Goal: Task Accomplishment & Management: Manage account settings

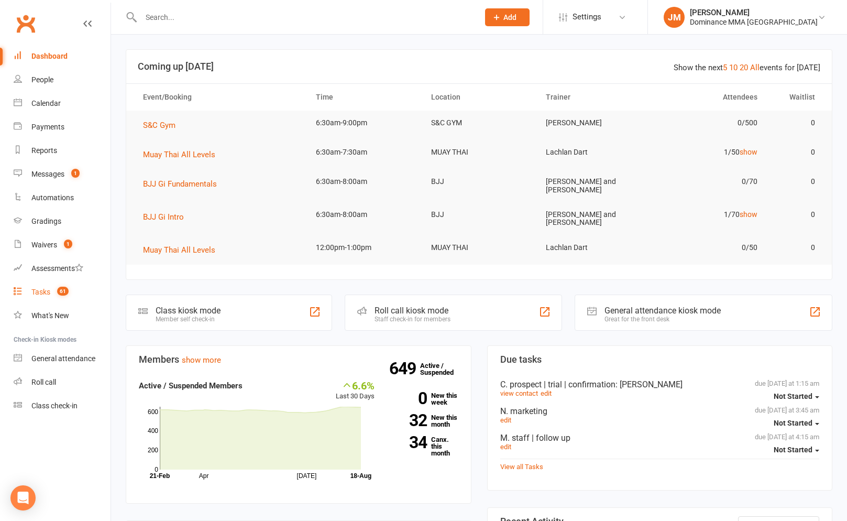
click at [48, 293] on div "Tasks" at bounding box center [40, 292] width 19 height 8
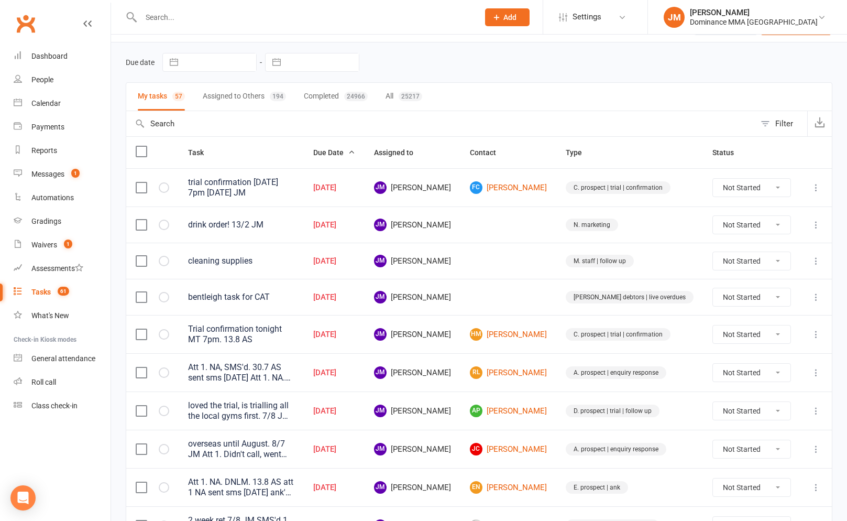
scroll to position [32, 0]
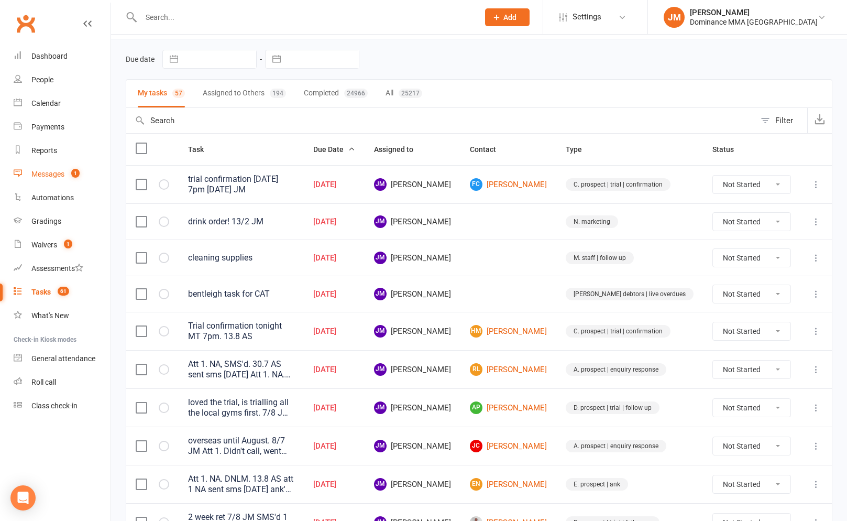
click at [61, 176] on div "Messages" at bounding box center [47, 174] width 33 height 8
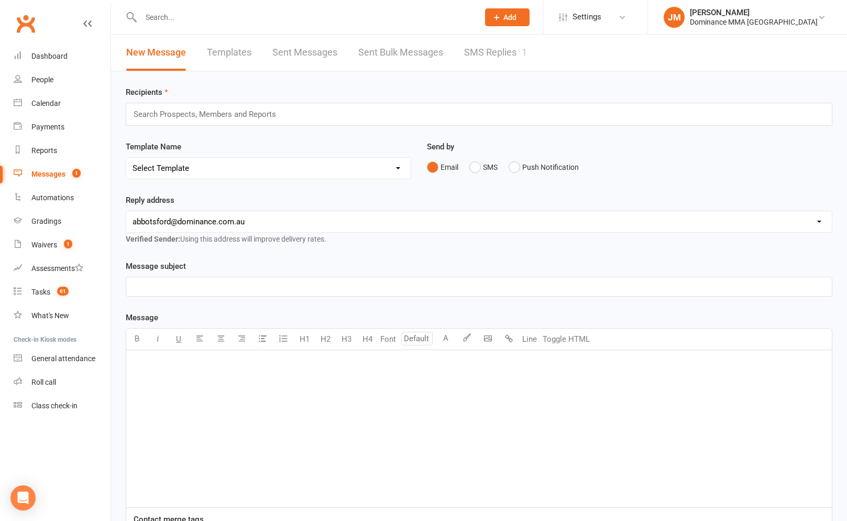
click at [482, 48] on link "SMS Replies 1" at bounding box center [495, 53] width 63 height 36
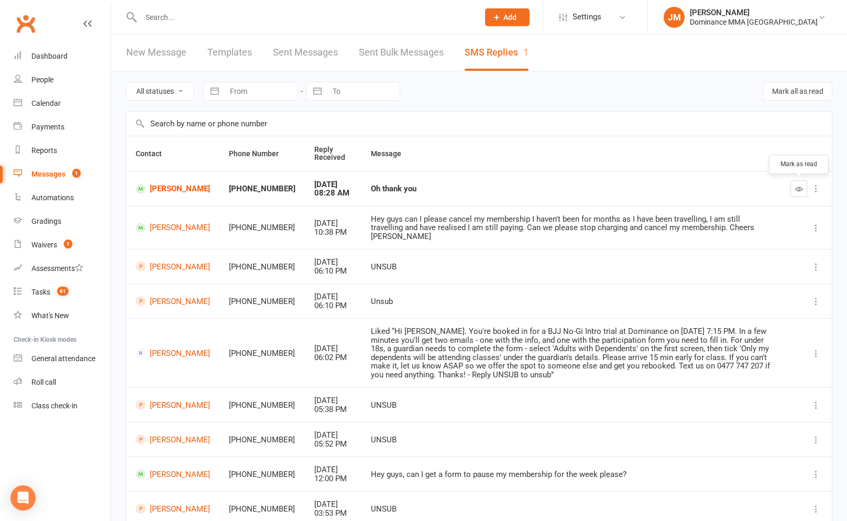
click at [805, 182] on button "button" at bounding box center [799, 188] width 17 height 17
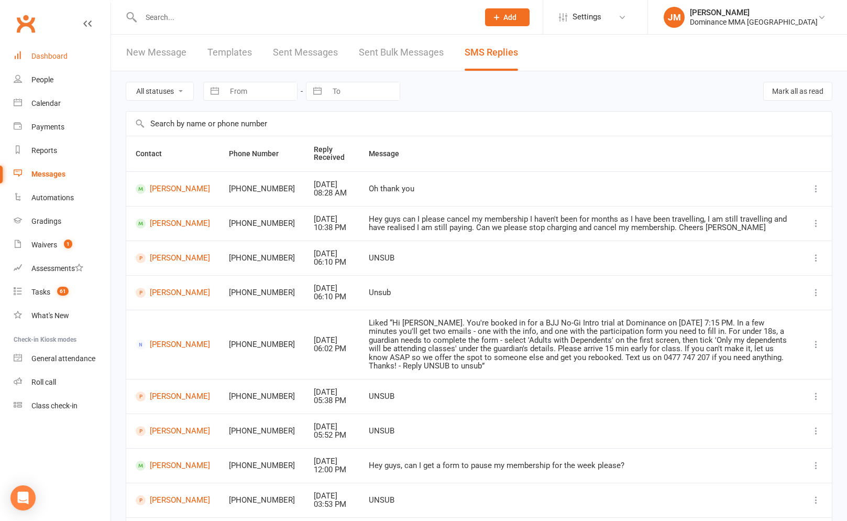
click at [32, 50] on link "Dashboard" at bounding box center [62, 57] width 97 height 24
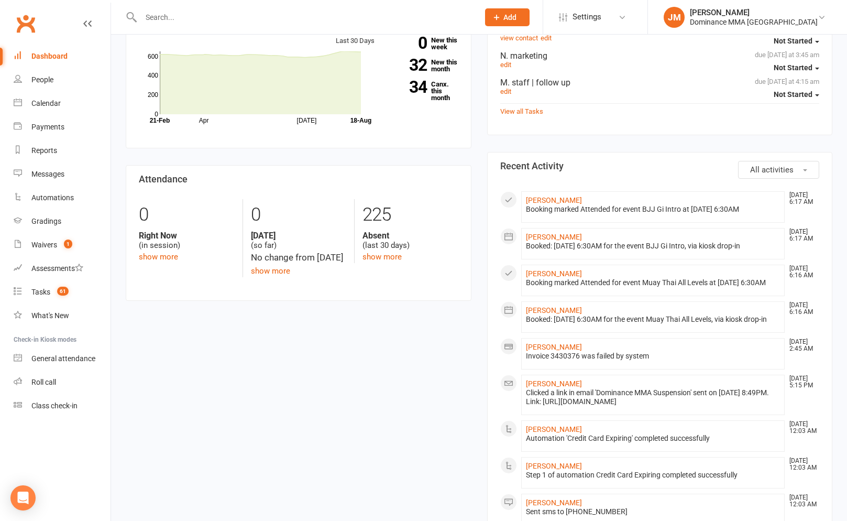
scroll to position [362, 0]
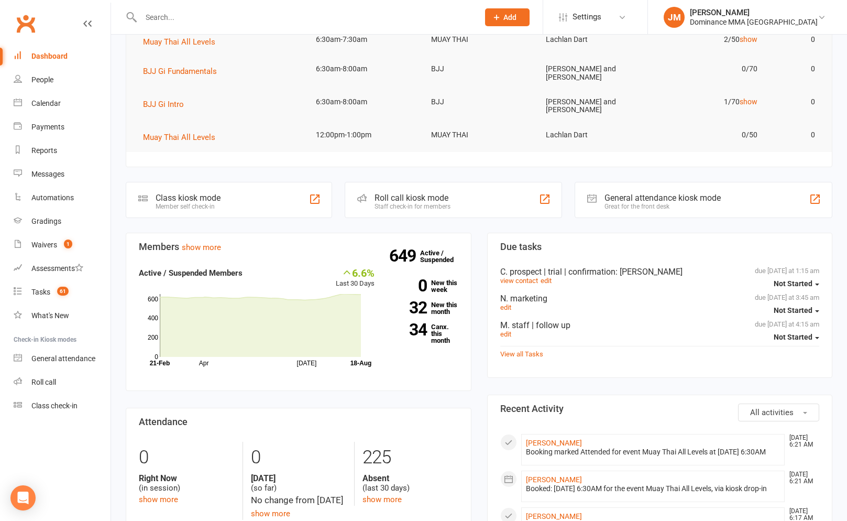
scroll to position [114, 0]
click at [539, 438] on link "Jamie Buckley" at bounding box center [554, 442] width 56 height 8
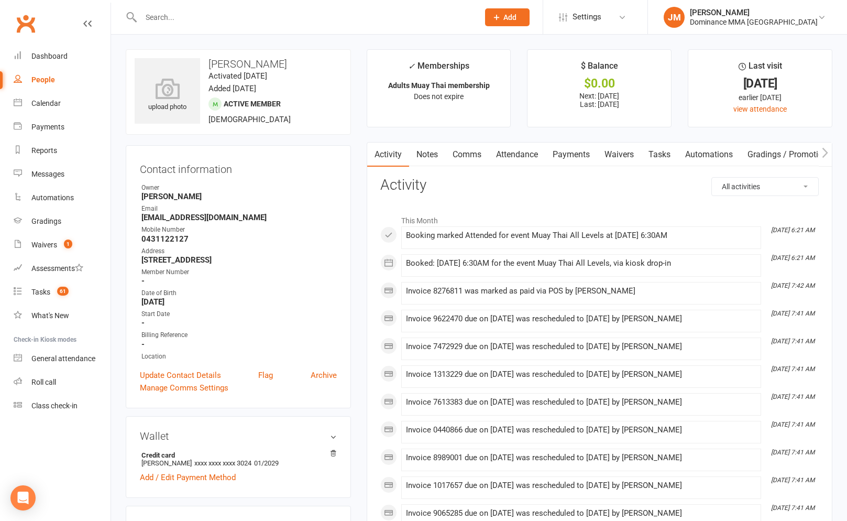
click at [435, 155] on link "Notes" at bounding box center [427, 155] width 36 height 24
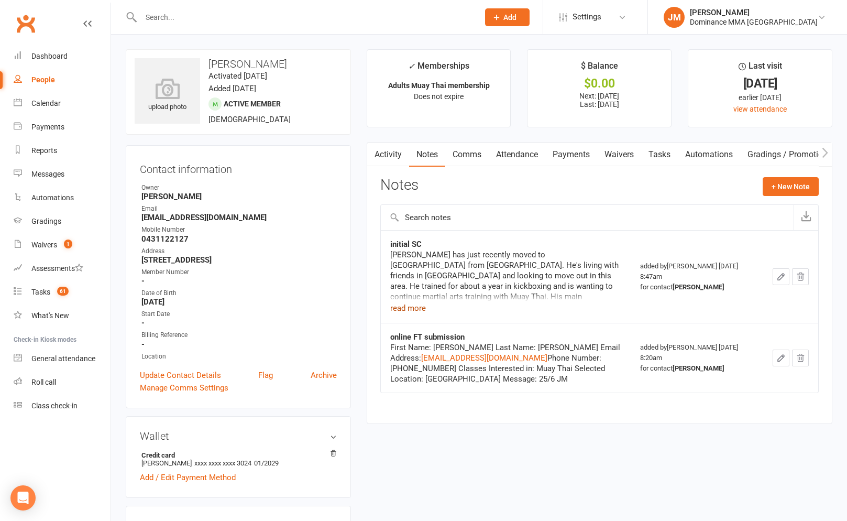
click at [422, 303] on button "read more" at bounding box center [408, 308] width 36 height 13
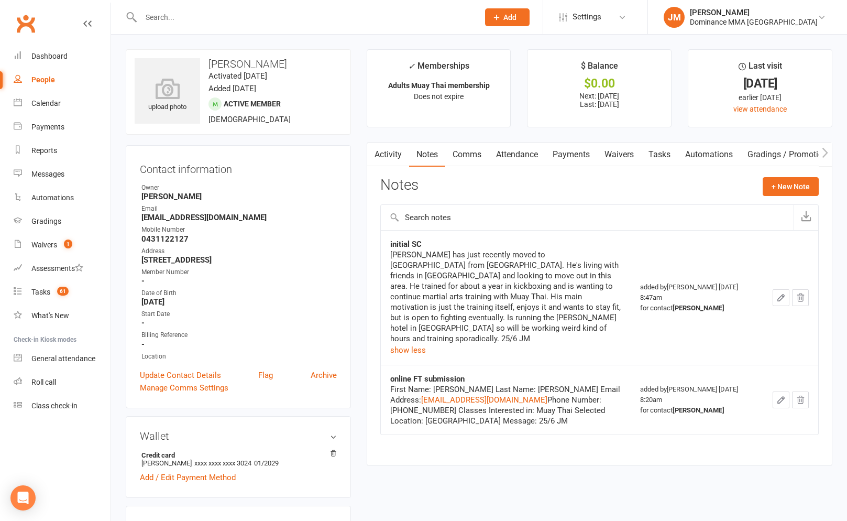
click at [406, 300] on div "Jamie has just recently moved to Australia from New Zealand. He's living with f…" at bounding box center [506, 296] width 232 height 94
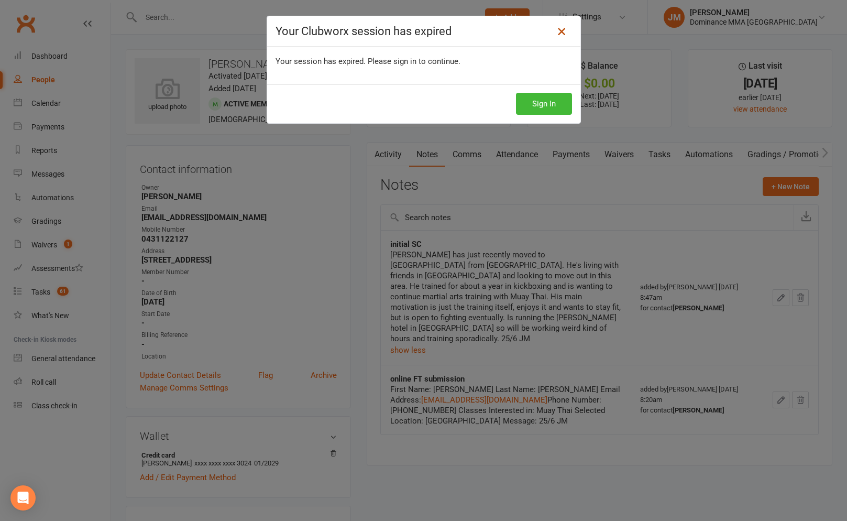
click at [569, 23] on div "Your Clubworx session has expired" at bounding box center [423, 31] width 313 height 30
click at [565, 27] on icon at bounding box center [561, 31] width 13 height 13
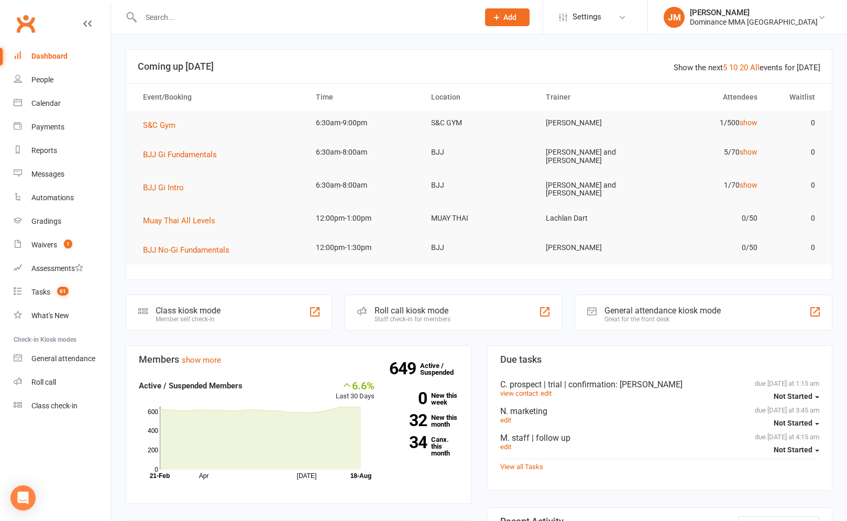
click at [456, 15] on input "text" at bounding box center [305, 17] width 334 height 15
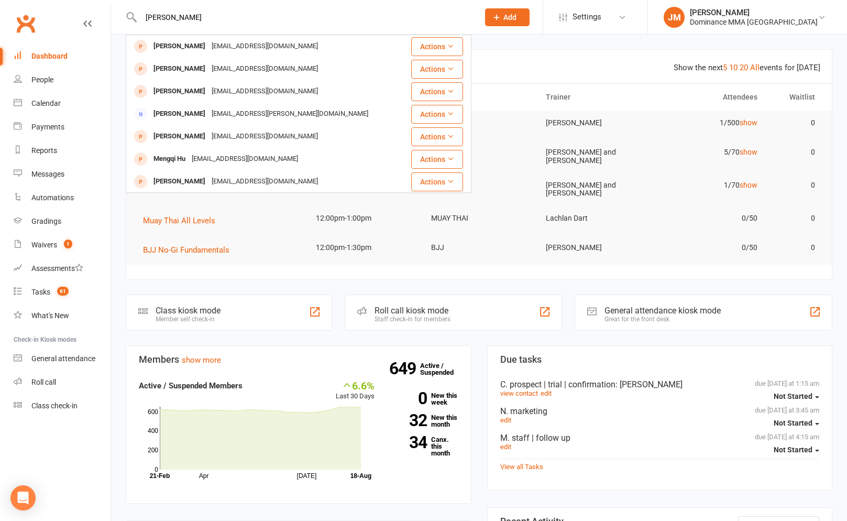
type input "mendez"
click at [530, 16] on button "Add" at bounding box center [507, 17] width 45 height 18
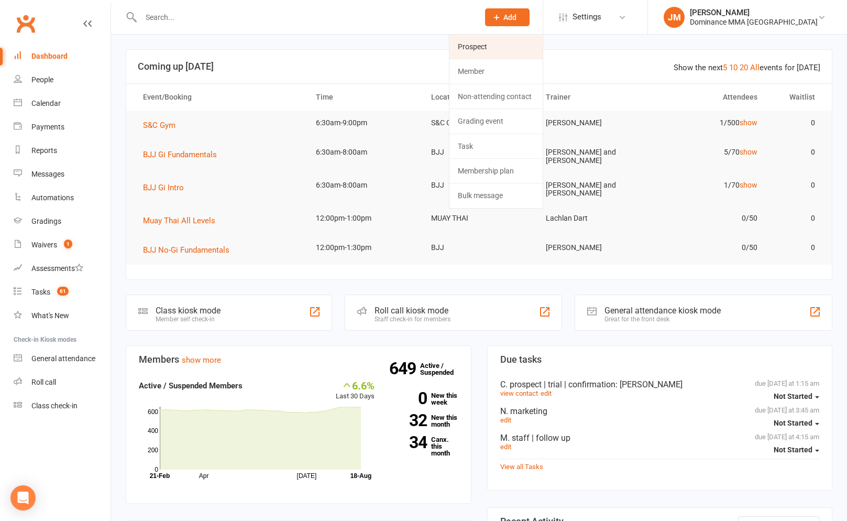
click at [511, 43] on link "Prospect" at bounding box center [496, 47] width 93 height 24
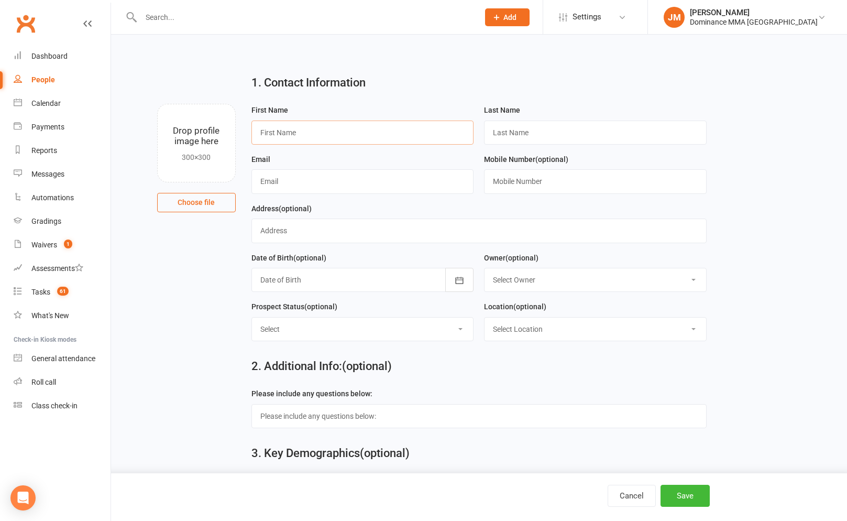
click at [310, 139] on input "text" at bounding box center [363, 133] width 223 height 24
type input "Joaquin"
type input "Mendez"
click at [379, 182] on input "text" at bounding box center [363, 181] width 223 height 24
type input "jmendezgv@gmail.com"
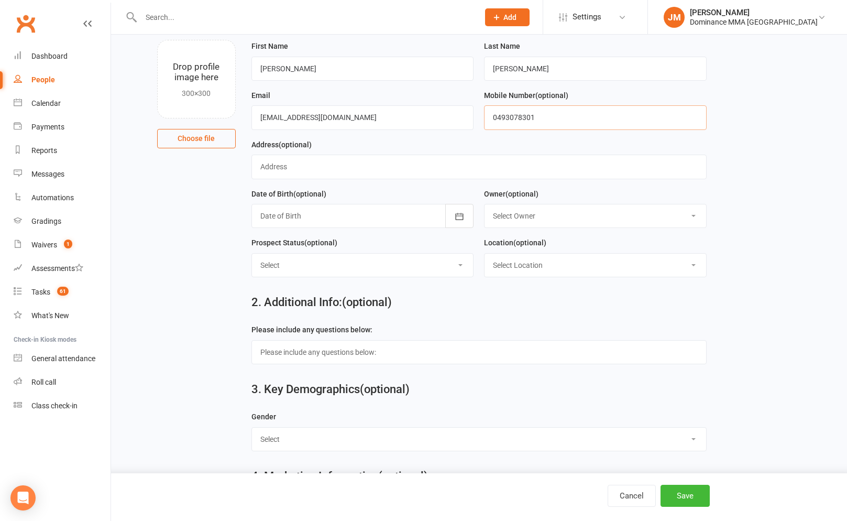
scroll to position [108, 0]
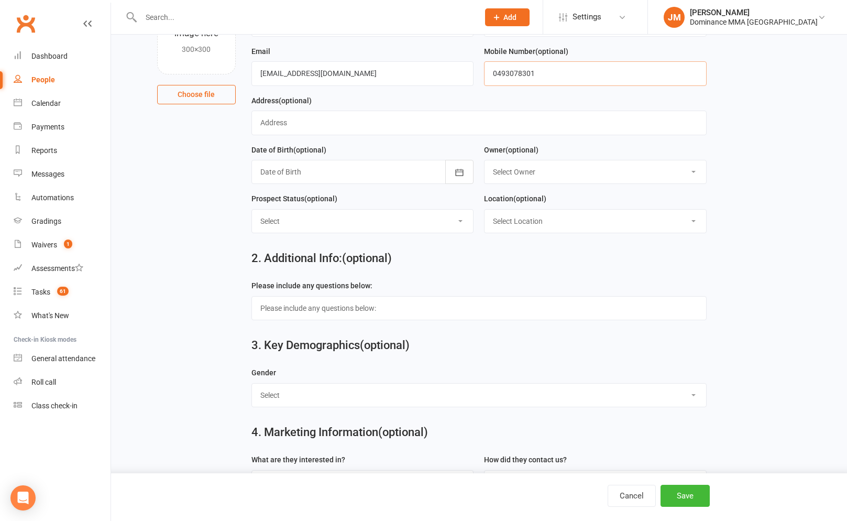
type input "0493078301"
click at [304, 219] on select "Select ENQUIRY WEBSITE ENQUIRY GOOGLE ADS ENQUIRY META ADS ENQUIRY DROPPED DROP…" at bounding box center [363, 221] width 222 height 23
select select "ENQUIRY"
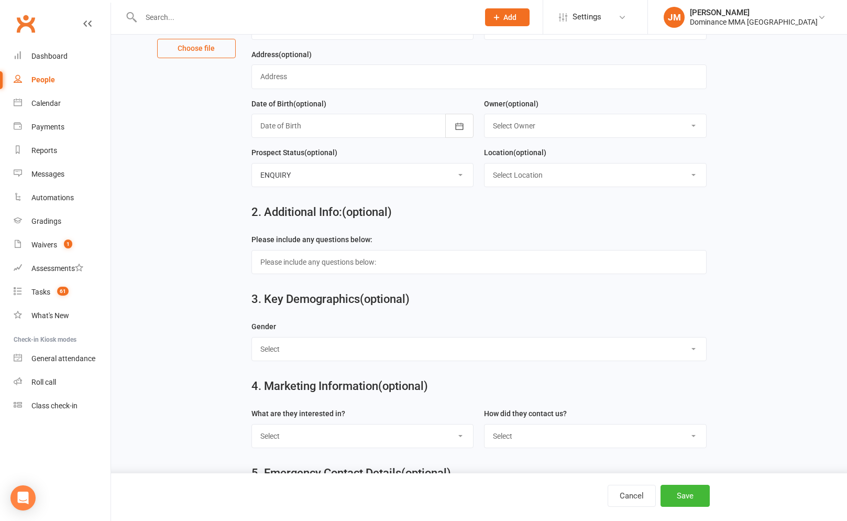
scroll to position [242, 0]
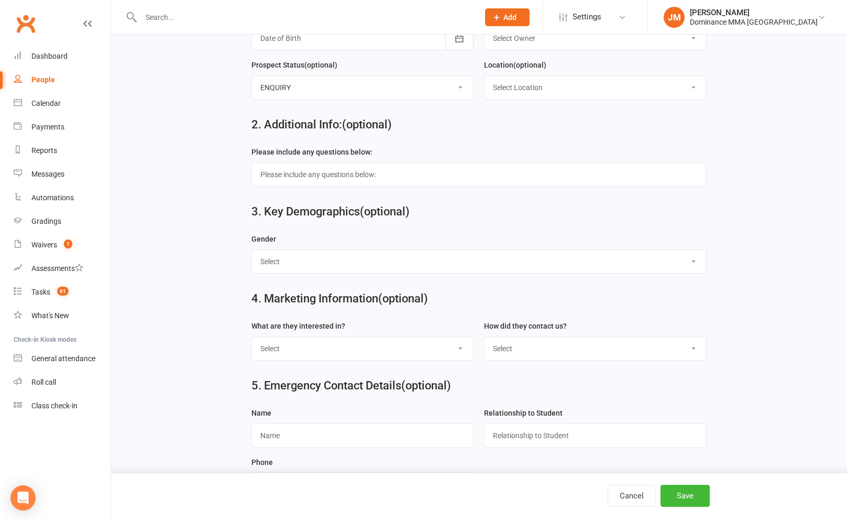
click at [303, 353] on select "Select BJJ Muay Thai MMA Kids Teens Muay Thai Teens BJJ Freestyle Wrestling" at bounding box center [363, 348] width 222 height 23
select select "BJJ"
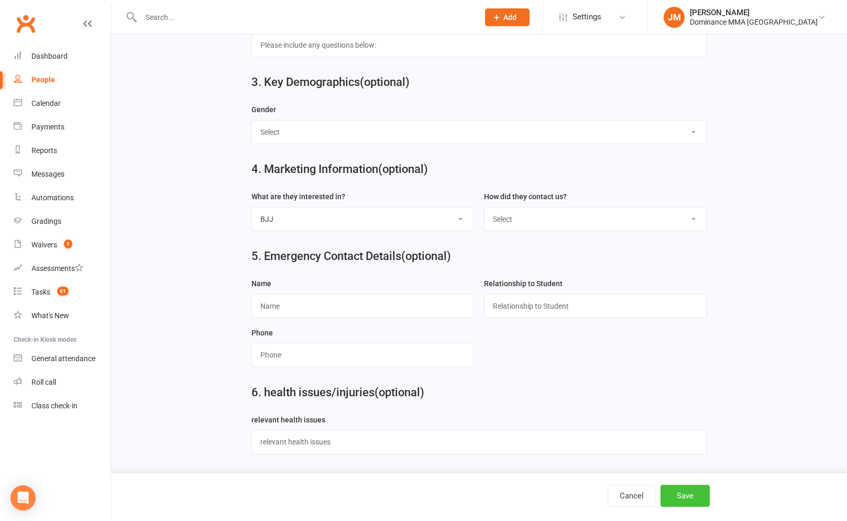
click at [680, 492] on button "Save" at bounding box center [685, 496] width 49 height 22
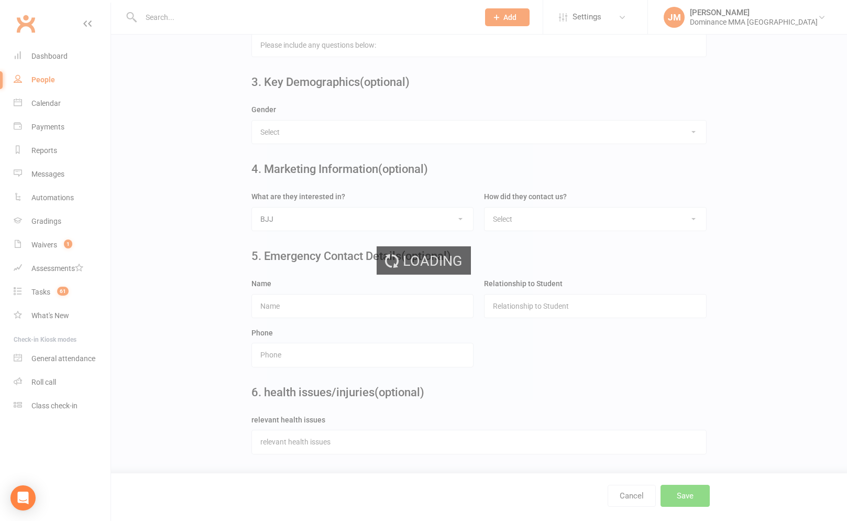
scroll to position [0, 0]
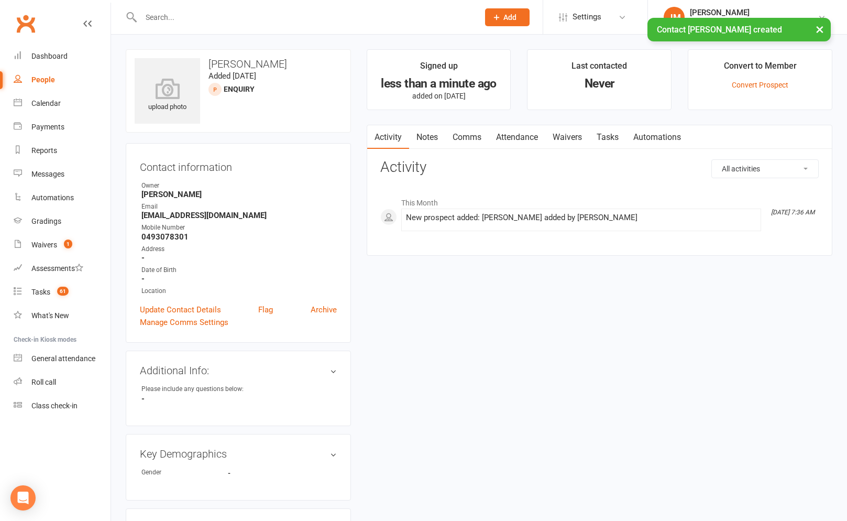
click at [428, 131] on link "Notes" at bounding box center [427, 137] width 36 height 24
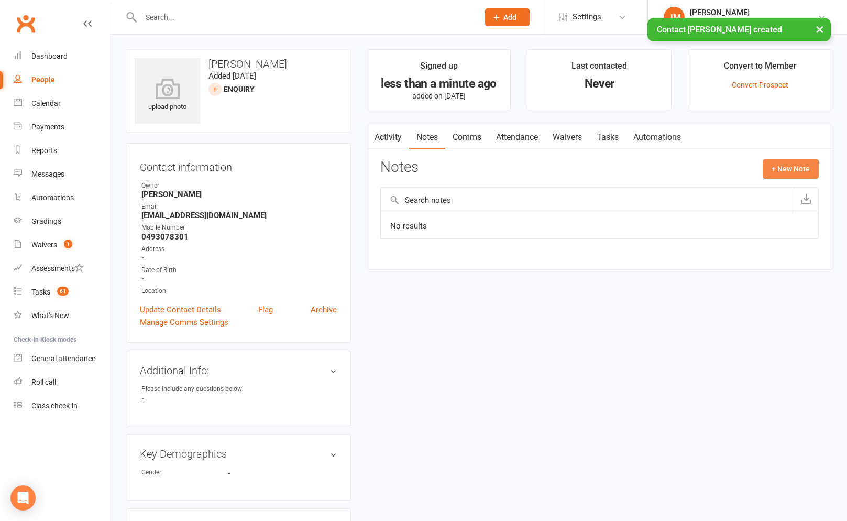
click at [772, 175] on button "+ New Note" at bounding box center [791, 168] width 56 height 19
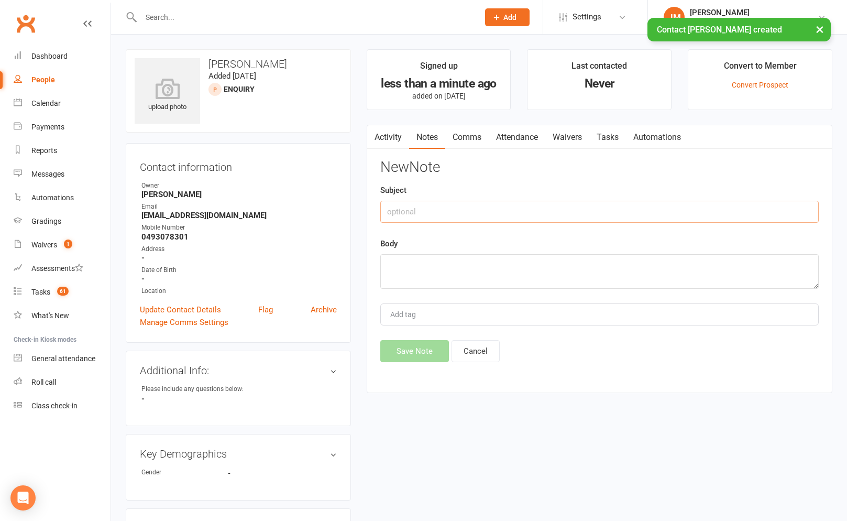
click at [434, 204] on input "text" at bounding box center [599, 212] width 439 height 22
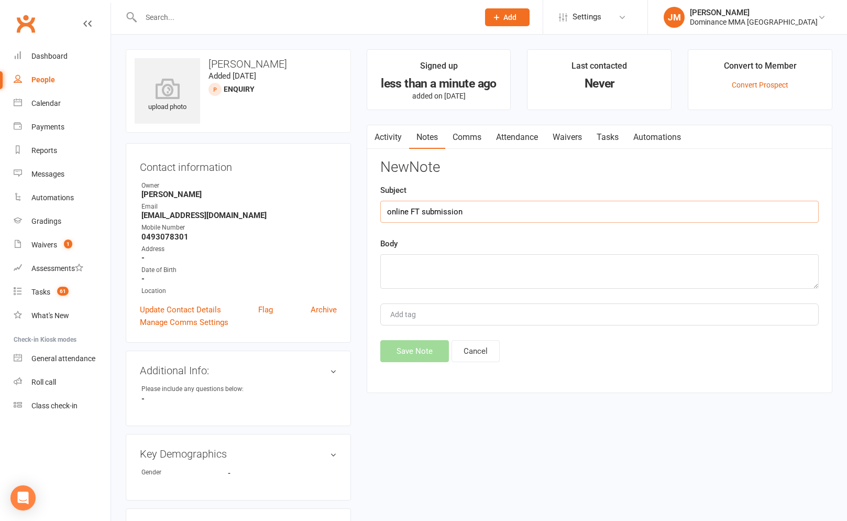
type input "online FT submission"
paste textarea "First Name: Joaquin Last Name: Méndez Email Address: jmendezgv@gmail.com Phone …"
type textarea "First Name: Joaquin Last Name: Méndez Email Address: jmendezgv@gmail.com Phone …"
click at [414, 353] on button "Save Note" at bounding box center [414, 351] width 69 height 22
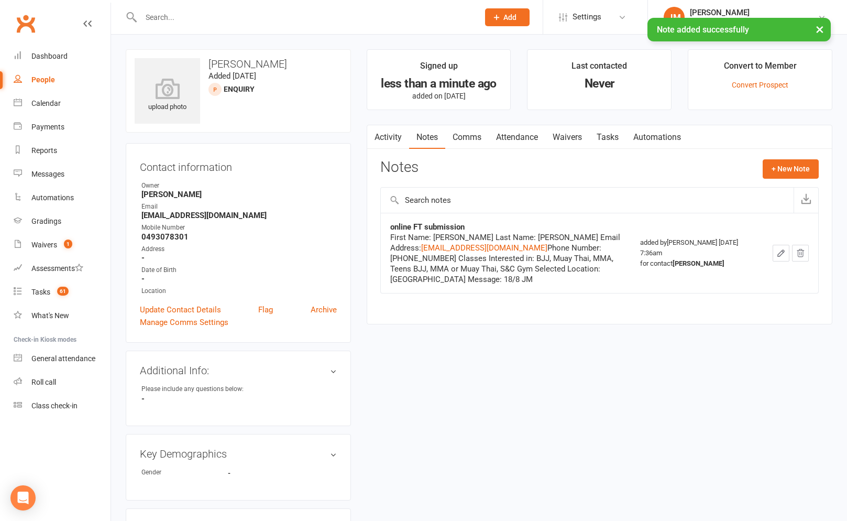
drag, startPoint x: 617, startPoint y: 132, endPoint x: 623, endPoint y: 136, distance: 6.4
click at [617, 132] on link "Tasks" at bounding box center [608, 137] width 37 height 24
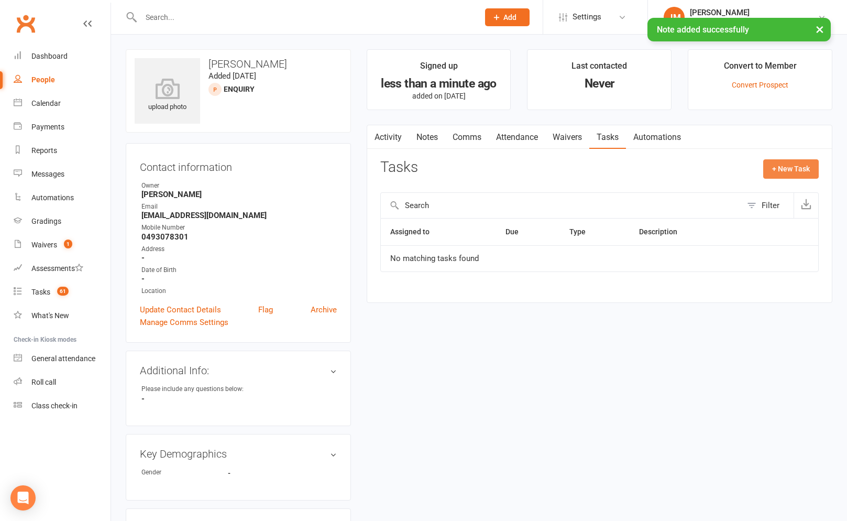
click at [788, 172] on button "+ New Task" at bounding box center [791, 168] width 56 height 19
select select "45422"
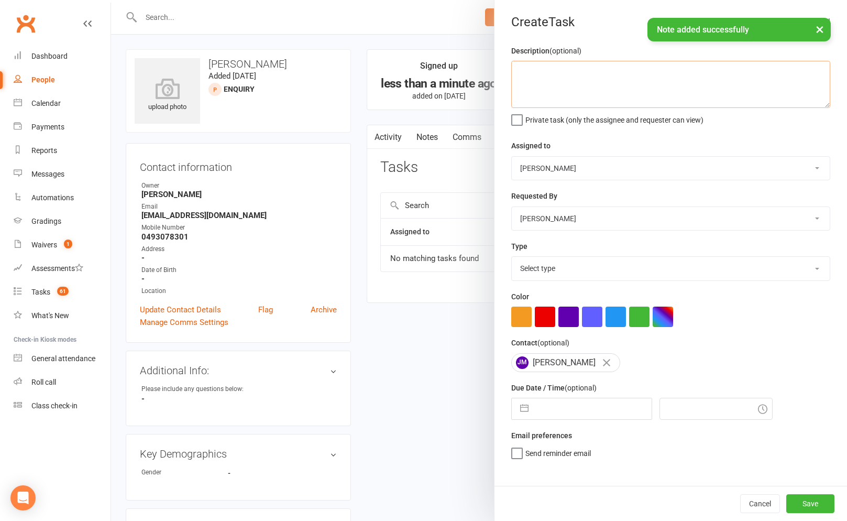
click at [585, 84] on textarea at bounding box center [670, 84] width 319 height 47
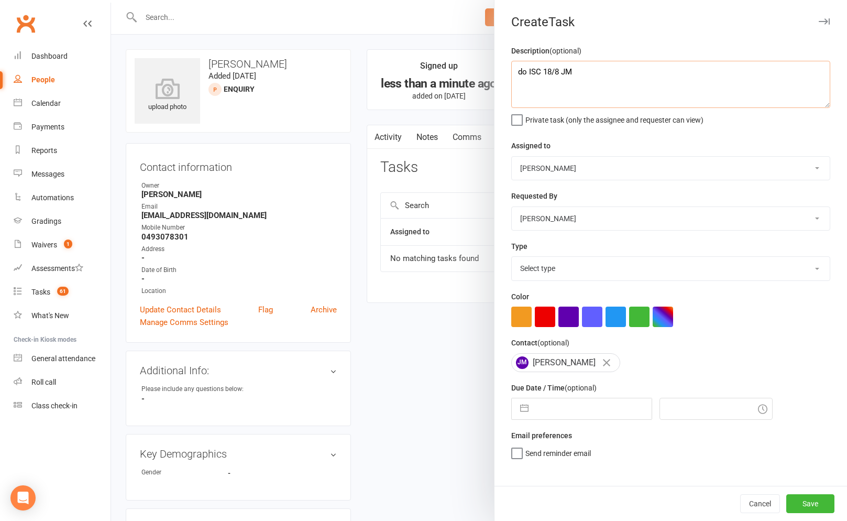
type textarea "do ISC 18/8 JM"
click at [611, 280] on select "Select type A. prospect | enquiry response B. prospect | trial | not yet booked…" at bounding box center [671, 268] width 318 height 23
select select "3860"
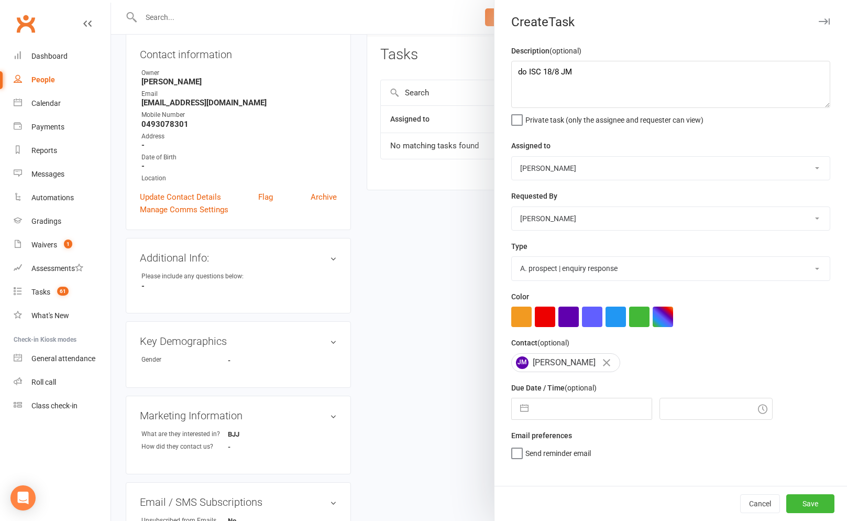
scroll to position [122, 0]
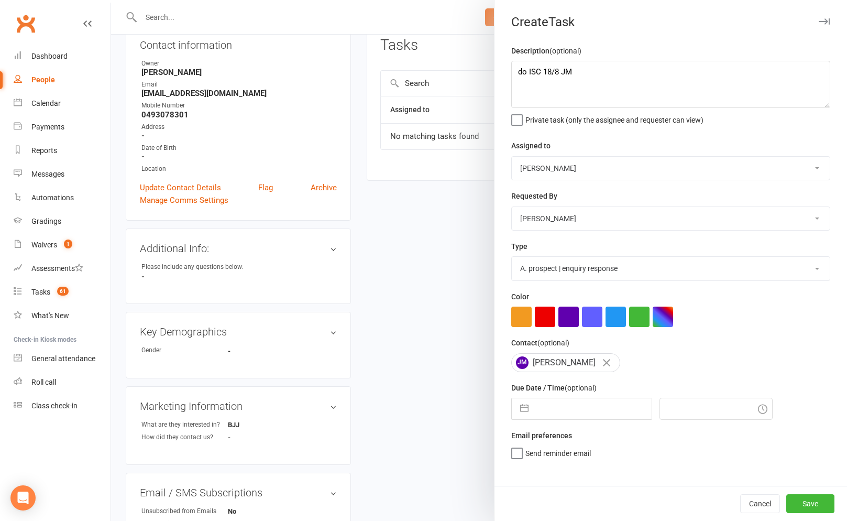
click at [520, 413] on button "button" at bounding box center [524, 408] width 19 height 21
select select "6"
select select "2025"
select select "7"
select select "2025"
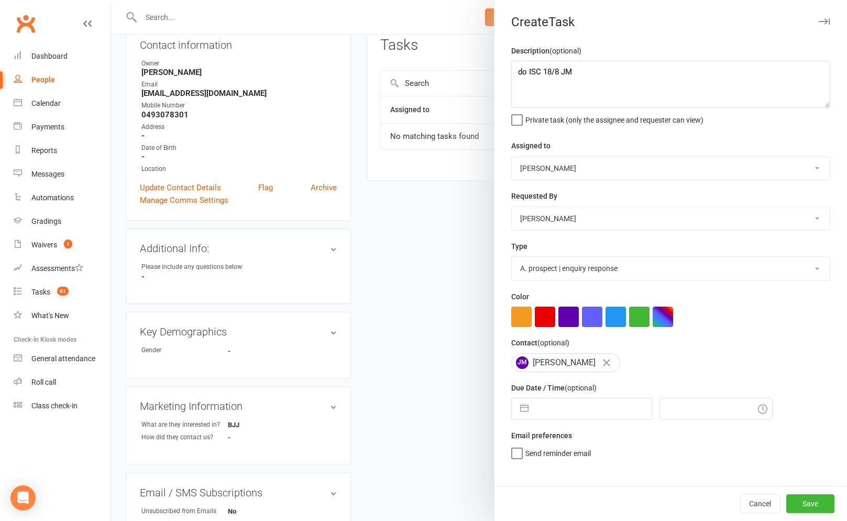
select select "8"
select select "2025"
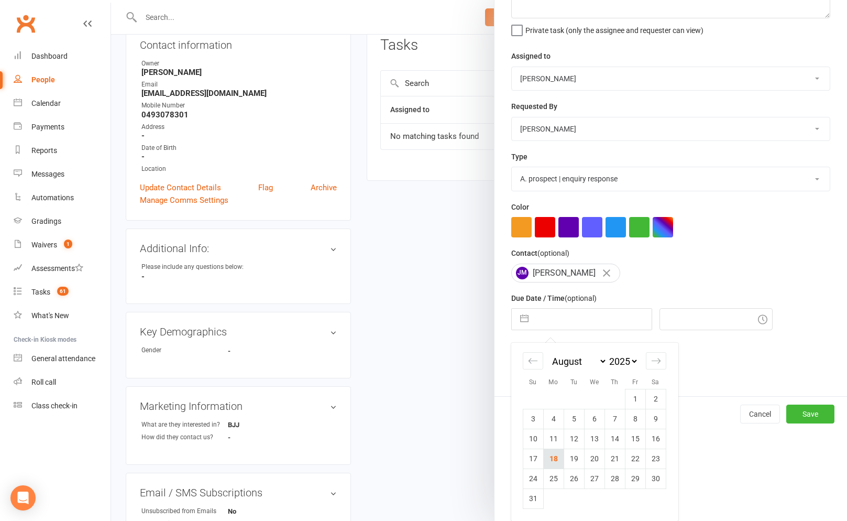
click at [556, 457] on td "18" at bounding box center [553, 459] width 20 height 20
type input "[DATE]"
type input "7:45am"
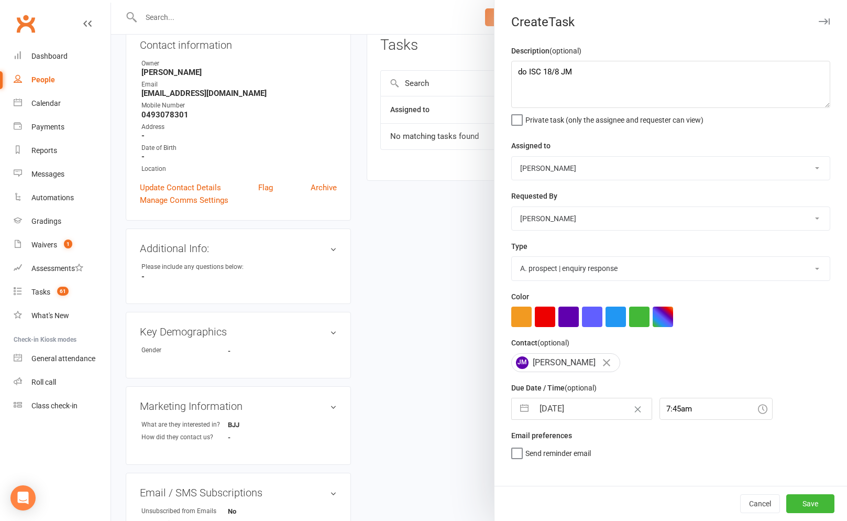
scroll to position [0, 0]
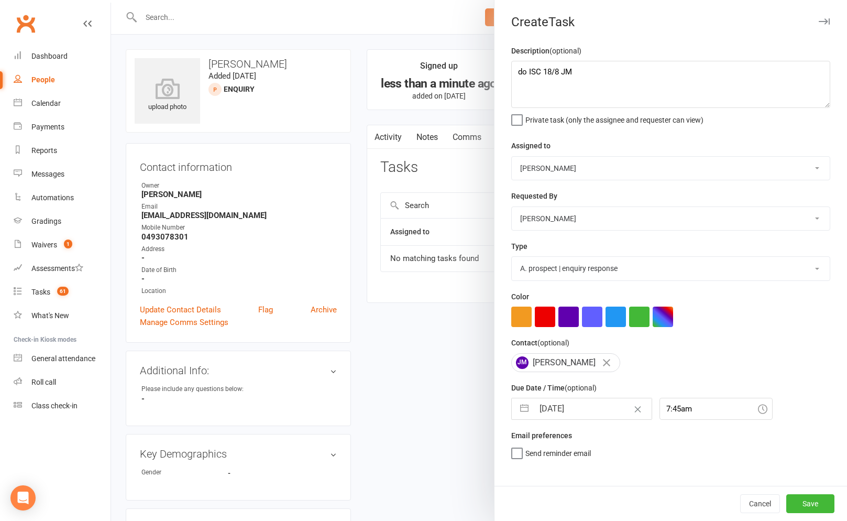
click at [619, 166] on select "Cat Wilson David Hart Lachlan Dart Alish S. Will Wesley Max Viney Dominance MMA…" at bounding box center [671, 168] width 318 height 23
select select "50862"
click at [544, 474] on span "Send "New Task" email" at bounding box center [562, 468] width 72 height 12
click at [544, 462] on input "Send "New Task" email" at bounding box center [554, 462] width 86 height 0
click at [807, 500] on button "Save" at bounding box center [811, 503] width 48 height 19
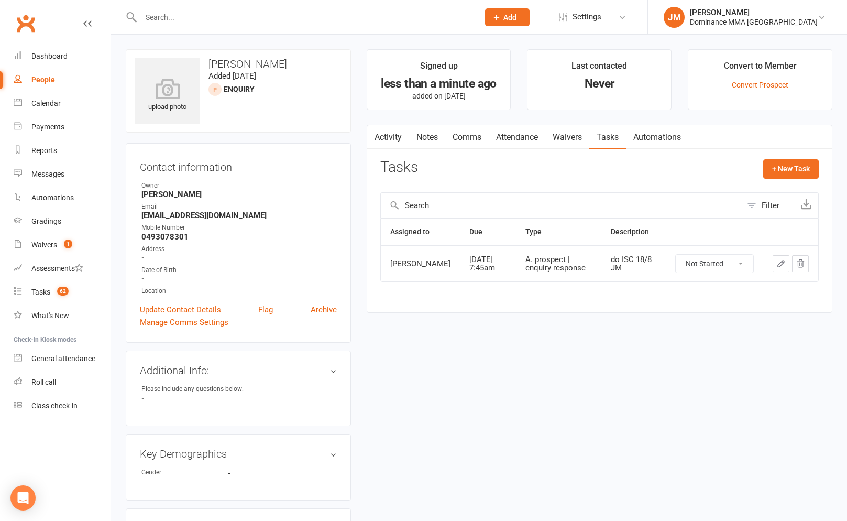
click at [311, 16] on input "text" at bounding box center [305, 17] width 334 height 15
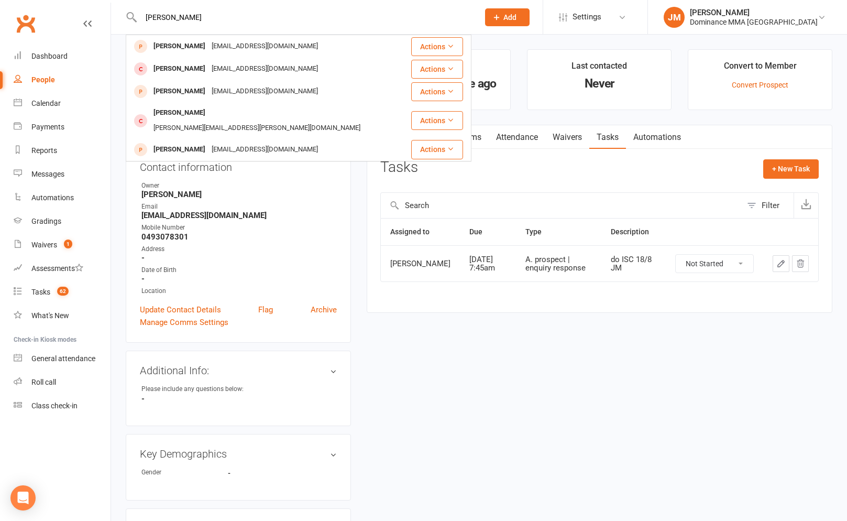
type input "rios"
click at [517, 21] on span "Add" at bounding box center [510, 17] width 13 height 8
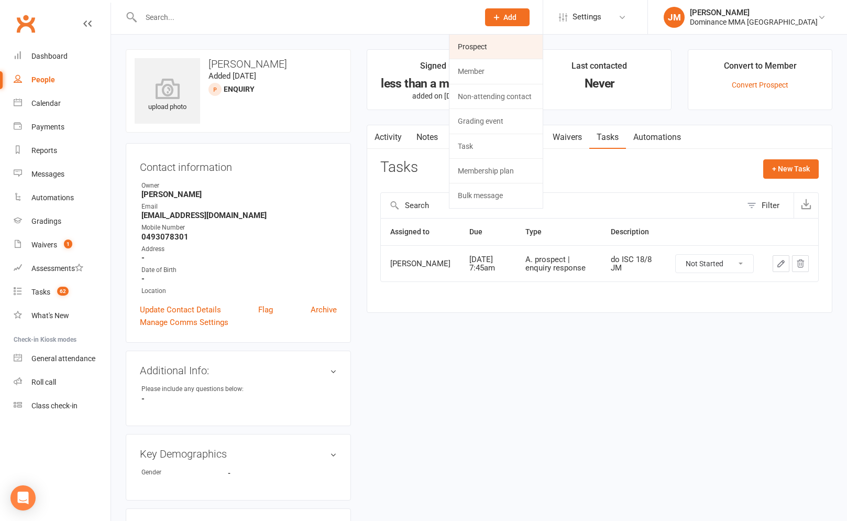
click at [522, 42] on link "Prospect" at bounding box center [496, 47] width 93 height 24
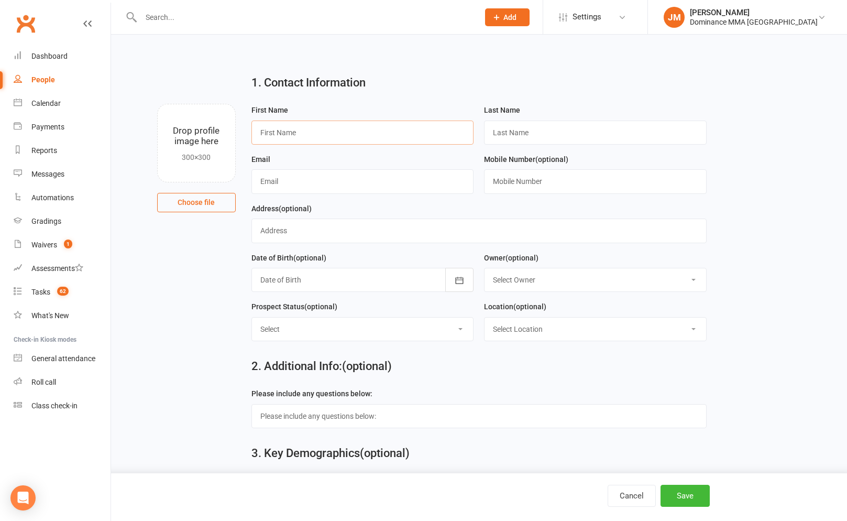
click at [352, 134] on input "text" at bounding box center [363, 133] width 223 height 24
type input "Juan"
type input "Rios"
type input "megasado@hotmail.com"
type input "0414057231"
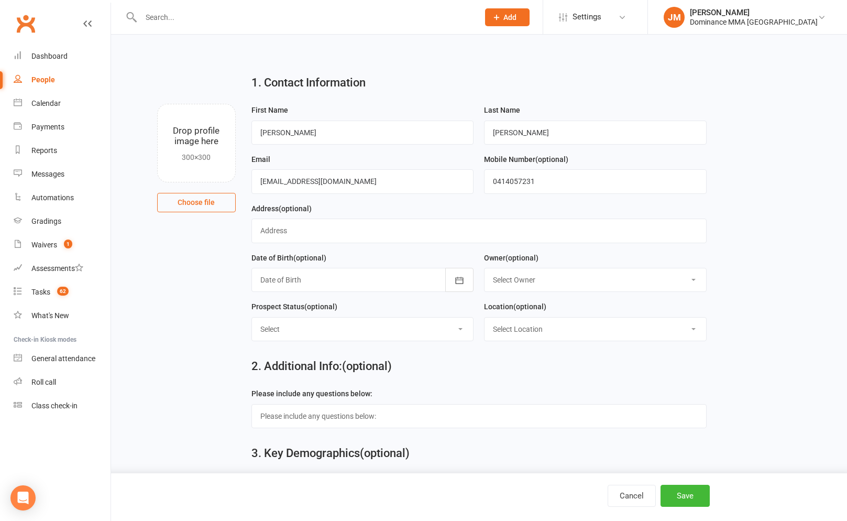
click at [315, 335] on select "Select ENQUIRY WEBSITE ENQUIRY GOOGLE ADS ENQUIRY META ADS ENQUIRY DROPPED DROP…" at bounding box center [363, 329] width 222 height 23
select select "ENQUIRY"
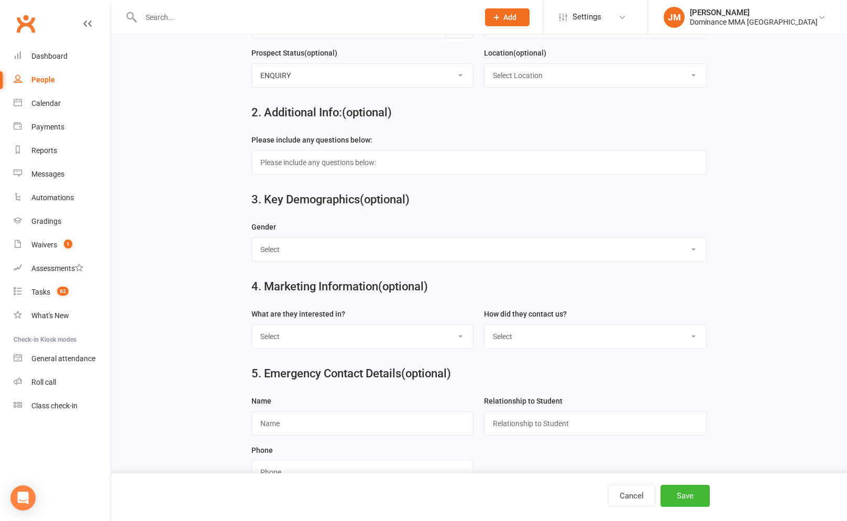
scroll to position [264, 0]
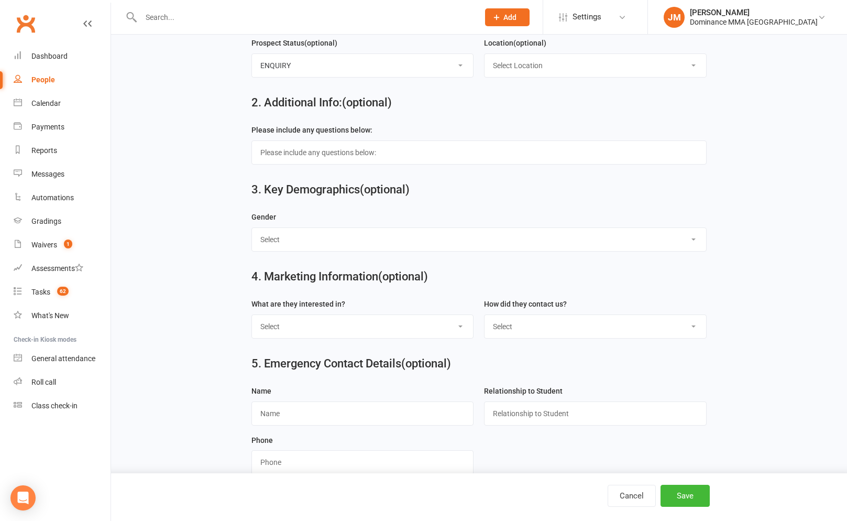
click at [320, 321] on select "Select BJJ Muay Thai MMA Kids Teens Muay Thai Teens BJJ Freestyle Wrestling" at bounding box center [363, 326] width 222 height 23
select select "BJJ"
click at [520, 337] on select "Select Phone Website enquiry form In-Facility Email Marketing Lead" at bounding box center [596, 326] width 222 height 23
select select "Website enquiry form"
click at [687, 490] on button "Save" at bounding box center [685, 496] width 49 height 22
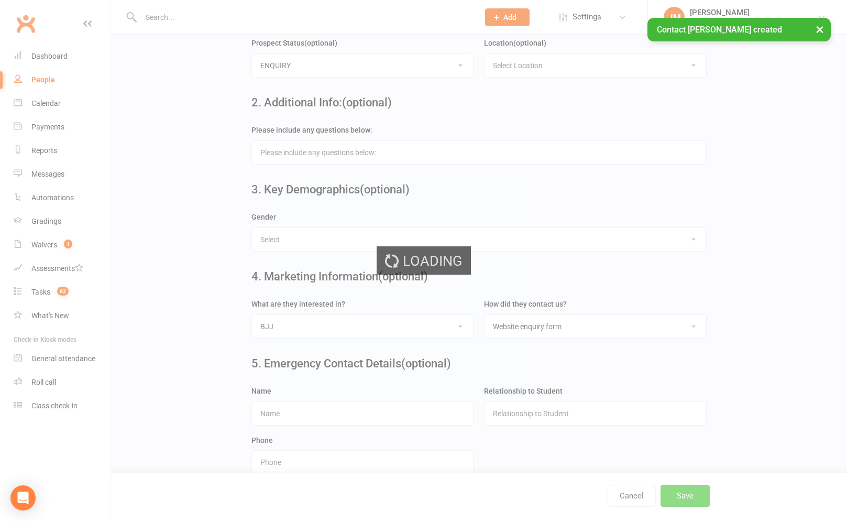
scroll to position [0, 0]
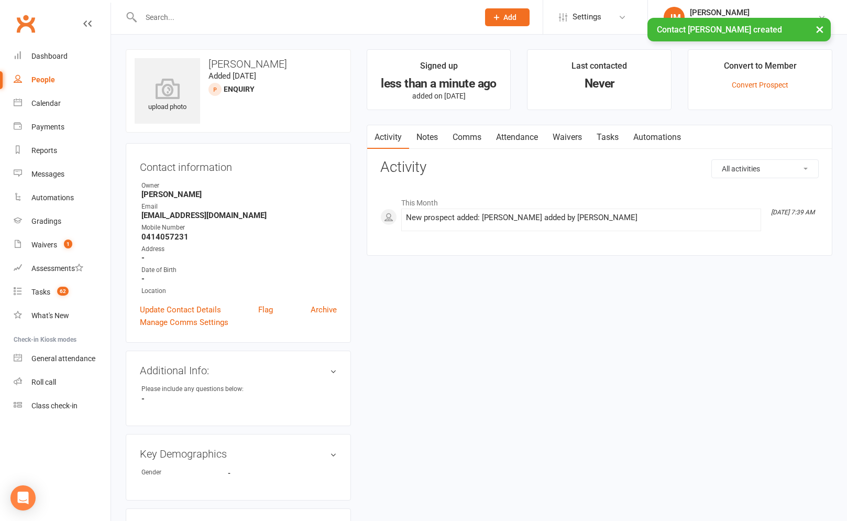
click at [432, 140] on link "Notes" at bounding box center [427, 137] width 36 height 24
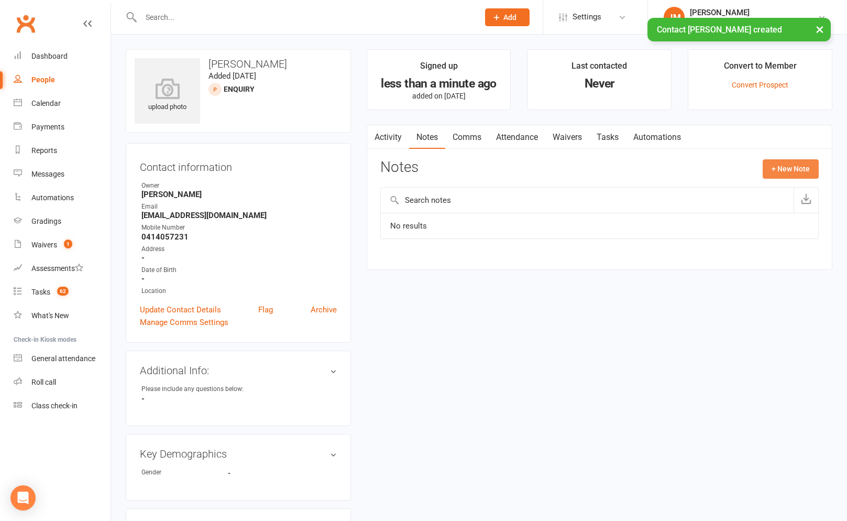
click at [794, 167] on button "+ New Note" at bounding box center [791, 168] width 56 height 19
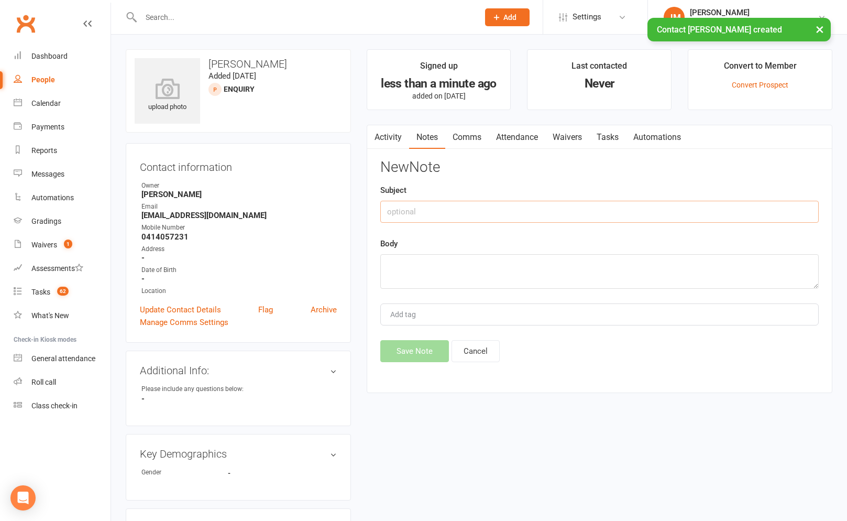
click at [411, 210] on input "text" at bounding box center [599, 212] width 439 height 22
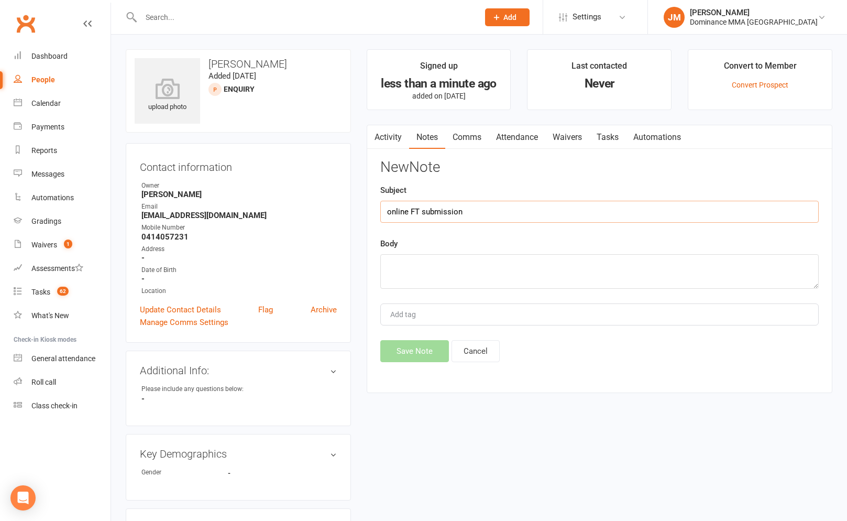
type input "online FT submission"
paste textarea "First Name: Juan Last Name: Rios Email Address: megasado@hotmail.com Phone Numb…"
type textarea "First Name: Juan Last Name: Rios Email Address: megasado@hotmail.com Phone Numb…"
click at [439, 349] on button "Save Note" at bounding box center [414, 351] width 69 height 22
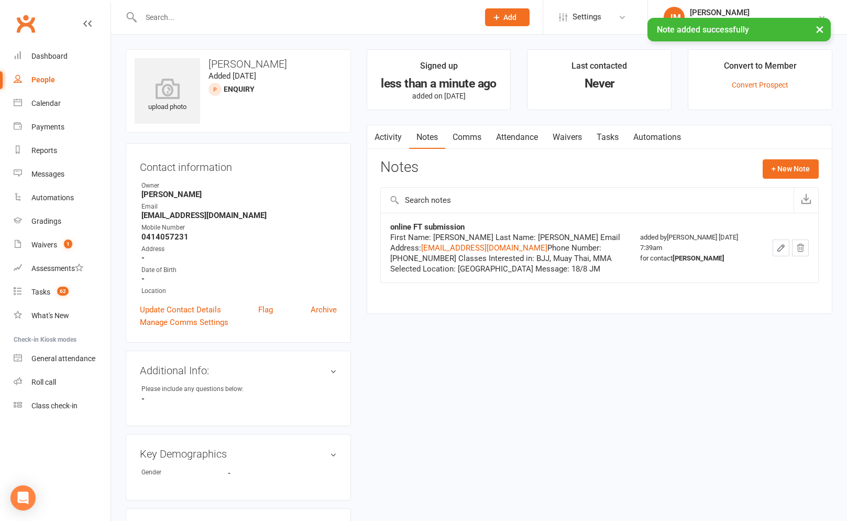
click at [602, 132] on link "Tasks" at bounding box center [608, 137] width 37 height 24
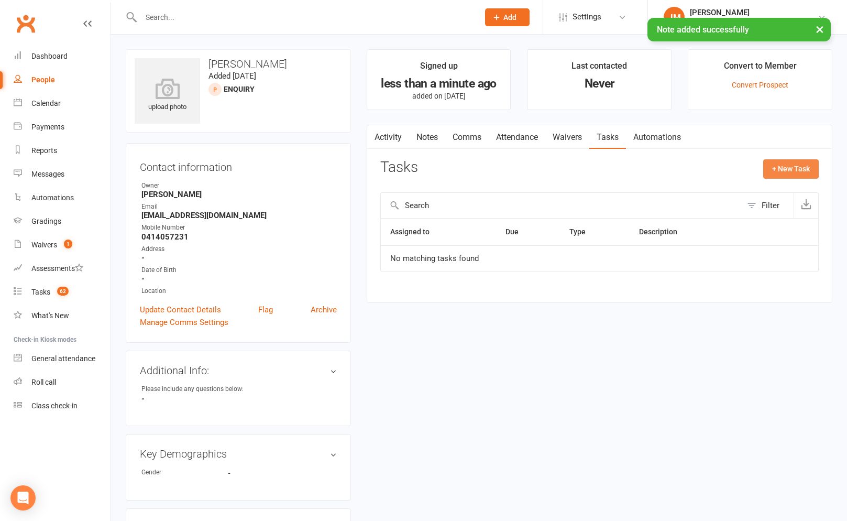
click at [765, 166] on button "+ New Task" at bounding box center [791, 168] width 56 height 19
select select "45422"
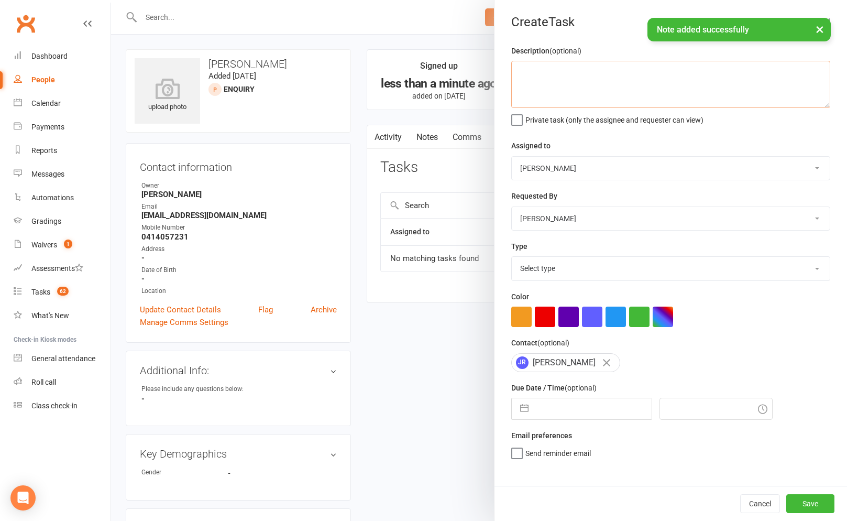
click at [583, 96] on textarea at bounding box center [670, 84] width 319 height 47
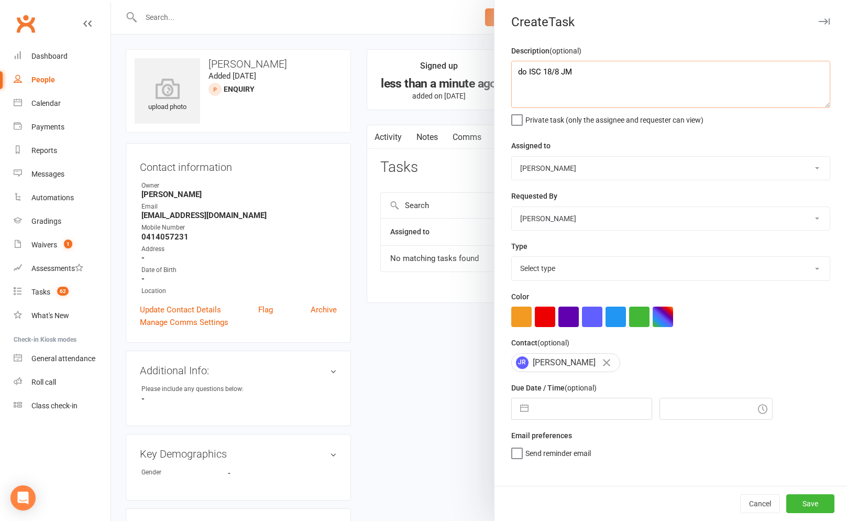
type textarea "do ISC 18/8 JM"
click at [609, 274] on select "Select type A. prospect | enquiry response B. prospect | trial | not yet booked…" at bounding box center [671, 268] width 318 height 23
select select "3860"
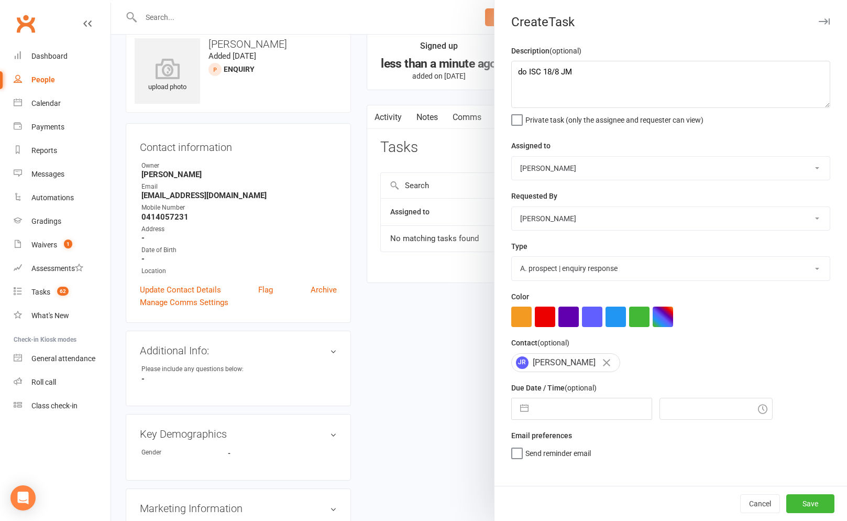
click at [527, 413] on button "button" at bounding box center [524, 408] width 19 height 21
select select "6"
select select "2025"
select select "7"
select select "2025"
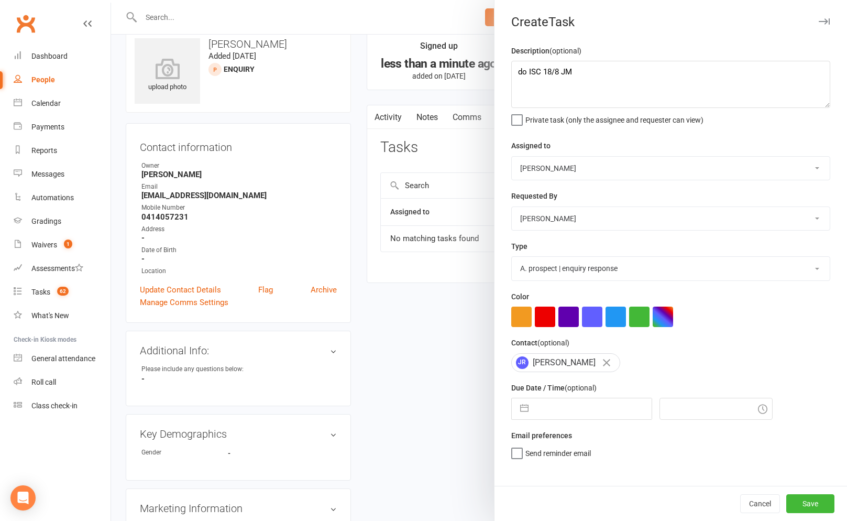
select select "8"
select select "2025"
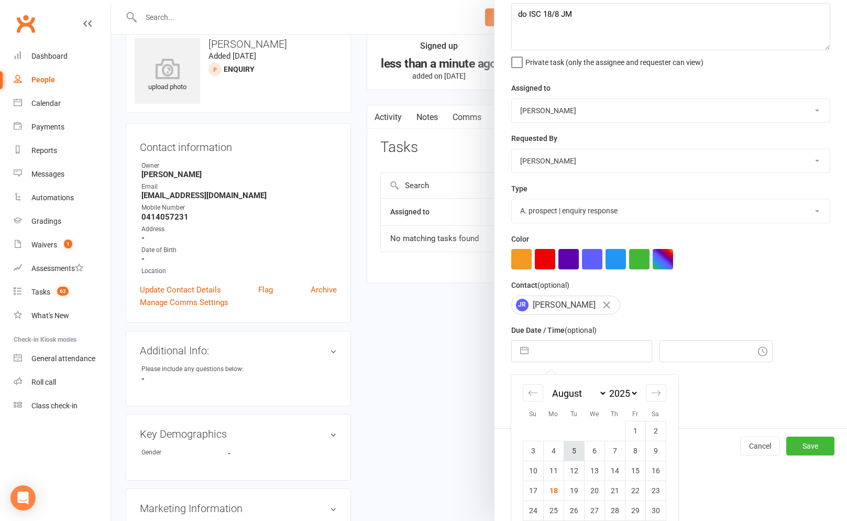
scroll to position [91, 0]
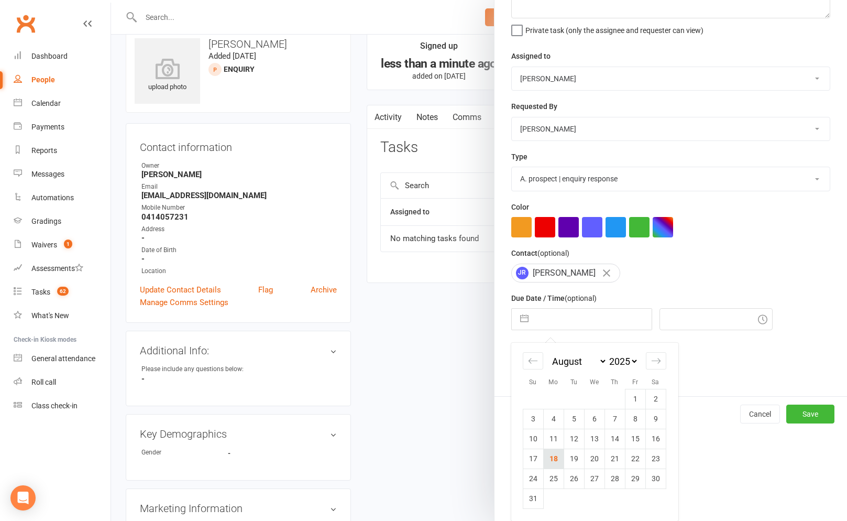
click at [557, 456] on td "18" at bounding box center [553, 459] width 20 height 20
type input "[DATE]"
type input "7:45am"
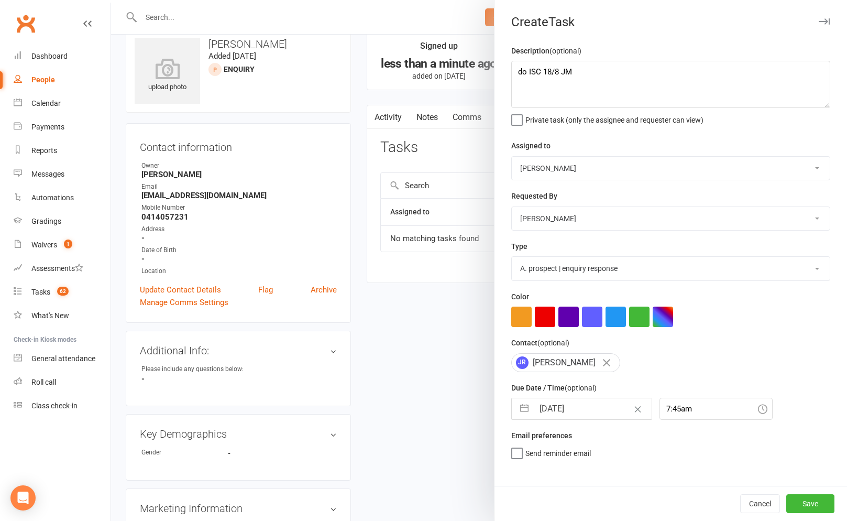
scroll to position [0, 0]
click at [559, 169] on select "[PERSON_NAME] [PERSON_NAME] [PERSON_NAME] [PERSON_NAME] Will [PERSON_NAME] [PER…" at bounding box center [671, 168] width 318 height 23
select select "50862"
click at [522, 473] on label "Send "New Task" email" at bounding box center [554, 467] width 86 height 10
click at [522, 462] on input "Send "New Task" email" at bounding box center [554, 462] width 86 height 0
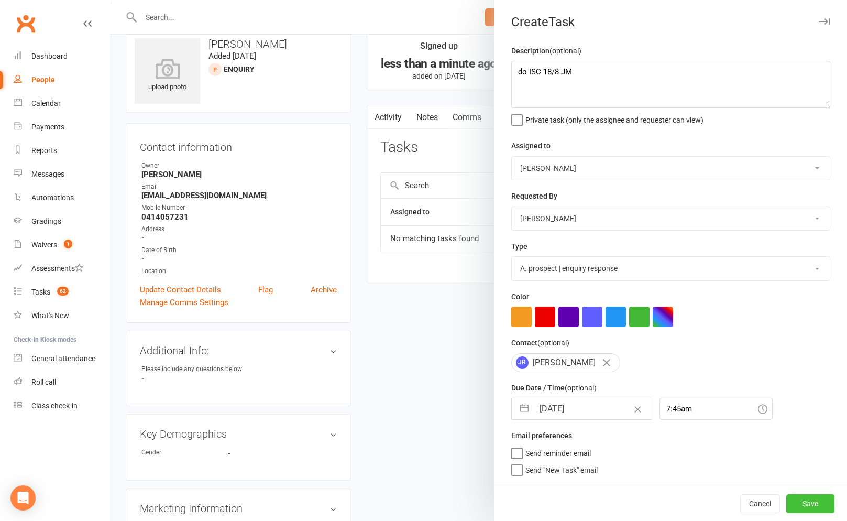
click at [825, 512] on button "Save" at bounding box center [811, 503] width 48 height 19
click at [812, 501] on div "Cancel Save" at bounding box center [671, 503] width 353 height 35
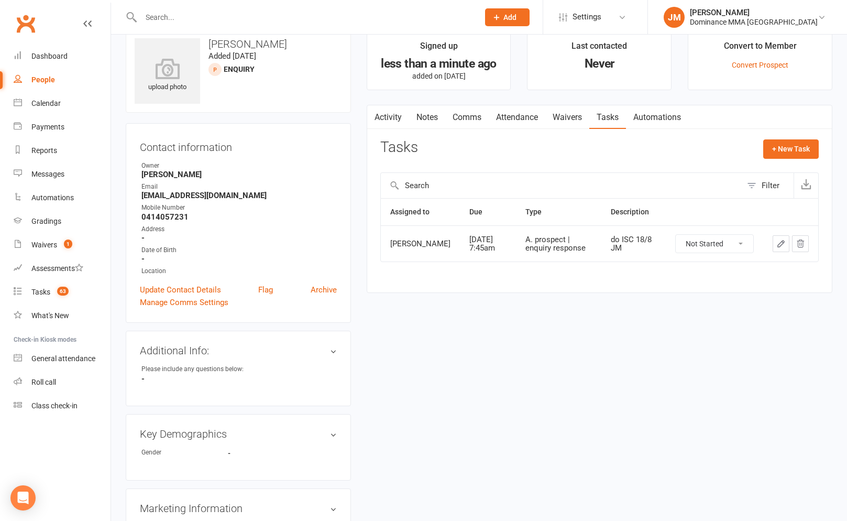
click at [308, 15] on input "text" at bounding box center [305, 17] width 334 height 15
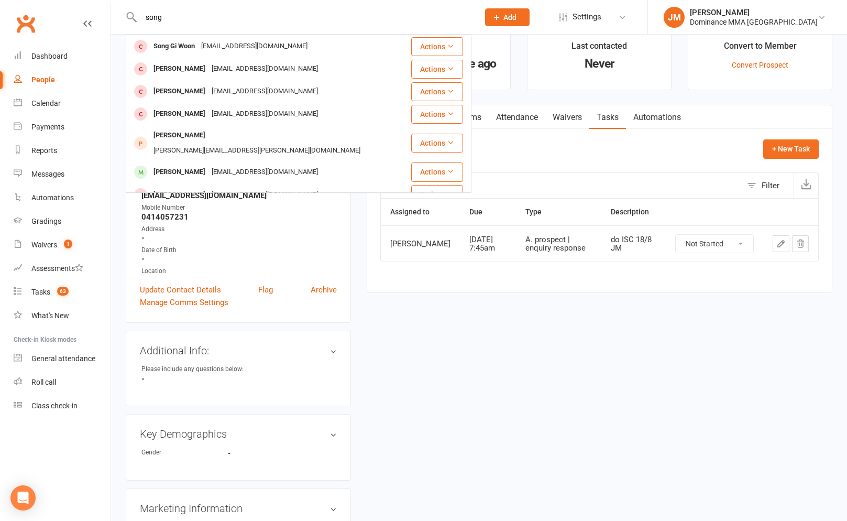
click at [343, 23] on input "song" at bounding box center [305, 17] width 334 height 15
type input "yuling"
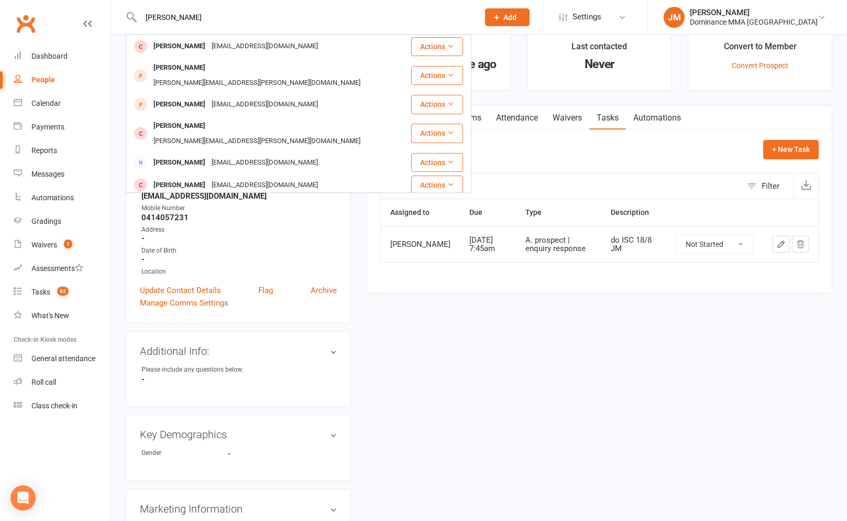
click at [501, 17] on icon at bounding box center [496, 17] width 9 height 9
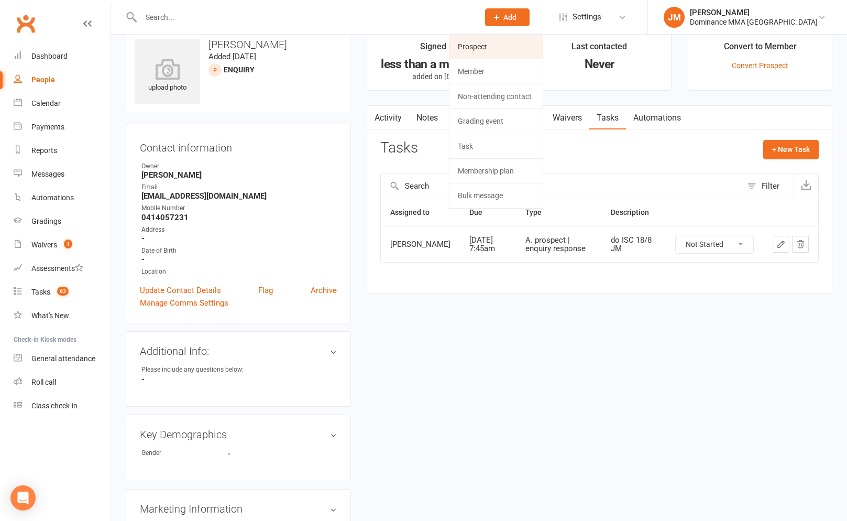
click at [531, 41] on link "Prospect" at bounding box center [496, 47] width 93 height 24
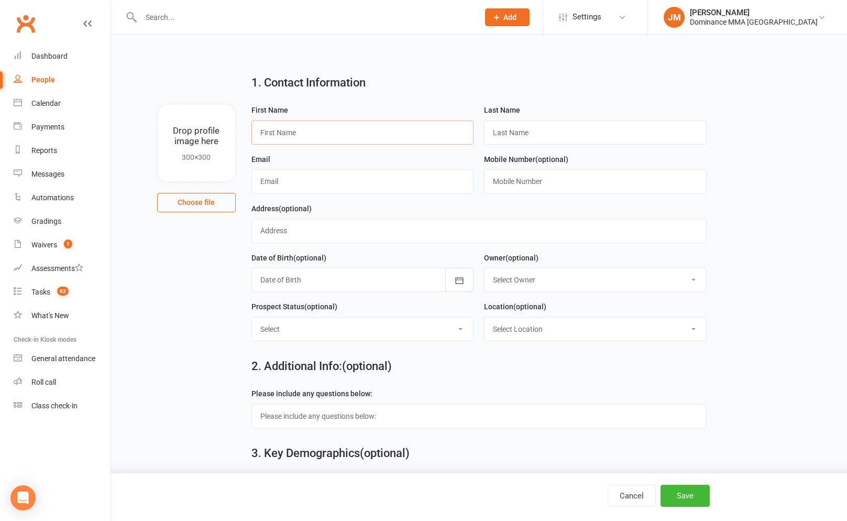
click at [293, 135] on input "text" at bounding box center [363, 133] width 223 height 24
type input "Yuling"
type input "Song"
type input "yulingsong97@gmail.com"
type input "0484607304"
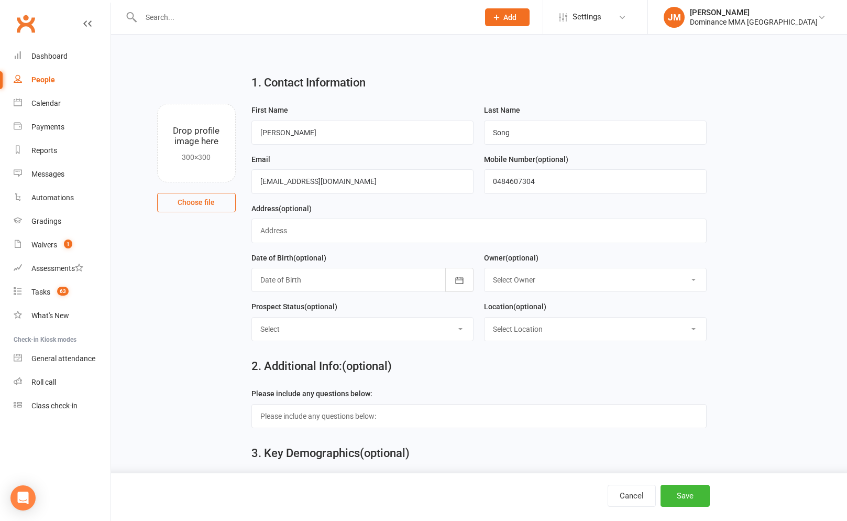
click at [362, 338] on select "Select ENQUIRY WEBSITE ENQUIRY GOOGLE ADS ENQUIRY META ADS ENQUIRY DROPPED DROP…" at bounding box center [363, 329] width 222 height 23
select select "ENQUIRY"
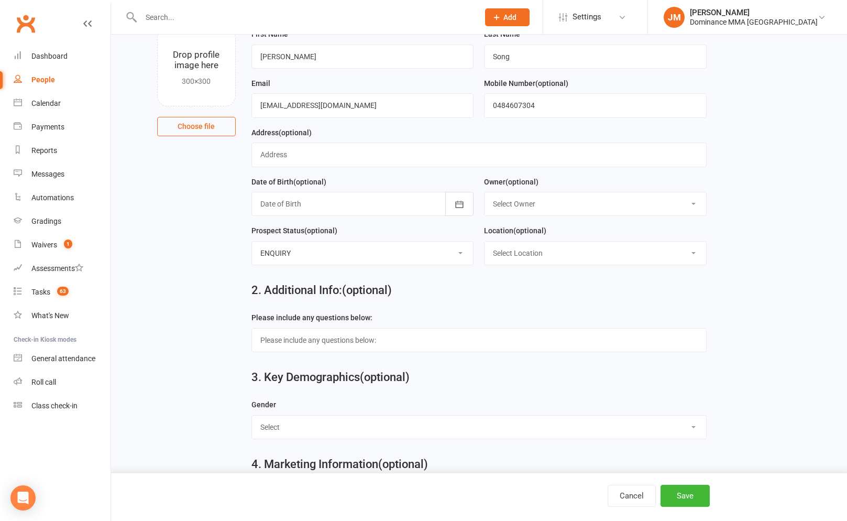
scroll to position [212, 0]
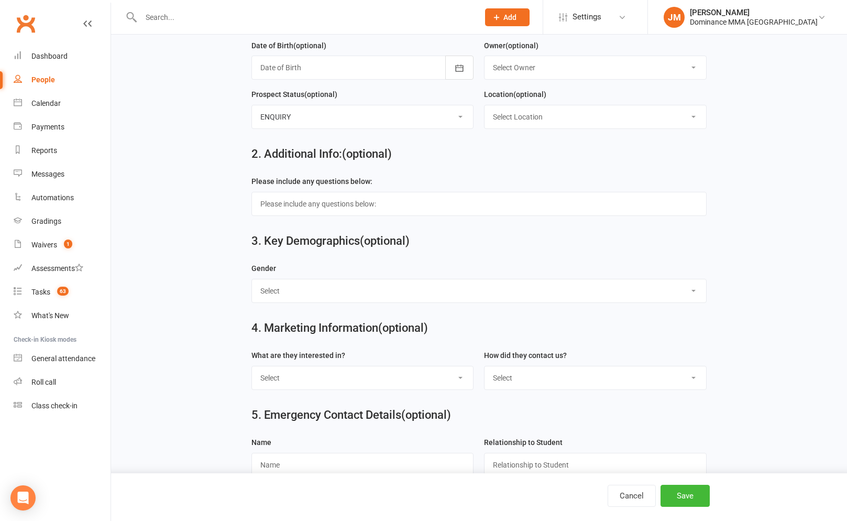
click at [344, 369] on select "Select BJJ Muay Thai MMA Kids Teens Muay Thai Teens BJJ Freestyle Wrestling" at bounding box center [363, 377] width 222 height 23
select select "BJJ"
click at [592, 383] on select "Select Phone Website enquiry form In-Facility Email Marketing Lead" at bounding box center [596, 377] width 222 height 23
select select "Website enquiry form"
click at [665, 483] on div "Cancel Save" at bounding box center [423, 497] width 847 height 48
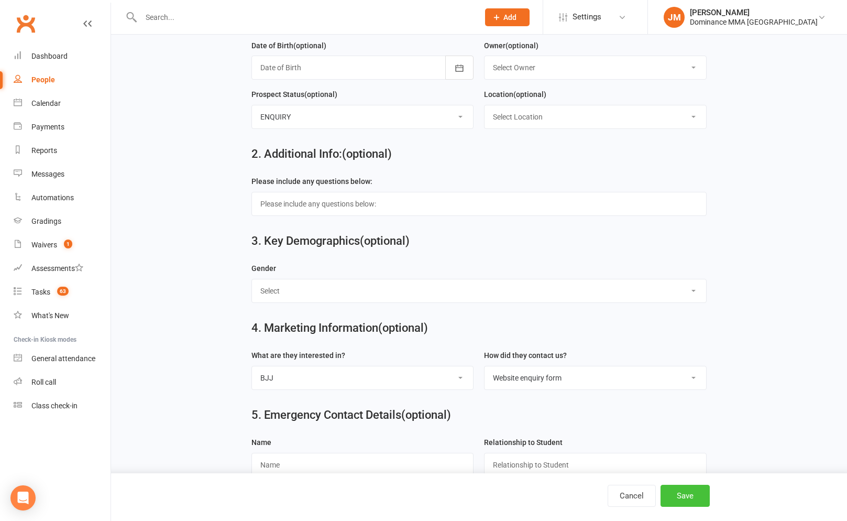
click at [669, 490] on button "Save" at bounding box center [685, 496] width 49 height 22
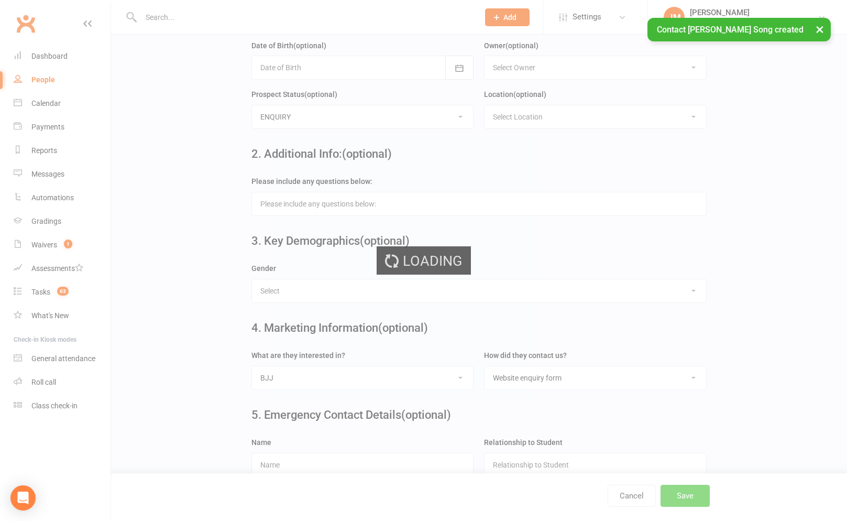
scroll to position [0, 0]
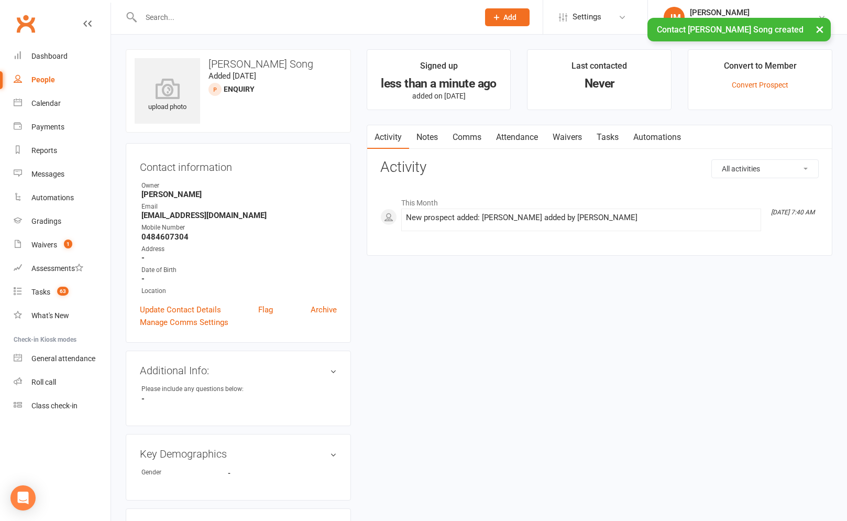
click at [436, 136] on link "Notes" at bounding box center [427, 137] width 36 height 24
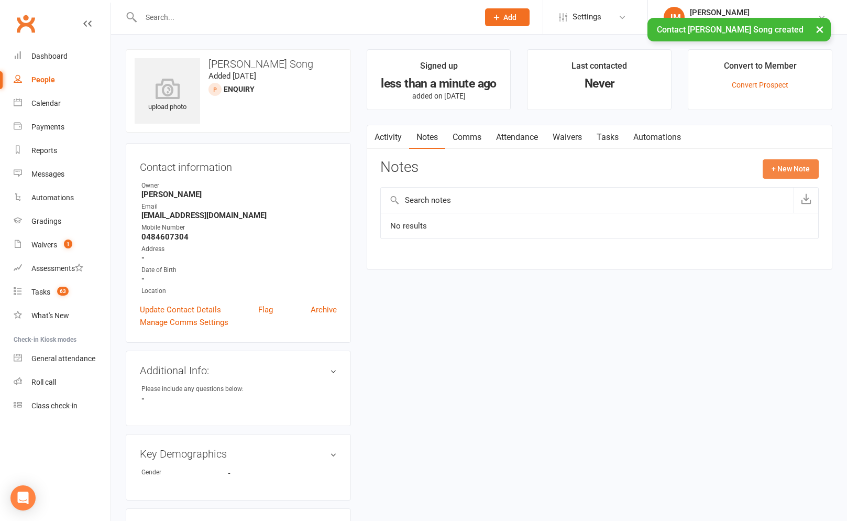
click at [772, 160] on button "+ New Note" at bounding box center [791, 168] width 56 height 19
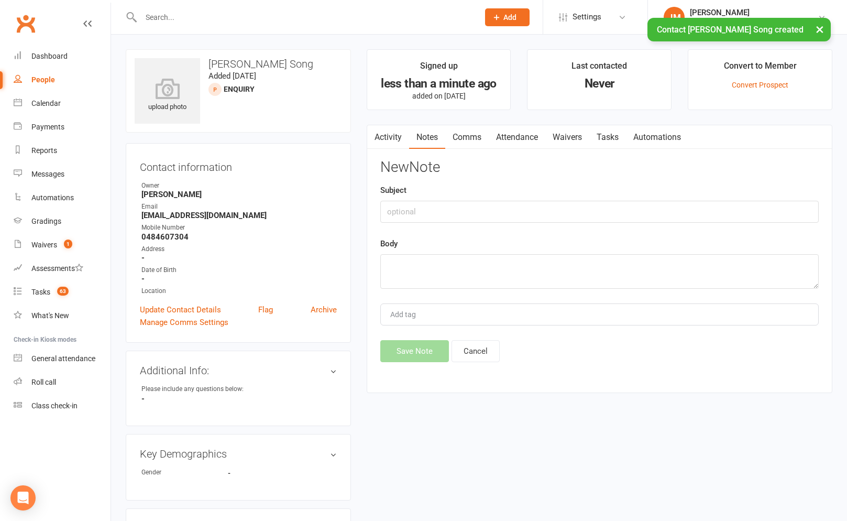
click at [433, 196] on div "Subject" at bounding box center [599, 203] width 439 height 39
click at [432, 221] on input "text" at bounding box center [599, 212] width 439 height 22
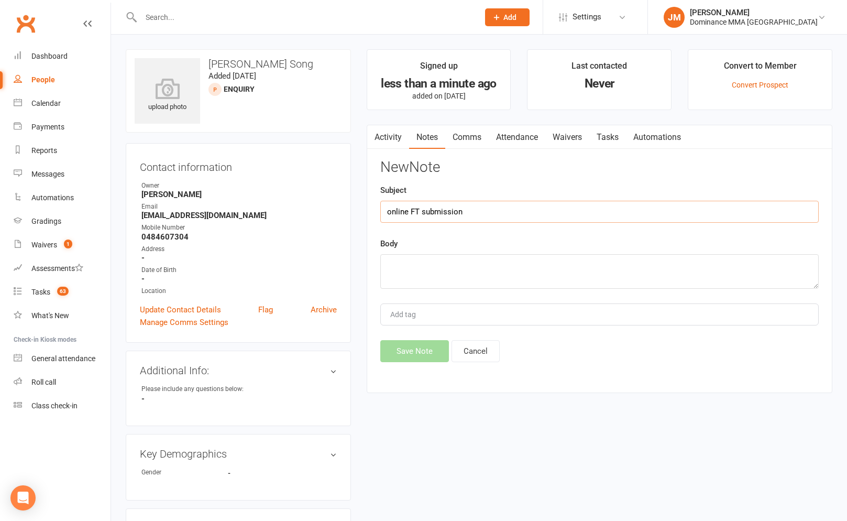
type input "online FT submission"
paste textarea "First Name: Yuling Last Name: Song Email Address: yulingsong97@gmail.com Phone …"
type textarea "First Name: Yuling Last Name: Song Email Address: yulingsong97@gmail.com Phone …"
click at [393, 341] on button "Save Note" at bounding box center [414, 351] width 69 height 22
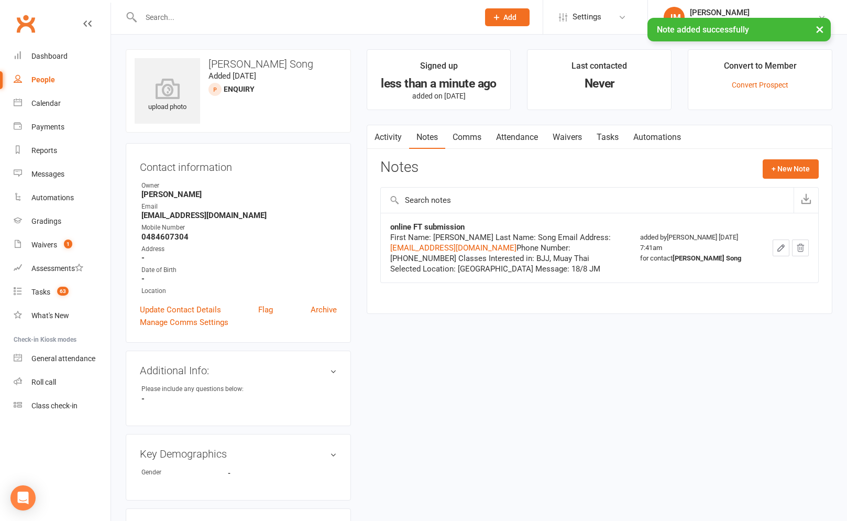
click at [604, 135] on link "Tasks" at bounding box center [608, 137] width 37 height 24
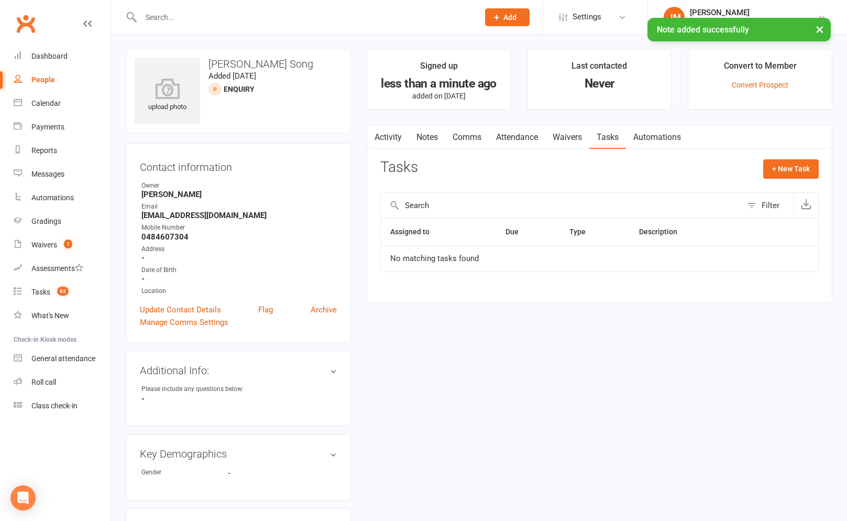
click at [760, 166] on div "Tasks + New Task" at bounding box center [599, 171] width 439 height 25
click at [772, 166] on button "+ New Task" at bounding box center [791, 168] width 56 height 19
select select "45422"
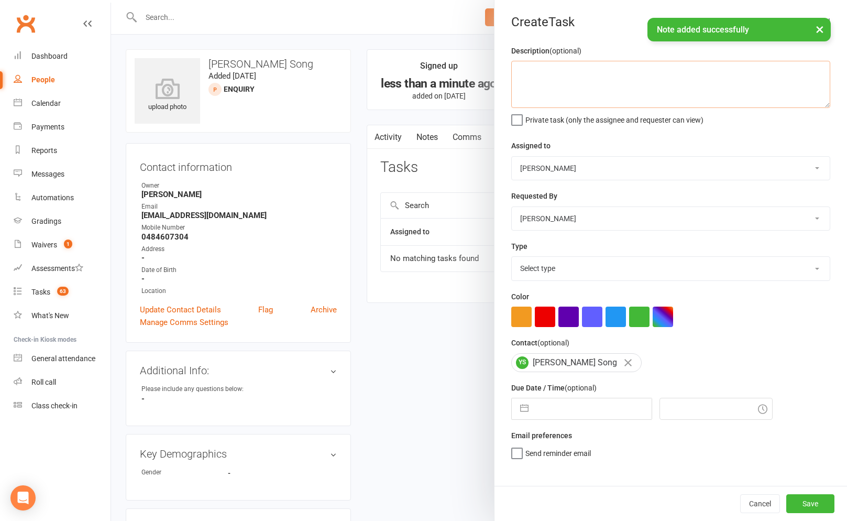
click at [616, 98] on textarea at bounding box center [670, 84] width 319 height 47
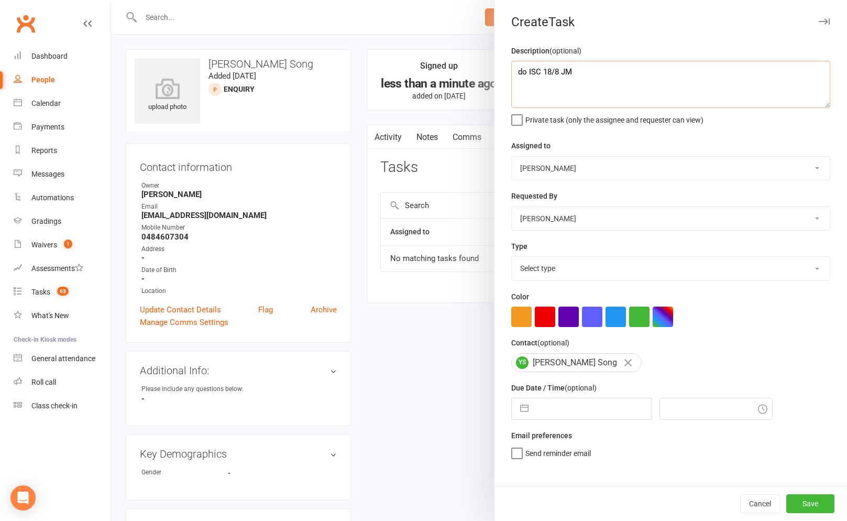
type textarea "do ISC 18/8 JM"
click at [597, 166] on select "[PERSON_NAME] [PERSON_NAME] [PERSON_NAME] [PERSON_NAME] Will [PERSON_NAME] [PER…" at bounding box center [671, 168] width 318 height 23
select select "50862"
click at [543, 478] on div "Description (optional) do ISC 18/8 JM Private task (only the assignee and reque…" at bounding box center [671, 265] width 353 height 441
click at [526, 465] on span "Send "New Task" email" at bounding box center [562, 468] width 72 height 12
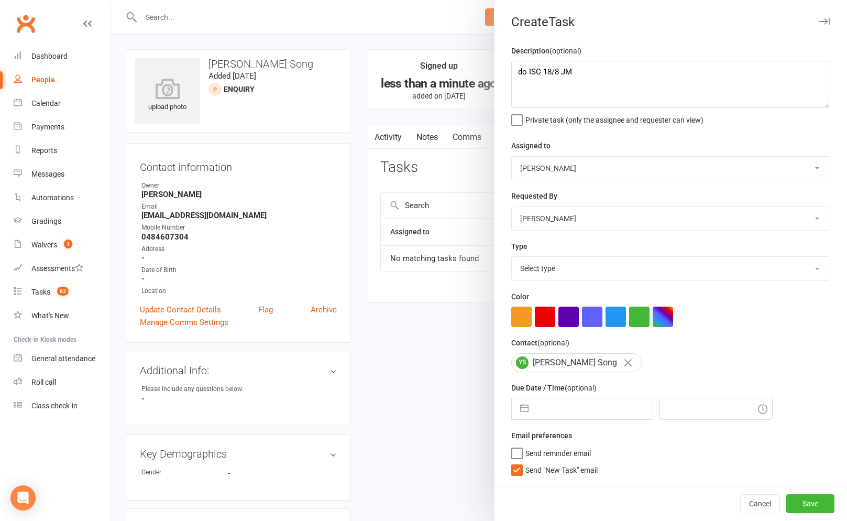
click at [526, 462] on input "Send "New Task" email" at bounding box center [554, 462] width 86 height 0
drag, startPoint x: 527, startPoint y: 416, endPoint x: 533, endPoint y: 419, distance: 7.5
click at [527, 416] on button "button" at bounding box center [524, 408] width 19 height 21
select select "6"
select select "2025"
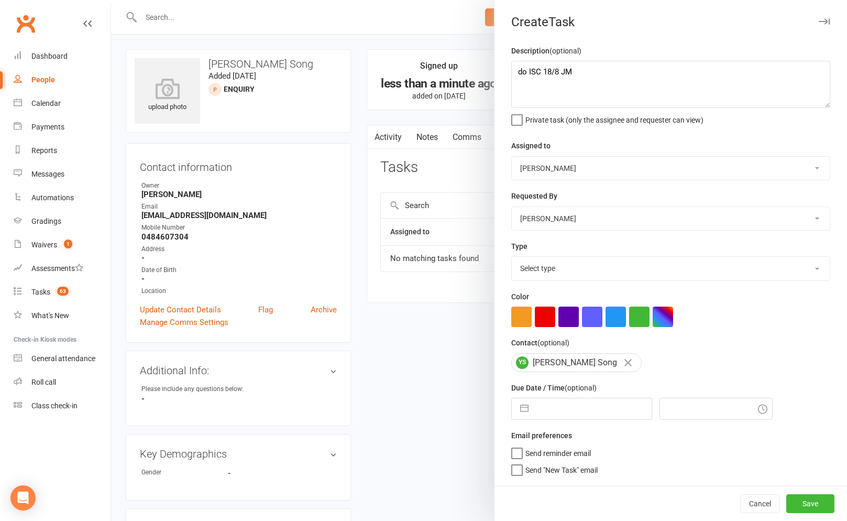
select select "7"
select select "2025"
select select "8"
select select "2025"
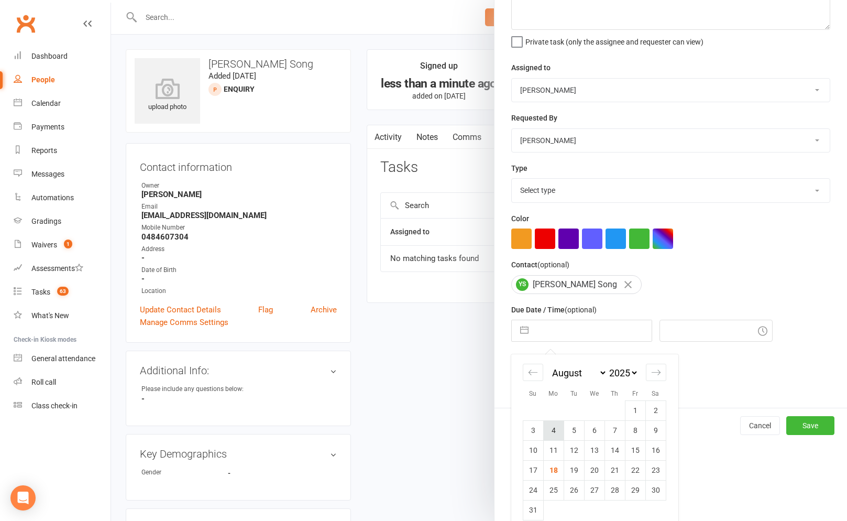
scroll to position [91, 0]
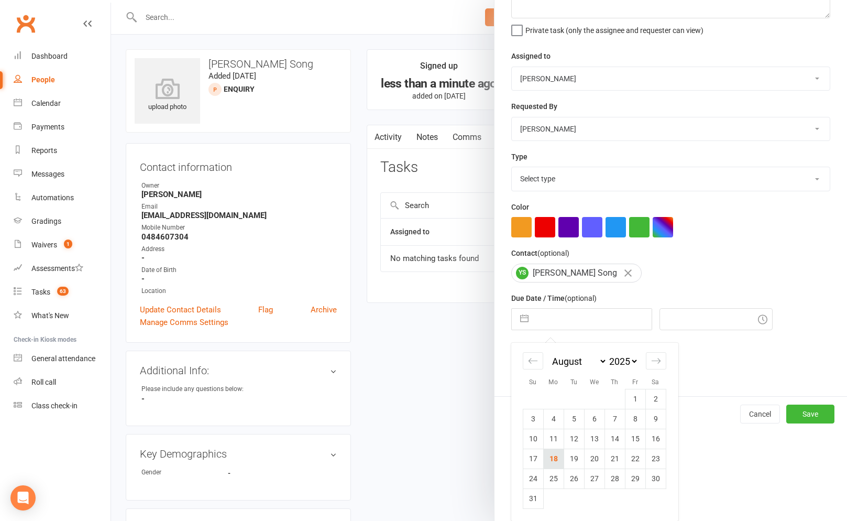
click at [559, 455] on td "18" at bounding box center [553, 459] width 20 height 20
type input "[DATE]"
type input "7:45am"
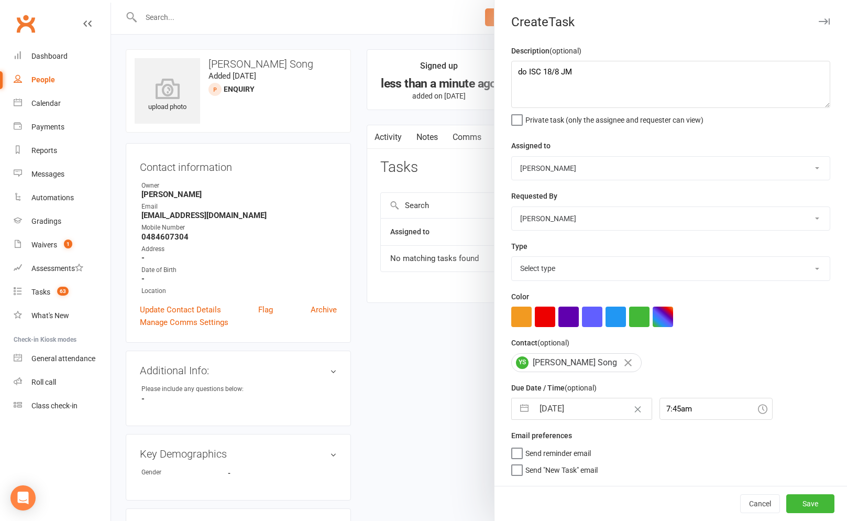
scroll to position [0, 0]
click at [798, 498] on button "Save" at bounding box center [811, 503] width 48 height 19
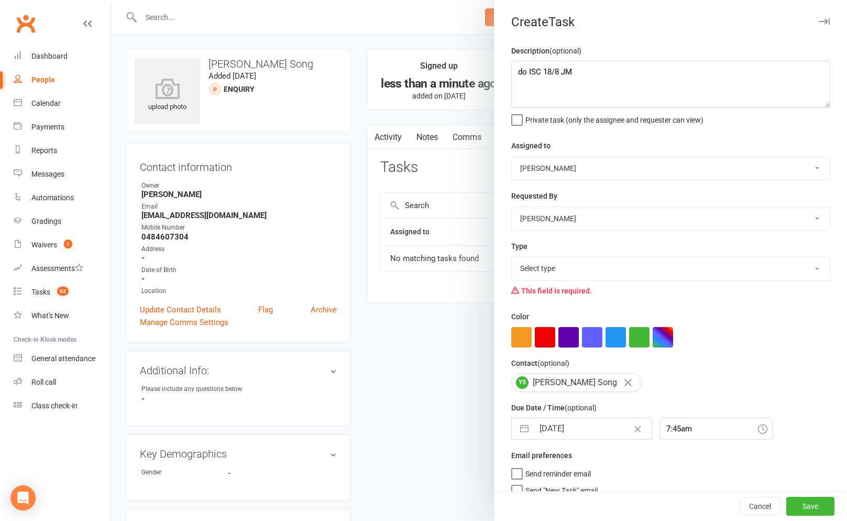
click at [542, 272] on select "Select type A. prospect | enquiry response B. prospect | trial | not yet booked…" at bounding box center [671, 268] width 318 height 23
select select "3860"
click at [812, 504] on button "Save" at bounding box center [811, 506] width 48 height 19
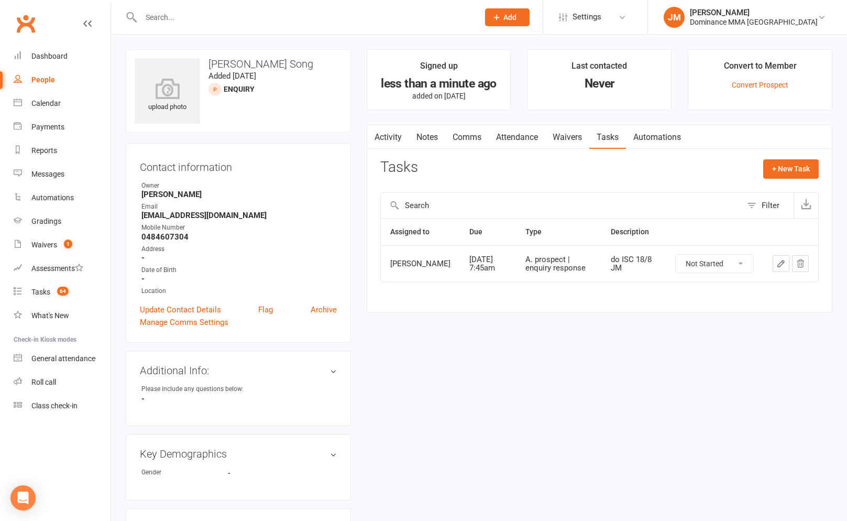
click at [287, 19] on input "text" at bounding box center [305, 17] width 334 height 15
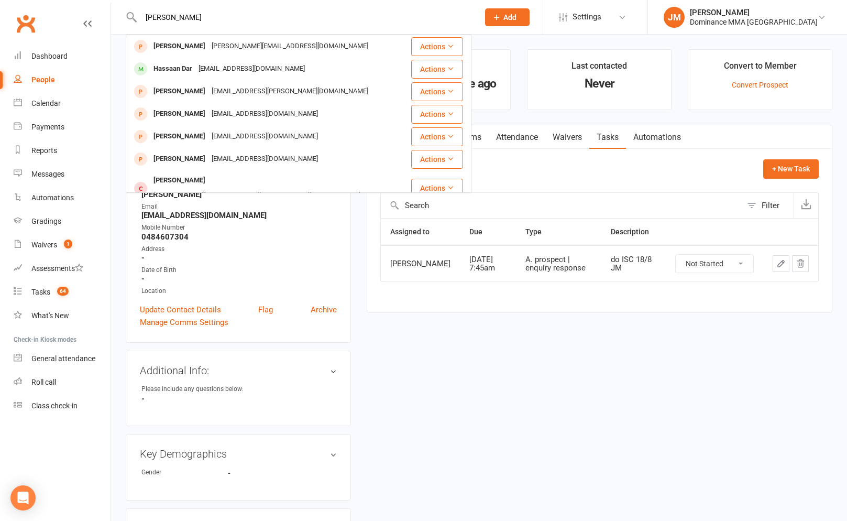
type input "dan haywar"
click at [517, 18] on span "Add" at bounding box center [510, 17] width 13 height 8
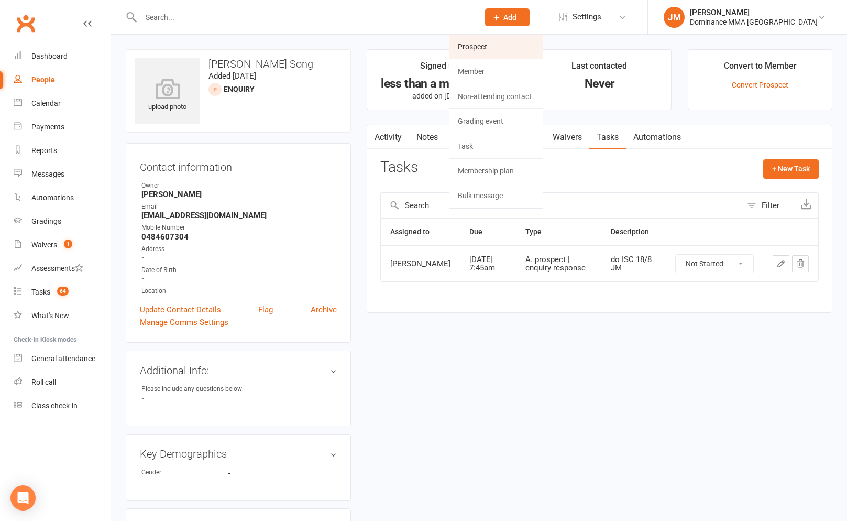
click at [516, 40] on link "Prospect" at bounding box center [496, 47] width 93 height 24
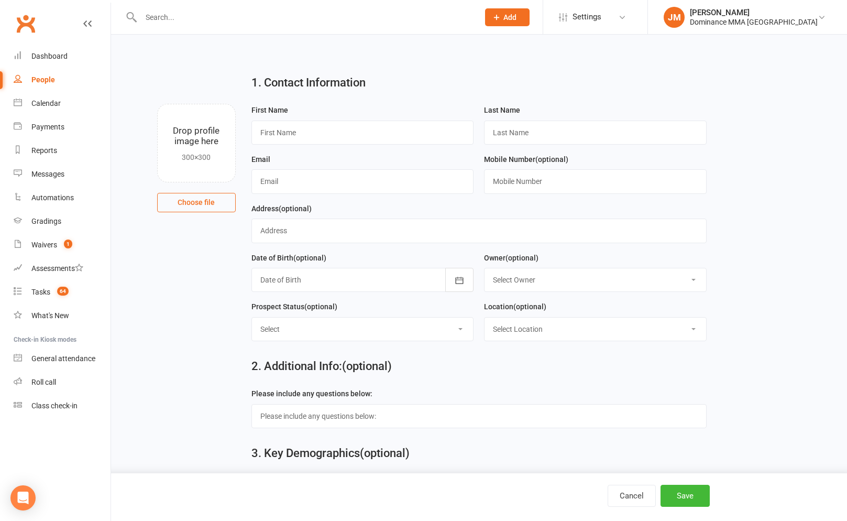
drag, startPoint x: 303, startPoint y: 159, endPoint x: 297, endPoint y: 147, distance: 13.8
click at [303, 157] on div "Email" at bounding box center [363, 173] width 223 height 41
click at [296, 141] on input "text" at bounding box center [363, 133] width 223 height 24
type input "Dan"
type input "Hayward"
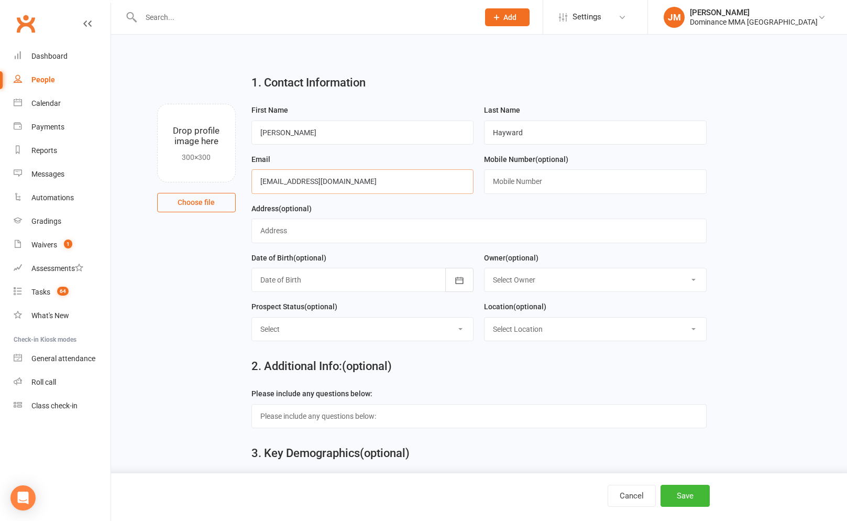
type input "danielhayward35@gmail.com"
type input "0431651151"
click at [330, 335] on select "Select ENQUIRY WEBSITE ENQUIRY GOOGLE ADS ENQUIRY META ADS ENQUIRY DROPPED DROP…" at bounding box center [363, 329] width 222 height 23
click at [302, 331] on select "Select ENQUIRY WEBSITE ENQUIRY GOOGLE ADS ENQUIRY META ADS ENQUIRY DROPPED DROP…" at bounding box center [363, 329] width 222 height 23
select select "ENQUIRY"
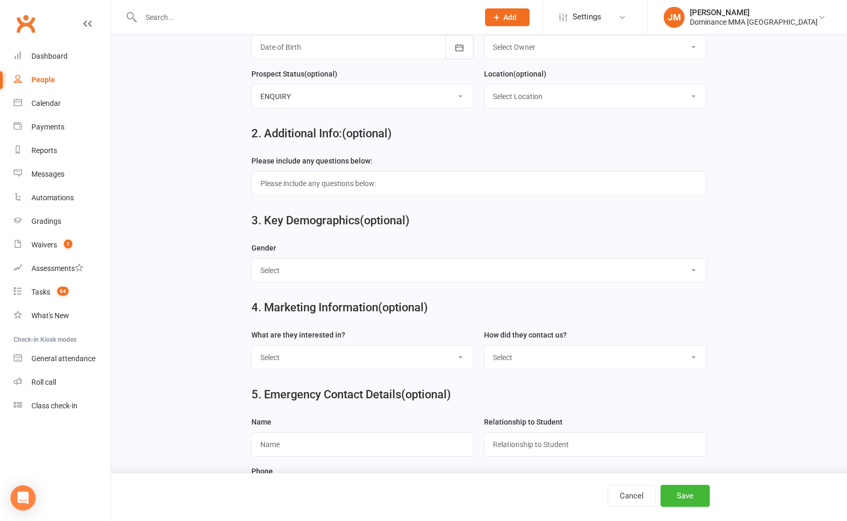
scroll to position [348, 0]
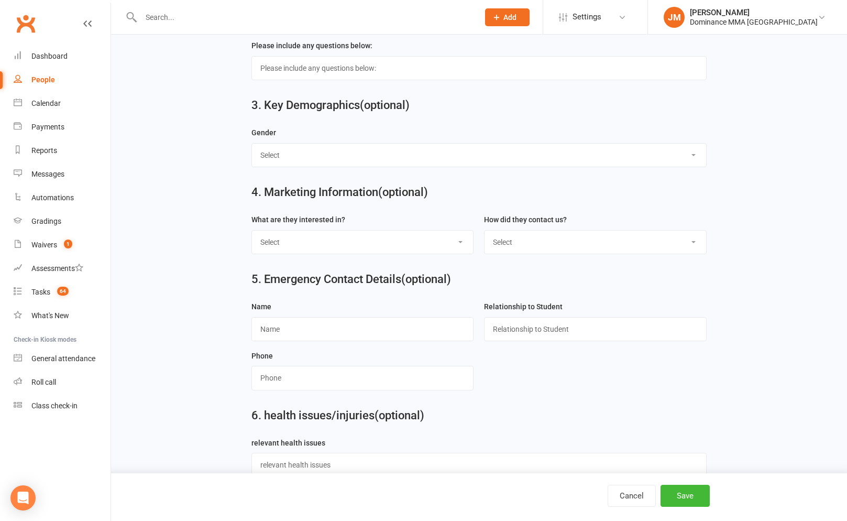
click at [344, 245] on select "Select BJJ Muay Thai MMA Kids Teens Muay Thai Teens BJJ Freestyle Wrestling" at bounding box center [363, 242] width 222 height 23
select select "BJJ"
click at [571, 248] on select "Select Phone Website enquiry form In-Facility Email Marketing Lead" at bounding box center [596, 242] width 222 height 23
select select "Website enquiry form"
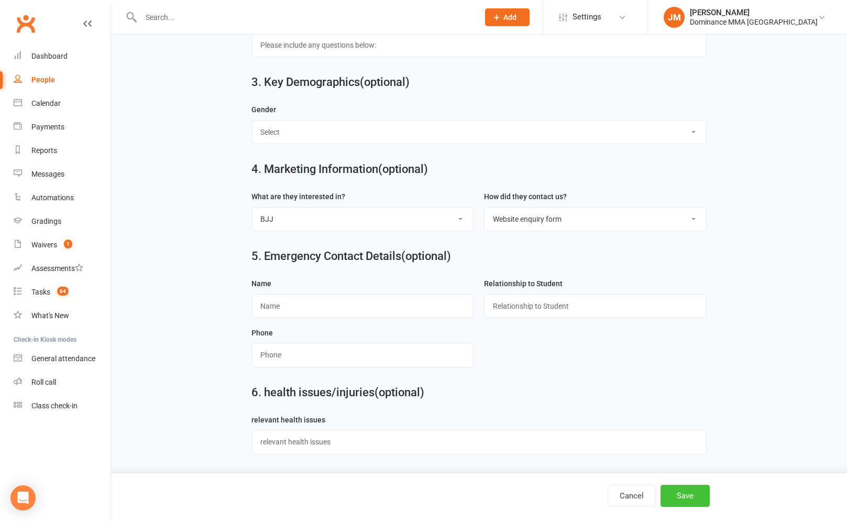
click at [681, 486] on button "Save" at bounding box center [685, 496] width 49 height 22
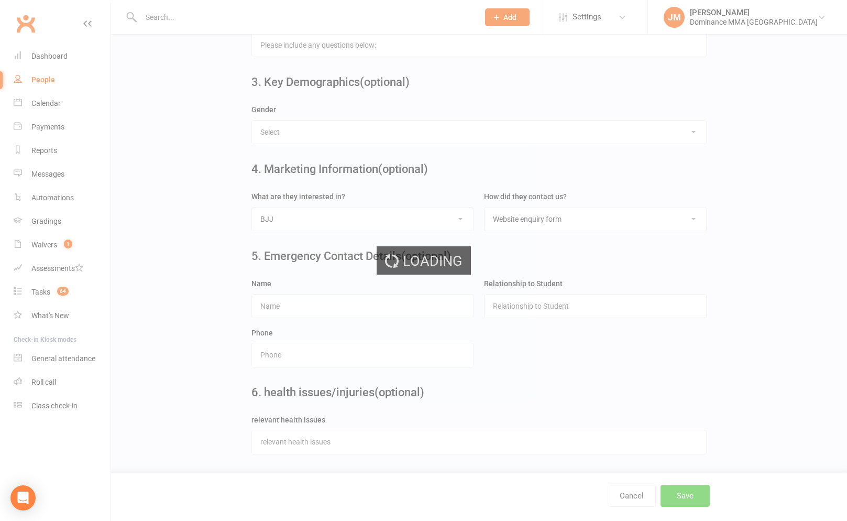
scroll to position [0, 0]
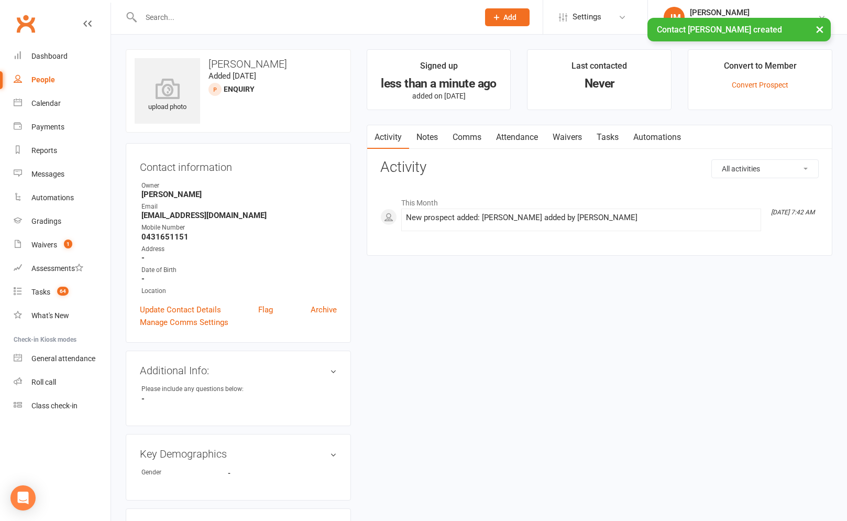
click at [432, 143] on link "Notes" at bounding box center [427, 137] width 36 height 24
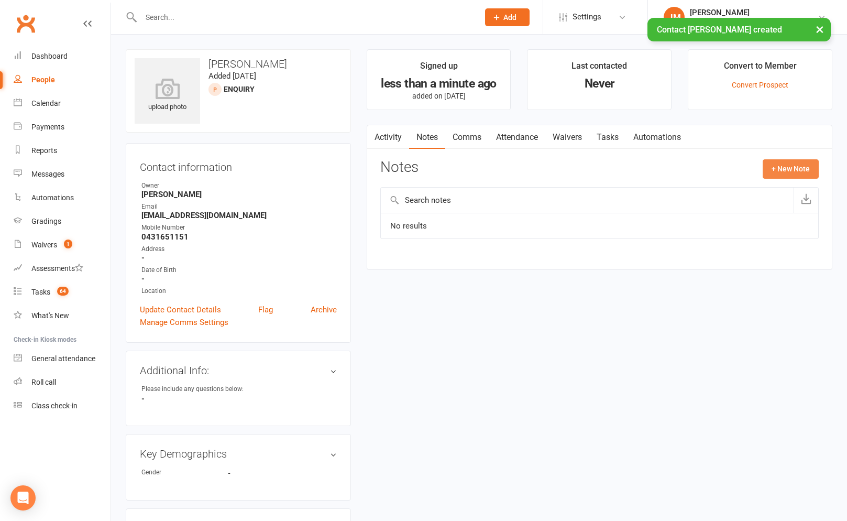
click at [805, 165] on button "+ New Note" at bounding box center [791, 168] width 56 height 19
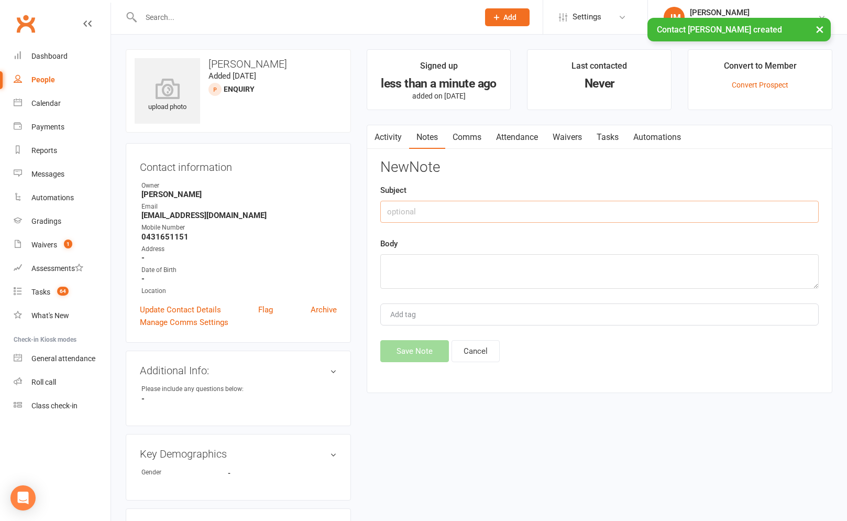
click at [408, 211] on input "text" at bounding box center [599, 212] width 439 height 22
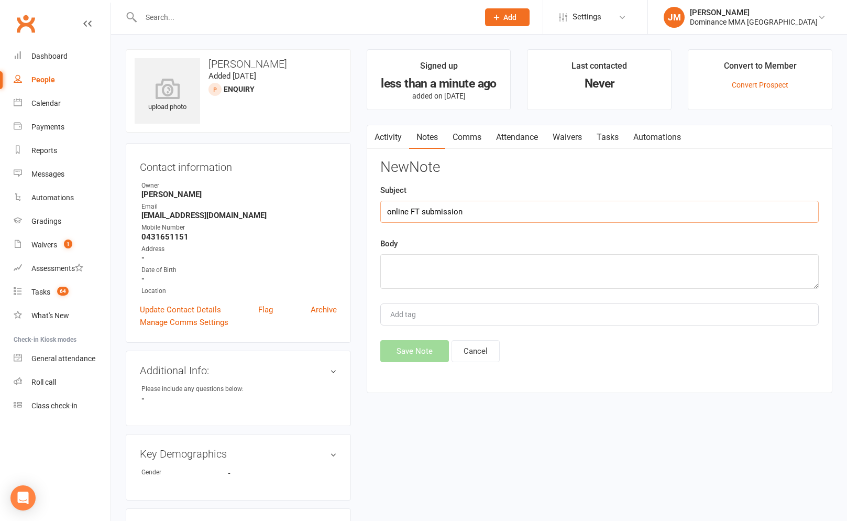
type input "online FT submission"
paste textarea "First Name: Dan Last Name: Hayward Email Address: danielhayward35@gmail.com Pho…"
type textarea "First Name: Dan Last Name: Hayward Email Address: danielhayward35@gmail.com Pho…"
click at [408, 344] on button "Save Note" at bounding box center [414, 351] width 69 height 22
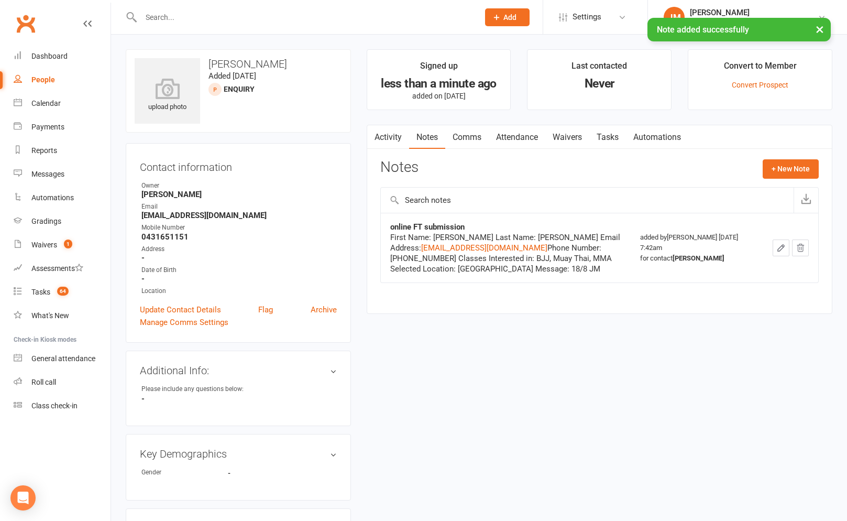
click at [598, 136] on link "Tasks" at bounding box center [608, 137] width 37 height 24
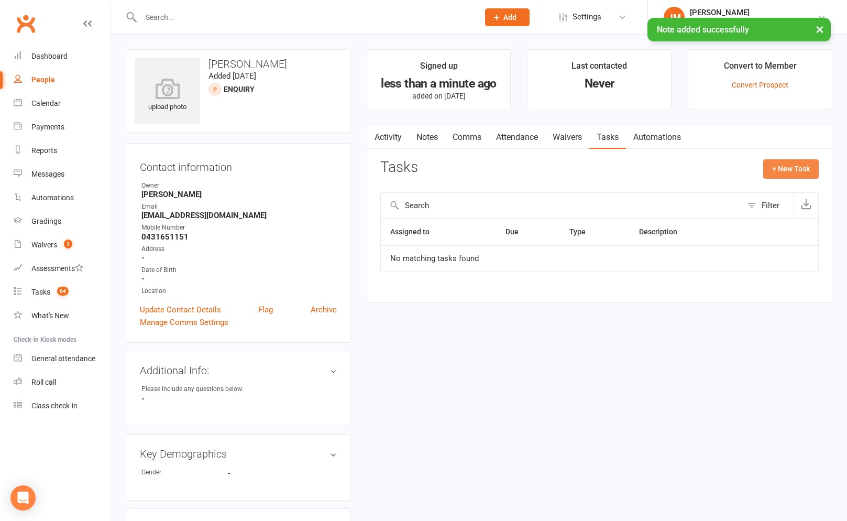
click at [778, 169] on button "+ New Task" at bounding box center [791, 168] width 56 height 19
select select "45422"
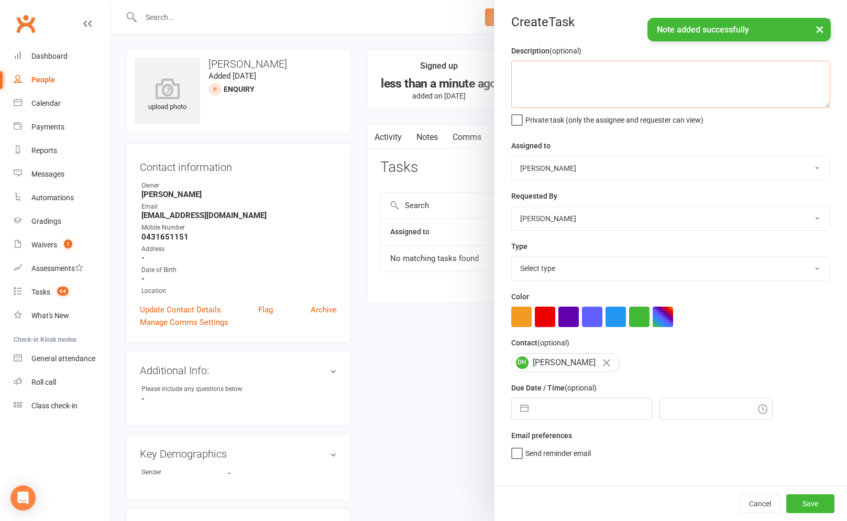
click at [659, 90] on textarea at bounding box center [670, 84] width 319 height 47
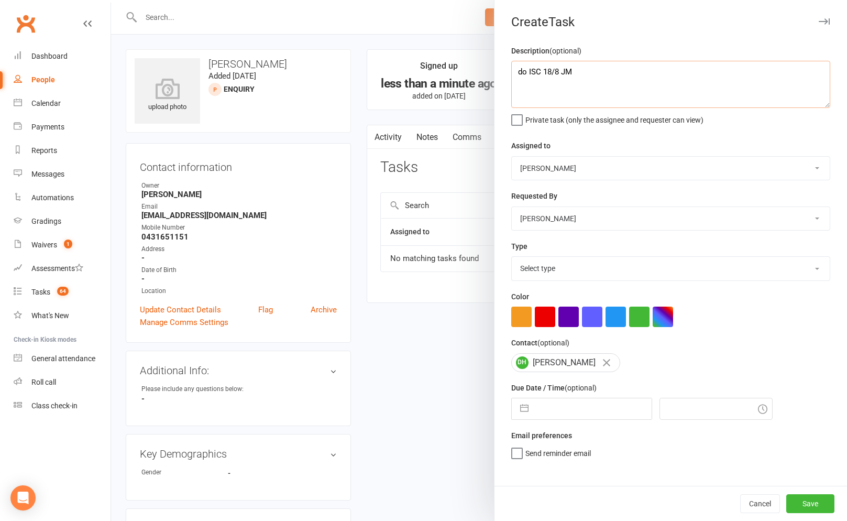
type textarea "do ISC 18/8 JM"
click at [578, 269] on select "Select type A. prospect | enquiry response B. prospect | trial | not yet booked…" at bounding box center [671, 268] width 318 height 23
select select "3860"
click at [534, 410] on input "text" at bounding box center [593, 408] width 118 height 21
select select "6"
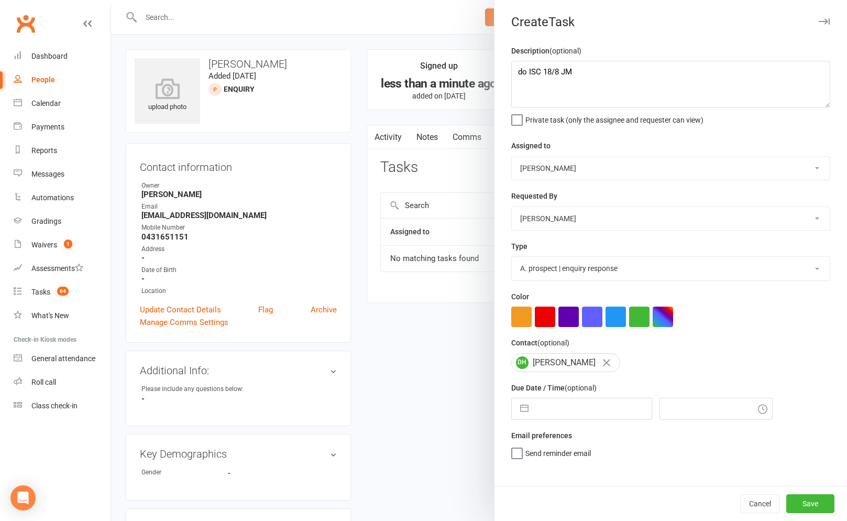
select select "2025"
select select "7"
select select "2025"
select select "8"
select select "2025"
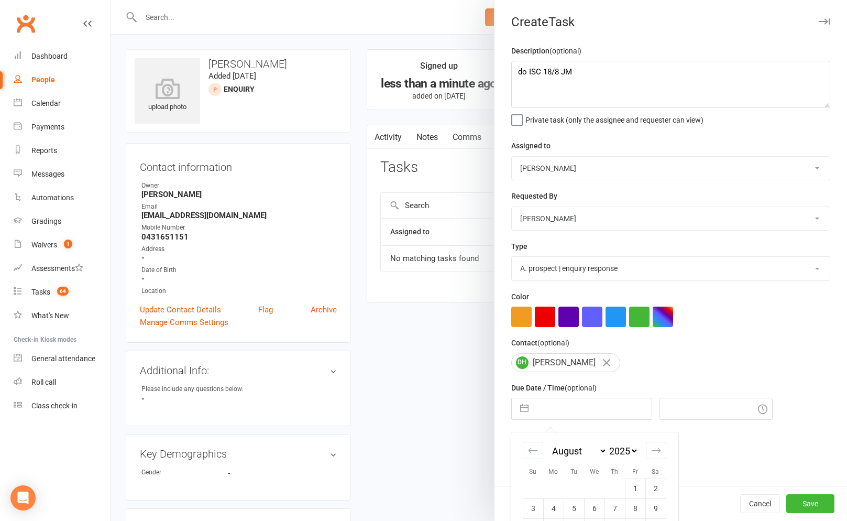
scroll to position [91, 0]
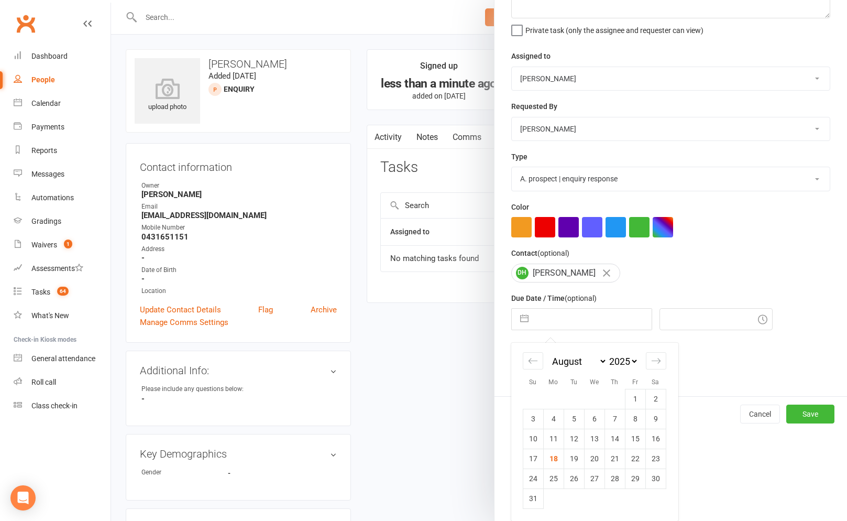
click at [561, 460] on td "18" at bounding box center [553, 459] width 20 height 20
type input "[DATE]"
type input "7:45am"
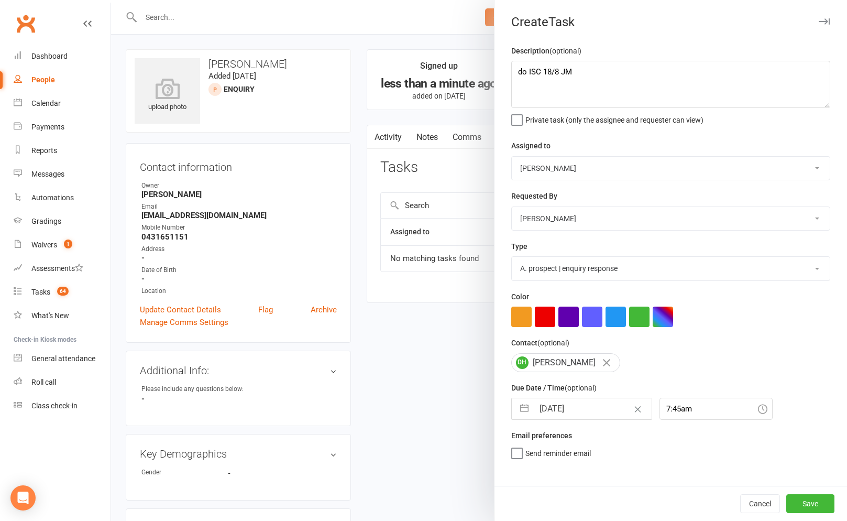
scroll to position [0, 0]
click at [556, 157] on select "[PERSON_NAME] [PERSON_NAME] [PERSON_NAME] [PERSON_NAME] Will [PERSON_NAME] [PER…" at bounding box center [671, 168] width 318 height 23
select select "50862"
click at [516, 473] on label "Send "New Task" email" at bounding box center [554, 467] width 86 height 10
click at [516, 462] on input "Send "New Task" email" at bounding box center [554, 462] width 86 height 0
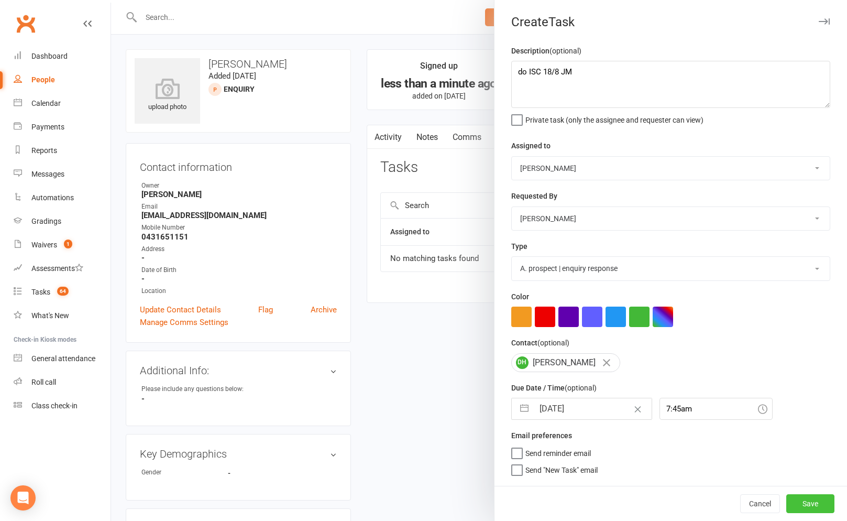
click at [827, 507] on button "Save" at bounding box center [811, 503] width 48 height 19
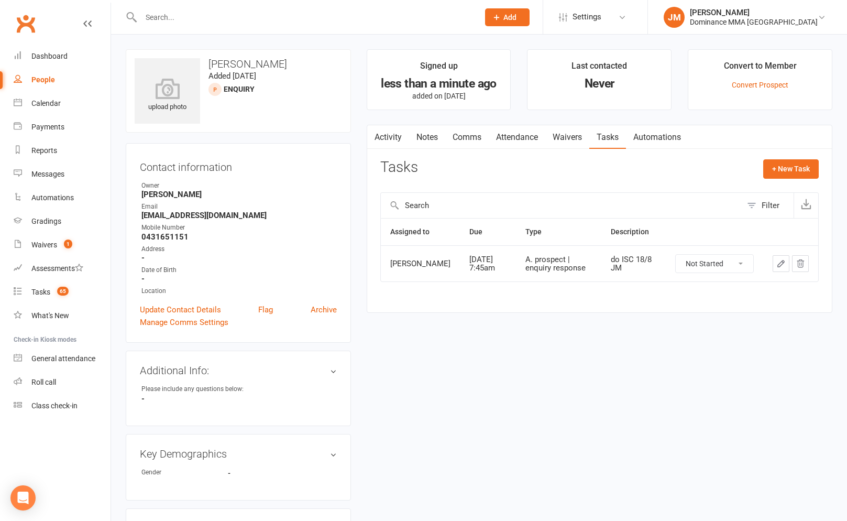
click at [250, 17] on input "text" at bounding box center [305, 17] width 334 height 15
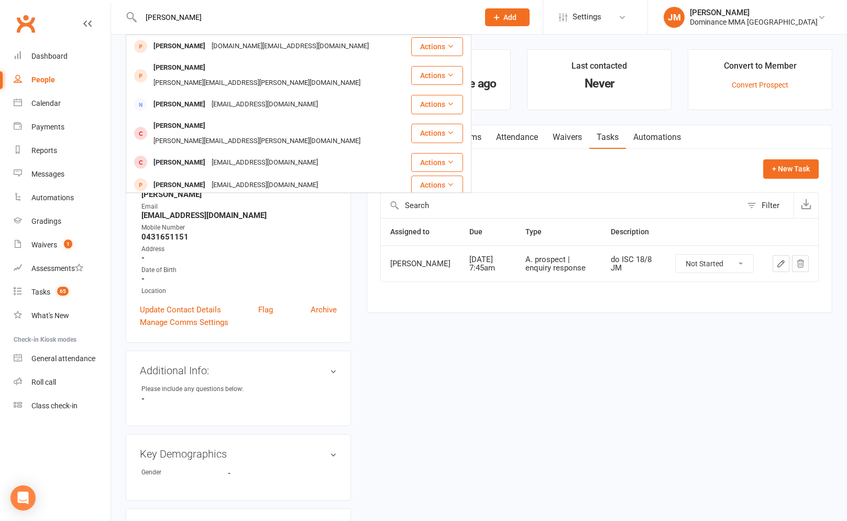
type input "nancy luu"
click at [524, 18] on button "Add" at bounding box center [507, 17] width 45 height 18
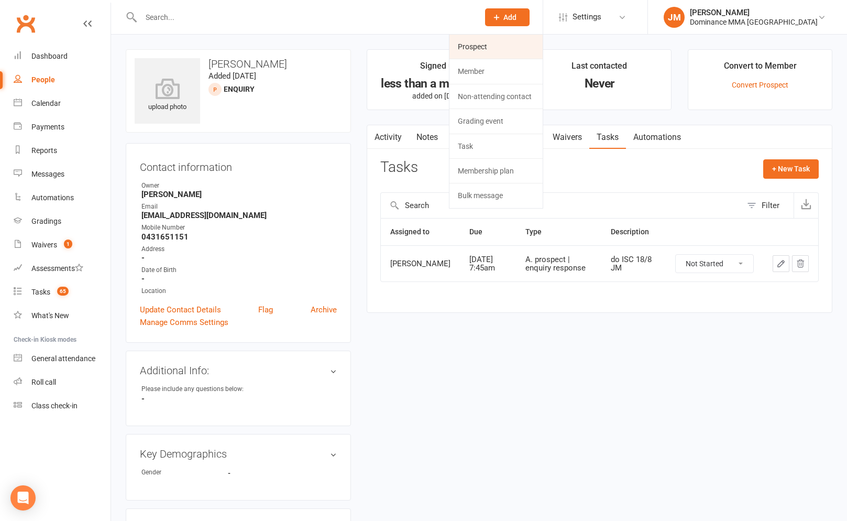
click at [516, 39] on link "Prospect" at bounding box center [496, 47] width 93 height 24
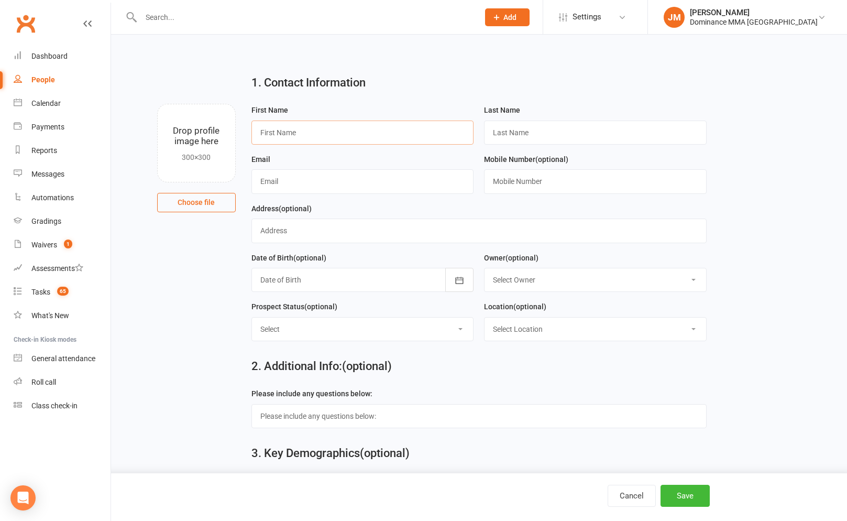
click at [333, 133] on input "text" at bounding box center [363, 133] width 223 height 24
type input "Nancy"
type input "Luu"
type input "nluu1505@gmail.com"
type input "0422689040"
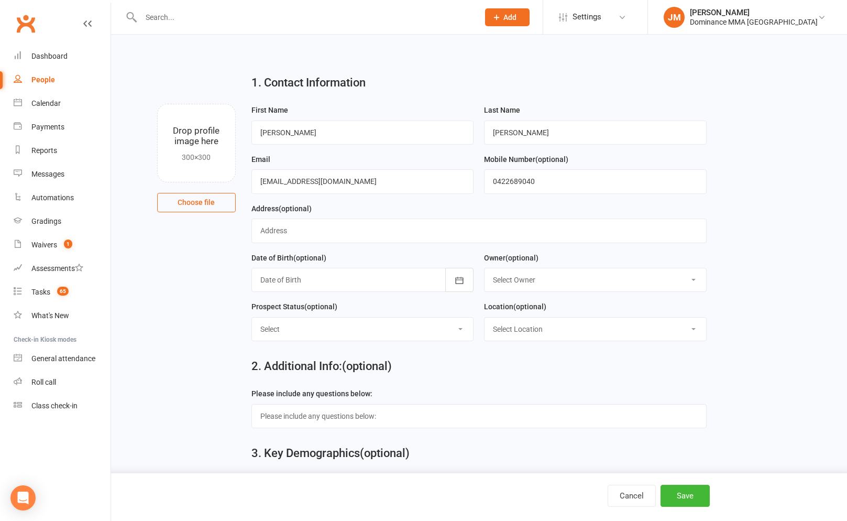
click at [303, 333] on select "Select ENQUIRY WEBSITE ENQUIRY GOOGLE ADS ENQUIRY META ADS ENQUIRY DROPPED DROP…" at bounding box center [363, 329] width 222 height 23
select select "ENQUIRY"
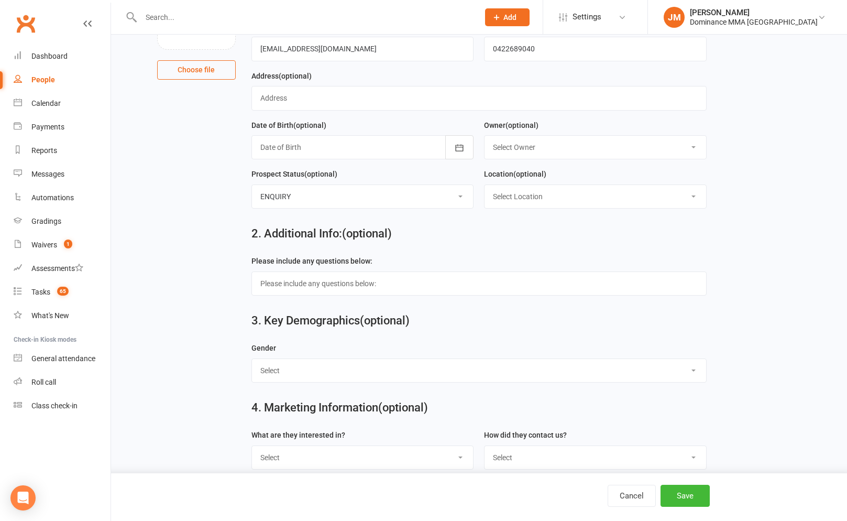
scroll to position [219, 0]
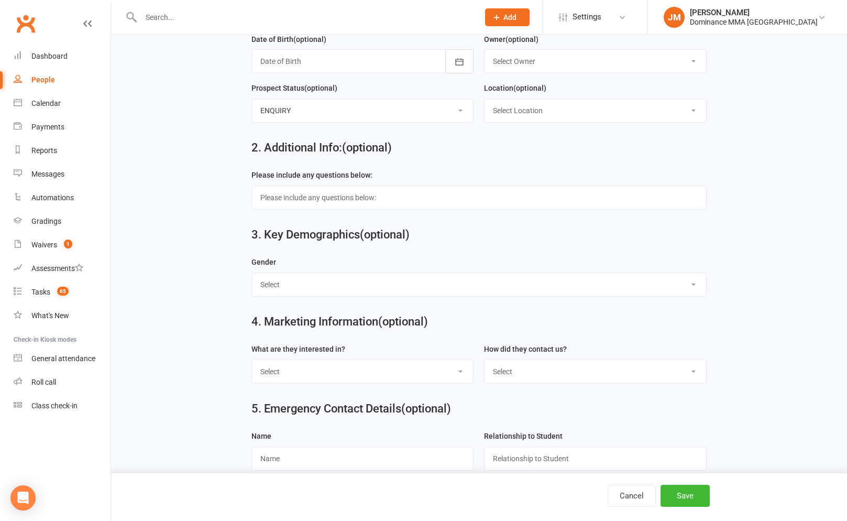
click at [316, 375] on select "Select BJJ Muay Thai MMA Kids Teens Muay Thai Teens BJJ Freestyle Wrestling" at bounding box center [363, 371] width 222 height 23
select select "Muay Thai"
click at [554, 383] on select "Select Phone Website enquiry form In-Facility Email Marketing Lead" at bounding box center [596, 371] width 222 height 23
select select "Website enquiry form"
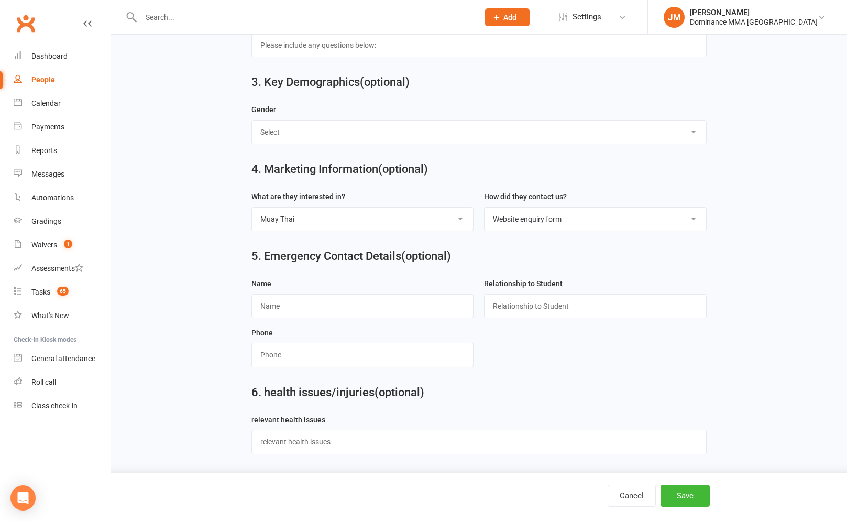
scroll to position [374, 0]
click at [689, 495] on button "Save" at bounding box center [685, 496] width 49 height 22
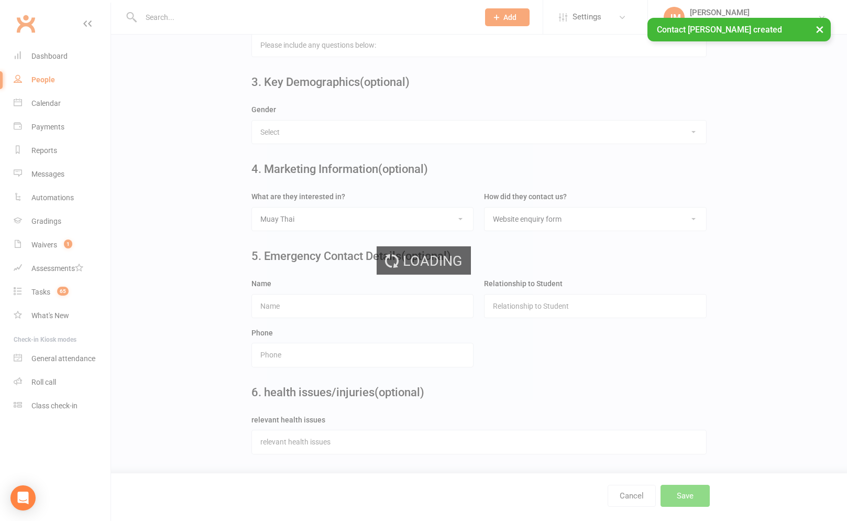
scroll to position [0, 0]
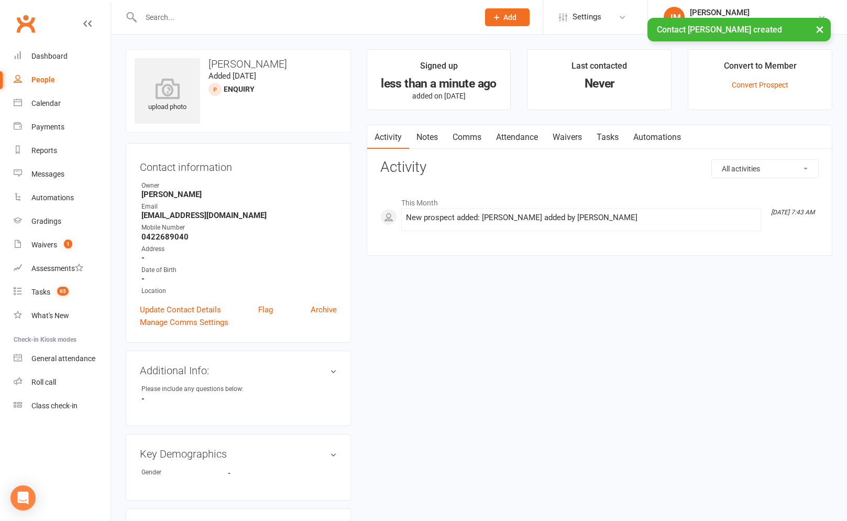
click at [426, 136] on link "Notes" at bounding box center [427, 137] width 36 height 24
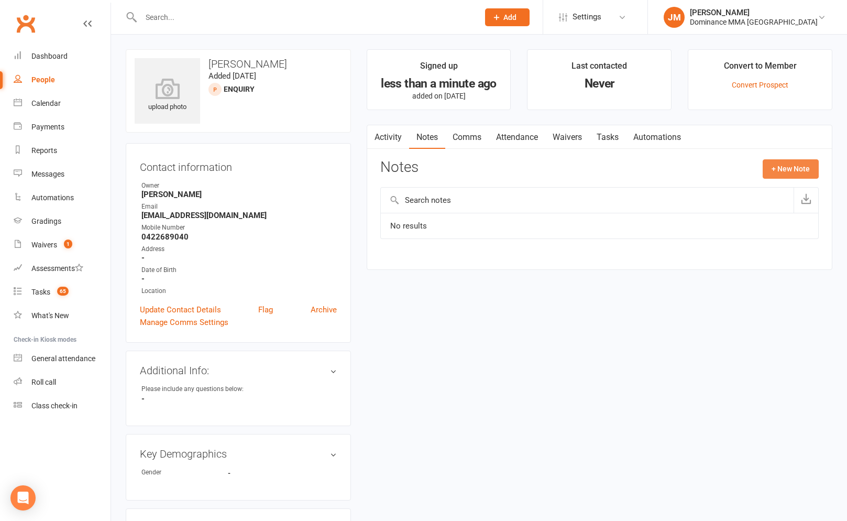
click at [783, 163] on button "+ New Note" at bounding box center [791, 168] width 56 height 19
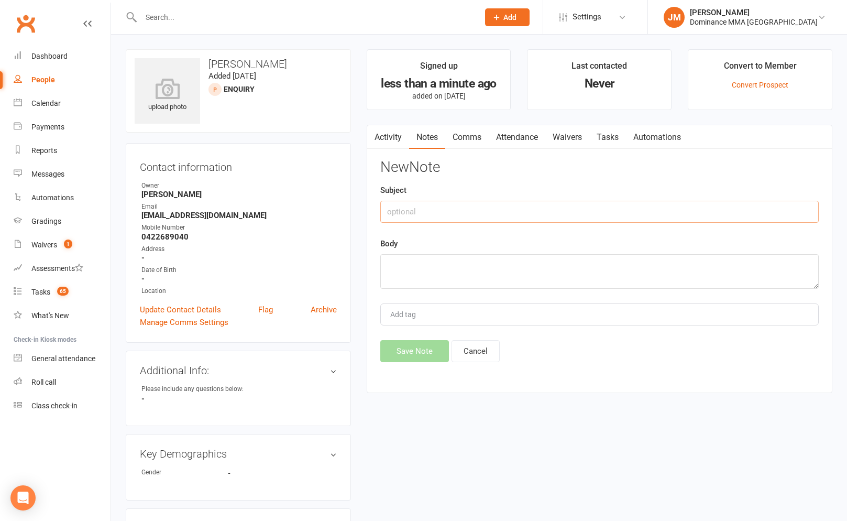
drag, startPoint x: 503, startPoint y: 211, endPoint x: 500, endPoint y: 216, distance: 6.1
click at [503, 212] on input "text" at bounding box center [599, 212] width 439 height 22
type input "online FT submission"
paste textarea "First Name: Nancy Last Name: Luu Email Address: nluu1505@gmail.com Phone Number…"
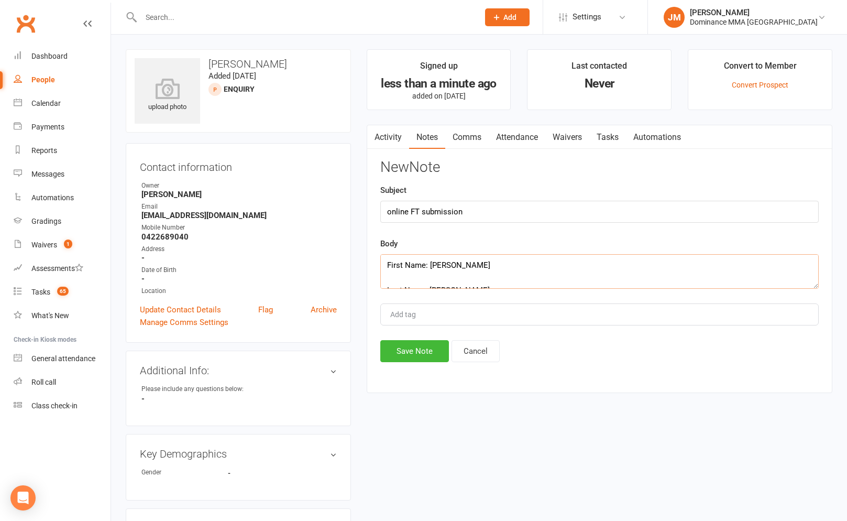
scroll to position [157, 0]
type textarea "First Name: Nancy Last Name: Luu Email Address: nluu1505@gmail.com Phone Number…"
click at [411, 347] on button "Save Note" at bounding box center [414, 351] width 69 height 22
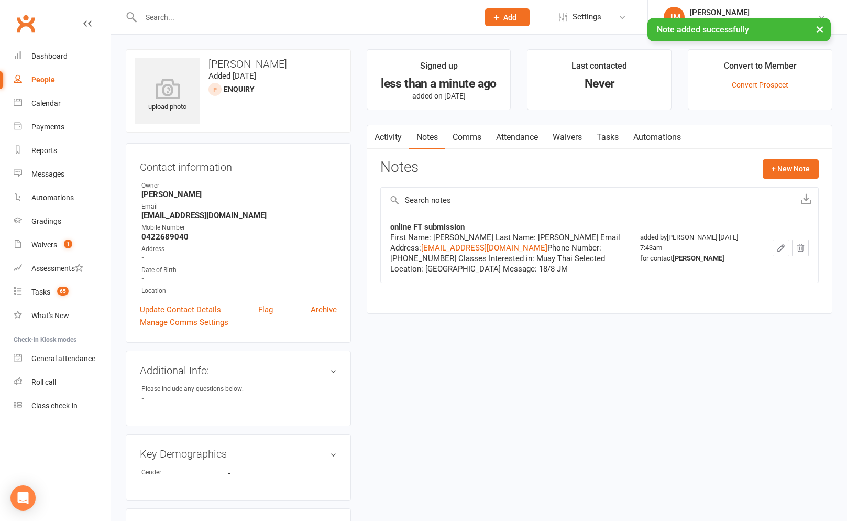
click at [624, 128] on link "Tasks" at bounding box center [608, 137] width 37 height 24
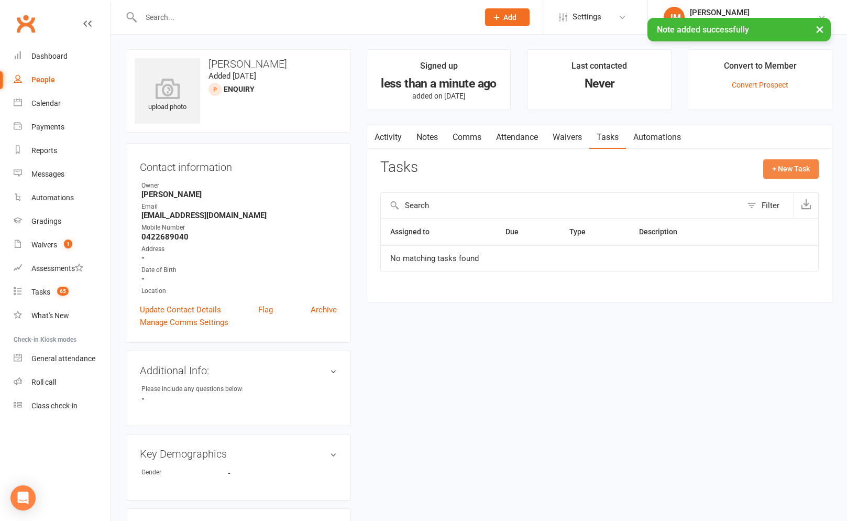
click at [768, 163] on button "+ New Task" at bounding box center [791, 168] width 56 height 19
select select "45422"
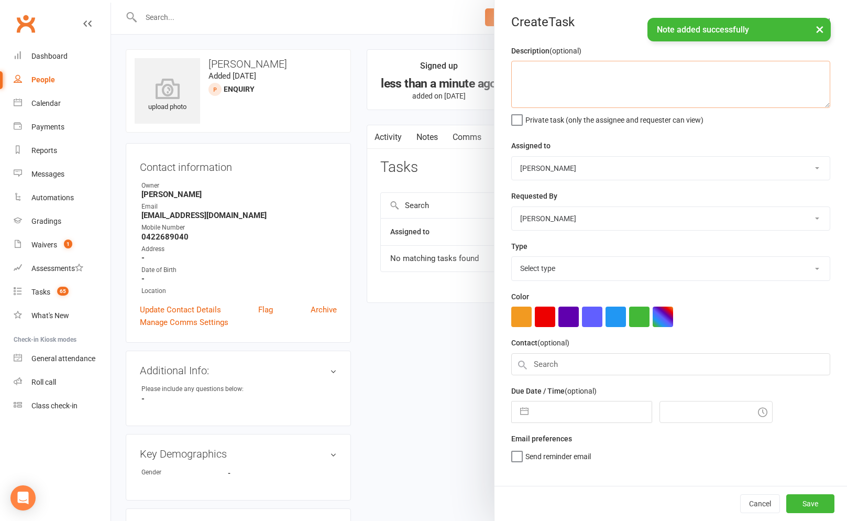
click at [629, 89] on textarea at bounding box center [670, 84] width 319 height 47
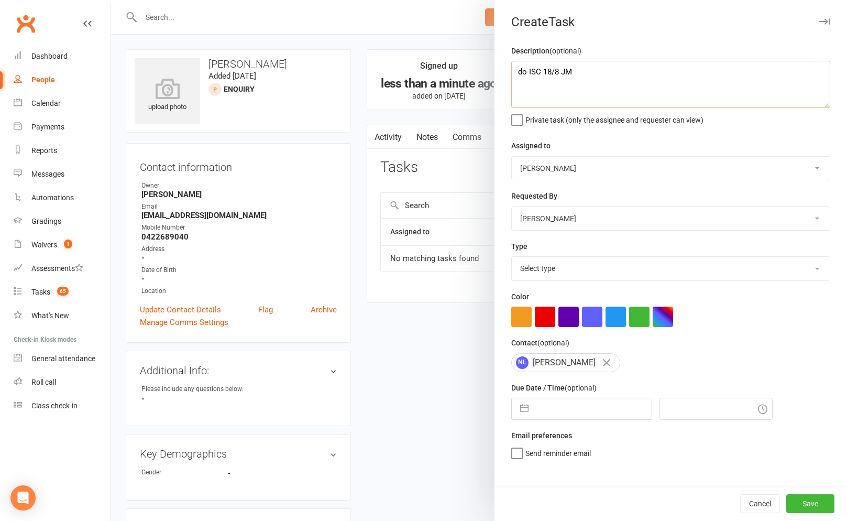
type textarea "do ISC 18/8 JM"
click at [609, 274] on select "Select type A. prospect | enquiry response B. prospect | trial | not yet booked…" at bounding box center [671, 268] width 318 height 23
select select "3860"
click at [526, 418] on button "button" at bounding box center [524, 408] width 19 height 21
select select "6"
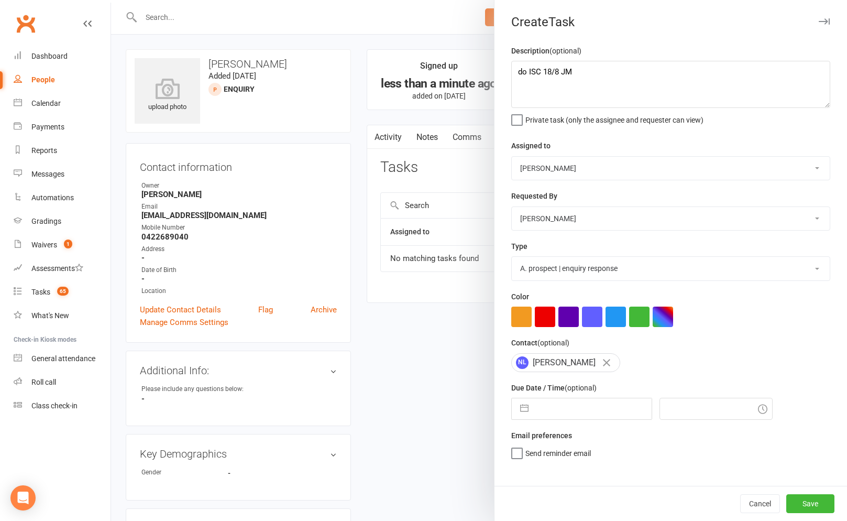
select select "2025"
select select "7"
select select "2025"
select select "8"
select select "2025"
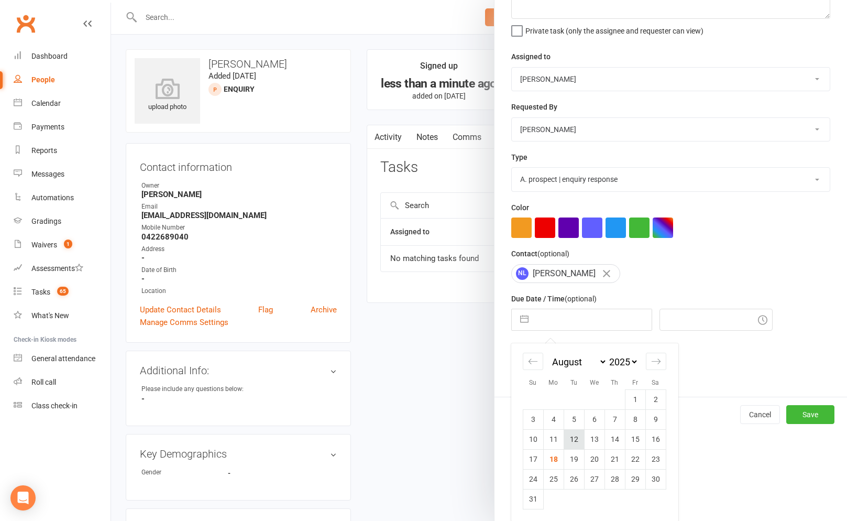
scroll to position [91, 0]
drag, startPoint x: 554, startPoint y: 464, endPoint x: 568, endPoint y: 461, distance: 14.5
click at [554, 464] on td "18" at bounding box center [553, 459] width 20 height 20
type input "[DATE]"
type input "7:45am"
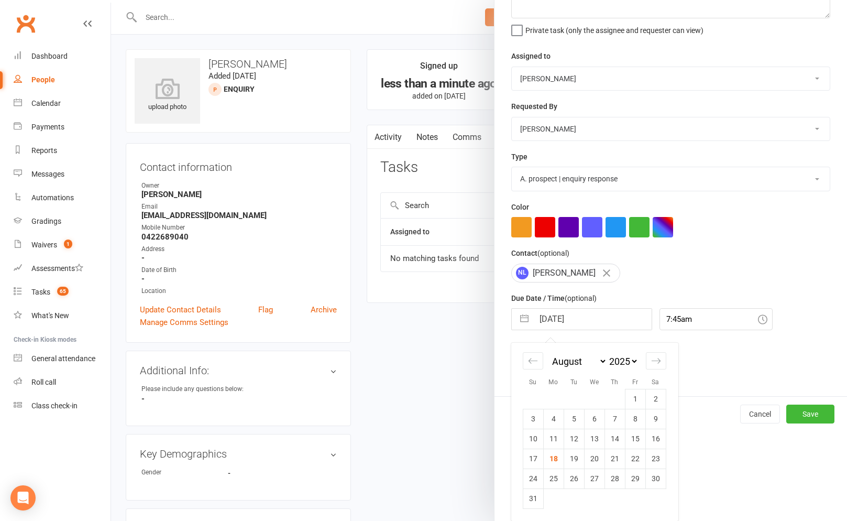
scroll to position [0, 0]
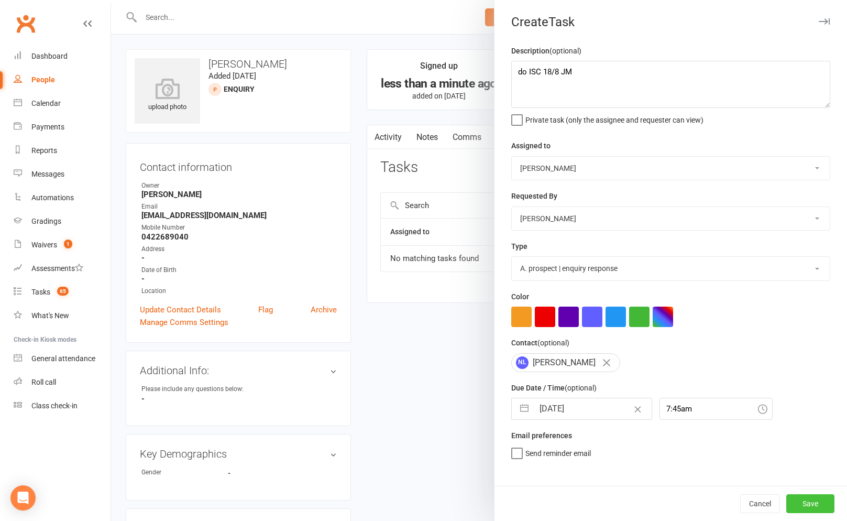
click at [811, 501] on button "Save" at bounding box center [811, 503] width 48 height 19
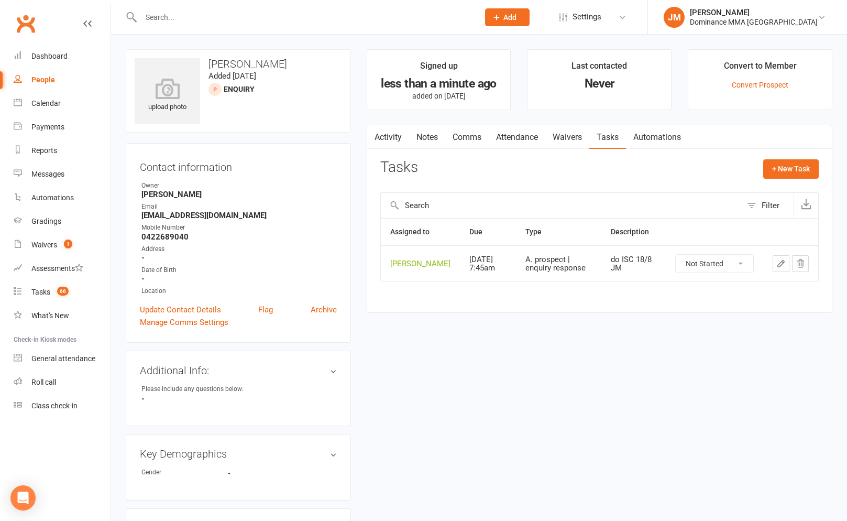
click at [281, 10] on input "text" at bounding box center [305, 17] width 334 height 15
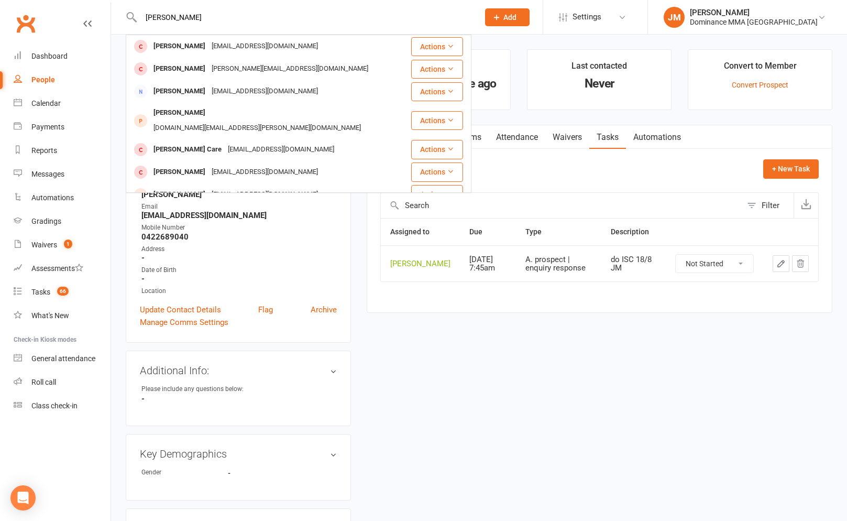
type input "mathew hughes"
click at [530, 20] on button "Add" at bounding box center [507, 17] width 45 height 18
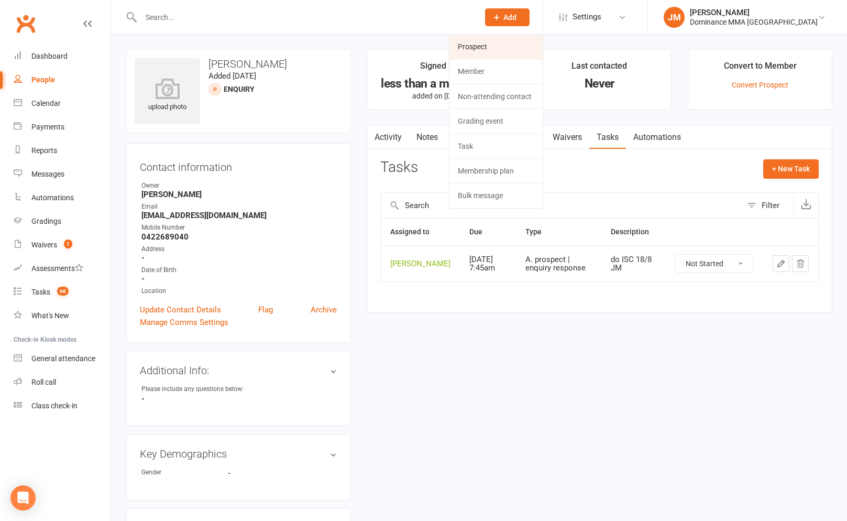
click at [503, 42] on link "Prospect" at bounding box center [496, 47] width 93 height 24
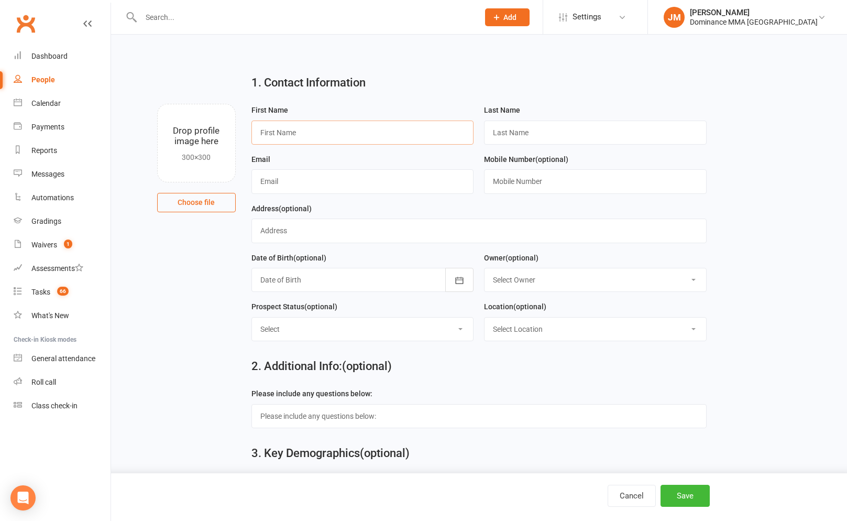
click at [393, 137] on input "text" at bounding box center [363, 133] width 223 height 24
type input "[PERSON_NAME]"
type input "Hughes"
click at [298, 187] on input "text" at bounding box center [363, 181] width 223 height 24
type input "[EMAIL_ADDRESS][DOMAIN_NAME]"
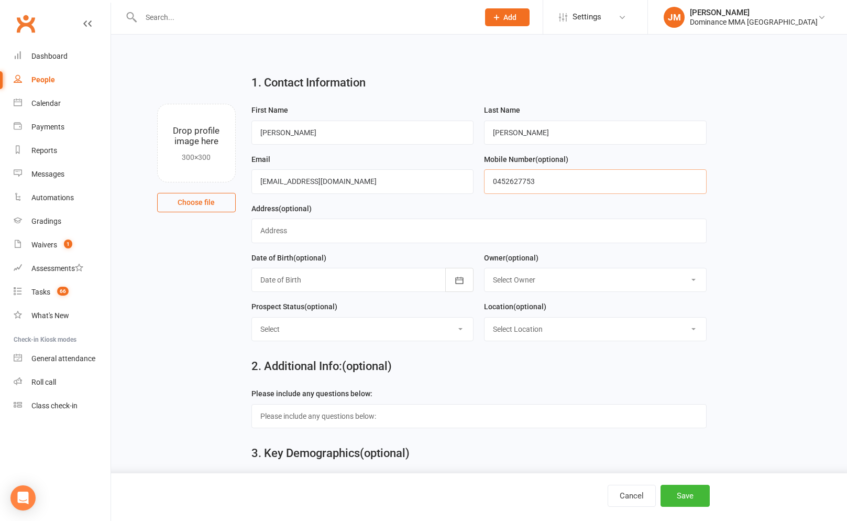
type input "0452627753"
click at [282, 330] on select "Select ENQUIRY WEBSITE ENQUIRY GOOGLE ADS ENQUIRY META ADS ENQUIRY DROPPED DROP…" at bounding box center [363, 329] width 222 height 23
select select "ENQUIRY"
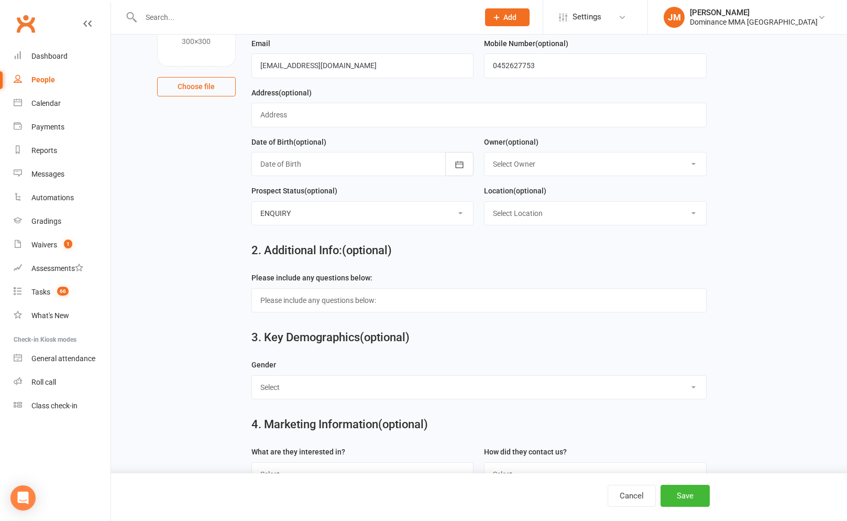
scroll to position [217, 0]
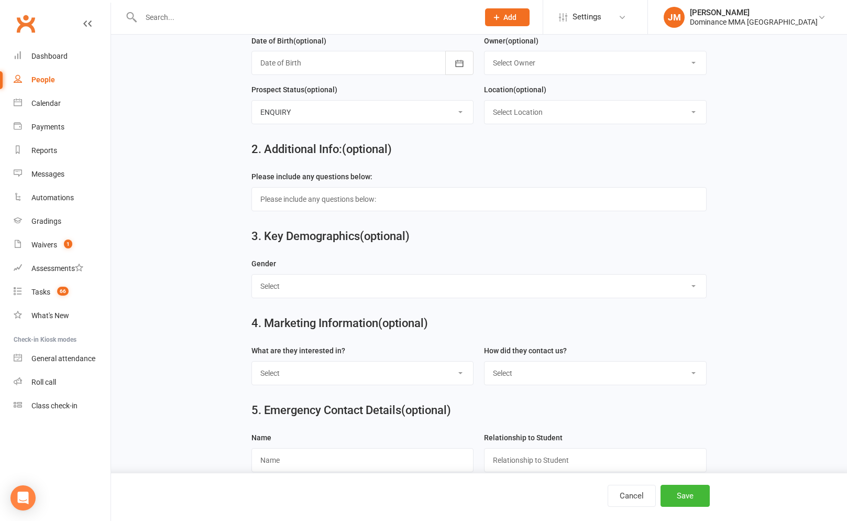
click at [320, 372] on select "Select BJJ Muay Thai MMA Kids Teens Muay Thai Teens BJJ Freestyle Wrestling" at bounding box center [363, 373] width 222 height 23
select select "Muay Thai"
click at [519, 372] on select "Select Phone Website enquiry form In-Facility Email Marketing Lead" at bounding box center [596, 373] width 222 height 23
select select "Website enquiry form"
click at [674, 489] on button "Save" at bounding box center [685, 496] width 49 height 22
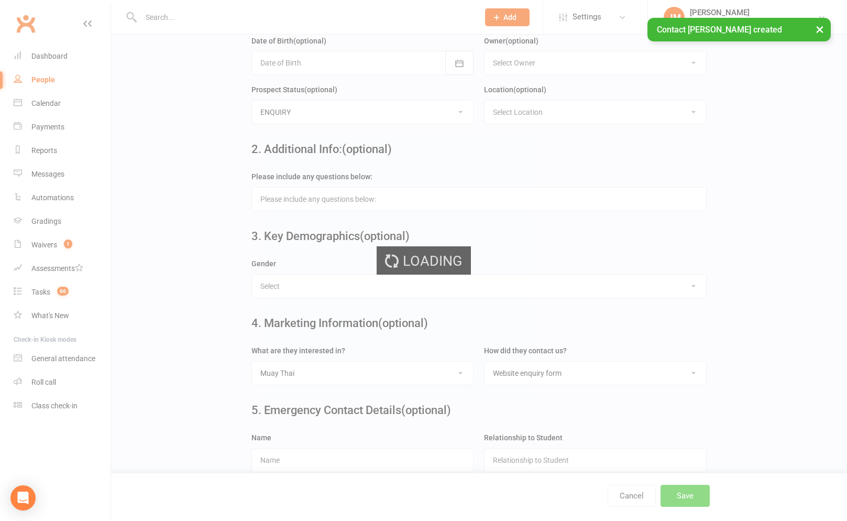
scroll to position [0, 0]
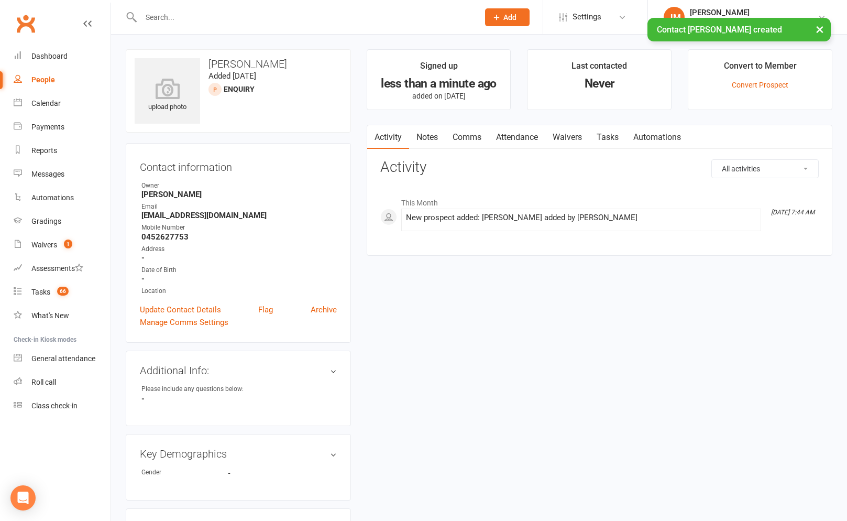
click at [417, 134] on link "Notes" at bounding box center [427, 137] width 36 height 24
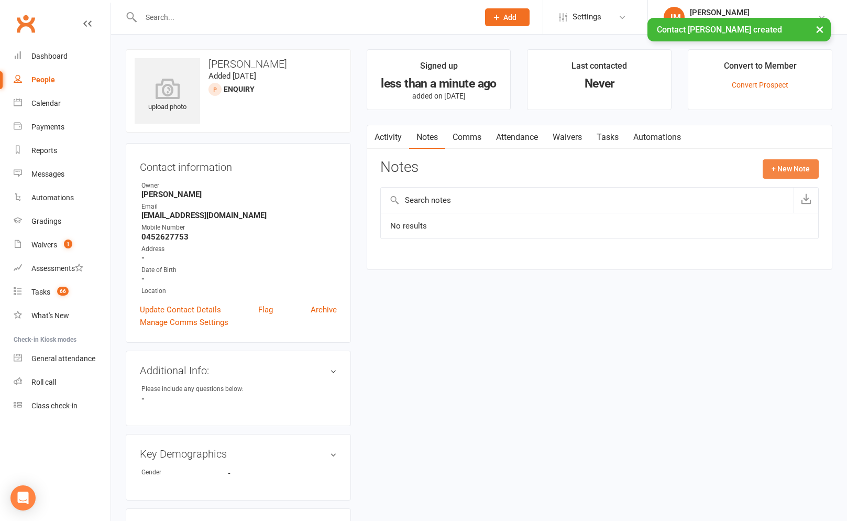
click at [780, 169] on button "+ New Note" at bounding box center [791, 168] width 56 height 19
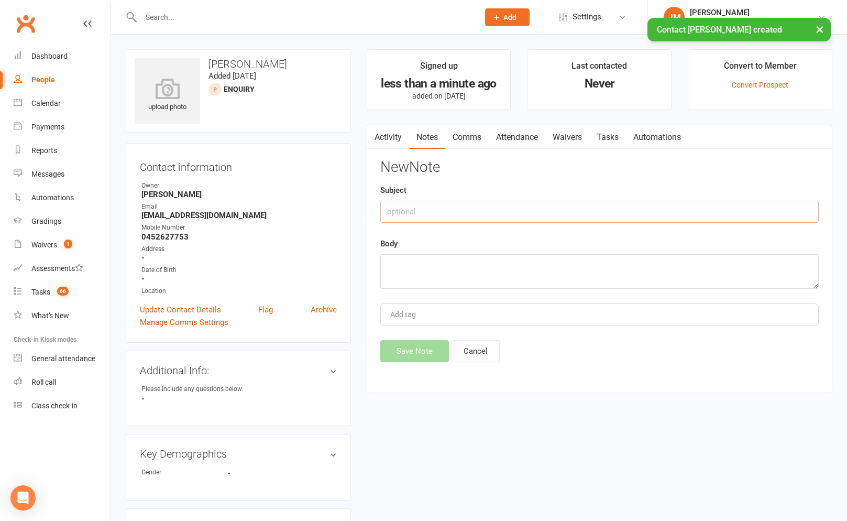
click at [449, 219] on input "text" at bounding box center [599, 212] width 439 height 22
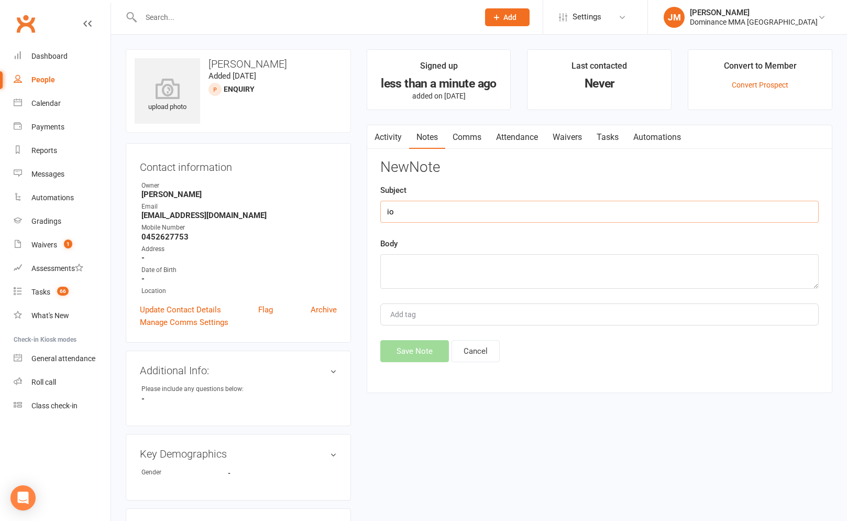
type input "i"
type input "online FT submission"
paste textarea "First Name: Mathew Last Name: Hughes Email Address: mathug3@gmail.com Phone Num…"
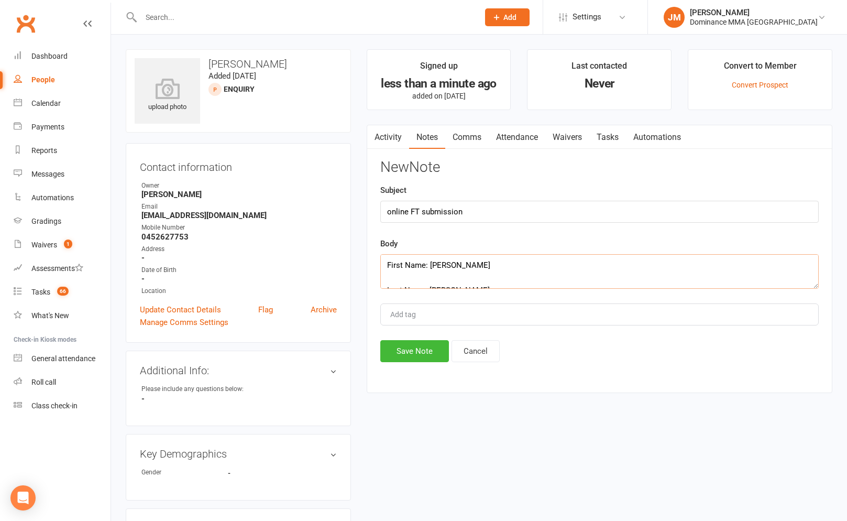
scroll to position [157, 0]
type textarea "First Name: Mathew Last Name: Hughes Email Address: mathug3@gmail.com Phone Num…"
click at [429, 346] on button "Save Note" at bounding box center [414, 351] width 69 height 22
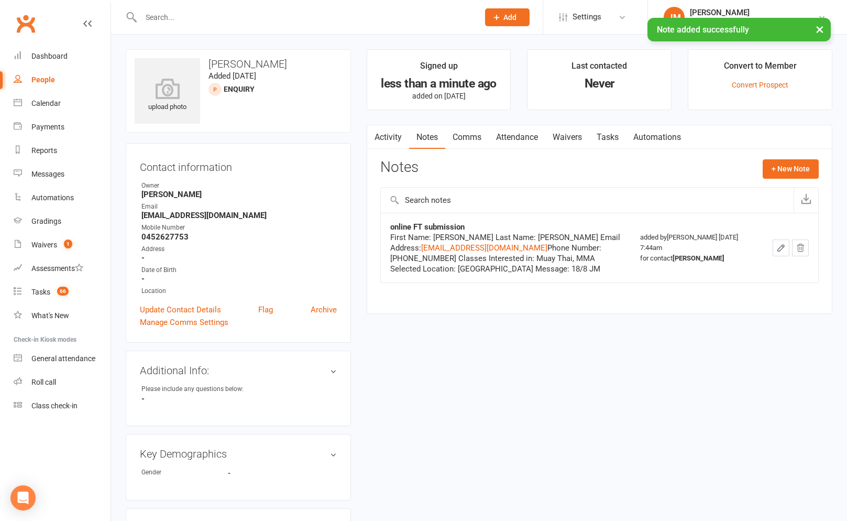
click at [605, 137] on link "Tasks" at bounding box center [608, 137] width 37 height 24
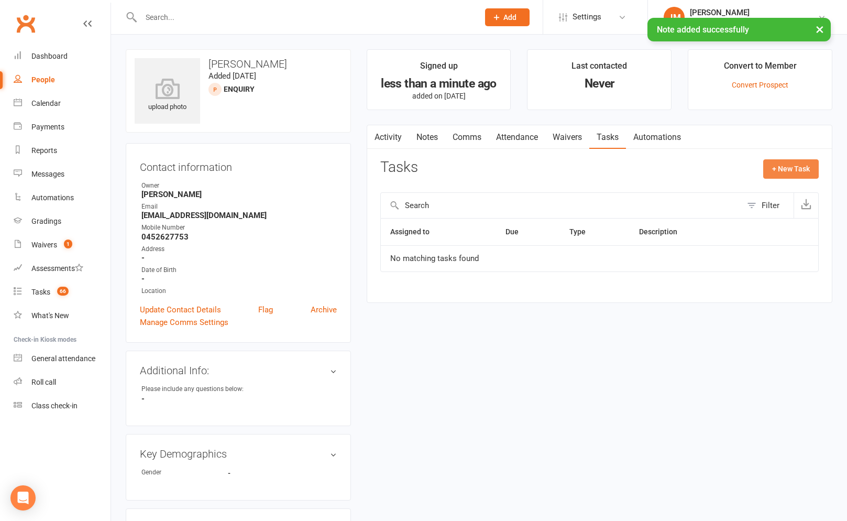
click at [794, 166] on button "+ New Task" at bounding box center [791, 168] width 56 height 19
select select "45422"
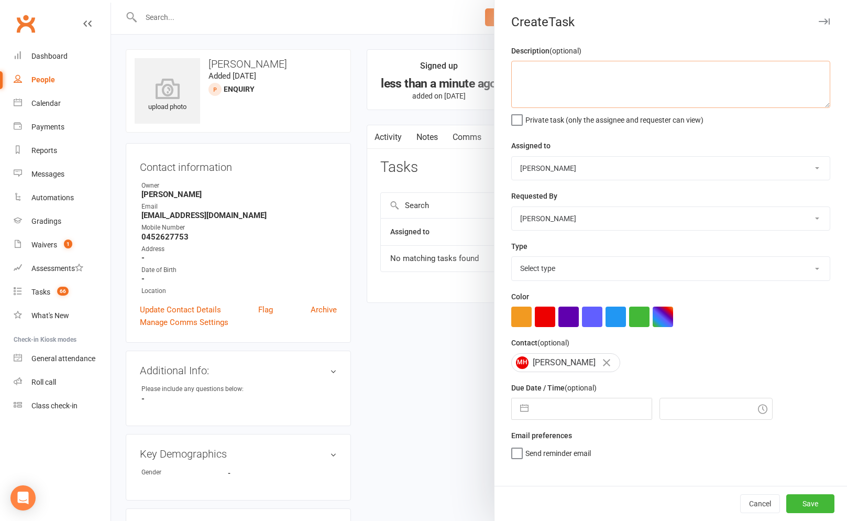
click at [583, 100] on textarea at bounding box center [670, 84] width 319 height 47
type textarea "do ISC 18/8 JM"
click at [562, 257] on div "Select type A. prospect | enquiry response B. prospect | trial | not yet booked…" at bounding box center [670, 268] width 319 height 24
click at [574, 272] on select "Select type A. prospect | enquiry response B. prospect | trial | not yet booked…" at bounding box center [671, 268] width 318 height 23
select select "3860"
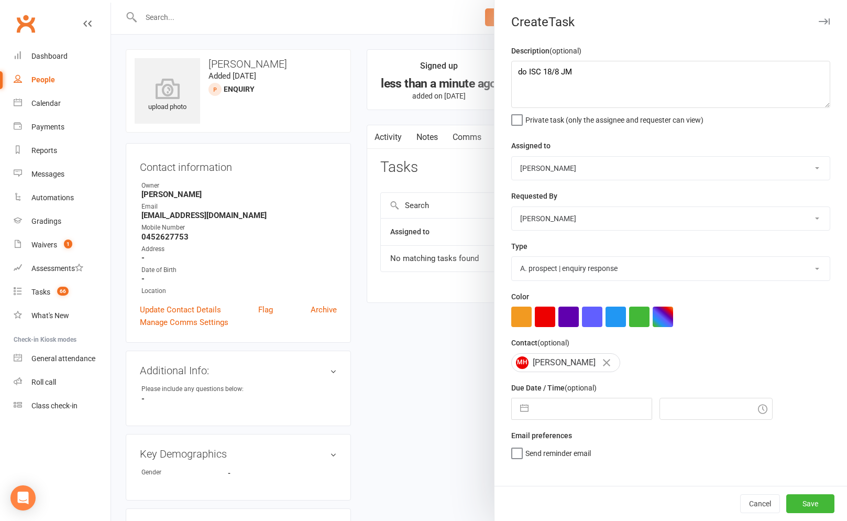
click at [516, 414] on button "button" at bounding box center [524, 408] width 19 height 21
select select "6"
select select "2025"
select select "7"
select select "2025"
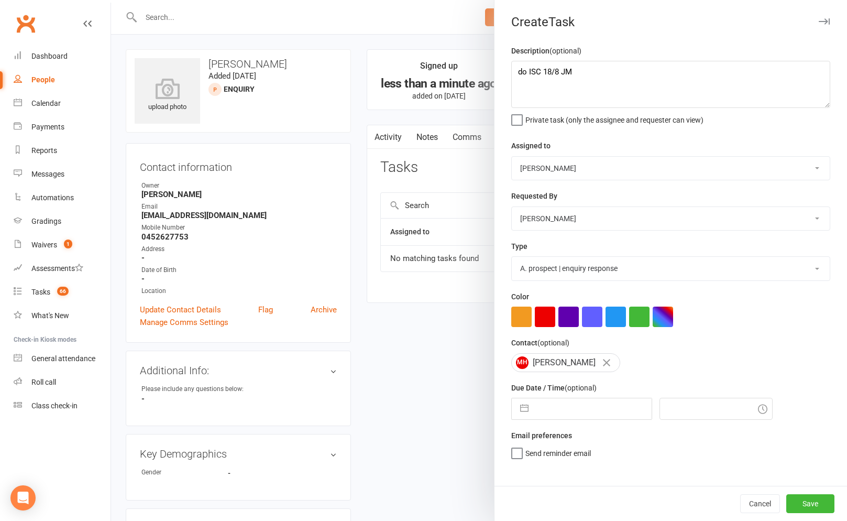
select select "8"
select select "2025"
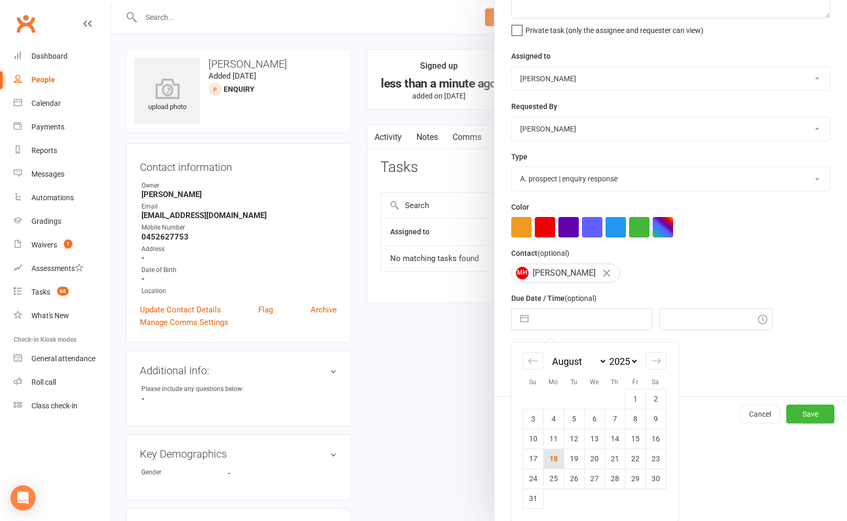
click at [558, 462] on td "18" at bounding box center [553, 459] width 20 height 20
type input "[DATE]"
type input "7:45am"
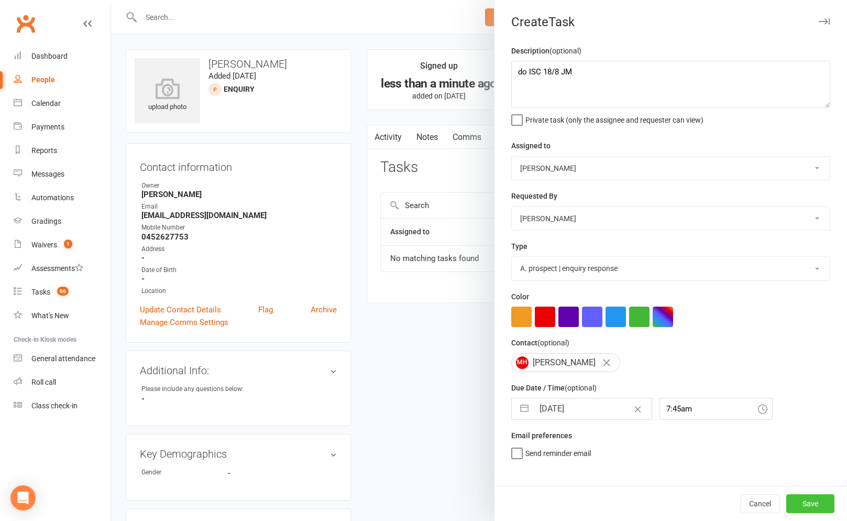
click at [810, 501] on button "Save" at bounding box center [811, 503] width 48 height 19
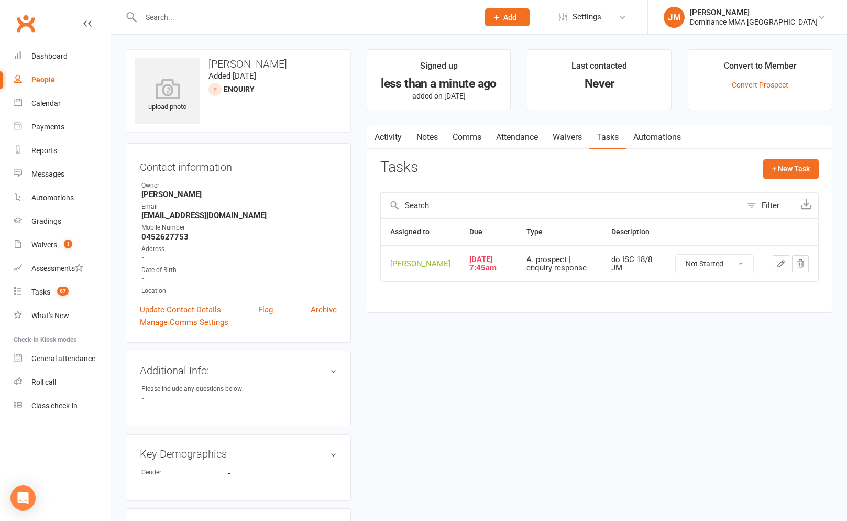
click at [266, 26] on div at bounding box center [299, 17] width 346 height 34
click at [263, 19] on input "text" at bounding box center [305, 17] width 334 height 15
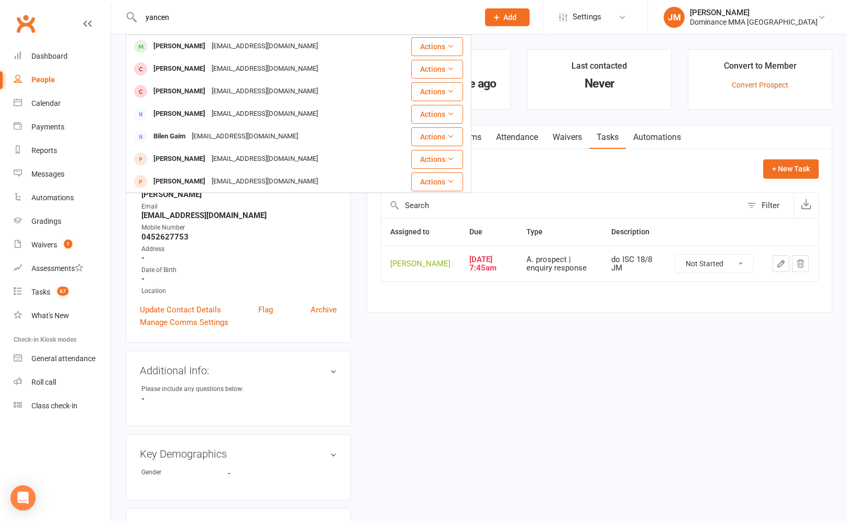
type input "yancen"
click at [530, 24] on button "Add" at bounding box center [507, 17] width 45 height 18
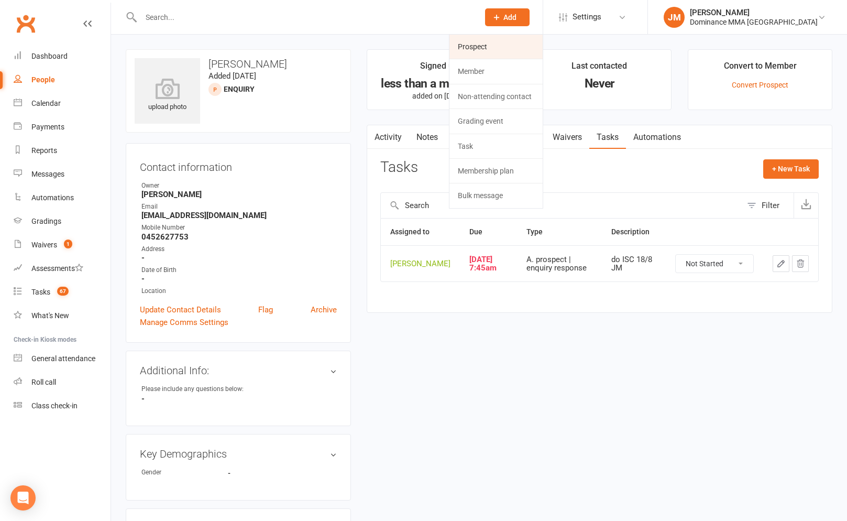
click at [512, 50] on link "Prospect" at bounding box center [496, 47] width 93 height 24
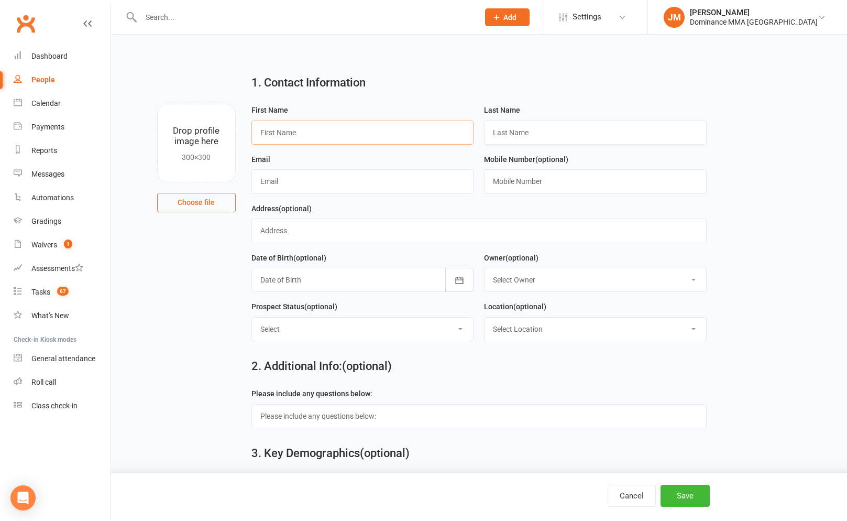
click at [305, 136] on input "text" at bounding box center [363, 133] width 223 height 24
type input "Yancen"
type input "Zhang"
type input "zhangyancen210@gmail.com"
type input "0424760210"
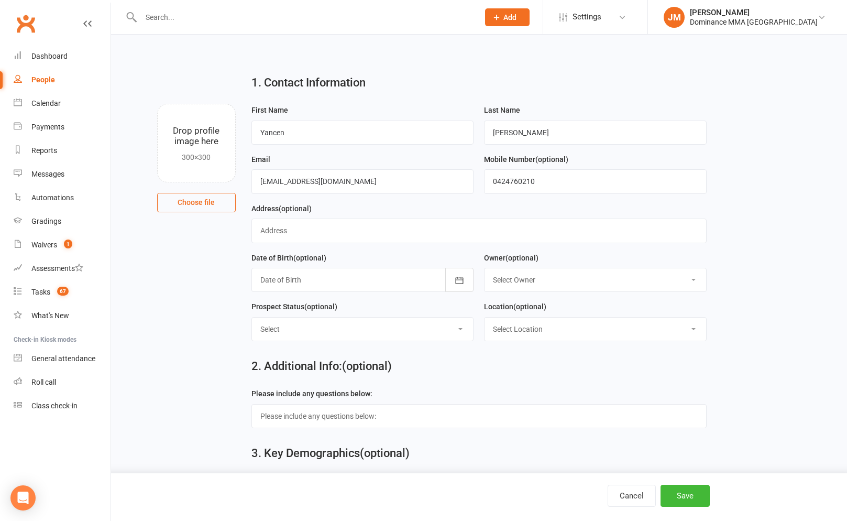
click at [323, 330] on select "Select ENQUIRY WEBSITE ENQUIRY GOOGLE ADS ENQUIRY META ADS ENQUIRY DROPPED DROP…" at bounding box center [363, 329] width 222 height 23
select select "ENQUIRY"
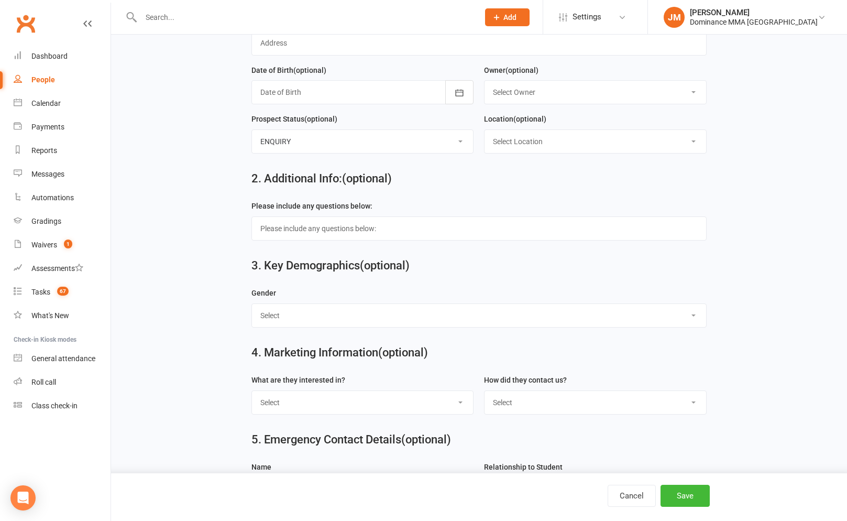
scroll to position [195, 0]
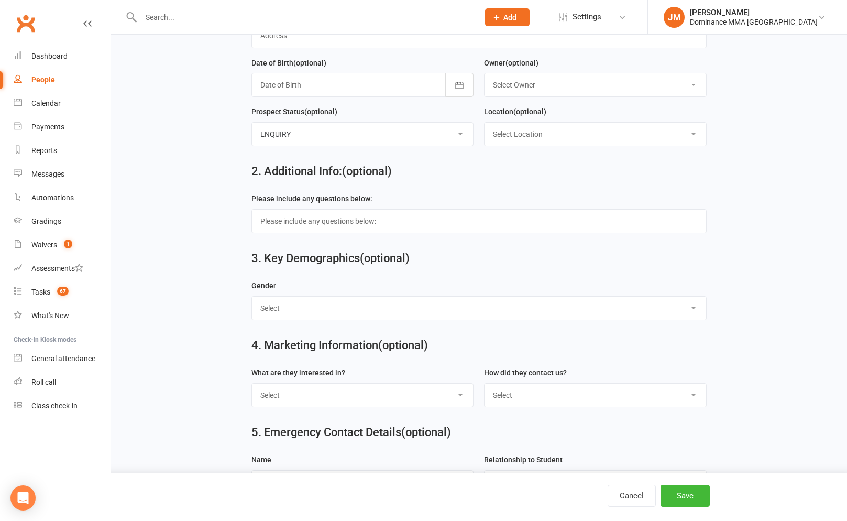
click at [280, 407] on select "Select BJJ Muay Thai MMA Kids Teens Muay Thai Teens BJJ Freestyle Wrestling" at bounding box center [363, 395] width 222 height 23
select select "BJJ"
click at [554, 393] on select "Select Phone Website enquiry form In-Facility Email Marketing Lead" at bounding box center [596, 395] width 222 height 23
select select "Website enquiry form"
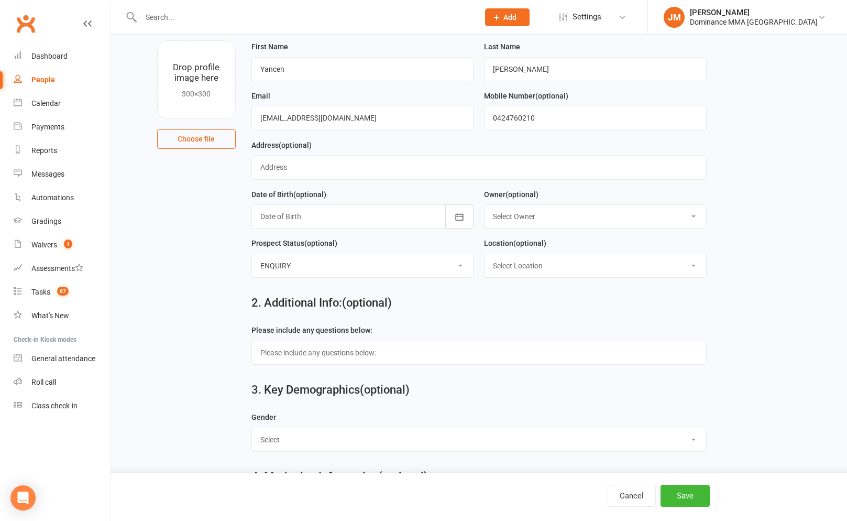
scroll to position [374, 0]
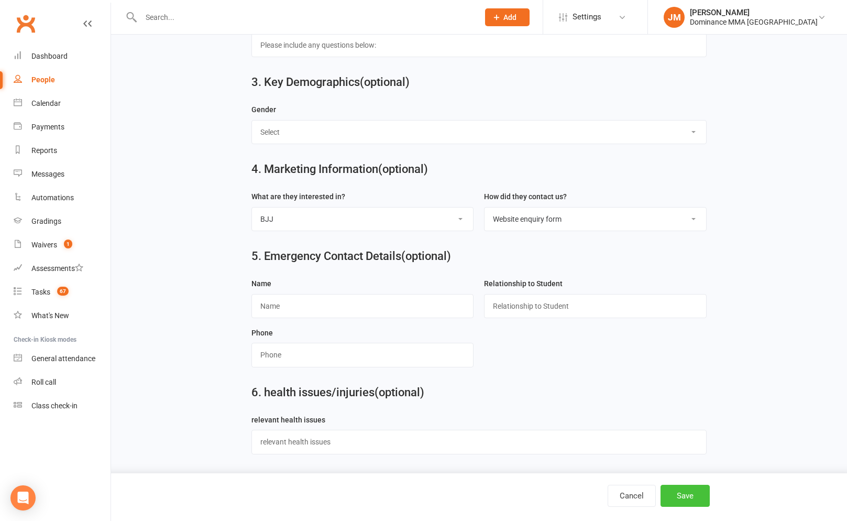
click at [695, 494] on button "Save" at bounding box center [685, 496] width 49 height 22
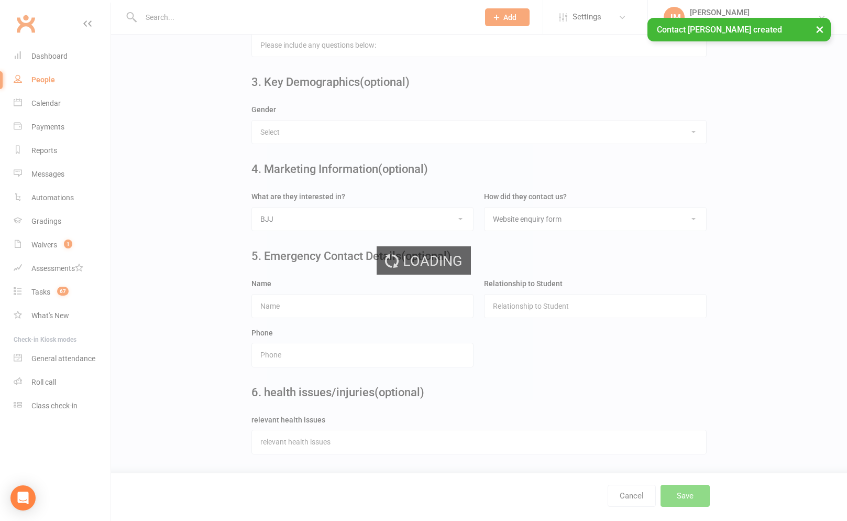
scroll to position [0, 0]
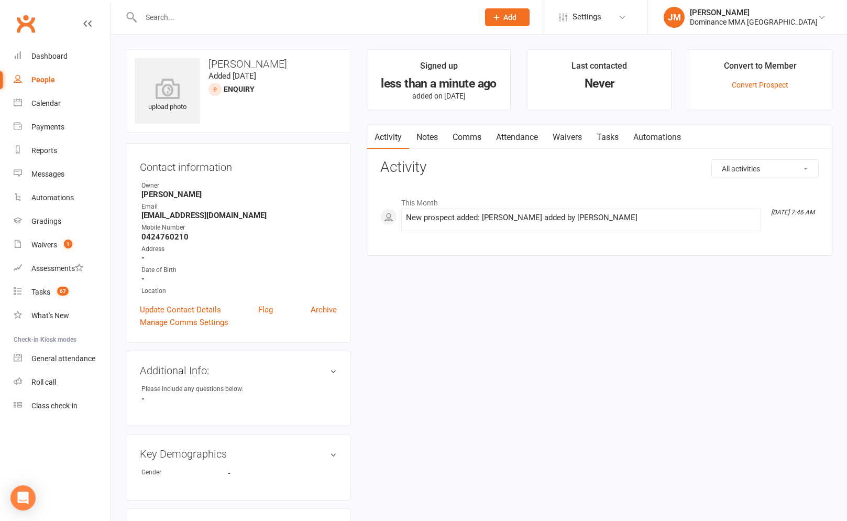
click at [426, 136] on link "Notes" at bounding box center [427, 137] width 36 height 24
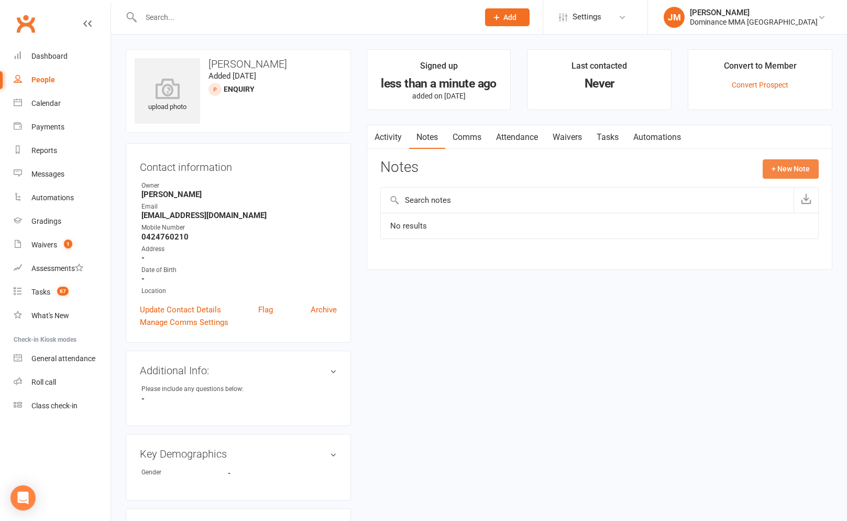
click at [798, 166] on button "+ New Note" at bounding box center [791, 168] width 56 height 19
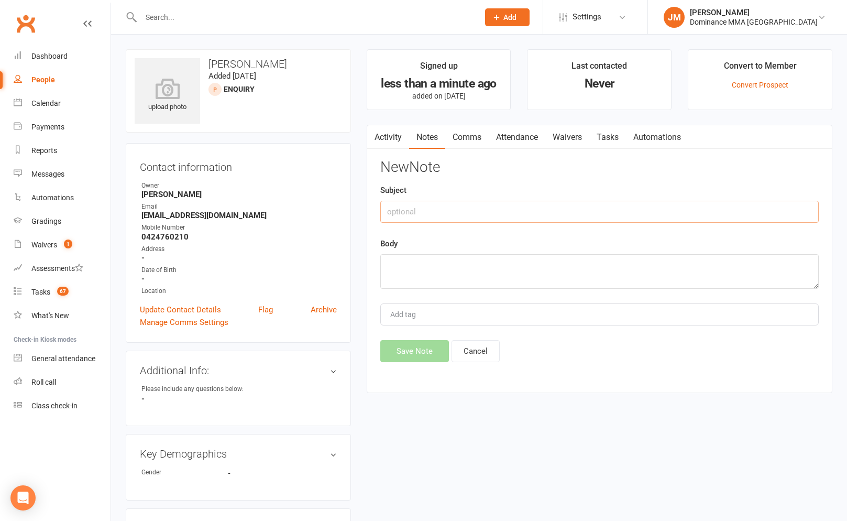
click at [516, 201] on input "text" at bounding box center [599, 212] width 439 height 22
type input "online FT submission"
paste textarea "First Name: Yancen Last Name: Zhang Email Address: zhangyancen210@gmail.com Pho…"
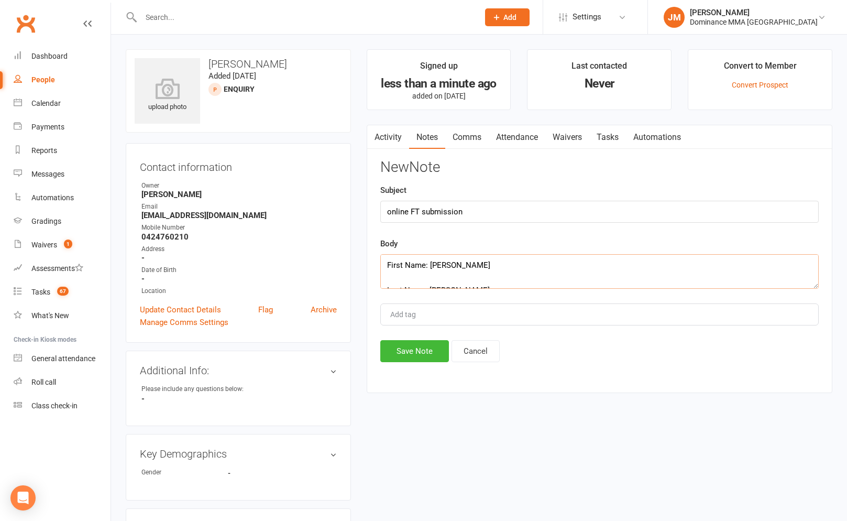
scroll to position [296, 0]
type textarea "First Name: Yancen Last Name: Zhang Email Address: zhangyancen210@gmail.com Pho…"
click at [407, 347] on button "Save Note" at bounding box center [414, 351] width 69 height 22
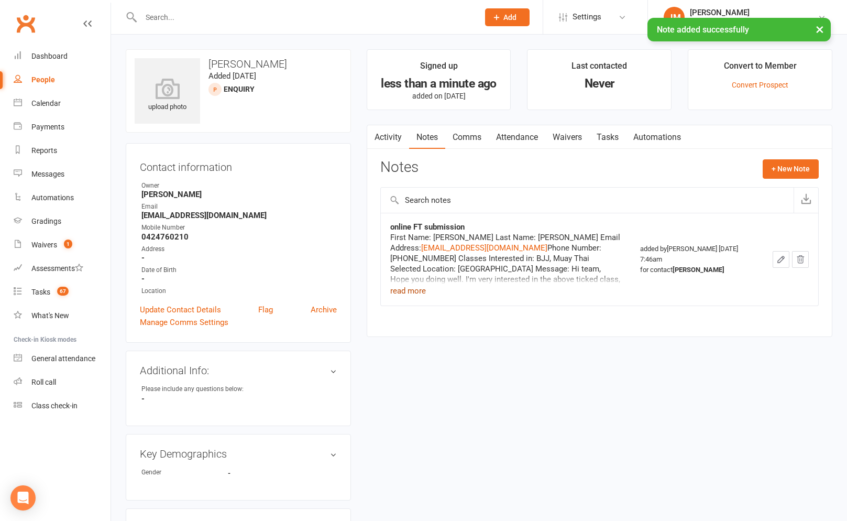
click at [410, 291] on button "read more" at bounding box center [408, 291] width 36 height 13
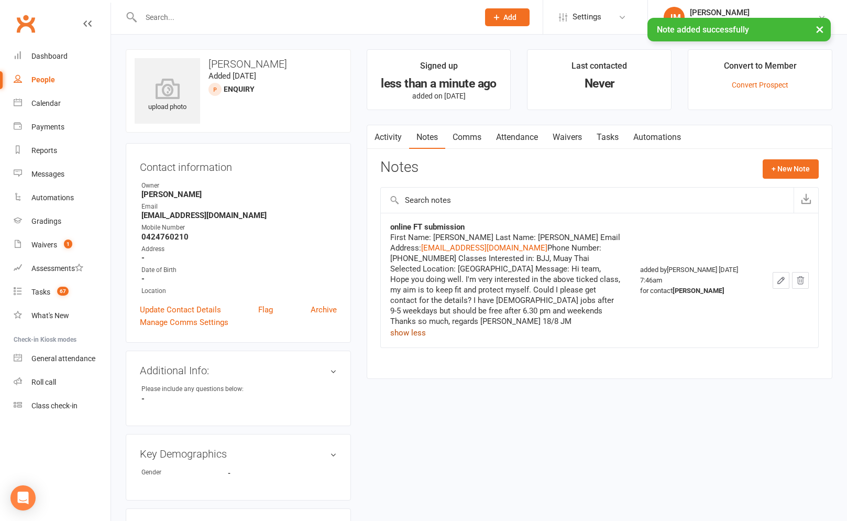
click at [614, 137] on link "Tasks" at bounding box center [608, 137] width 37 height 24
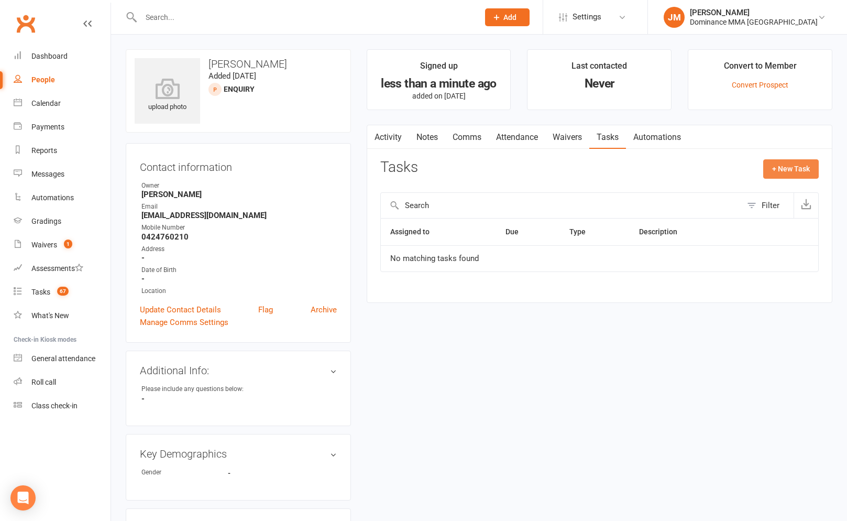
click at [806, 167] on button "+ New Task" at bounding box center [791, 168] width 56 height 19
select select "45422"
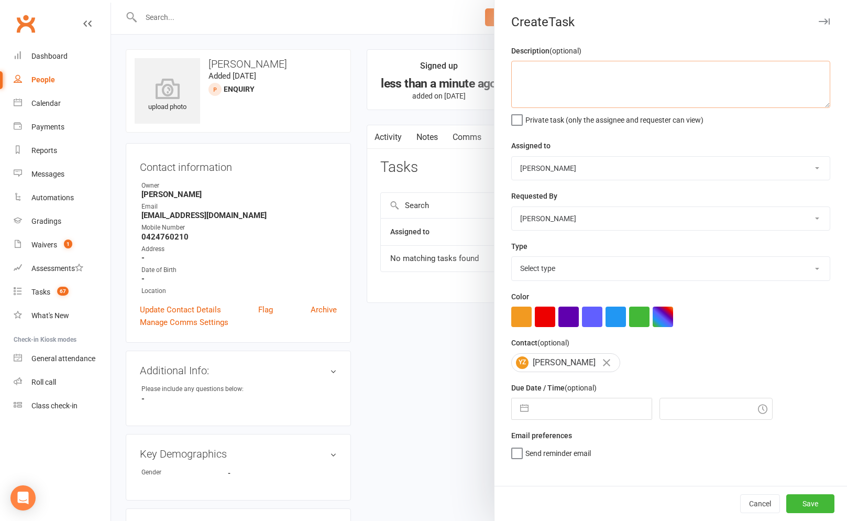
click at [535, 90] on textarea at bounding box center [670, 84] width 319 height 47
type textarea "do ISC 18/8 JM"
click at [575, 275] on select "Select type A. prospect | enquiry response B. prospect | trial | not yet booked…" at bounding box center [671, 268] width 318 height 23
select select "3860"
click at [525, 406] on button "button" at bounding box center [524, 408] width 19 height 21
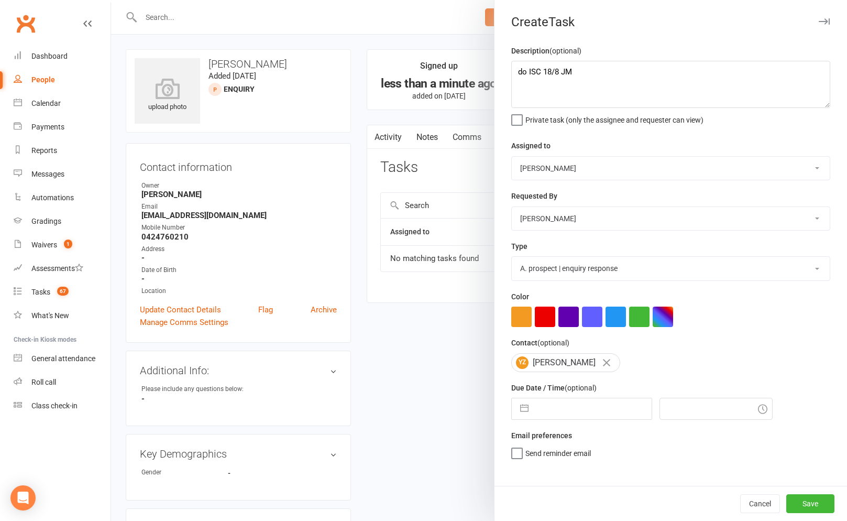
select select "6"
select select "2025"
select select "7"
select select "2025"
select select "8"
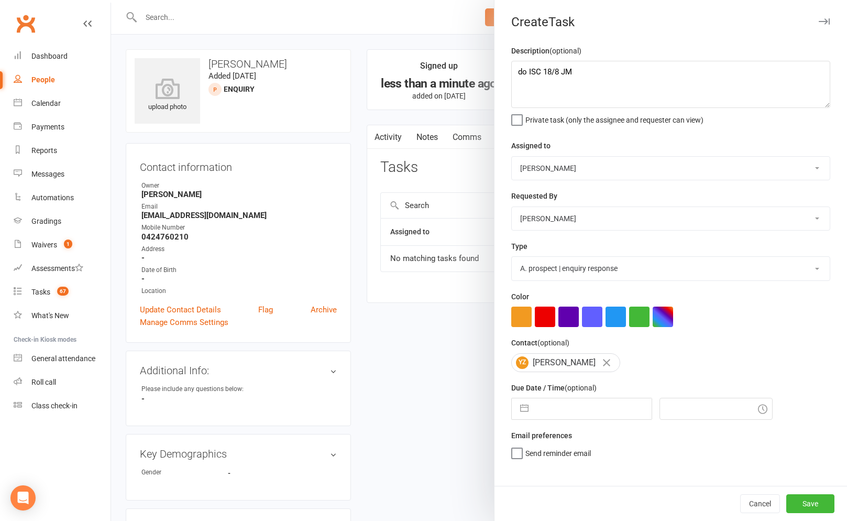
select select "2025"
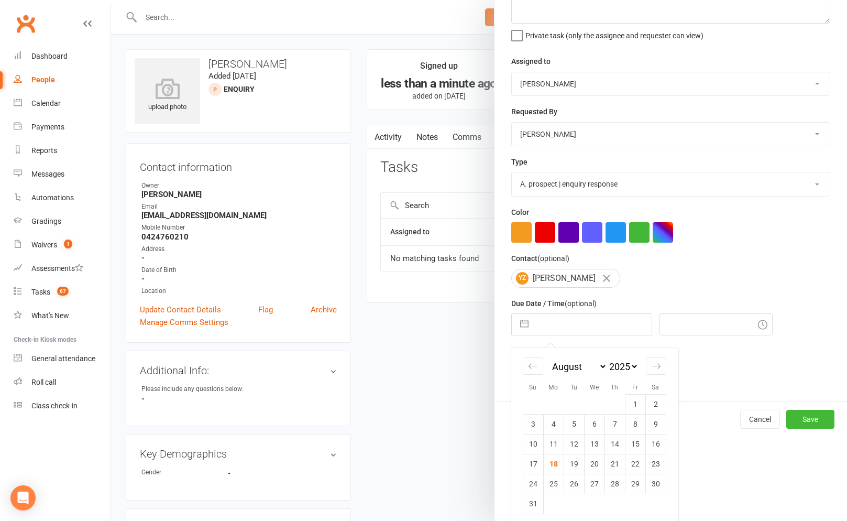
scroll to position [91, 0]
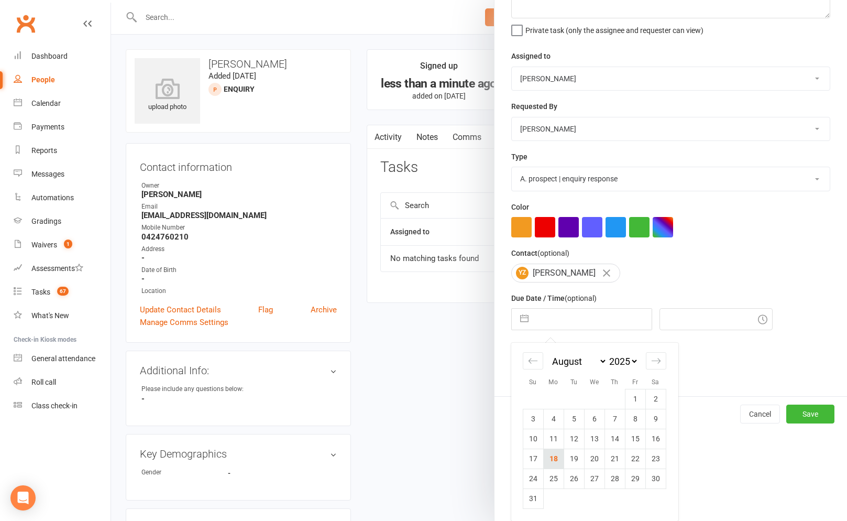
click at [555, 456] on td "18" at bounding box center [553, 459] width 20 height 20
type input "[DATE]"
type input "8:00am"
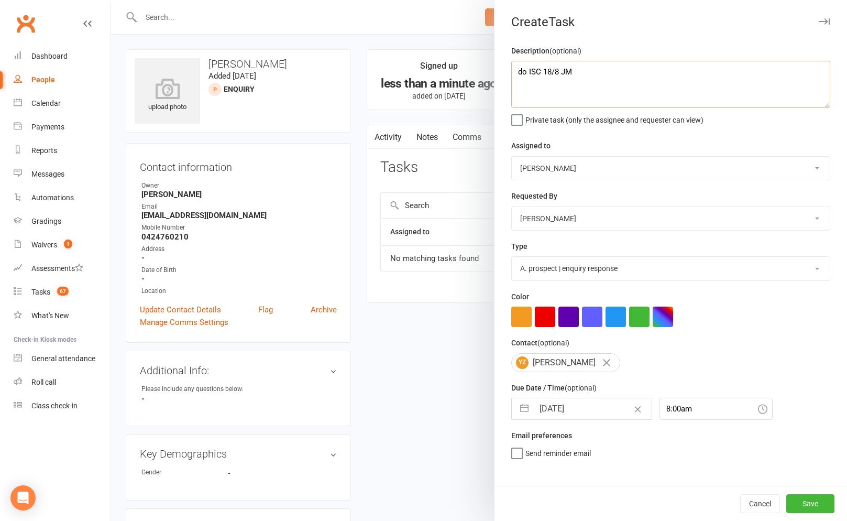
click at [618, 83] on textarea "do ISC 18/8 JM" at bounding box center [670, 84] width 319 height 47
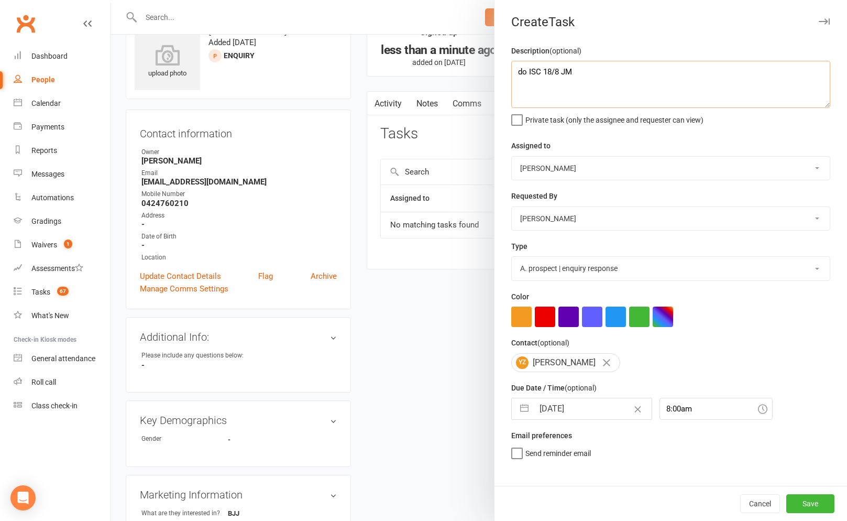
scroll to position [36, 0]
click at [815, 506] on button "Save" at bounding box center [811, 503] width 48 height 19
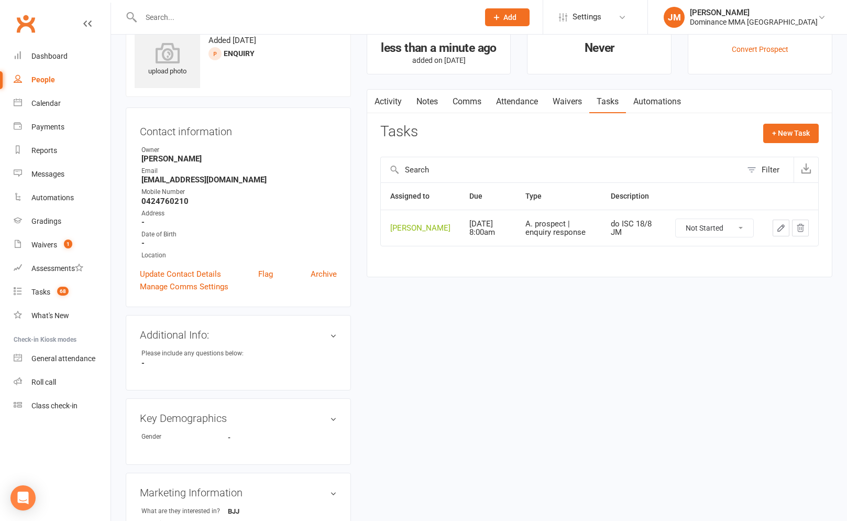
click at [202, 16] on input "text" at bounding box center [305, 17] width 334 height 15
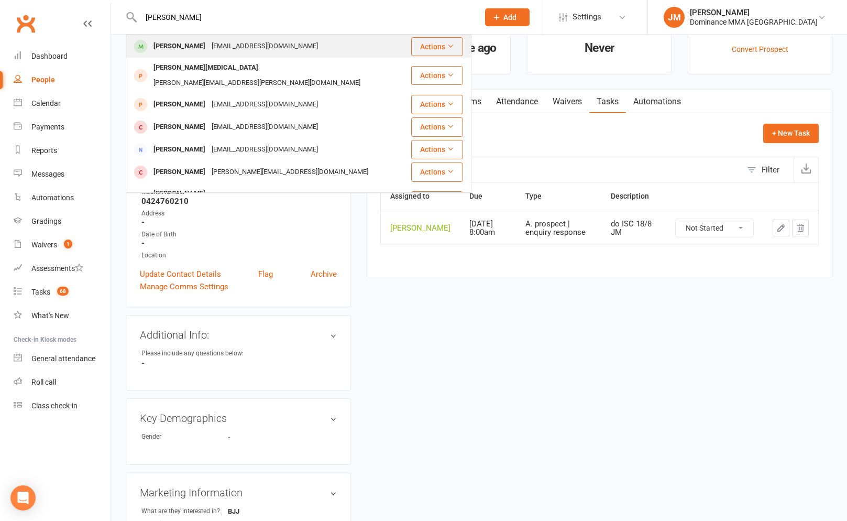
type input "andrew ormer"
click at [216, 42] on div "ormerodandrew@yahoo.Com.au" at bounding box center [265, 46] width 113 height 15
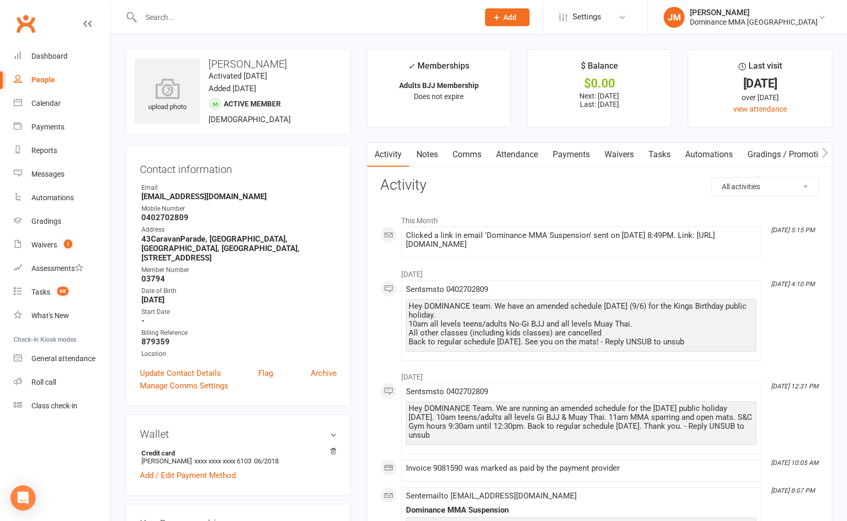
click at [422, 149] on link "Notes" at bounding box center [427, 155] width 36 height 24
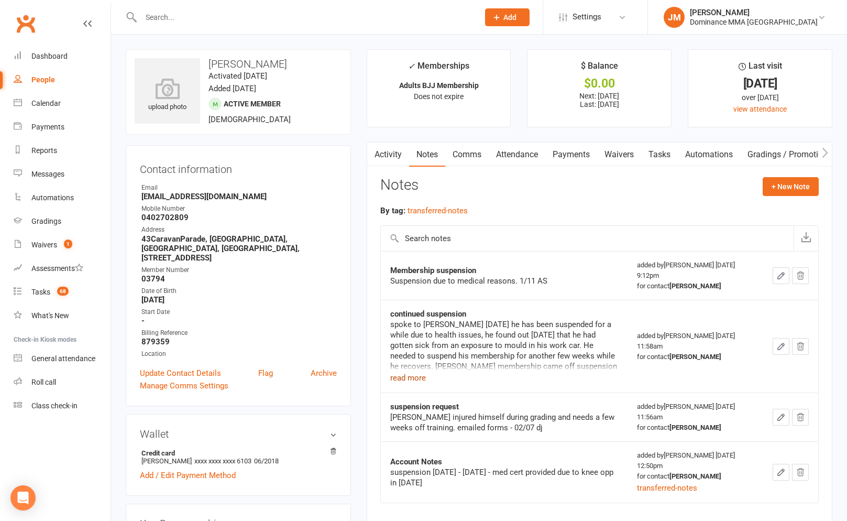
click at [413, 372] on button "read more" at bounding box center [408, 378] width 36 height 13
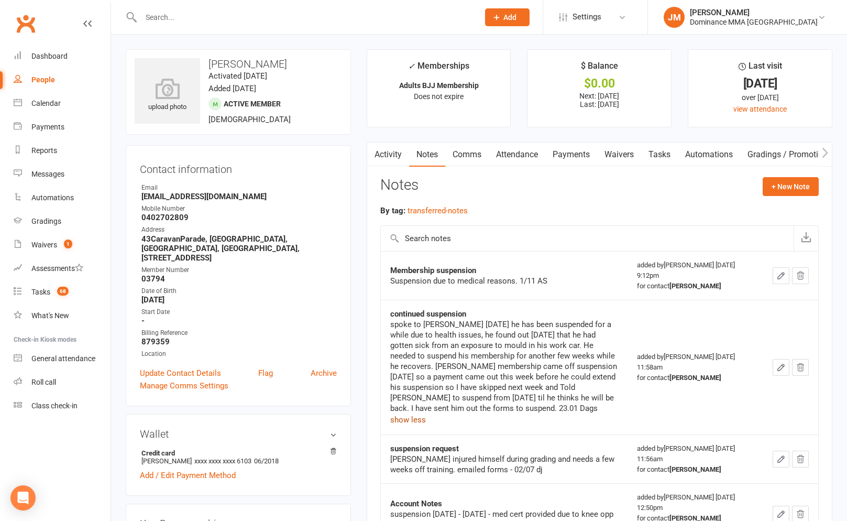
click at [602, 151] on link "Waivers" at bounding box center [619, 155] width 44 height 24
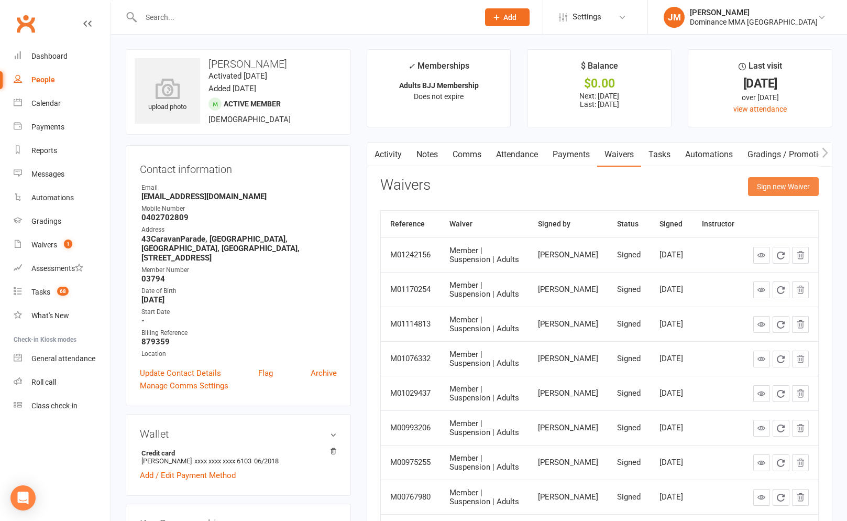
click at [765, 183] on button "Sign new Waiver" at bounding box center [783, 186] width 71 height 19
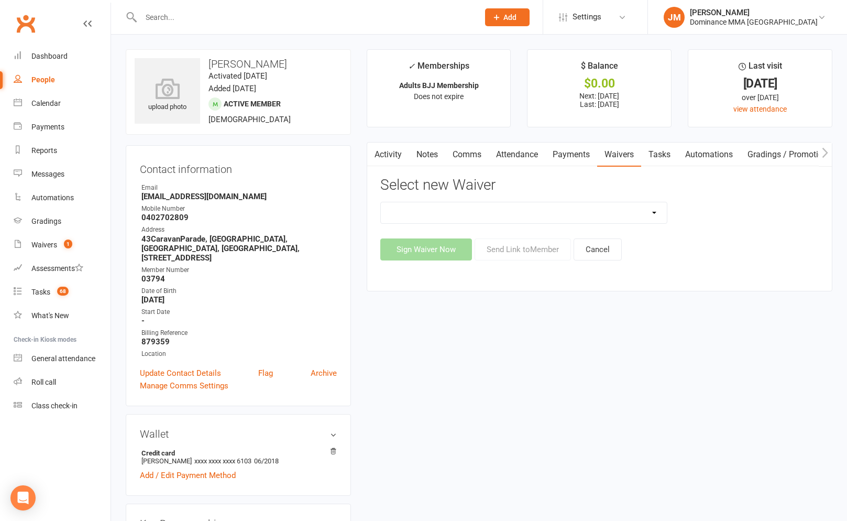
click at [443, 213] on select "Member | Cancellation | Adults Member | Injury Report Form (FOH staff use only)…" at bounding box center [524, 212] width 286 height 21
select select "7288"
click at [517, 245] on button "Send Link to Member" at bounding box center [523, 249] width 96 height 22
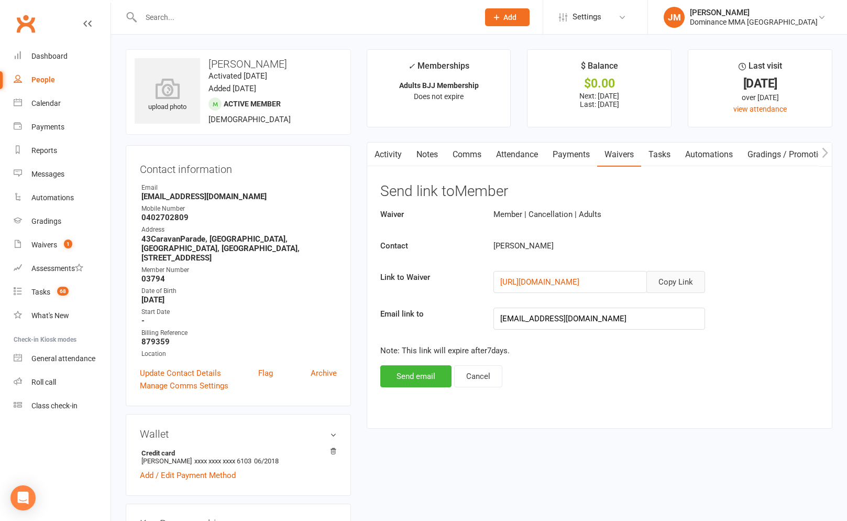
click at [675, 281] on button "Copy Link" at bounding box center [676, 282] width 59 height 22
click at [565, 154] on link "Payments" at bounding box center [571, 155] width 52 height 24
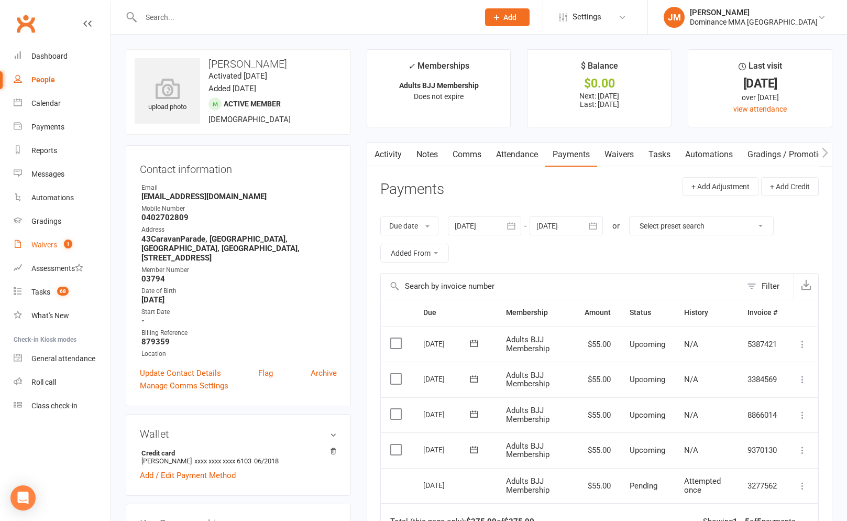
drag, startPoint x: 42, startPoint y: 245, endPoint x: 63, endPoint y: 237, distance: 21.7
click at [42, 245] on div "Waivers" at bounding box center [44, 245] width 26 height 8
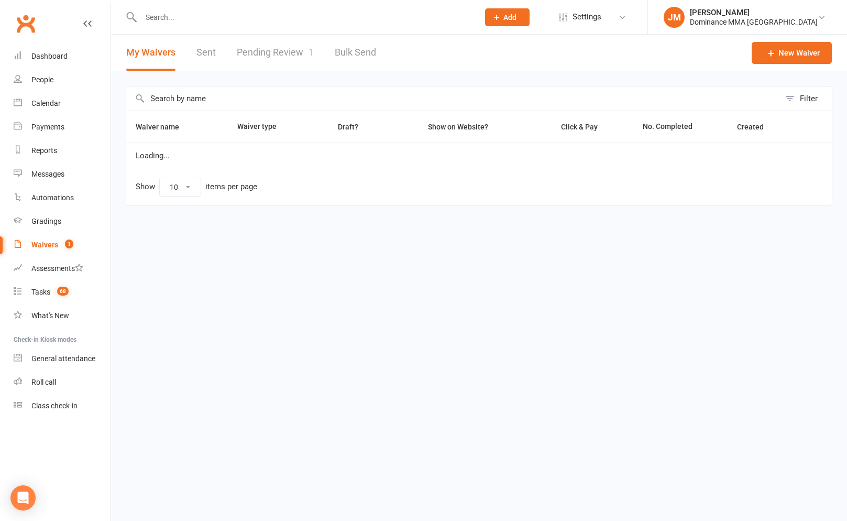
select select "100"
click at [281, 56] on link "Pending Review 1" at bounding box center [275, 53] width 77 height 36
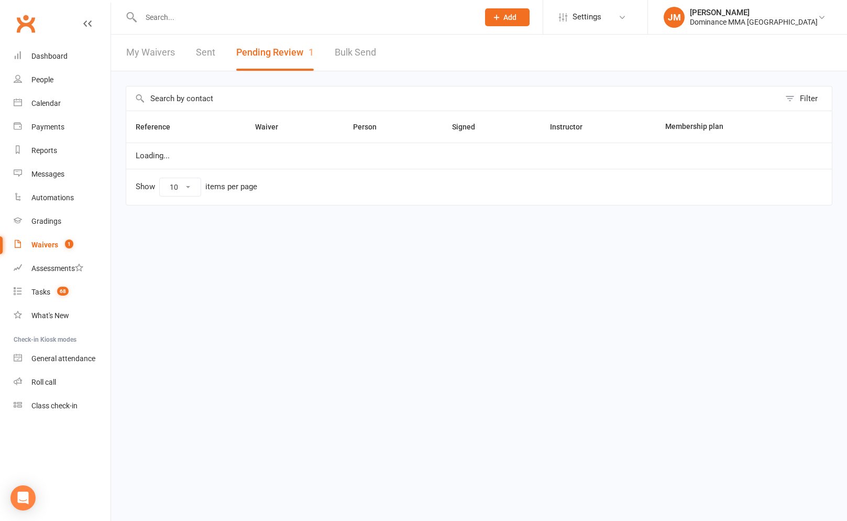
select select "50"
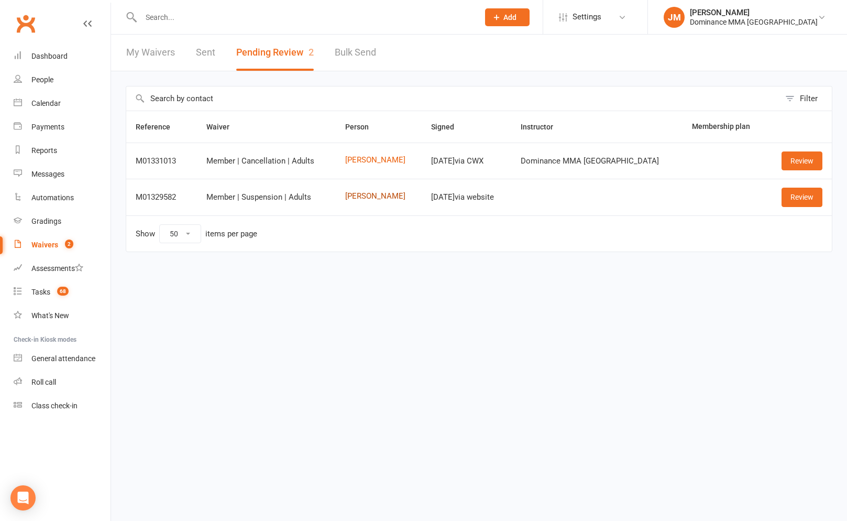
click at [379, 199] on link "[PERSON_NAME]" at bounding box center [379, 196] width 68 height 9
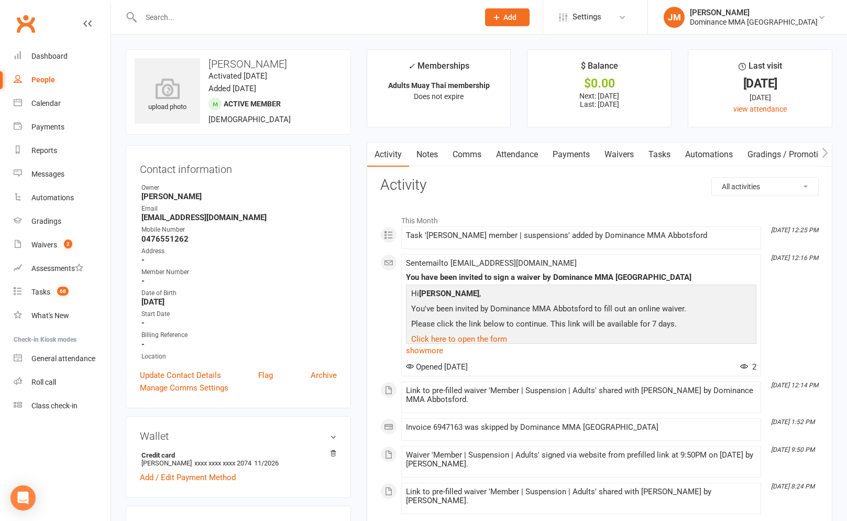
click at [439, 150] on link "Notes" at bounding box center [427, 155] width 36 height 24
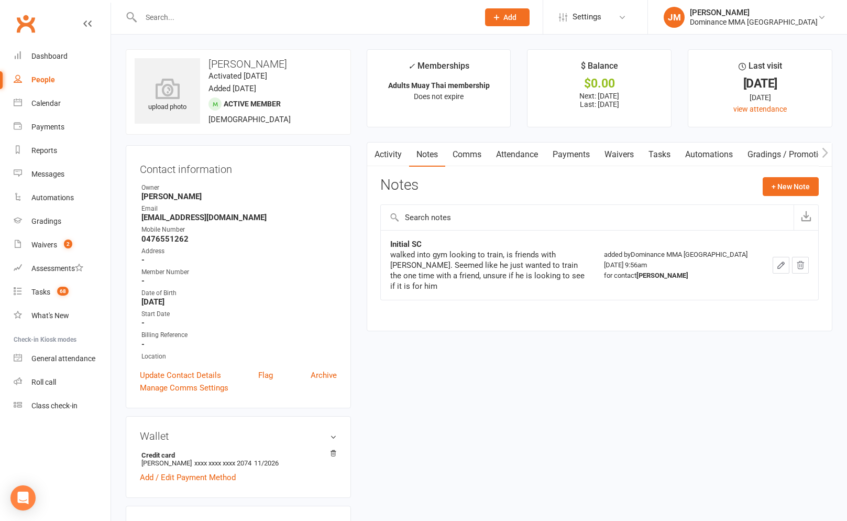
click at [654, 153] on link "Tasks" at bounding box center [659, 155] width 37 height 24
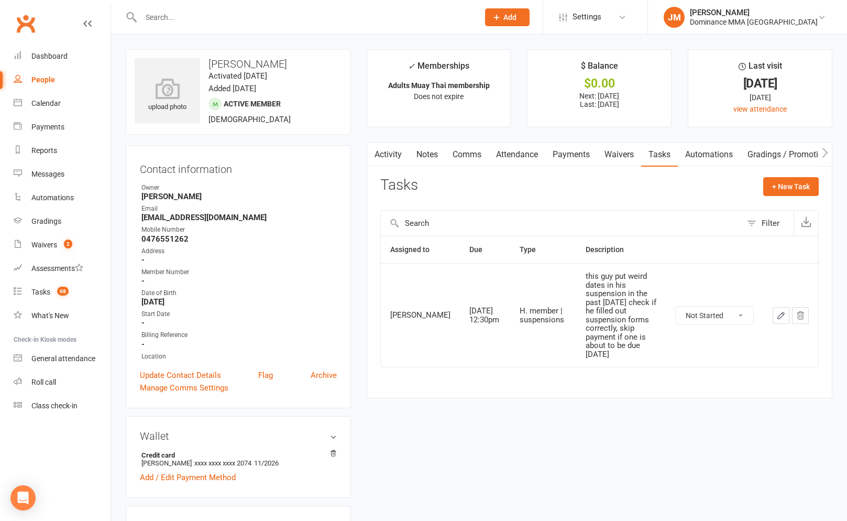
click at [426, 155] on link "Notes" at bounding box center [427, 155] width 36 height 24
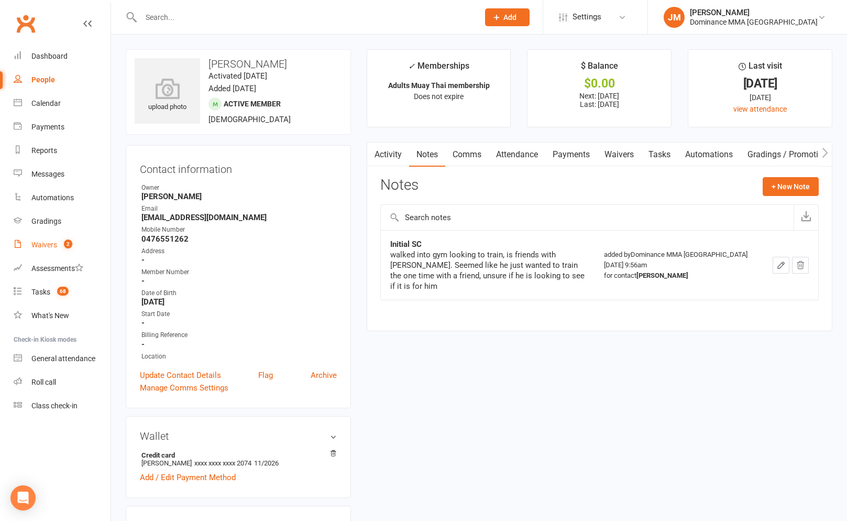
click at [52, 246] on div "Waivers" at bounding box center [44, 245] width 26 height 8
select select "100"
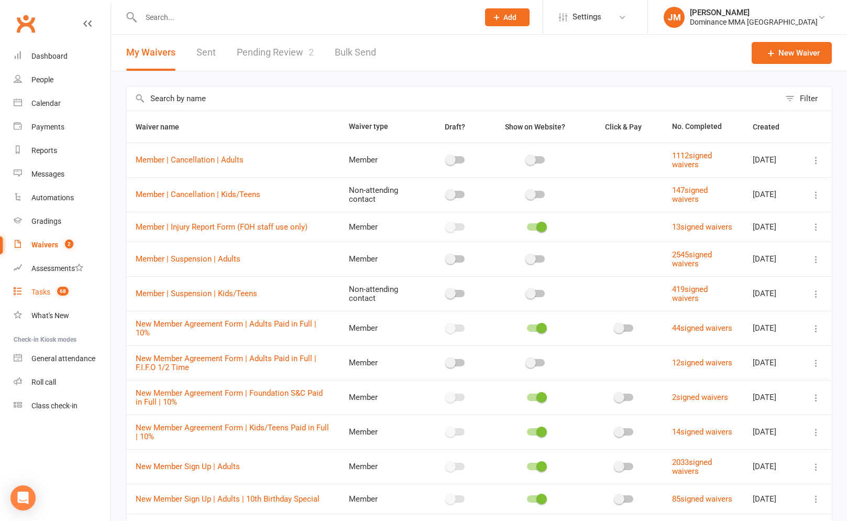
click at [58, 291] on span "68" at bounding box center [63, 291] width 12 height 9
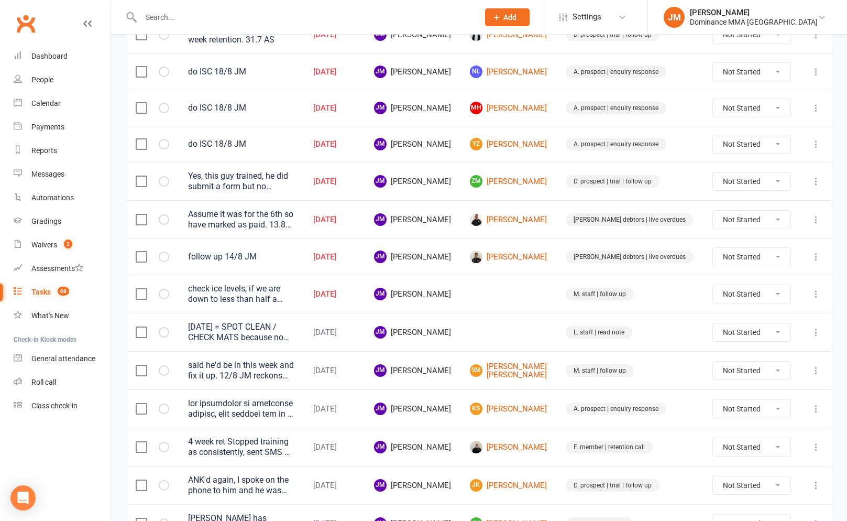
scroll to position [497, 0]
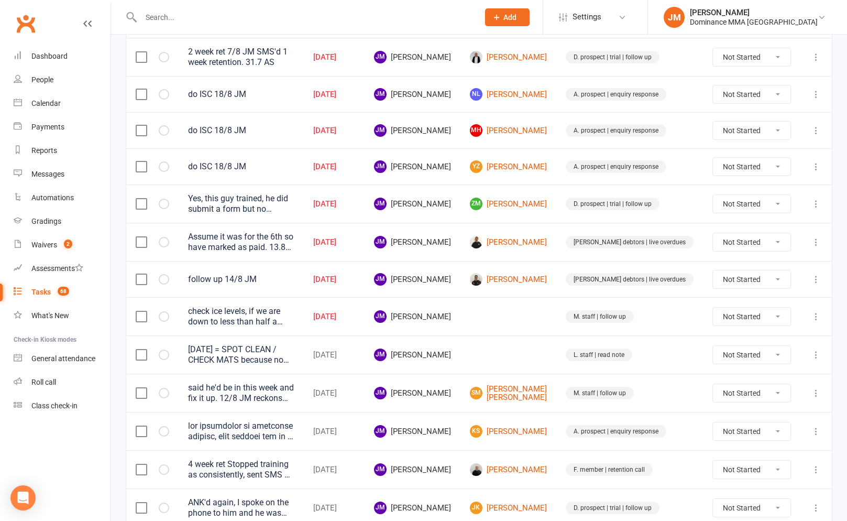
click at [815, 311] on icon at bounding box center [816, 316] width 10 height 10
click at [731, 352] on link "Edit" at bounding box center [770, 353] width 104 height 21
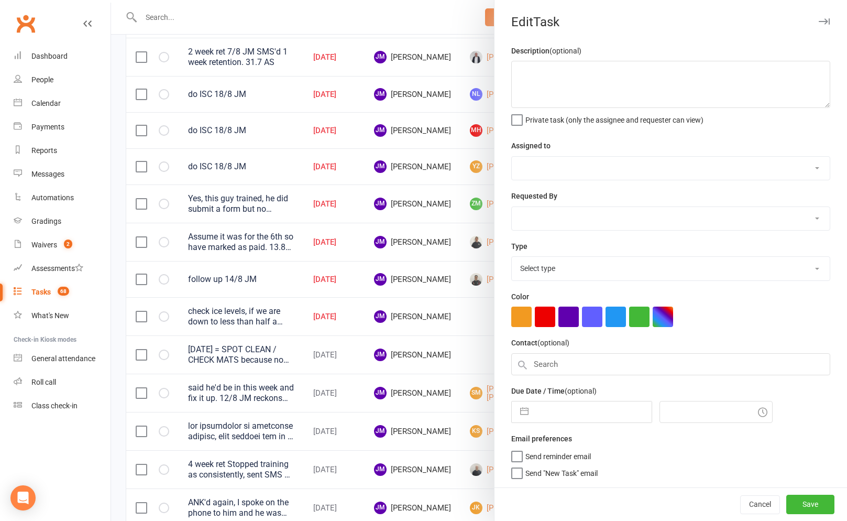
type textarea "check ice levels, if we are down to less than half a bag, let cat know, after c…"
select select "45422"
type input "[DATE]"
type input "10:00am"
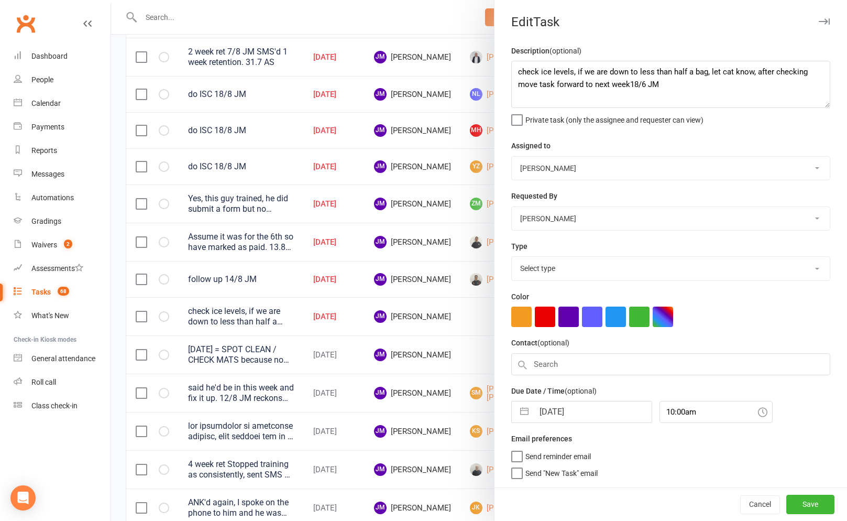
select select "3872"
click at [529, 410] on button "button" at bounding box center [524, 411] width 19 height 21
select select "6"
select select "2025"
select select "7"
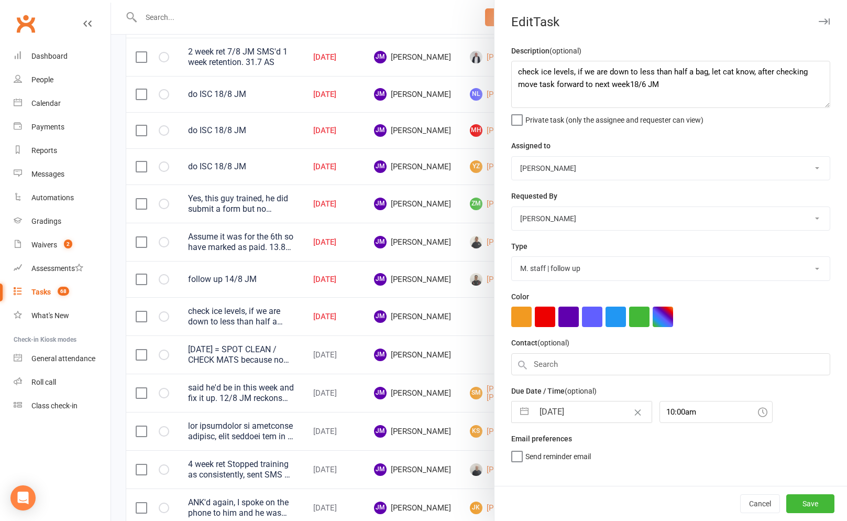
select select "2025"
select select "8"
select select "2025"
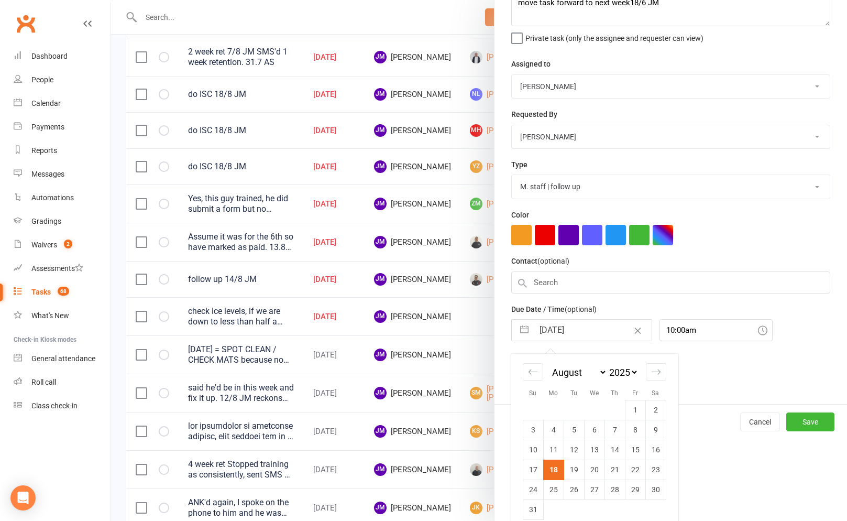
scroll to position [87, 0]
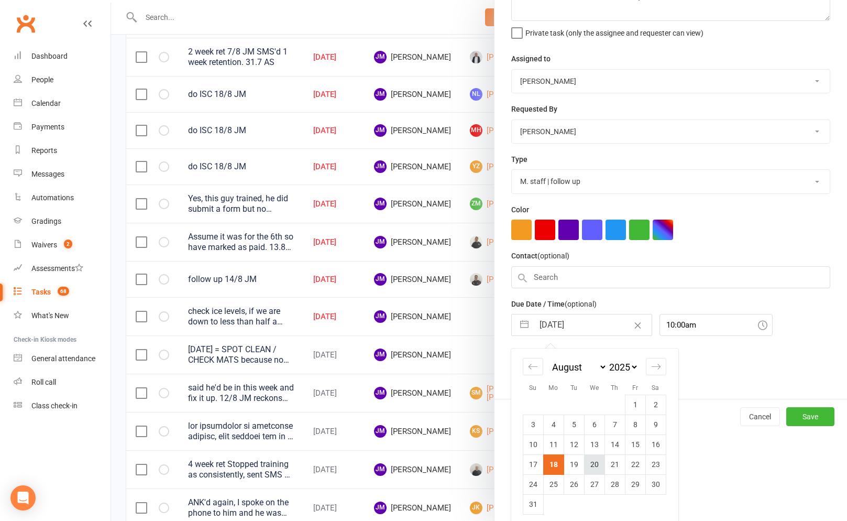
click at [596, 467] on td "20" at bounding box center [594, 464] width 20 height 20
type input "20 Aug 2025"
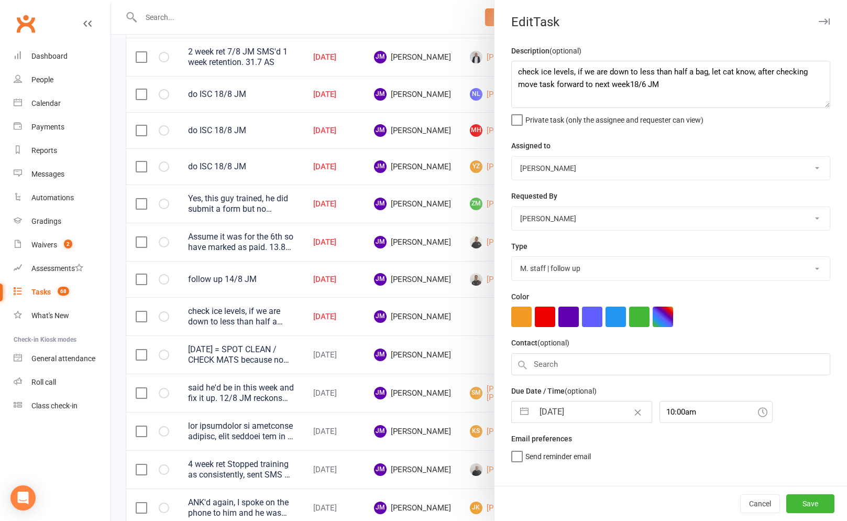
scroll to position [0, 0]
click at [813, 505] on button "Save" at bounding box center [811, 503] width 48 height 19
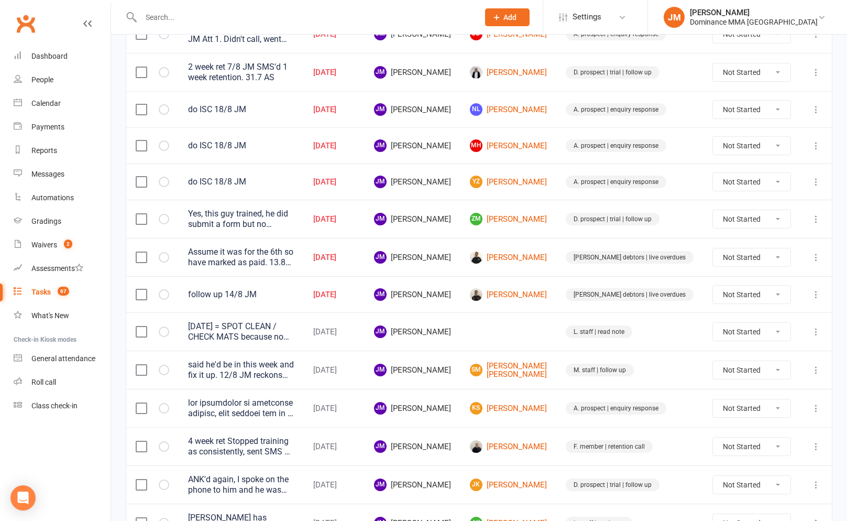
scroll to position [478, 0]
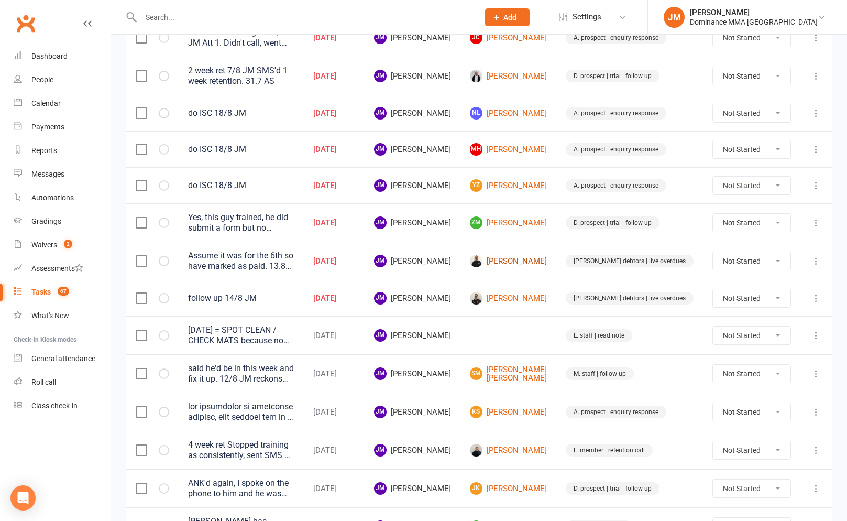
click at [541, 255] on link "[PERSON_NAME]" at bounding box center [508, 261] width 77 height 13
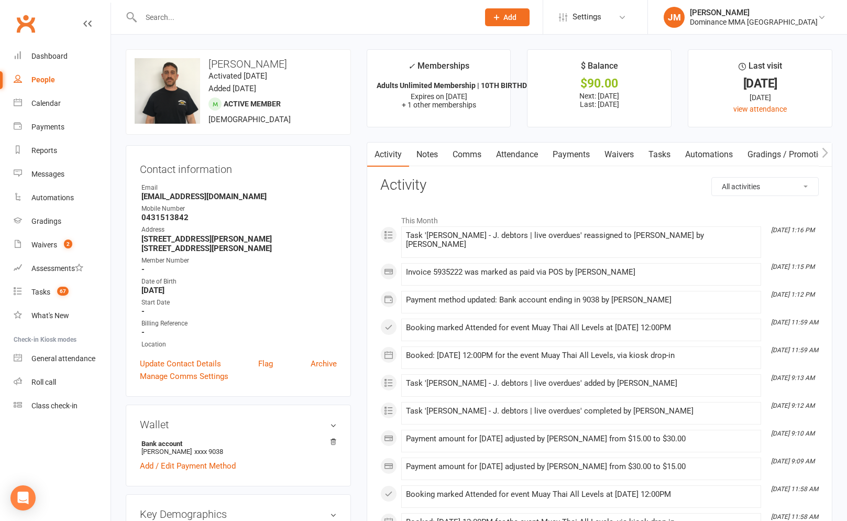
click at [568, 160] on link "Payments" at bounding box center [571, 155] width 52 height 24
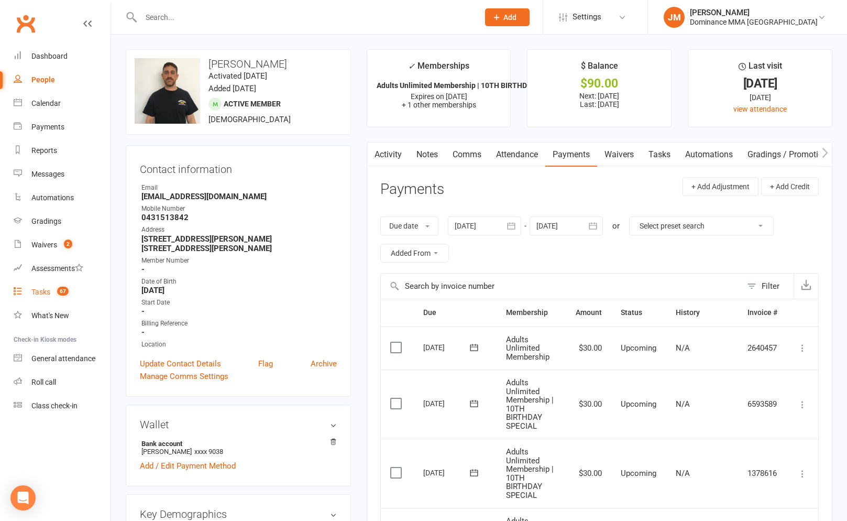
click at [35, 293] on div "Tasks" at bounding box center [40, 292] width 19 height 8
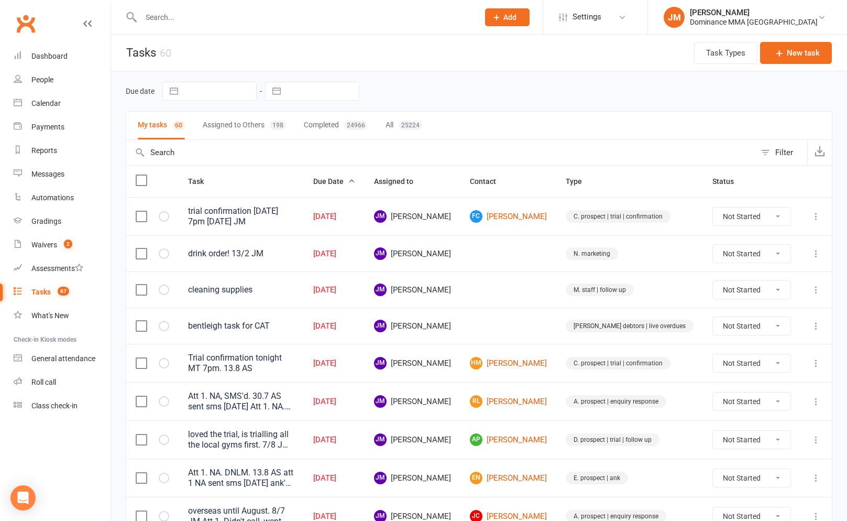
click at [816, 248] on icon at bounding box center [816, 253] width 10 height 10
click at [744, 292] on link "Edit" at bounding box center [770, 292] width 104 height 21
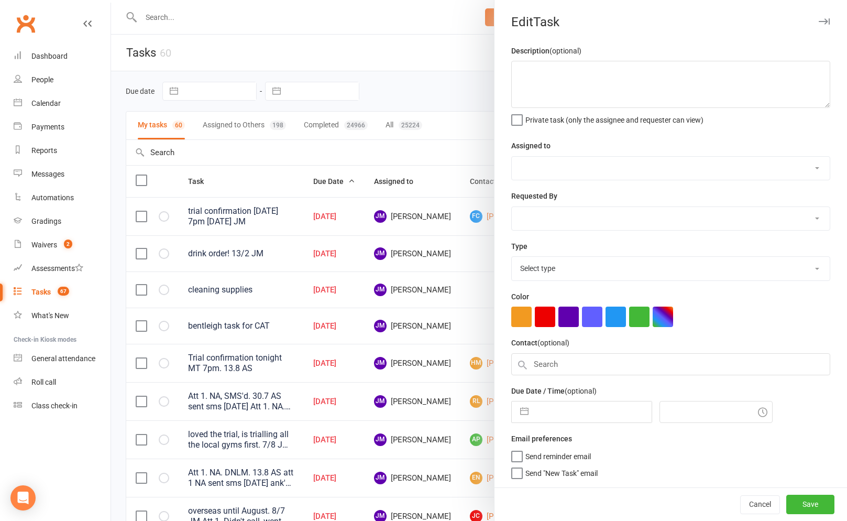
type textarea "drink order! 13/2 JM"
select select "45422"
type input "[DATE]"
type input "3:45am"
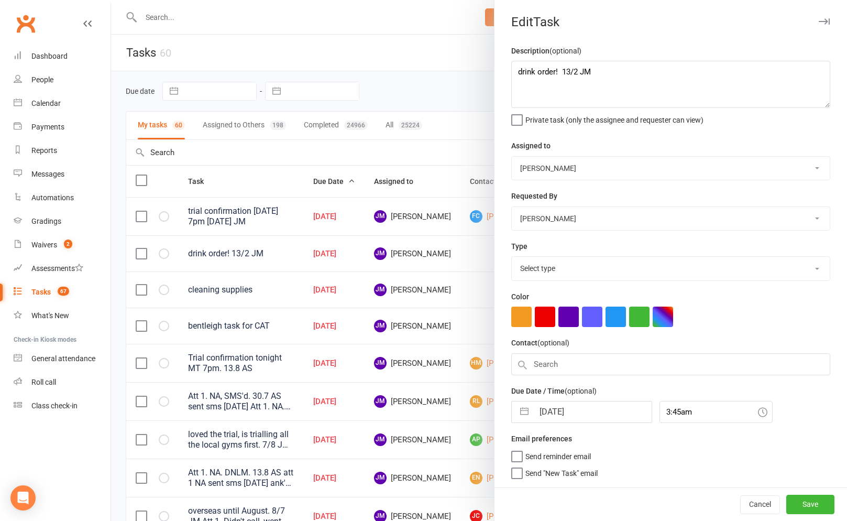
select select "3873"
click at [534, 419] on input "[DATE]" at bounding box center [593, 411] width 118 height 21
select select "6"
select select "2025"
select select "7"
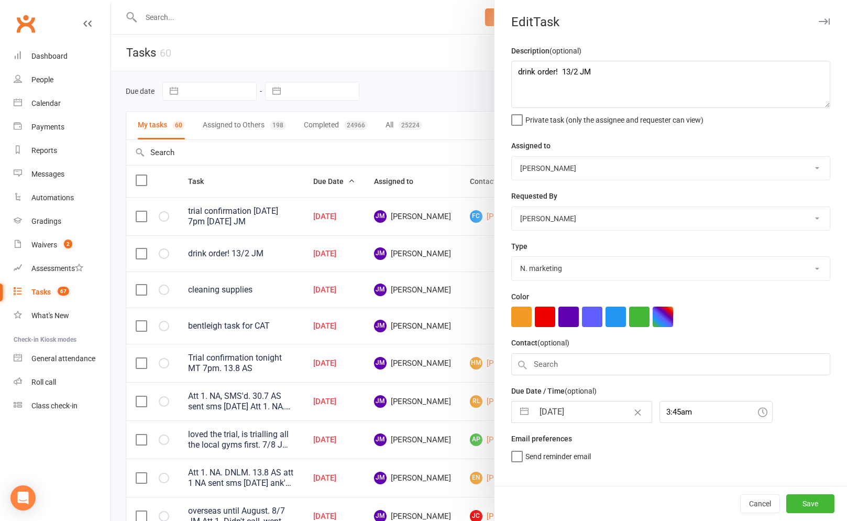
select select "2025"
select select "8"
select select "2025"
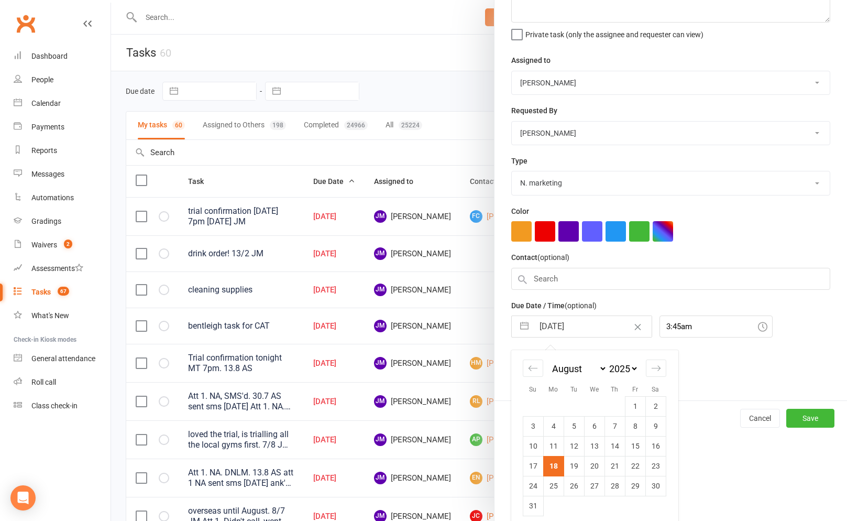
click at [577, 469] on td "19" at bounding box center [574, 466] width 20 height 20
type input "[DATE]"
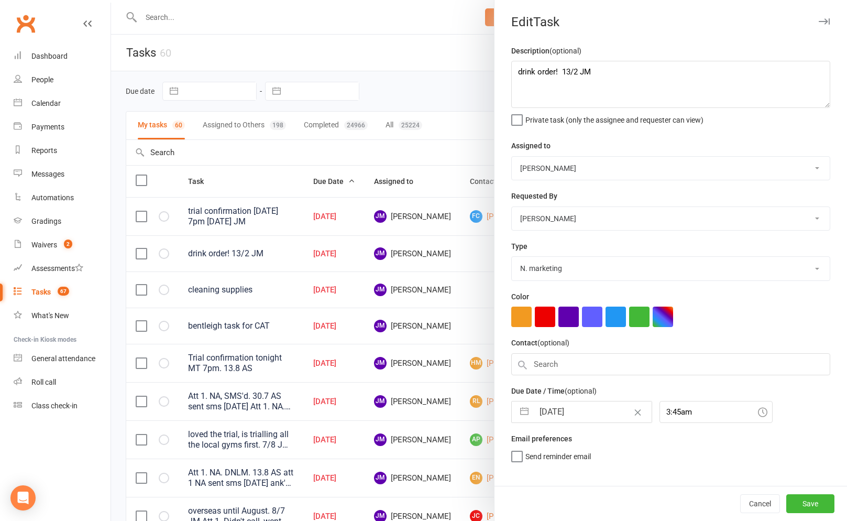
scroll to position [0, 0]
click at [800, 502] on button "Save" at bounding box center [811, 503] width 48 height 19
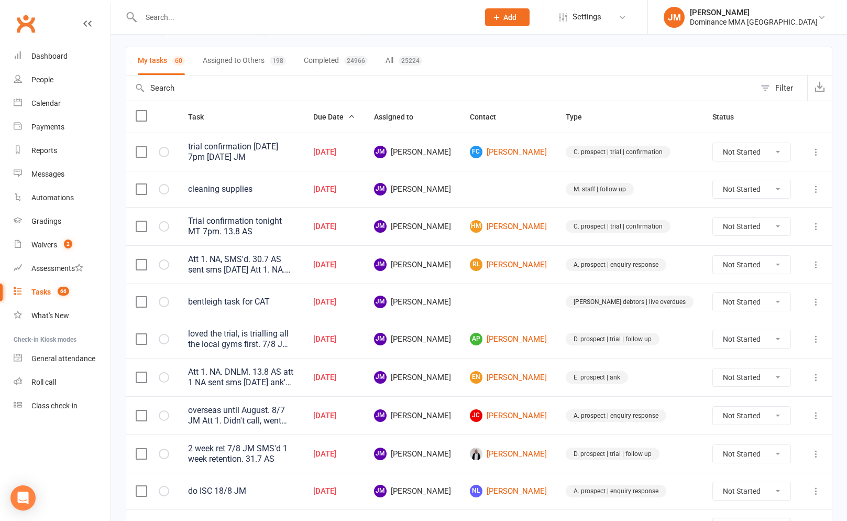
scroll to position [67, 0]
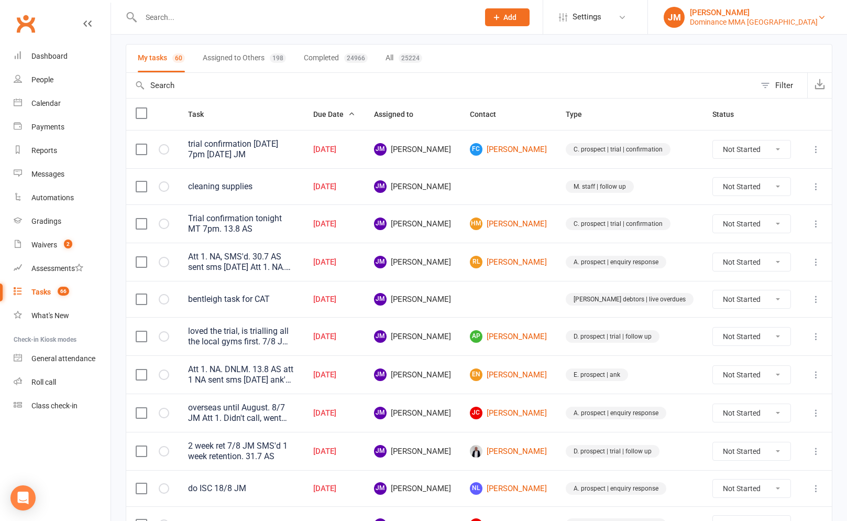
click at [759, 23] on div "Dominance MMA [GEOGRAPHIC_DATA]" at bounding box center [754, 21] width 128 height 9
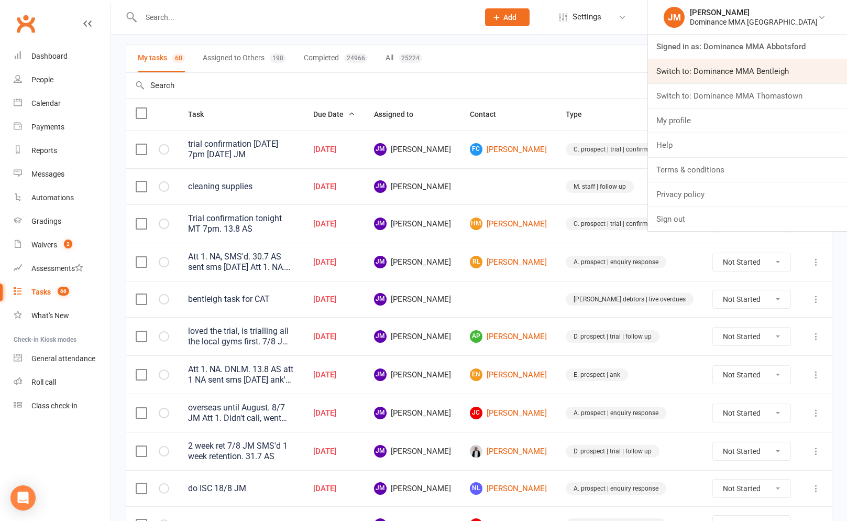
click at [772, 68] on link "Switch to: Dominance MMA Bentleigh" at bounding box center [747, 71] width 199 height 24
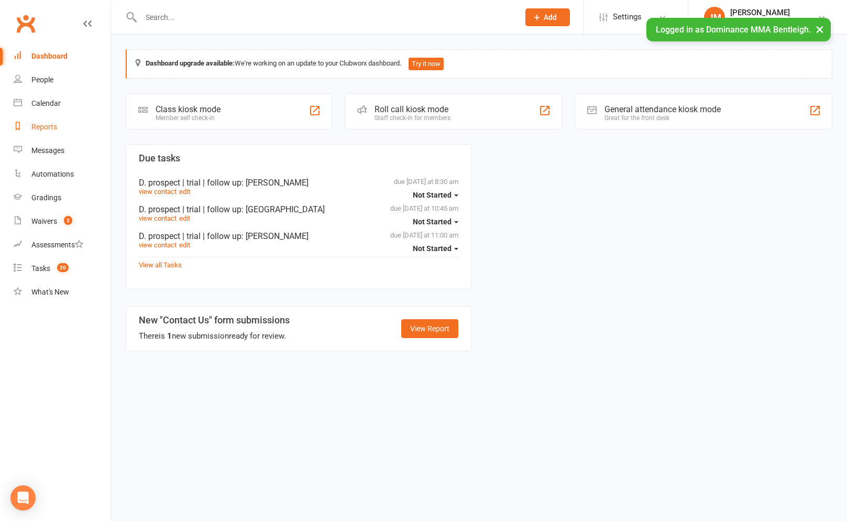
click at [45, 130] on div "Reports" at bounding box center [44, 127] width 26 height 8
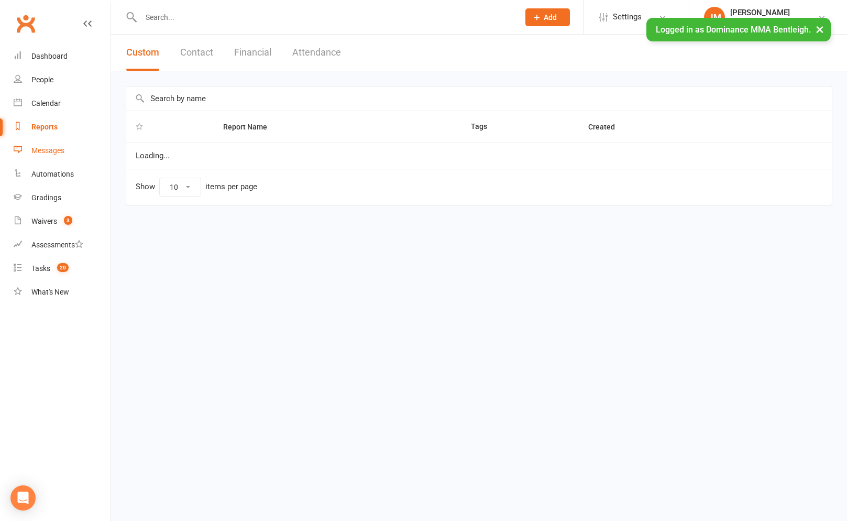
select select "100"
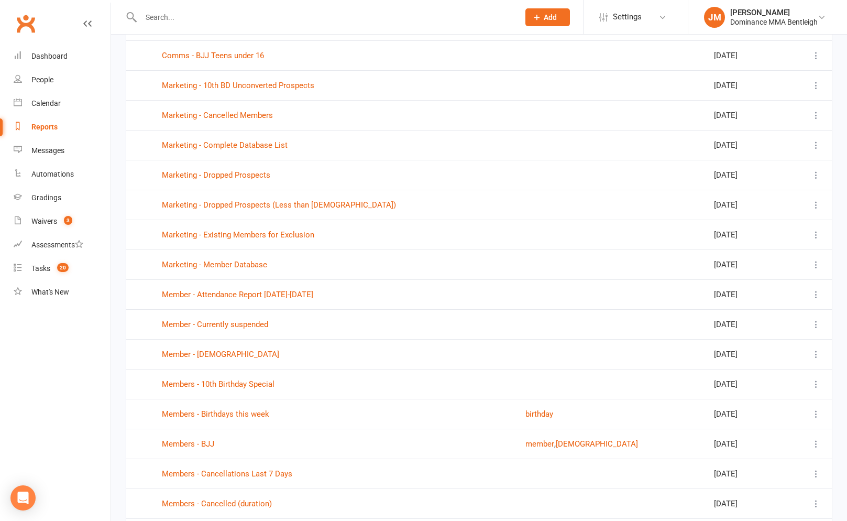
scroll to position [263, 0]
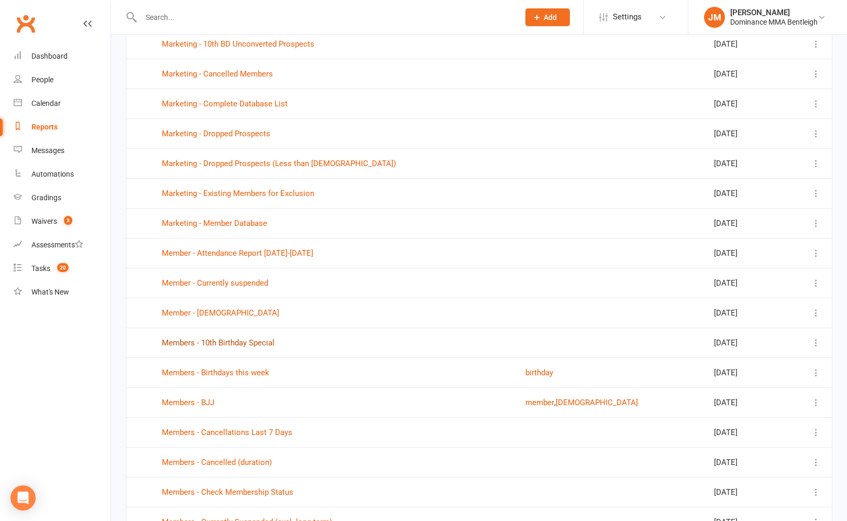
click at [245, 342] on link "Members - 10th Birthday Special" at bounding box center [218, 342] width 113 height 9
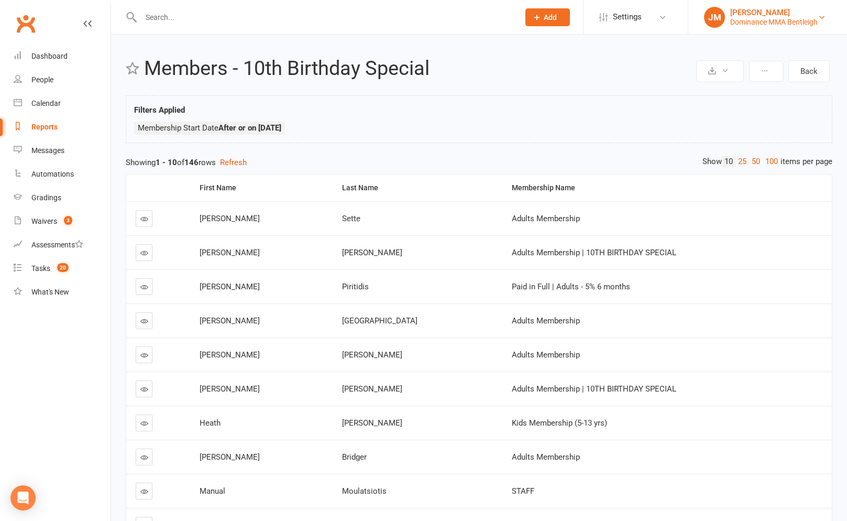
click at [792, 23] on div "Dominance MMA Bentleigh" at bounding box center [774, 21] width 88 height 9
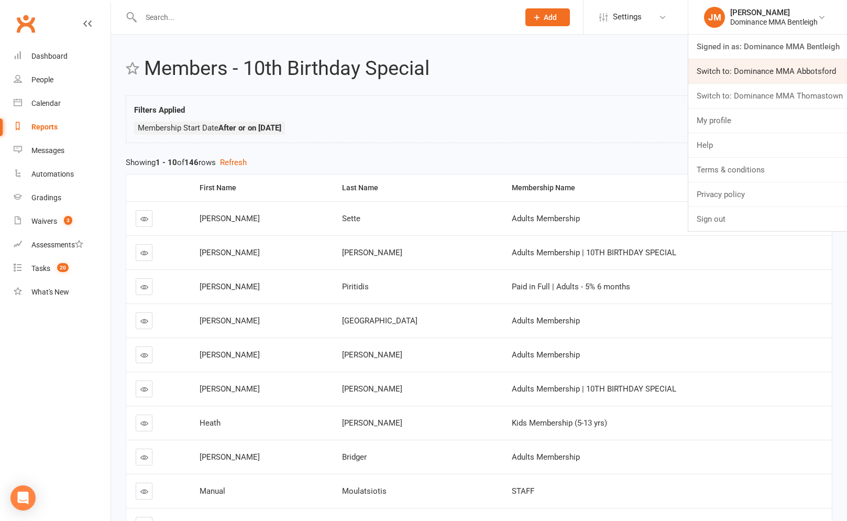
click at [780, 70] on link "Switch to: Dominance MMA Abbotsford" at bounding box center [768, 71] width 159 height 24
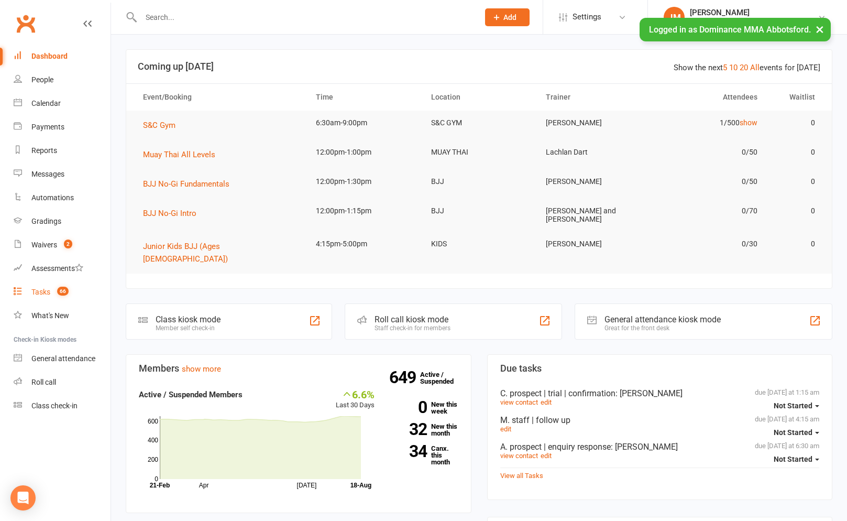
click at [38, 290] on div "Tasks" at bounding box center [40, 292] width 19 height 8
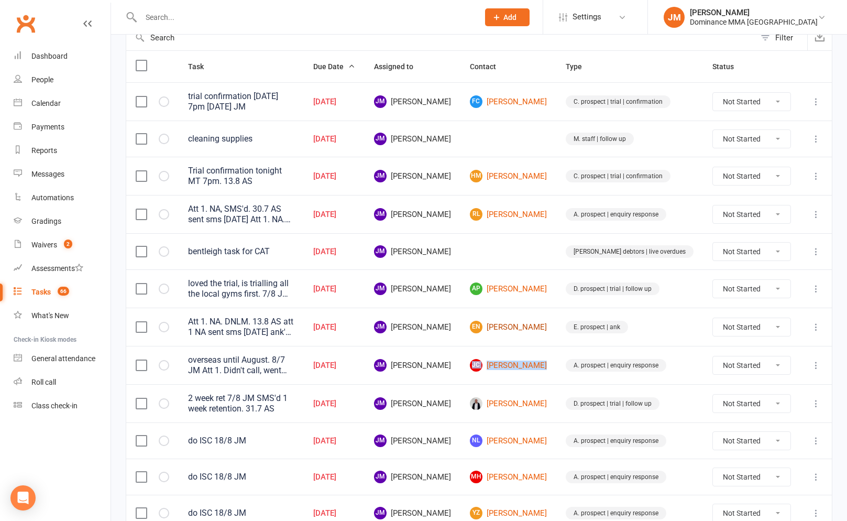
scroll to position [83, 0]
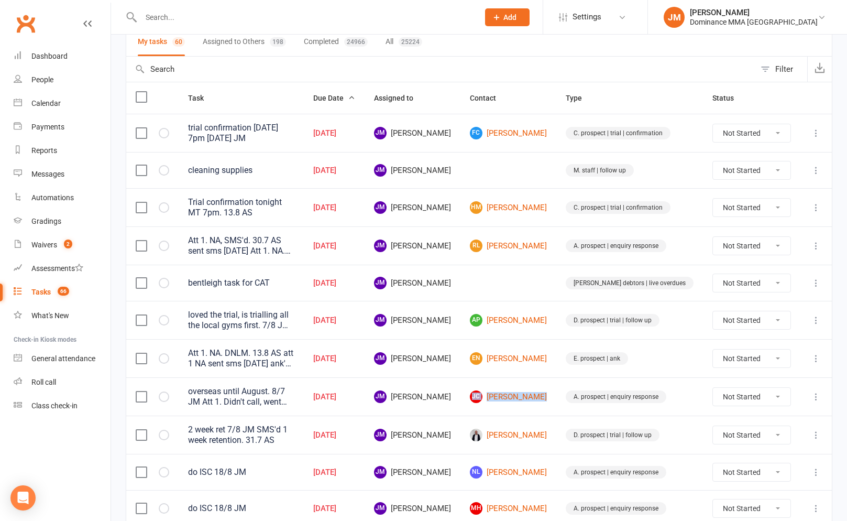
click at [816, 278] on icon at bounding box center [816, 283] width 10 height 10
click at [757, 316] on link "Edit" at bounding box center [770, 320] width 104 height 21
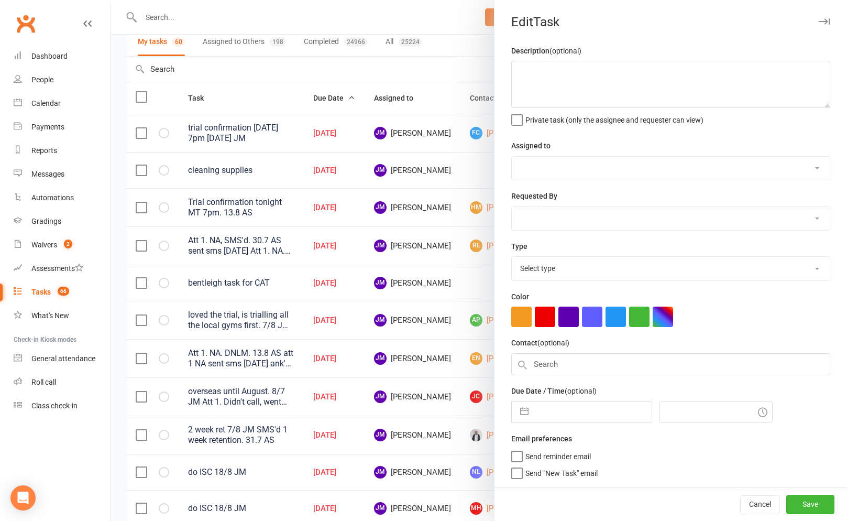
type textarea "bentleigh task for CAT"
select select "45422"
type input "18 Aug 2025"
type input "6:30am"
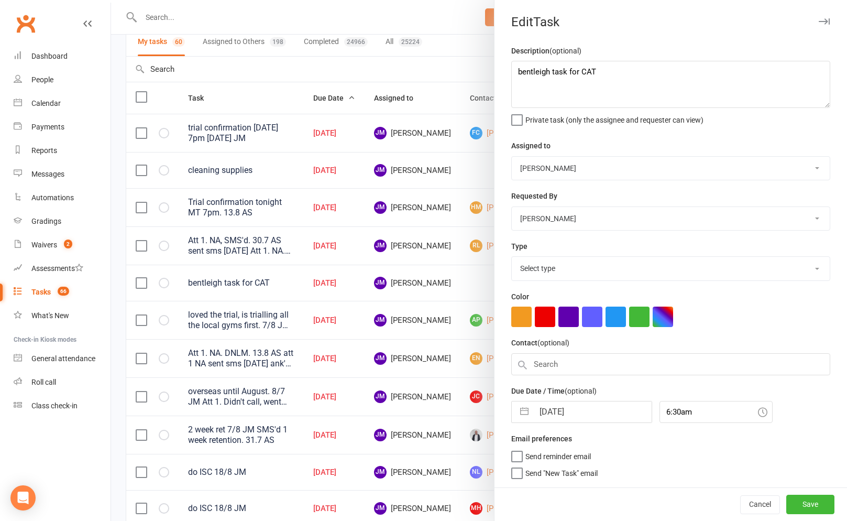
select select "3869"
select select "6"
select select "2025"
select select "7"
select select "2025"
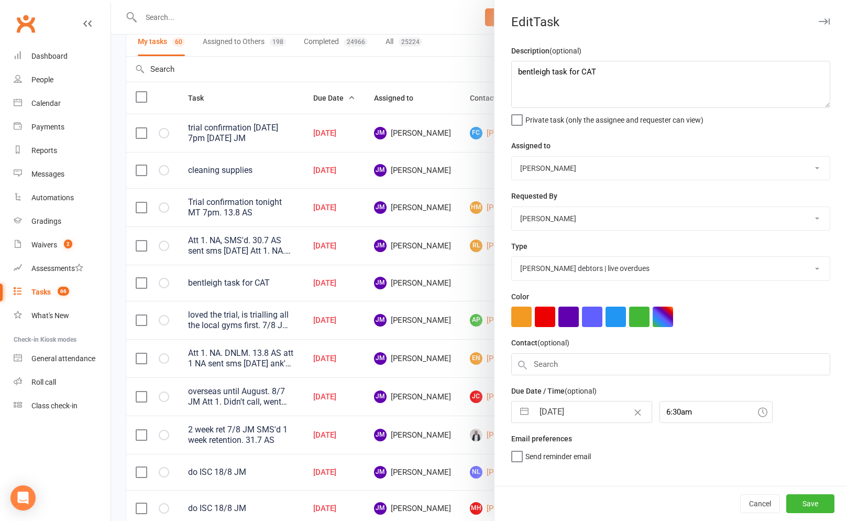
select select "8"
select select "2025"
click at [539, 414] on input "[DATE]" at bounding box center [593, 411] width 118 height 21
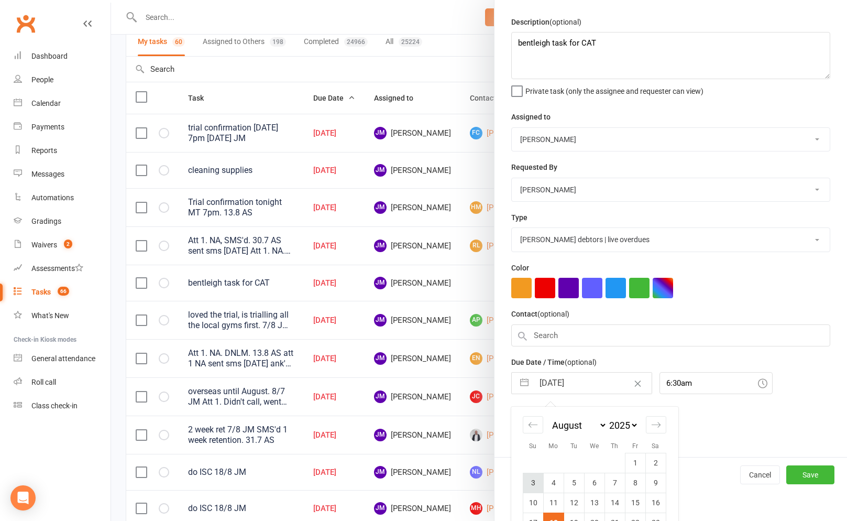
scroll to position [94, 0]
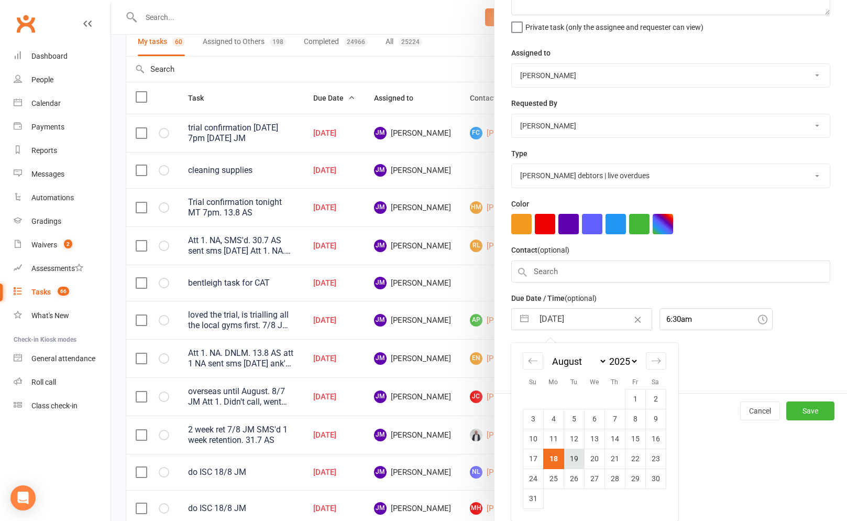
click at [574, 458] on td "19" at bounding box center [574, 459] width 20 height 20
type input "19 Aug 2025"
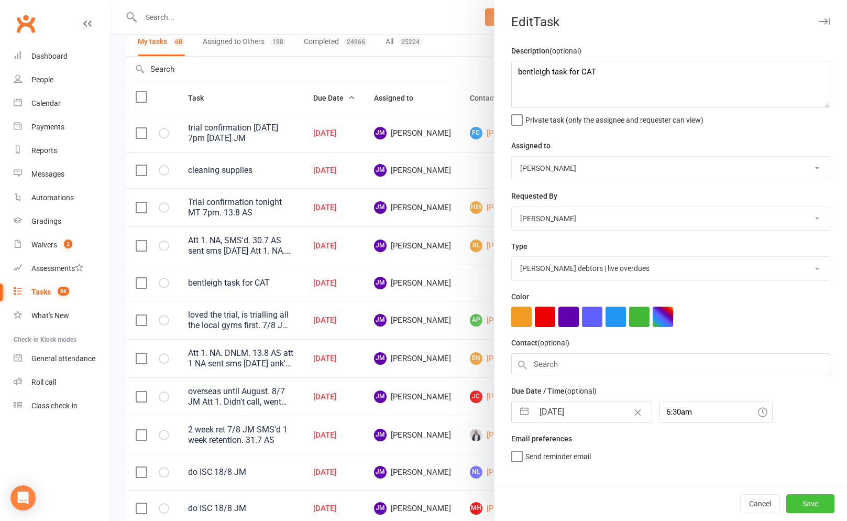
click at [801, 500] on button "Save" at bounding box center [811, 503] width 48 height 19
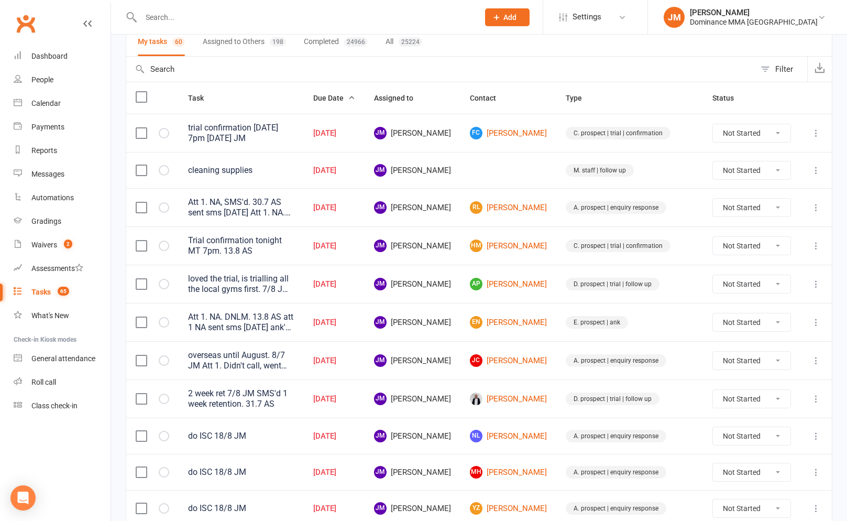
drag, startPoint x: 539, startPoint y: 279, endPoint x: 287, endPoint y: 1, distance: 375.8
click at [0, 0] on ui-view "Prospect Member Non-attending contact Grading event Task Membership plan Bulk m…" at bounding box center [423, 516] width 847 height 1195
click at [191, 18] on input "text" at bounding box center [305, 17] width 334 height 15
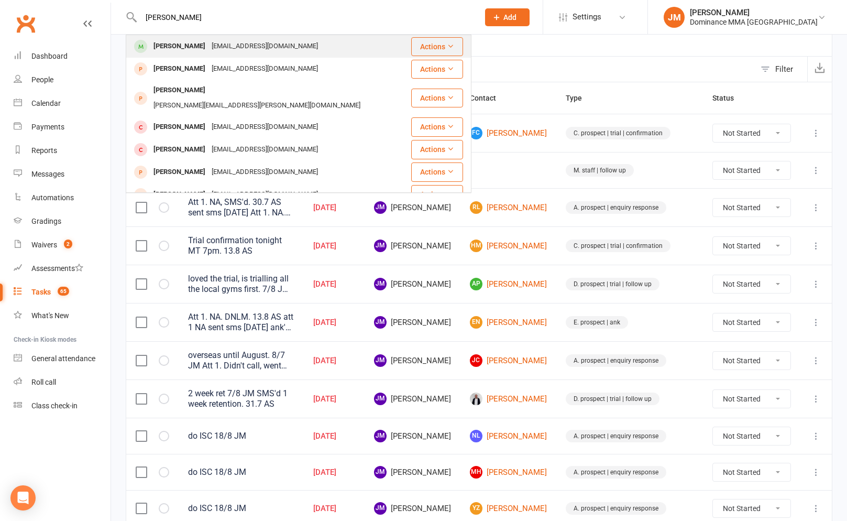
type input "ethan spra"
click at [178, 46] on div "Ethan Sprague" at bounding box center [179, 46] width 58 height 15
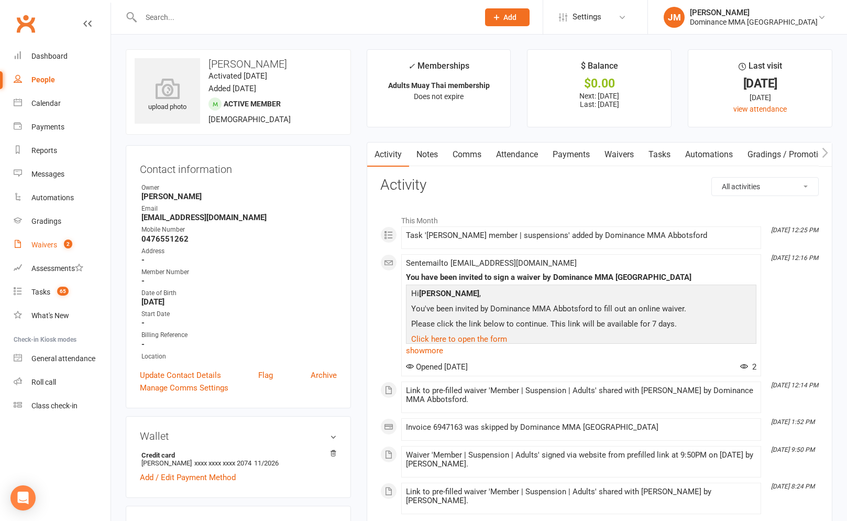
click at [52, 242] on div "Waivers" at bounding box center [44, 245] width 26 height 8
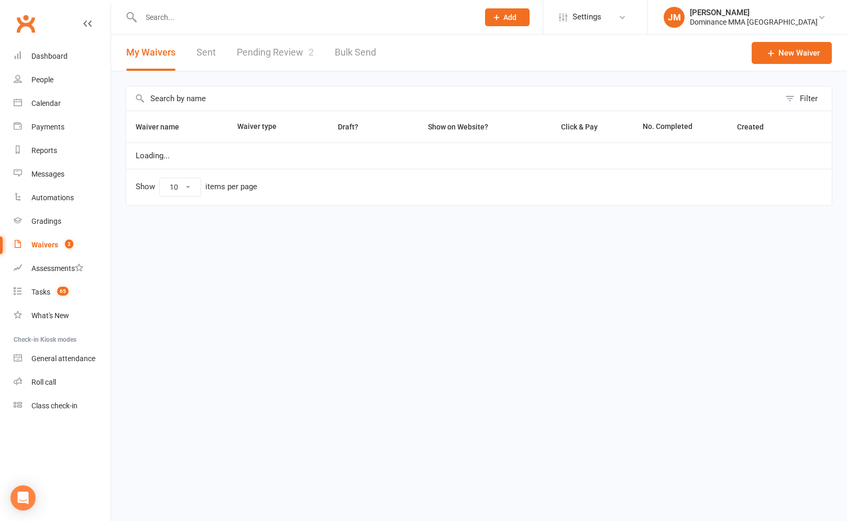
select select "100"
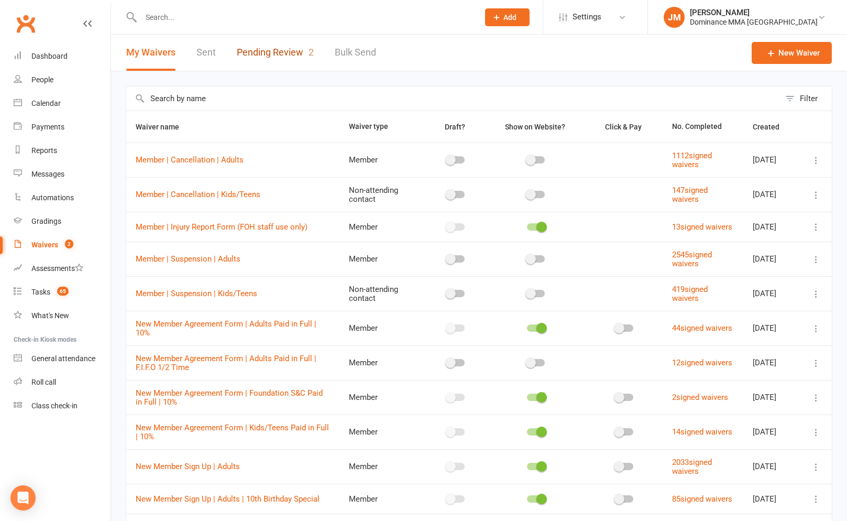
click at [298, 61] on link "Pending Review 2" at bounding box center [275, 53] width 77 height 36
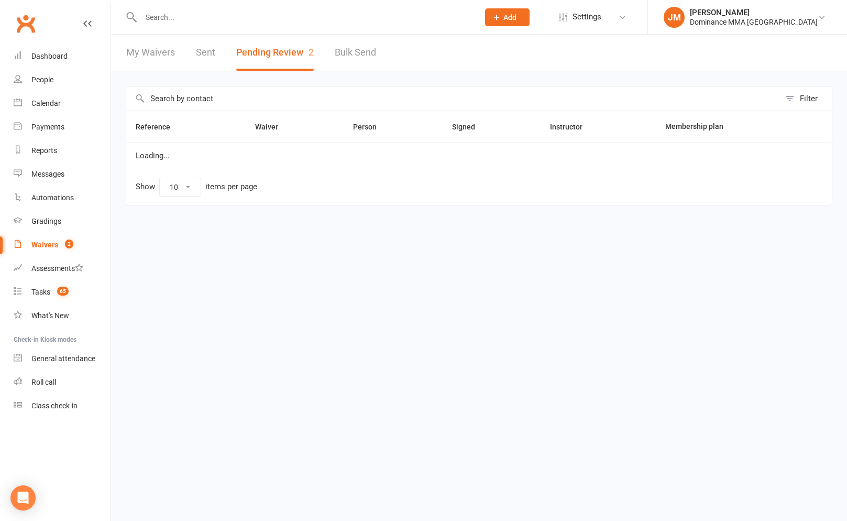
select select "50"
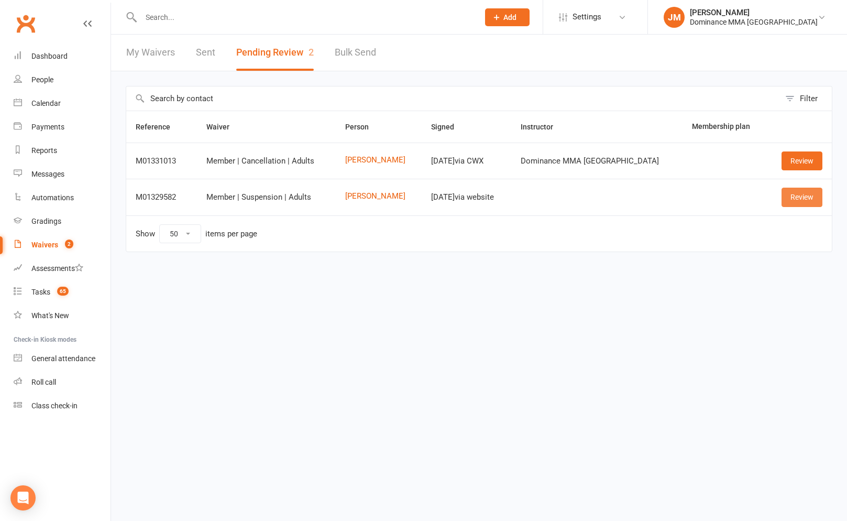
click at [799, 200] on link "Review" at bounding box center [802, 197] width 41 height 19
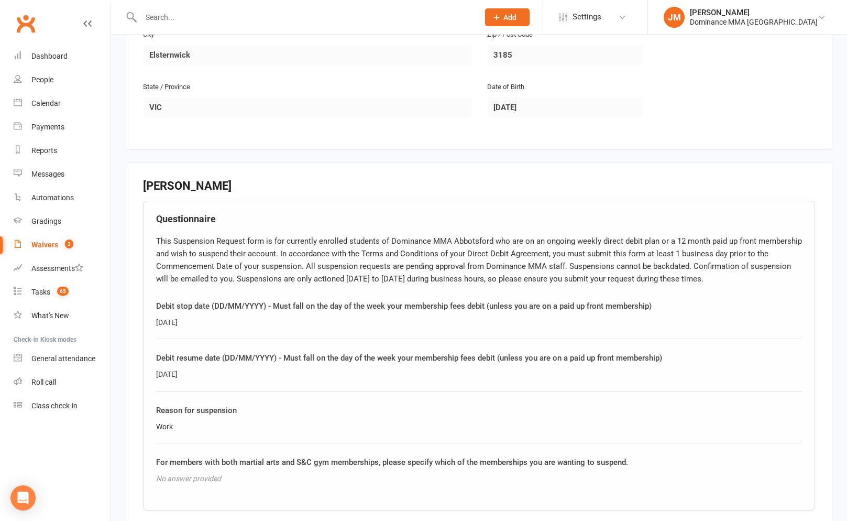
scroll to position [364, 0]
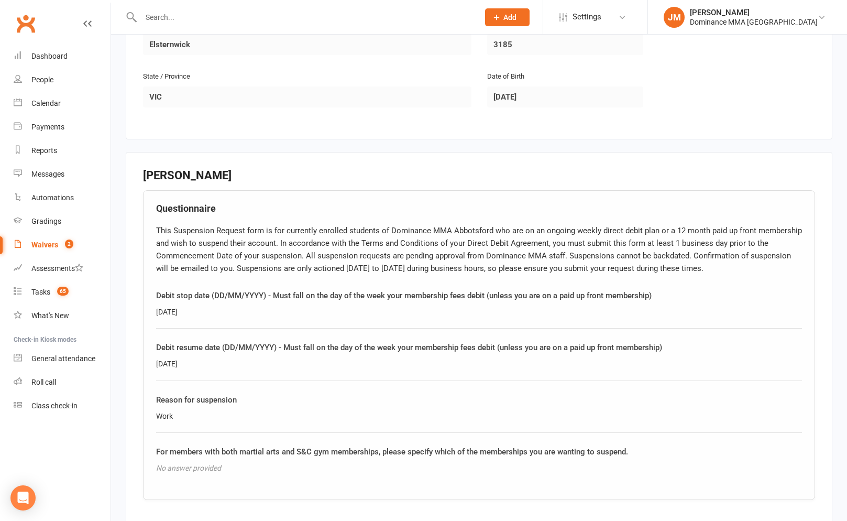
click at [200, 18] on input "text" at bounding box center [305, 17] width 334 height 15
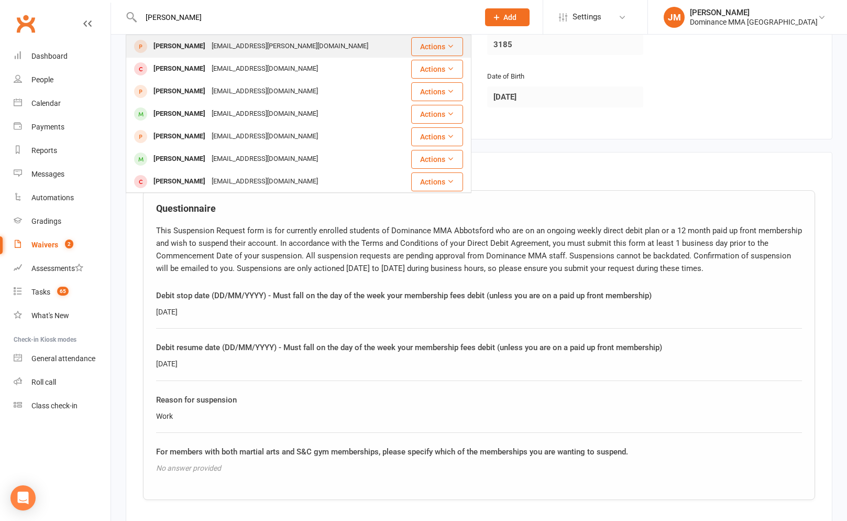
type input "zac mcentee"
click at [194, 39] on div "Zac mcentee" at bounding box center [179, 46] width 58 height 15
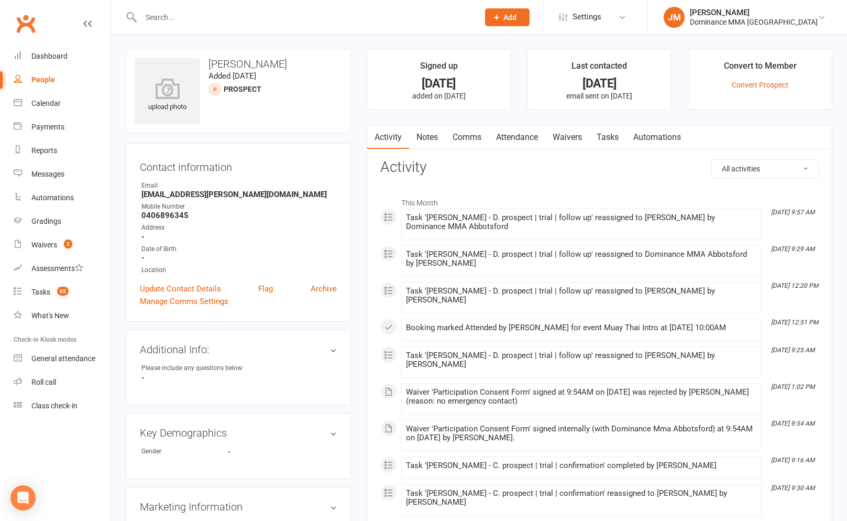
click at [431, 131] on link "Notes" at bounding box center [427, 137] width 36 height 24
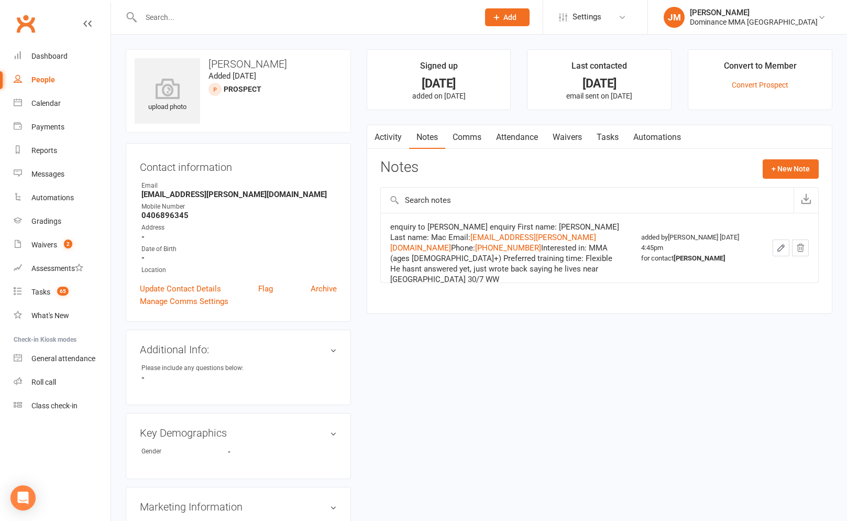
click at [188, 19] on input "text" at bounding box center [305, 17] width 334 height 15
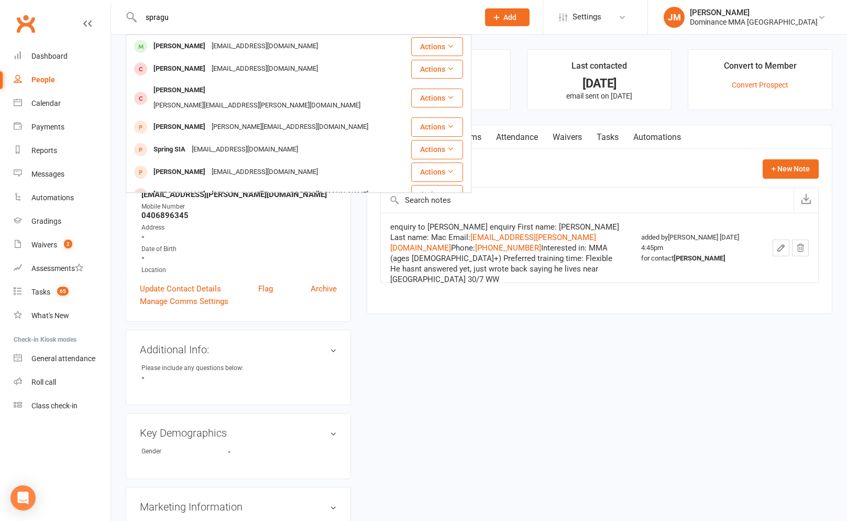
type input "spragu"
click at [198, 47] on div "Ethan Sprague" at bounding box center [179, 46] width 58 height 15
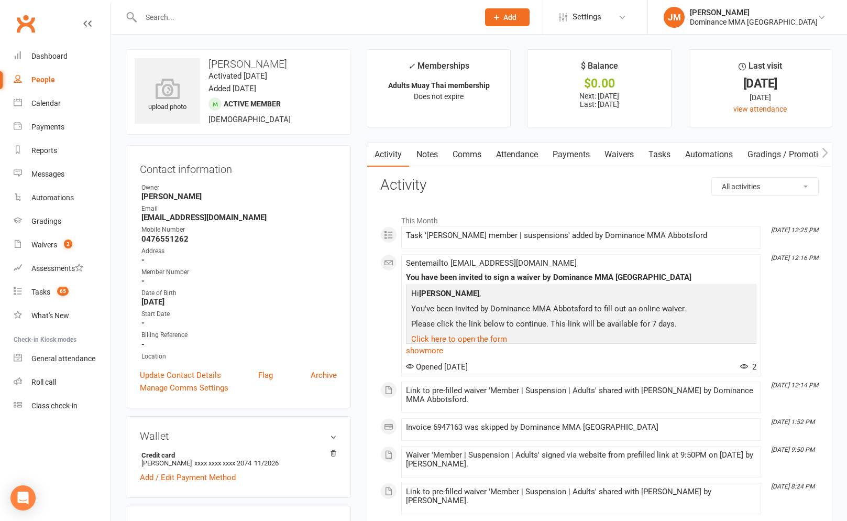
click at [616, 149] on link "Waivers" at bounding box center [619, 155] width 44 height 24
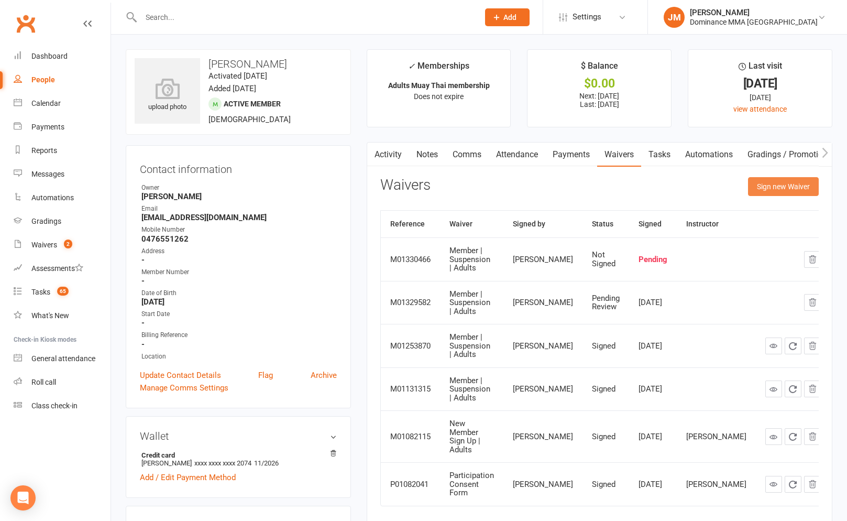
click at [763, 182] on button "Sign new Waiver" at bounding box center [783, 186] width 71 height 19
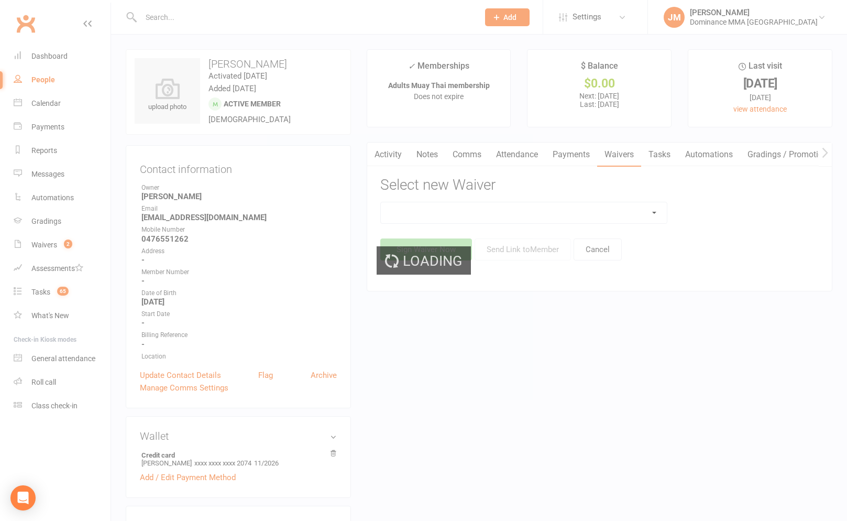
click at [557, 206] on select at bounding box center [524, 212] width 286 height 21
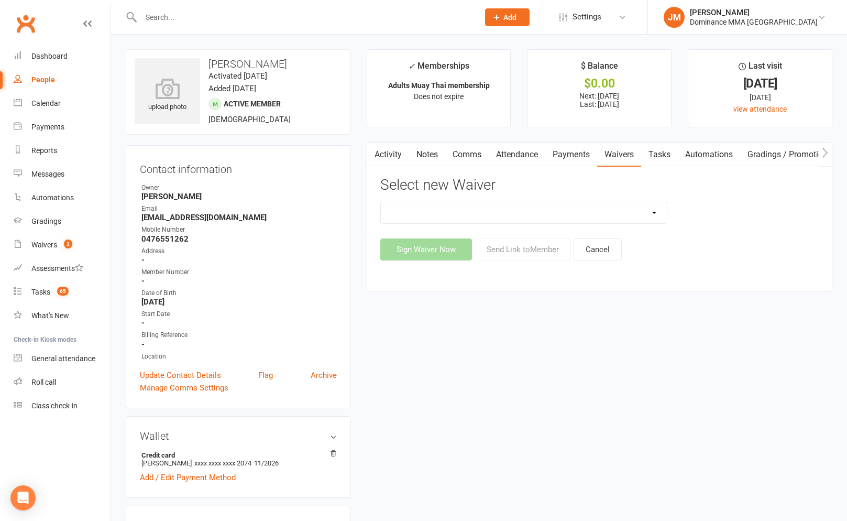
select select "7288"
drag, startPoint x: 523, startPoint y: 246, endPoint x: 559, endPoint y: 247, distance: 35.6
click at [524, 246] on button "Send Link to Member" at bounding box center [523, 249] width 96 height 22
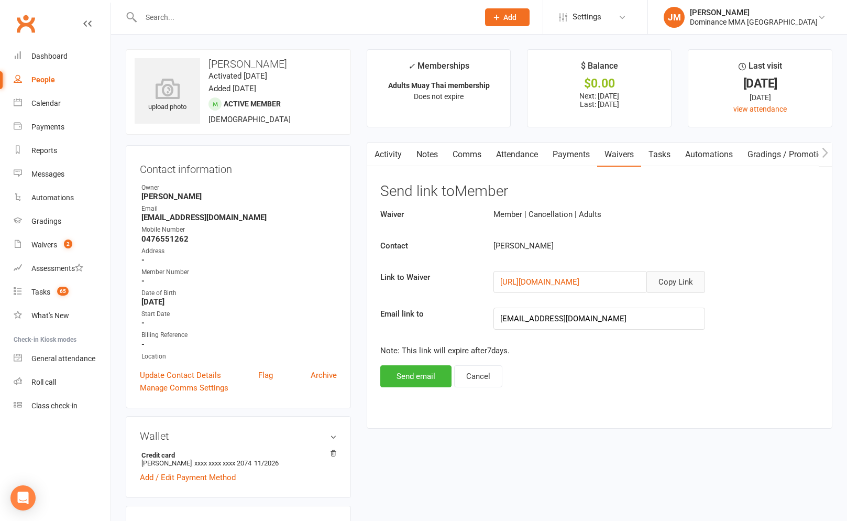
click at [668, 292] on button "Copy Link" at bounding box center [676, 282] width 59 height 22
click at [433, 150] on link "Notes" at bounding box center [427, 155] width 36 height 24
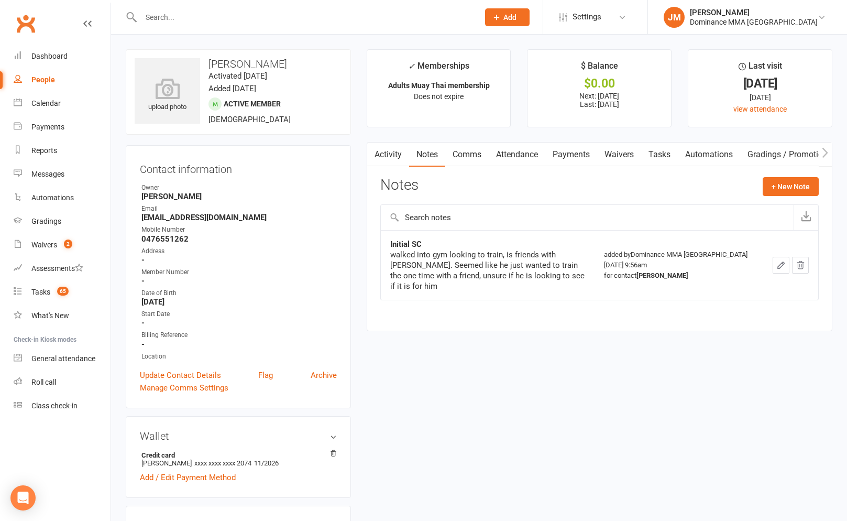
click at [653, 148] on link "Tasks" at bounding box center [659, 155] width 37 height 24
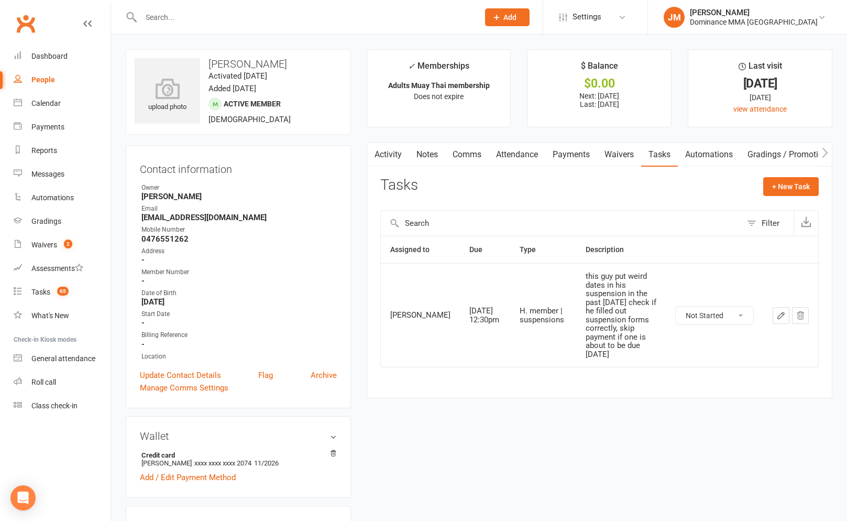
click at [612, 150] on link "Waivers" at bounding box center [619, 155] width 44 height 24
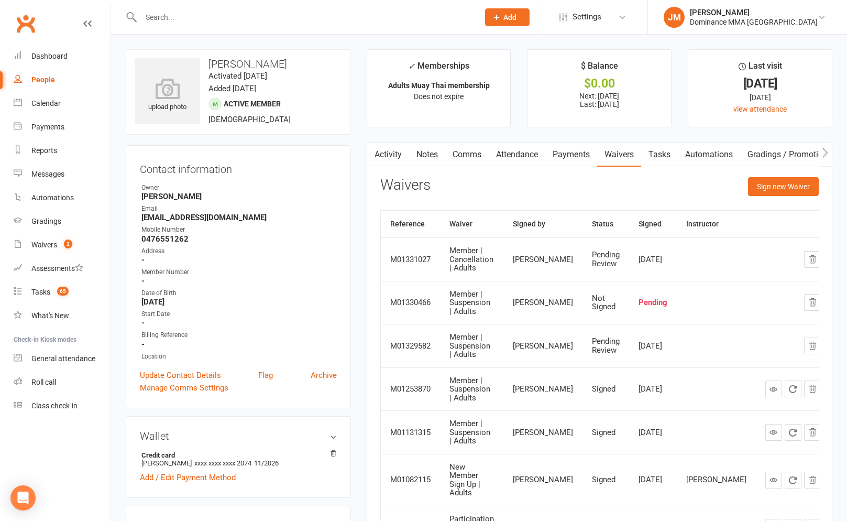
click at [659, 152] on link "Tasks" at bounding box center [659, 155] width 37 height 24
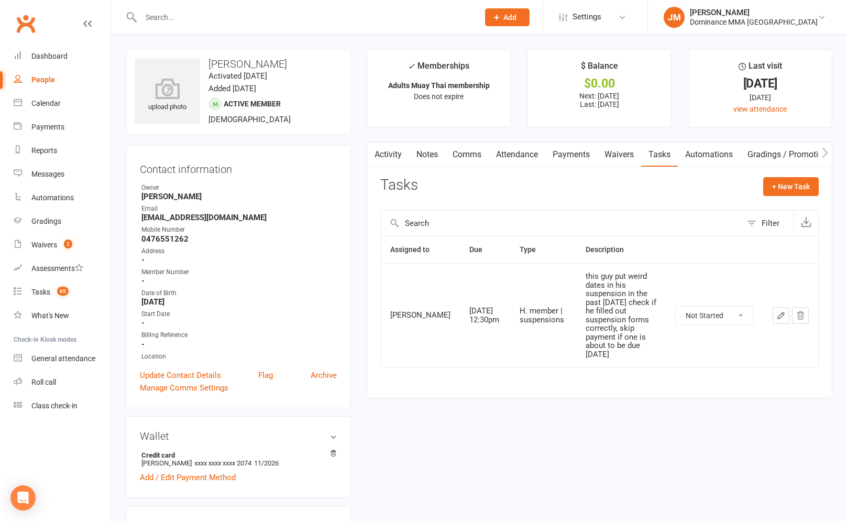
click at [715, 307] on select "Not Started In Progress Waiting Complete" at bounding box center [715, 316] width 78 height 18
select select "unstarted"
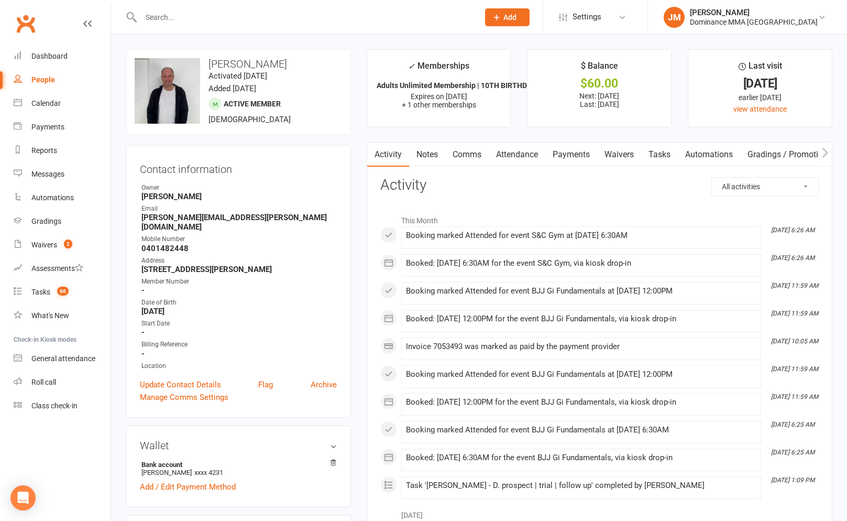
click at [442, 150] on link "Notes" at bounding box center [427, 155] width 36 height 24
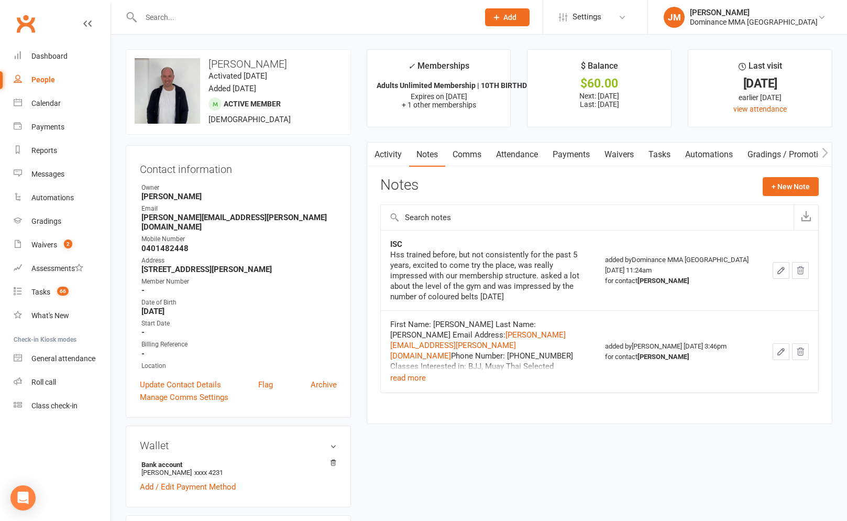
click at [382, 152] on link "Activity" at bounding box center [388, 155] width 42 height 24
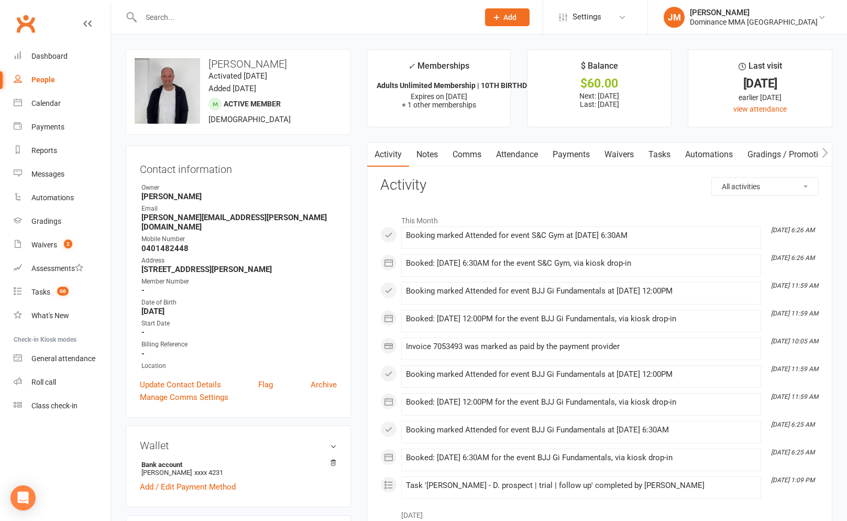
click at [519, 159] on link "Attendance" at bounding box center [517, 155] width 57 height 24
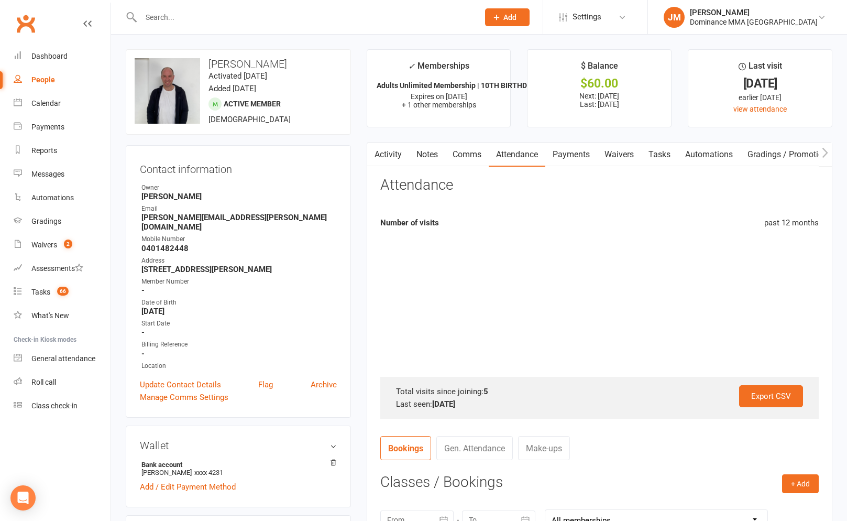
click at [573, 155] on link "Payments" at bounding box center [571, 155] width 52 height 24
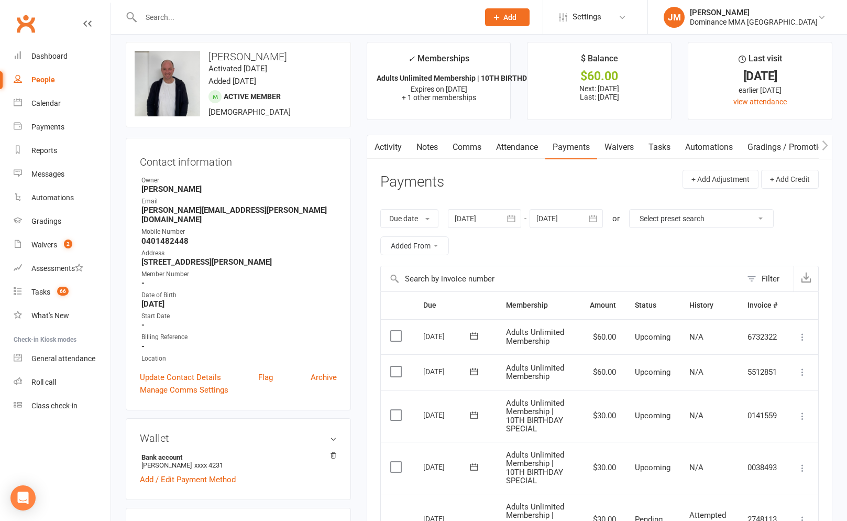
scroll to position [8, 0]
click at [626, 150] on link "Waivers" at bounding box center [619, 147] width 44 height 24
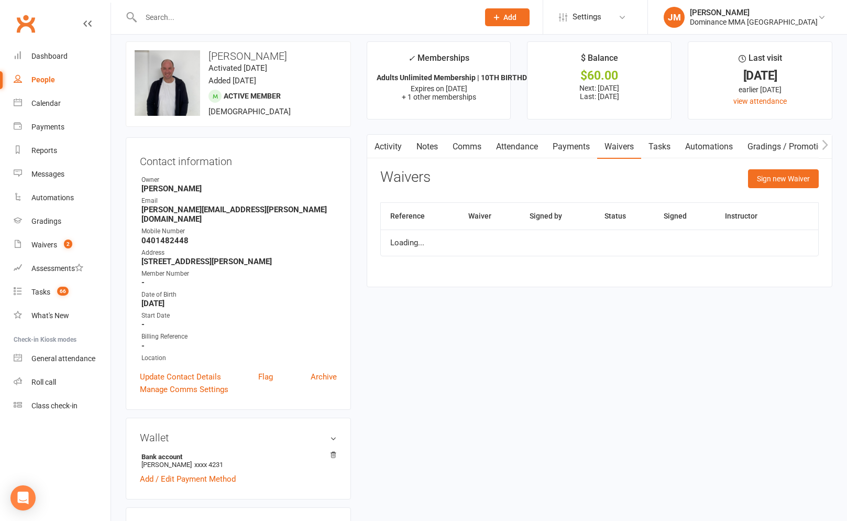
click at [596, 145] on link "Payments" at bounding box center [571, 147] width 52 height 24
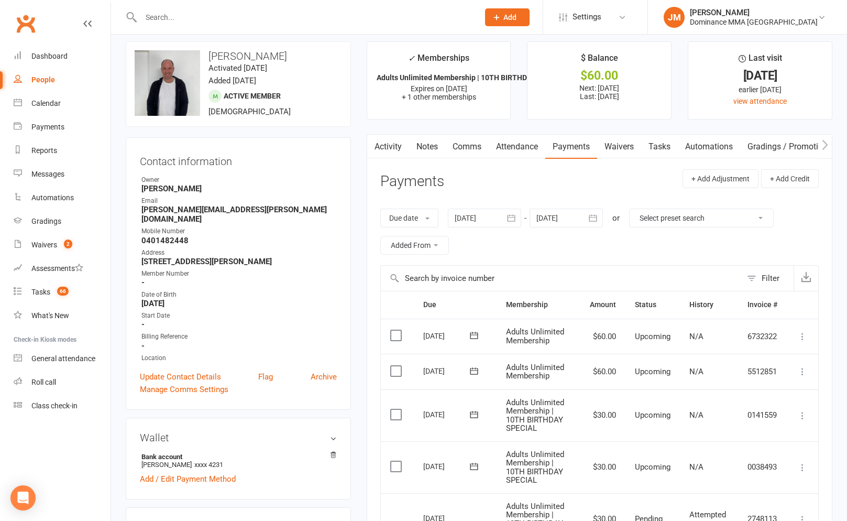
click at [582, 159] on div "Activity Notes Comms Attendance Payments Waivers Tasks Automations Gradings / P…" at bounding box center [600, 482] width 466 height 697
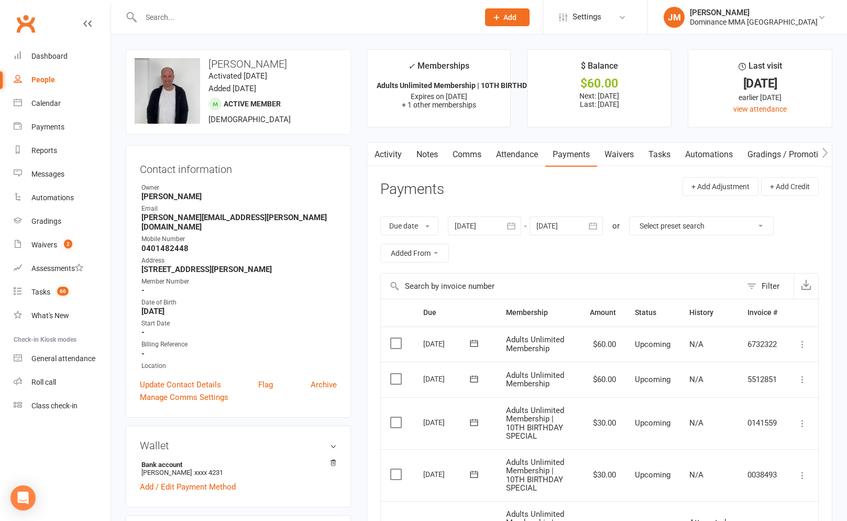
click at [661, 152] on link "Tasks" at bounding box center [659, 155] width 37 height 24
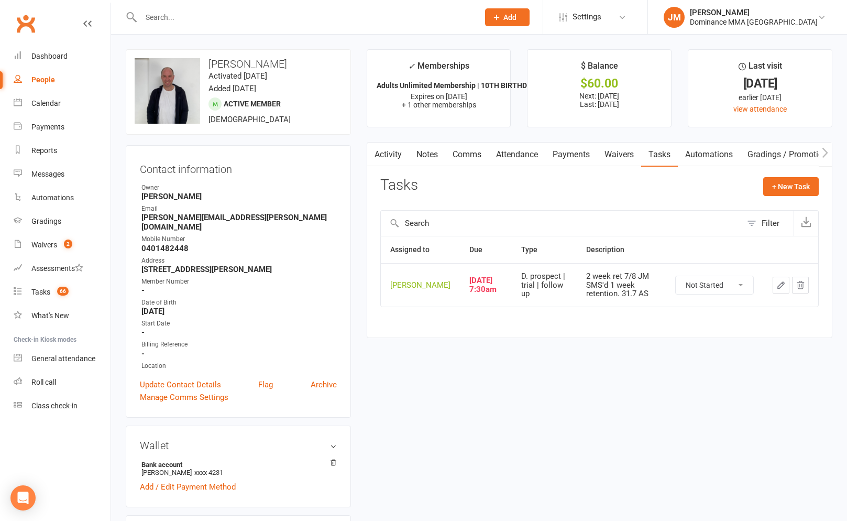
scroll to position [9, 0]
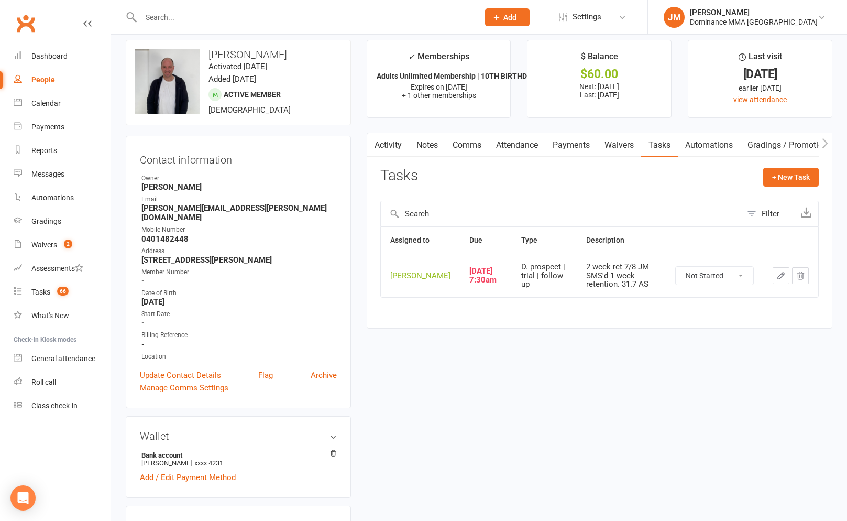
click at [783, 279] on icon "button" at bounding box center [781, 275] width 6 height 6
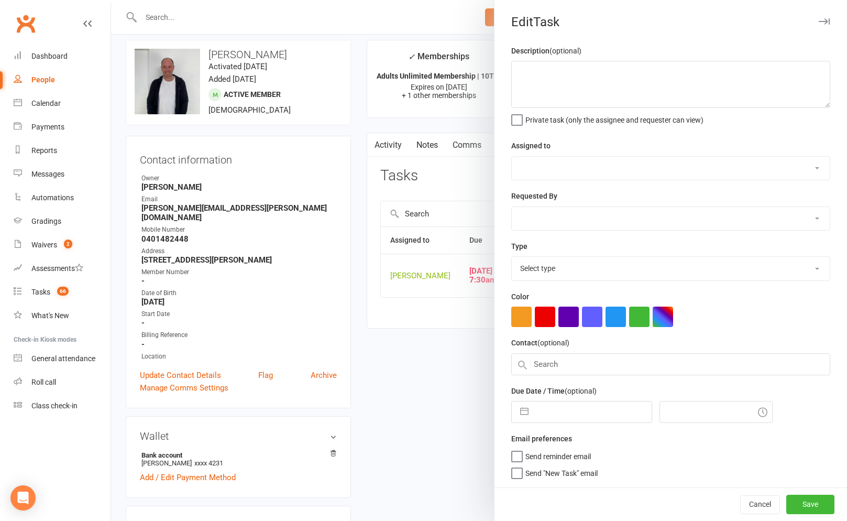
type textarea "2 week ret 7/8 JM SMS'd 1 week retention. 31.7 AS"
select select "45422"
select select "50862"
type input "18 Aug 2025"
type input "7:30am"
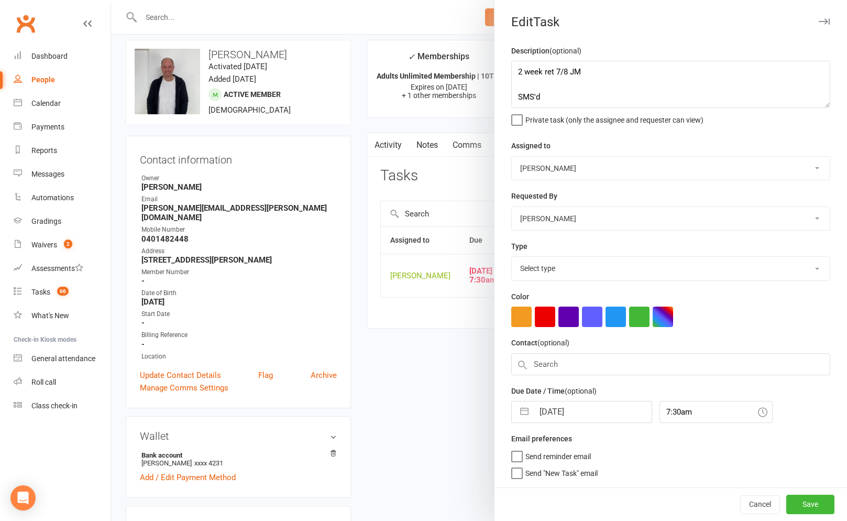
select select "3863"
select select "6"
select select "2025"
select select "7"
select select "2025"
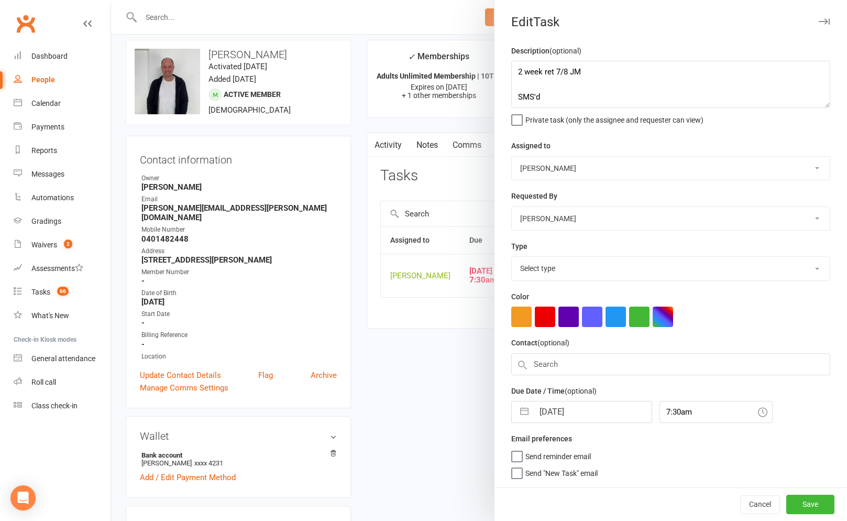
select select "8"
select select "2025"
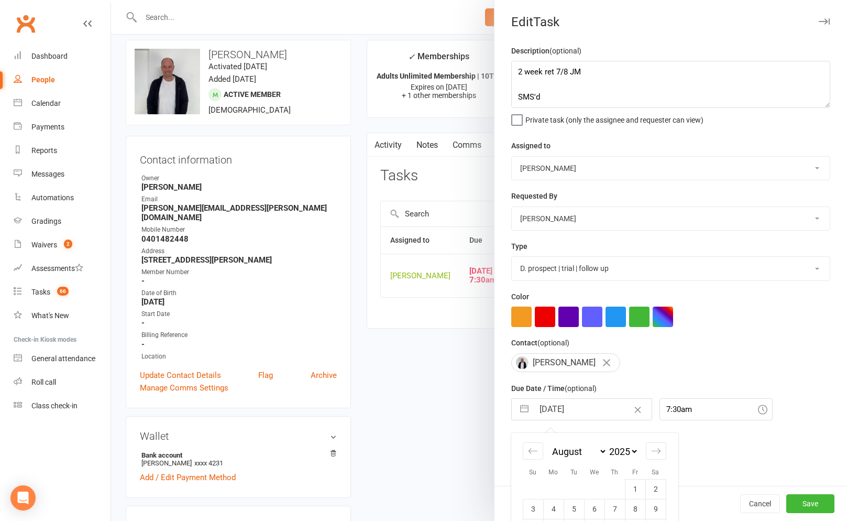
click at [543, 411] on input "18 Aug 2025" at bounding box center [593, 409] width 118 height 21
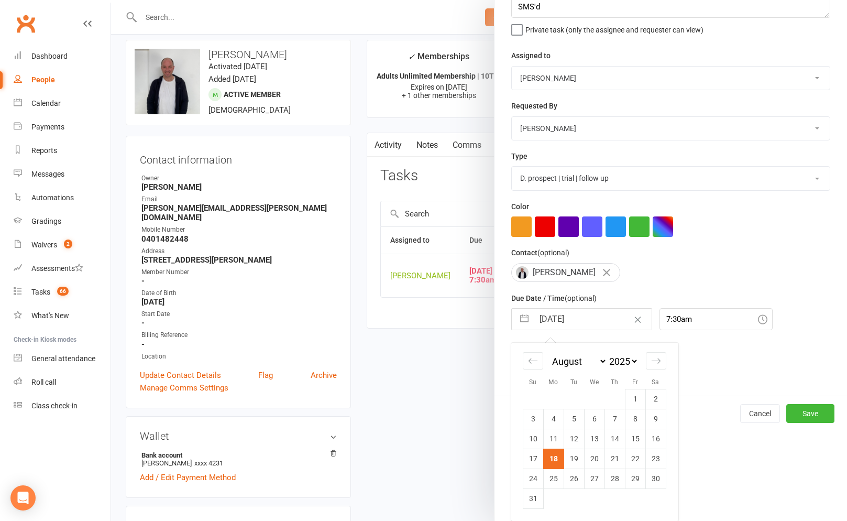
click at [570, 460] on td "19" at bounding box center [574, 459] width 20 height 20
type input "[DATE]"
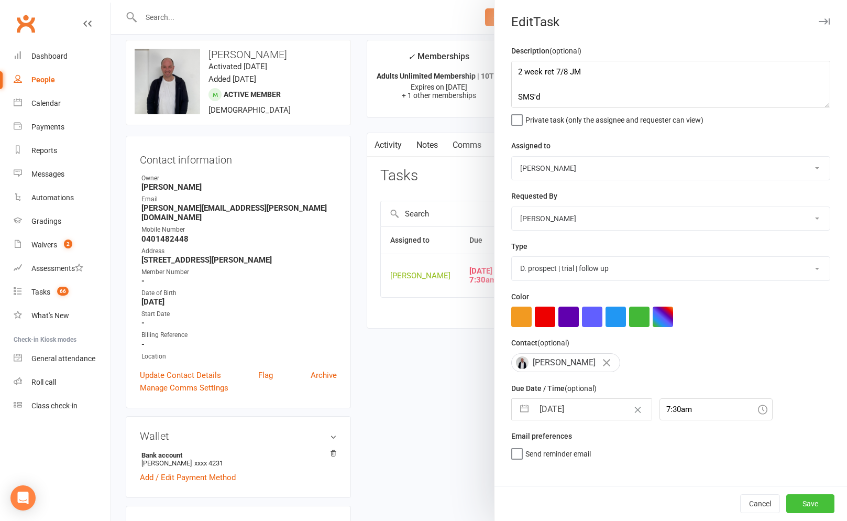
click at [818, 507] on button "Save" at bounding box center [811, 503] width 48 height 19
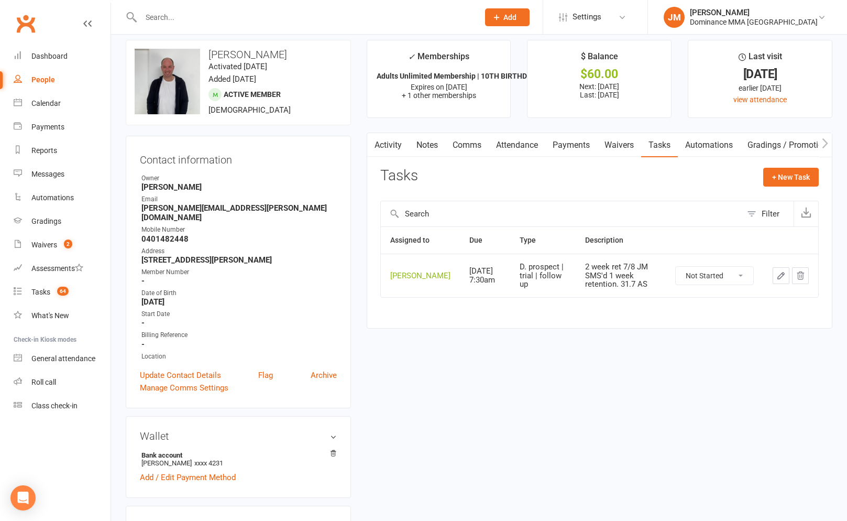
click at [380, 144] on link "Activity" at bounding box center [388, 145] width 42 height 24
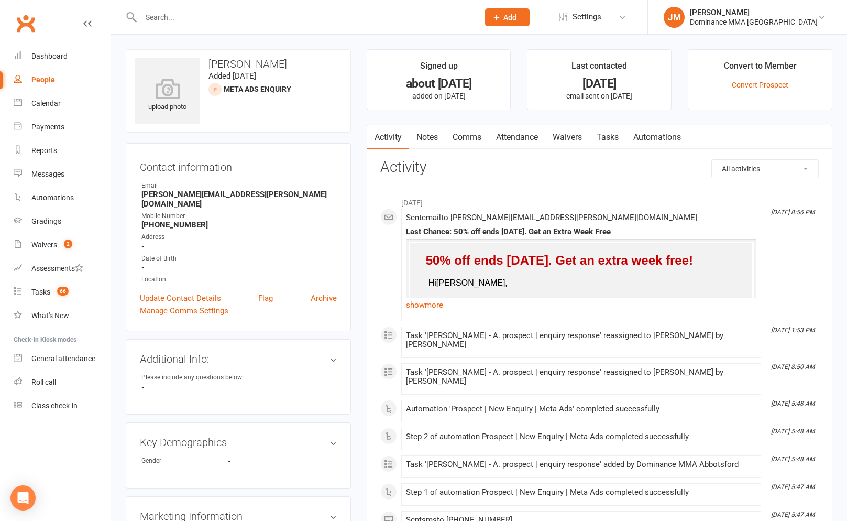
click at [437, 137] on link "Notes" at bounding box center [427, 137] width 36 height 24
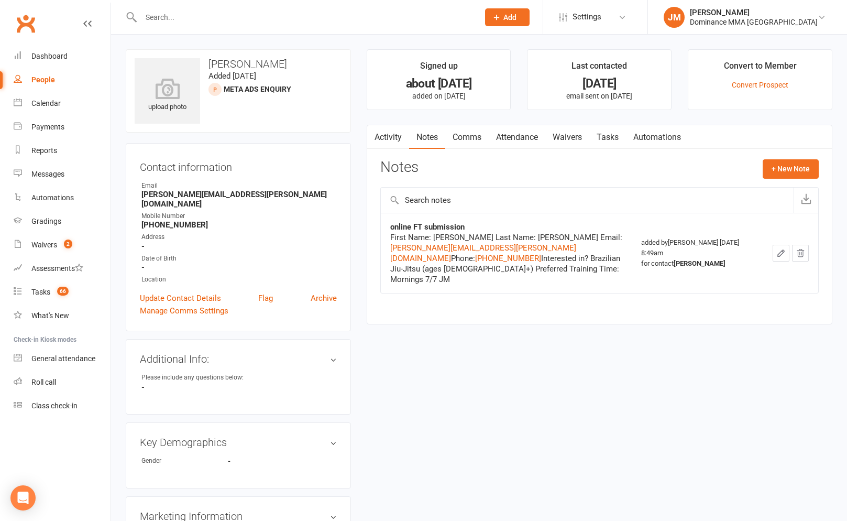
click at [634, 137] on link "Automations" at bounding box center [657, 137] width 62 height 24
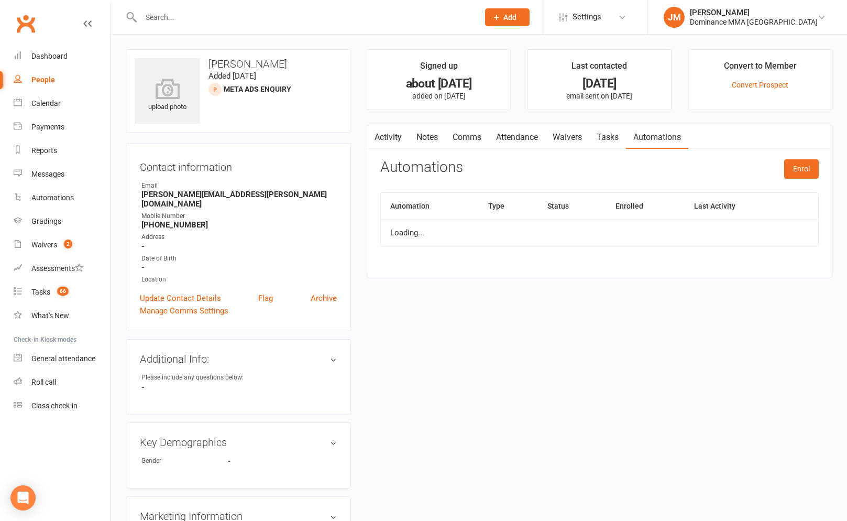
click at [625, 131] on link "Tasks" at bounding box center [608, 137] width 37 height 24
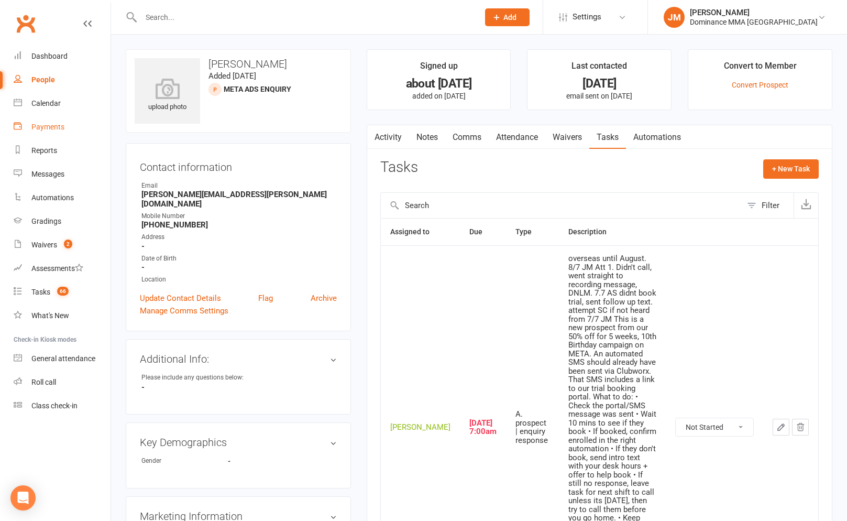
click at [48, 126] on div "Payments" at bounding box center [47, 127] width 33 height 8
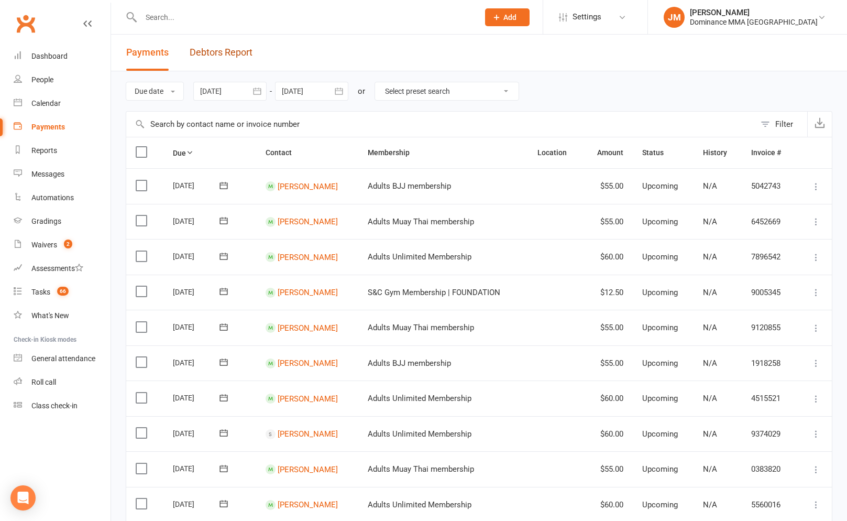
click at [233, 47] on link "Debtors Report" at bounding box center [221, 53] width 63 height 36
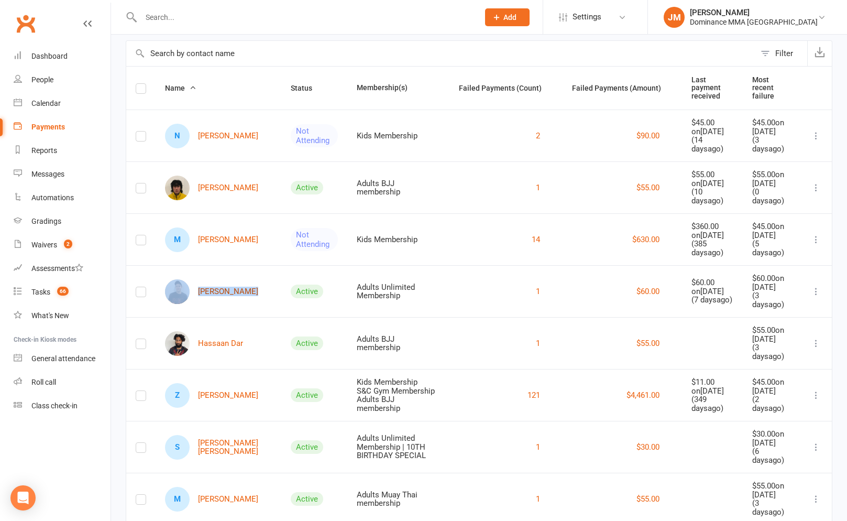
scroll to position [69, 0]
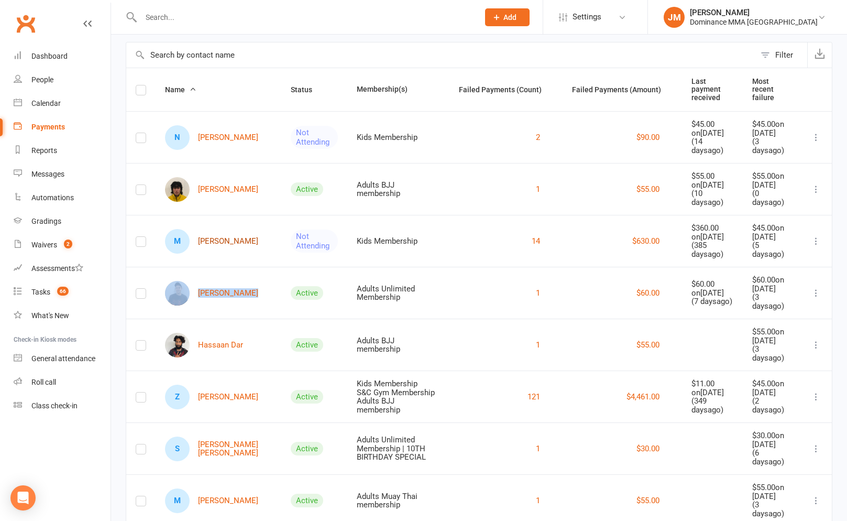
click at [218, 239] on link "M [PERSON_NAME]" at bounding box center [211, 241] width 93 height 25
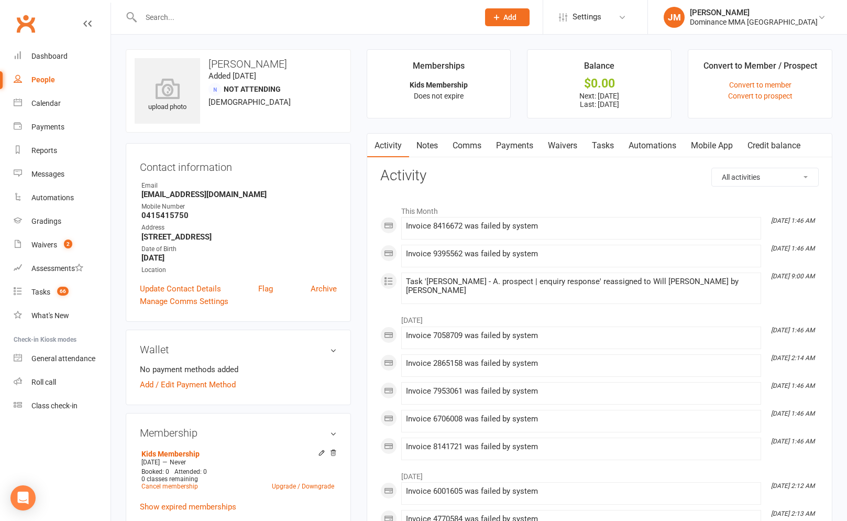
click at [599, 147] on link "Tasks" at bounding box center [603, 146] width 37 height 24
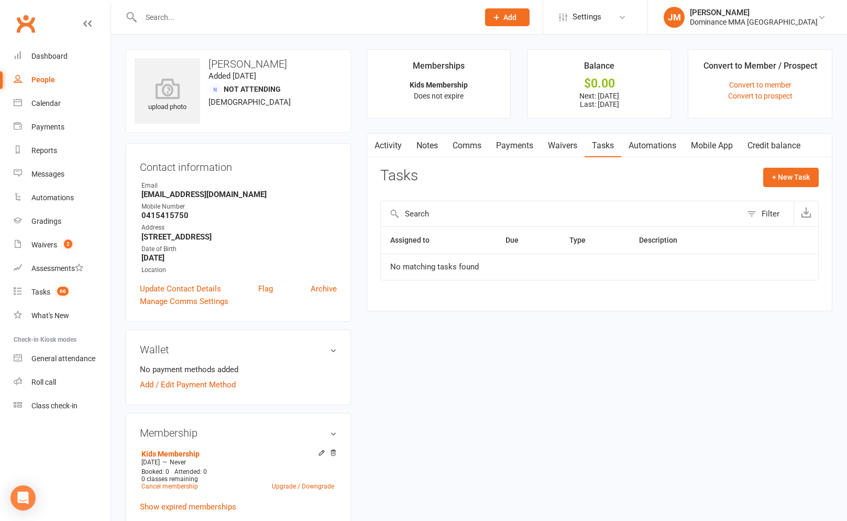
click at [752, 206] on button "Filter" at bounding box center [768, 213] width 52 height 25
click at [529, 258] on select "All statuses Incomplete Not Started In Progress Waiting Complete" at bounding box center [529, 254] width 66 height 18
select select "finished"
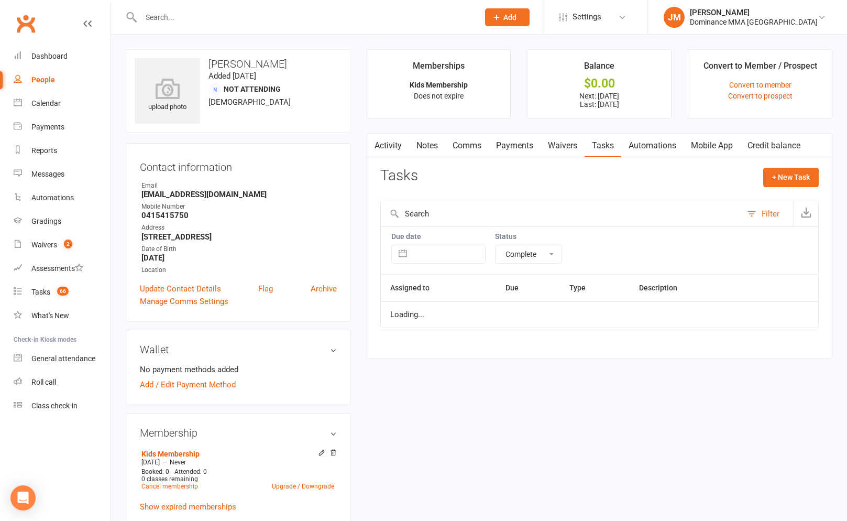
select select "finished"
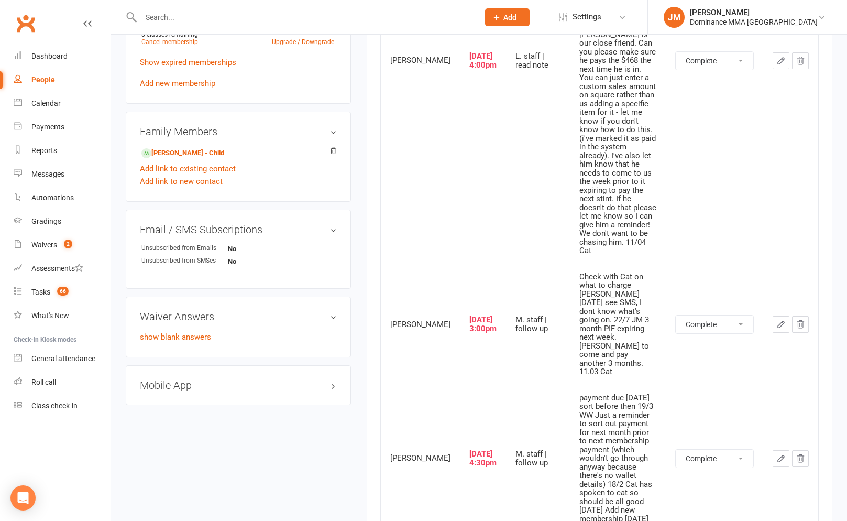
scroll to position [552, 0]
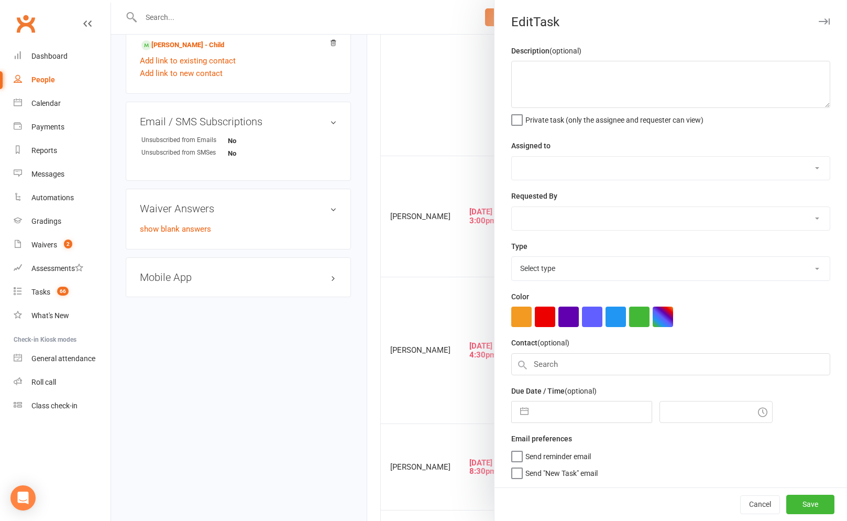
type textarea "so has [PERSON_NAME] been away this whole time? I might force cancel then. 4/8 …"
select select "49757"
select select "45422"
type input "[DATE]"
type input "9:15am"
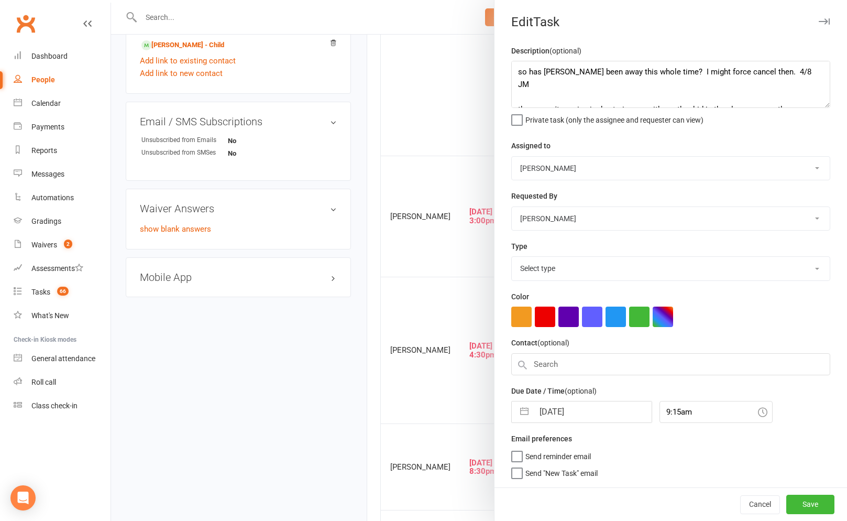
select select "3860"
click at [744, 498] on button "Cancel" at bounding box center [760, 503] width 40 height 19
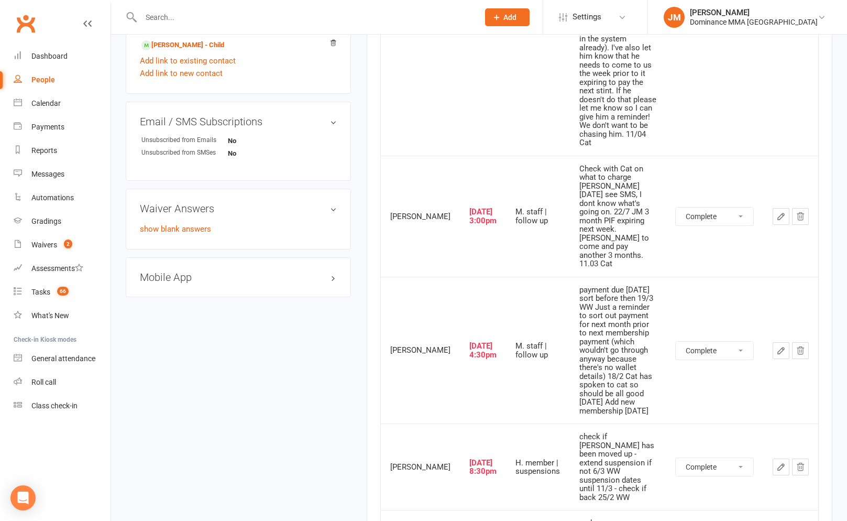
scroll to position [0, 0]
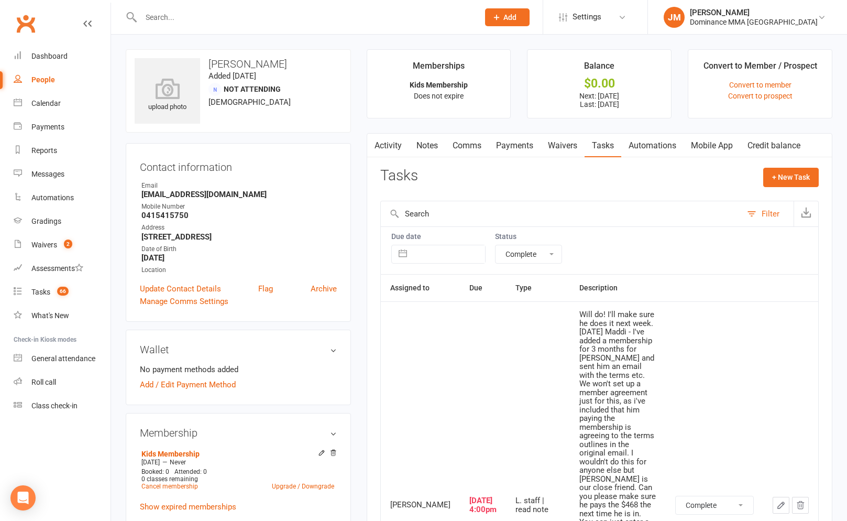
click at [541, 141] on link "Payments" at bounding box center [515, 146] width 52 height 24
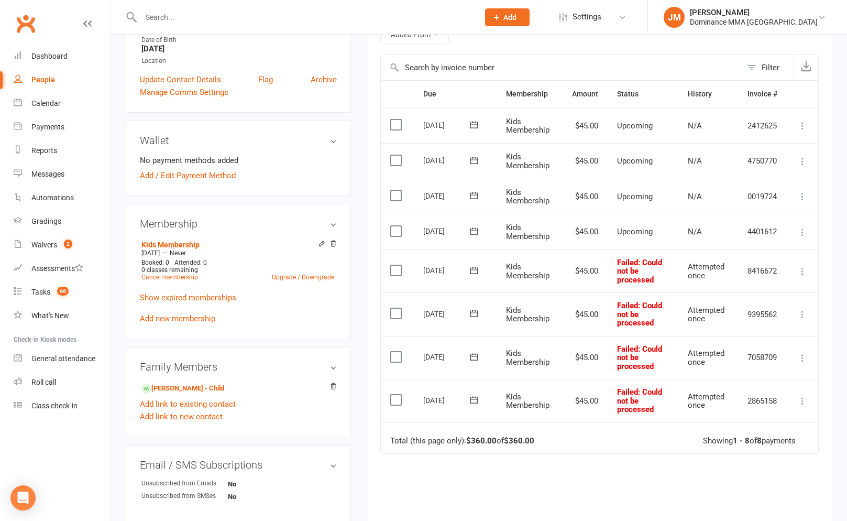
scroll to position [91, 0]
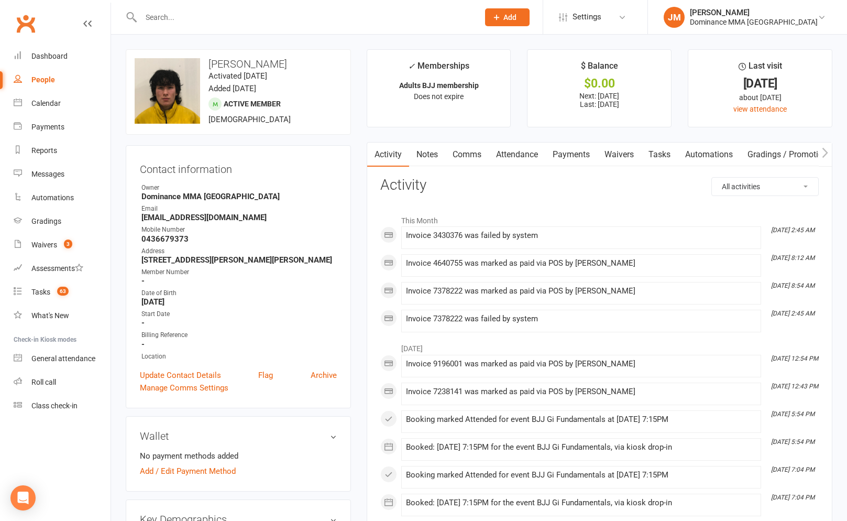
drag, startPoint x: 576, startPoint y: 154, endPoint x: 572, endPoint y: 158, distance: 5.9
click at [576, 154] on link "Payments" at bounding box center [571, 155] width 52 height 24
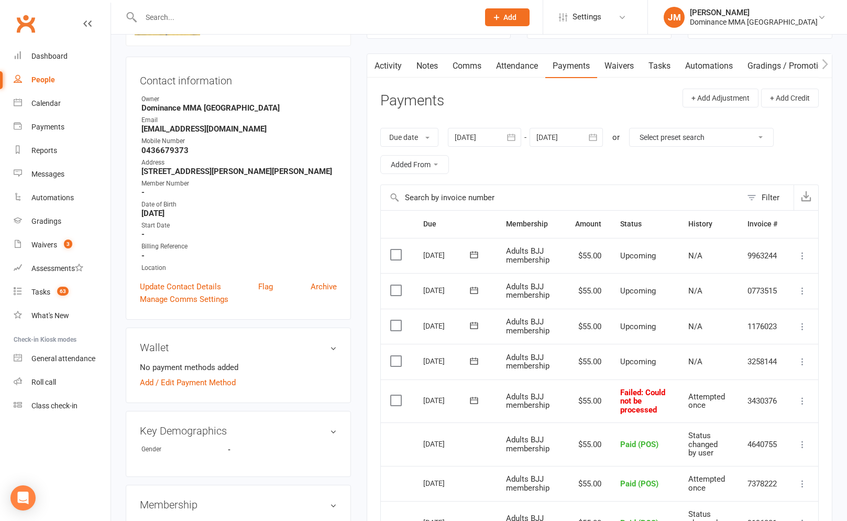
scroll to position [298, 0]
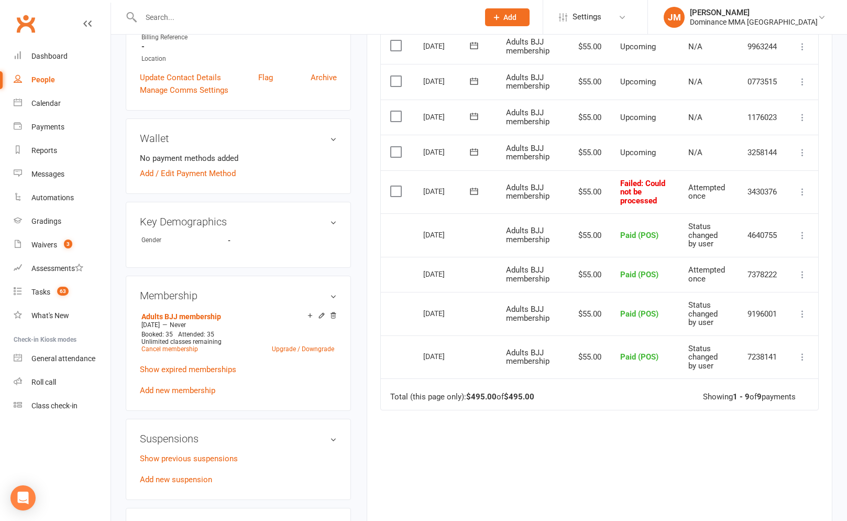
click at [808, 193] on button at bounding box center [802, 191] width 13 height 13
click at [737, 236] on link "Mark as Paid (POS)" at bounding box center [757, 233] width 104 height 21
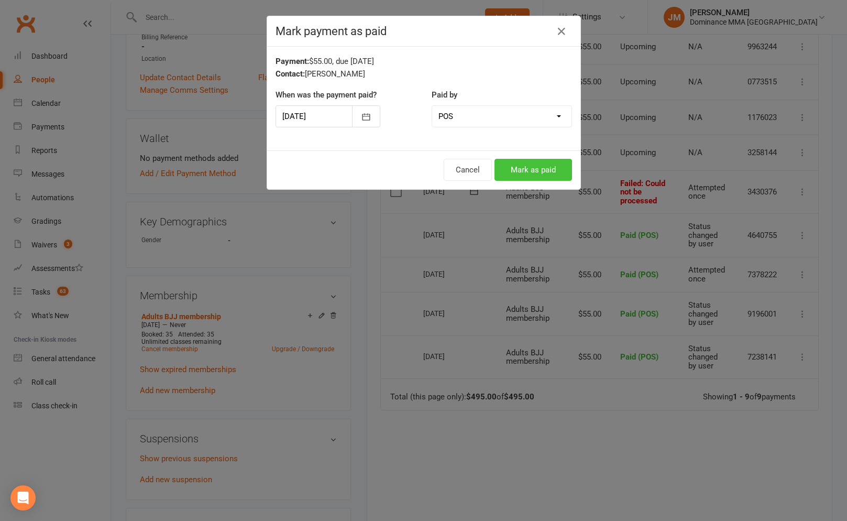
click at [512, 162] on button "Mark as paid" at bounding box center [534, 170] width 78 height 22
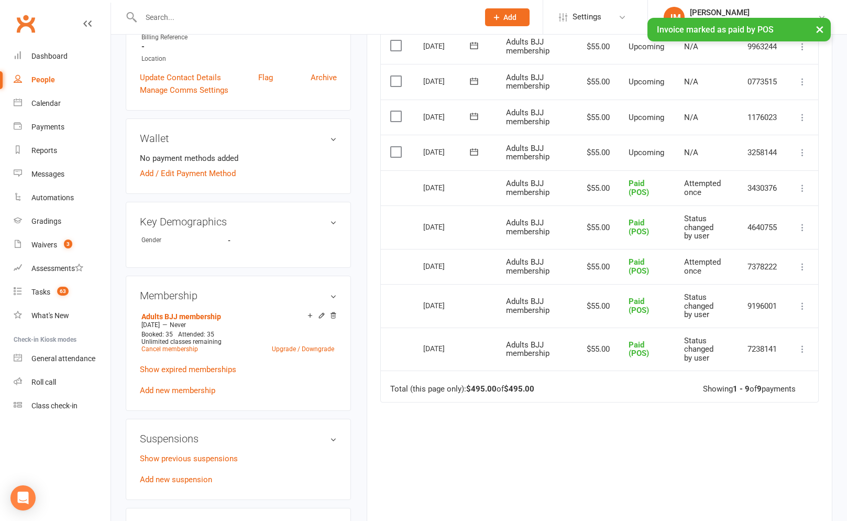
scroll to position [0, 0]
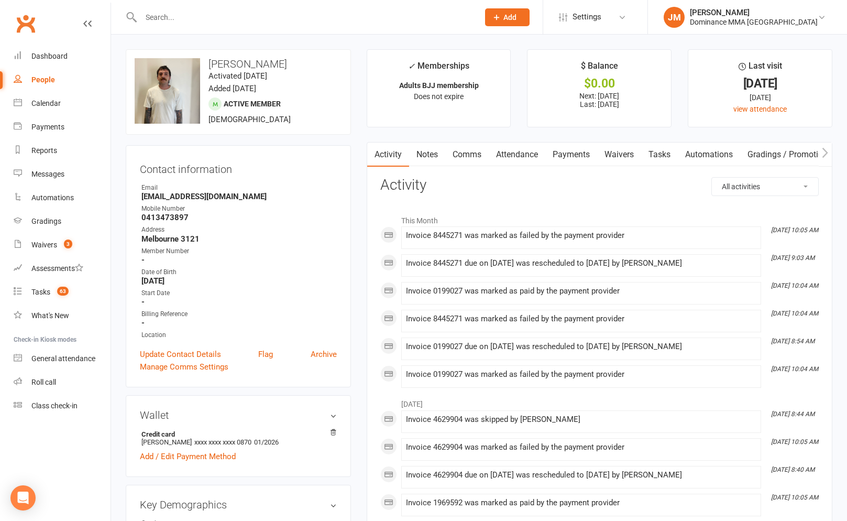
click at [573, 158] on link "Payments" at bounding box center [571, 155] width 52 height 24
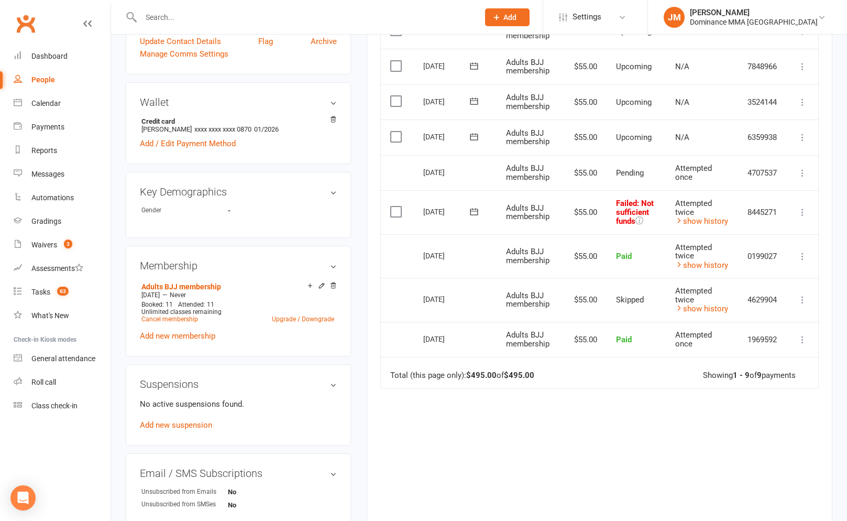
scroll to position [263, 0]
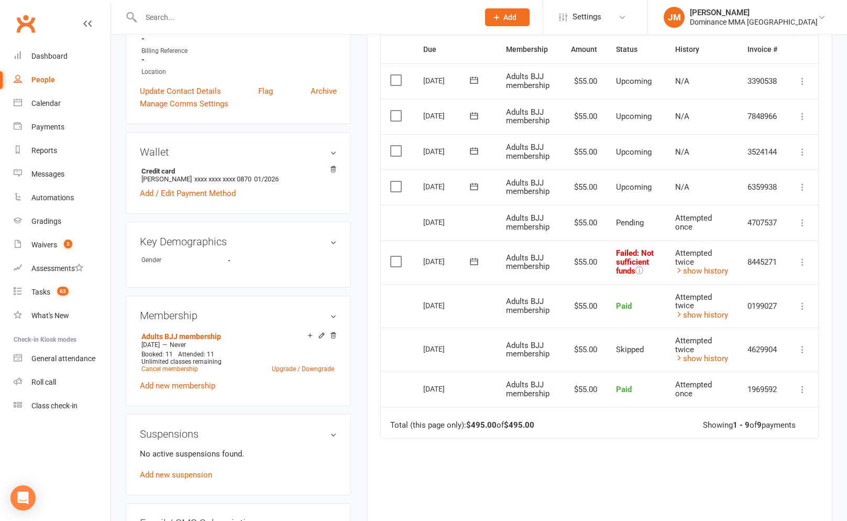
click at [813, 253] on td "Mark as Paid (Cash) Mark as Paid (POS) Mark as Paid (Other) Skip More Info Send…" at bounding box center [802, 262] width 31 height 44
click at [805, 258] on icon at bounding box center [803, 262] width 10 height 10
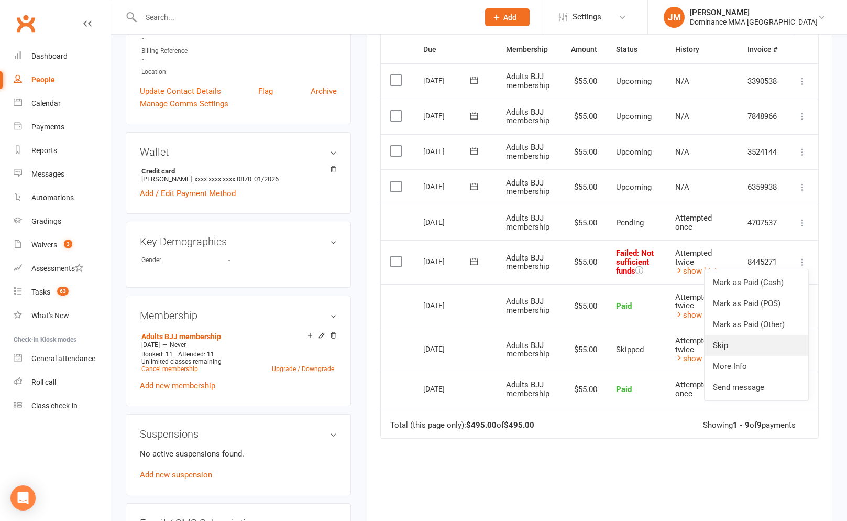
click at [721, 339] on link "Skip" at bounding box center [757, 345] width 104 height 21
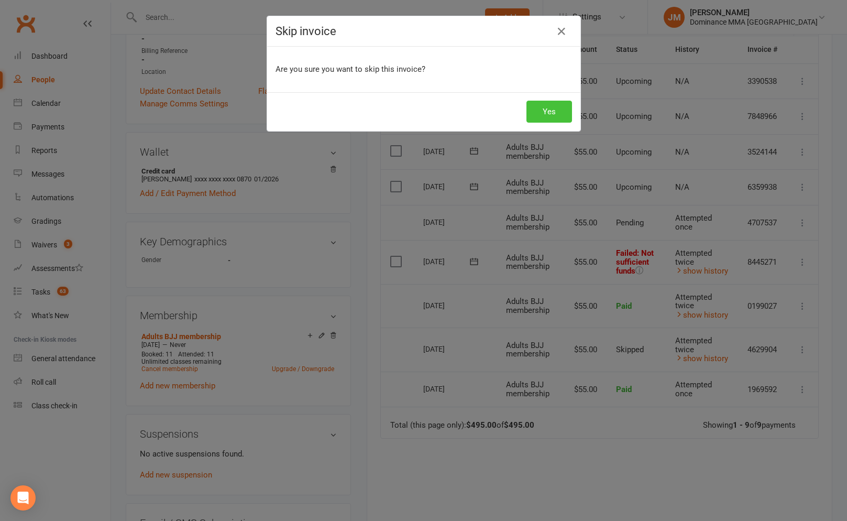
click at [556, 111] on button "Yes" at bounding box center [550, 112] width 46 height 22
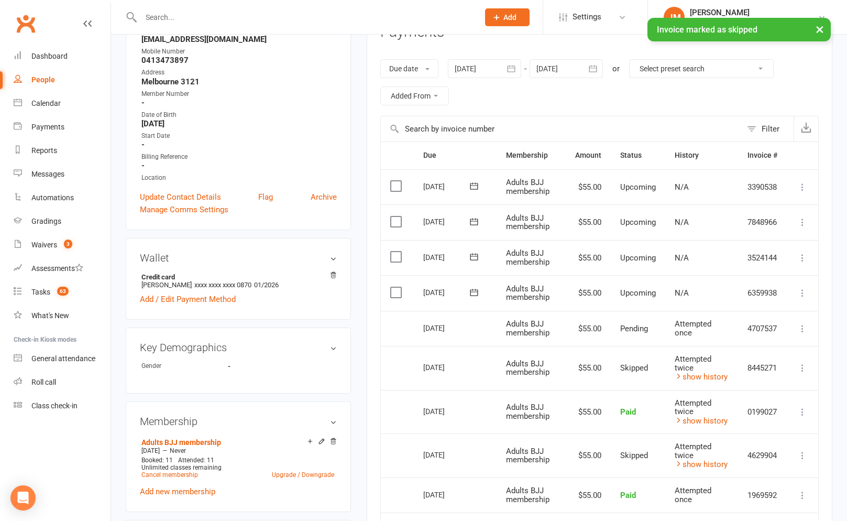
scroll to position [0, 0]
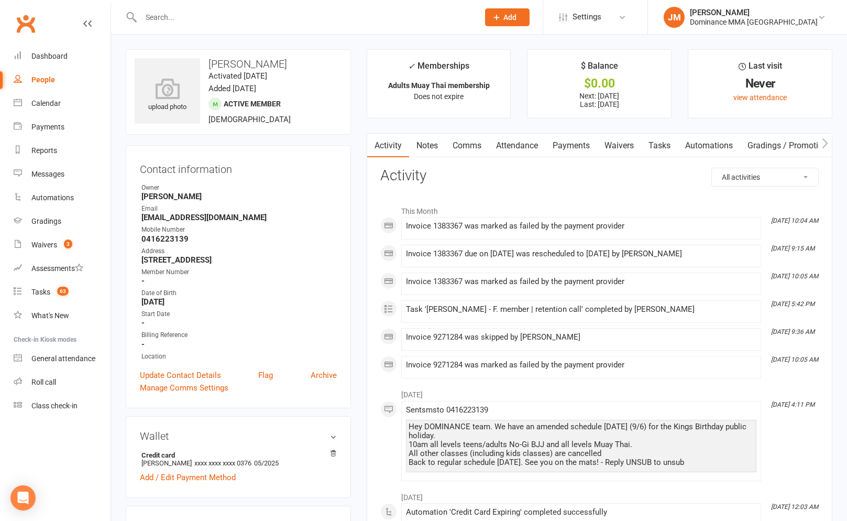
click at [597, 138] on link "Payments" at bounding box center [571, 146] width 52 height 24
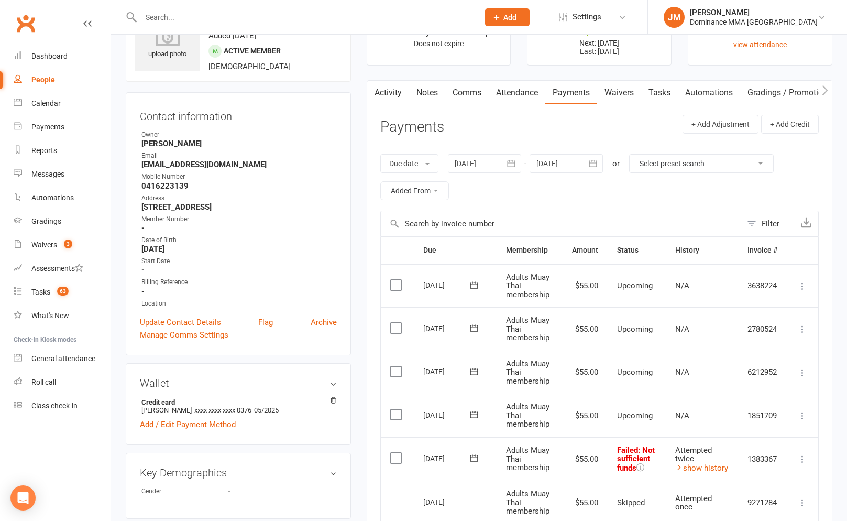
scroll to position [152, 0]
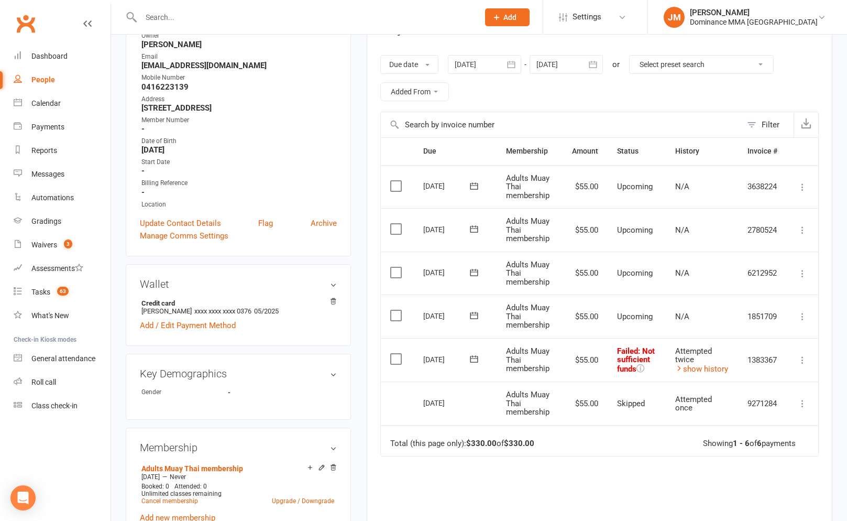
click at [802, 361] on icon at bounding box center [803, 360] width 10 height 10
click at [733, 445] on link "Skip" at bounding box center [757, 443] width 104 height 21
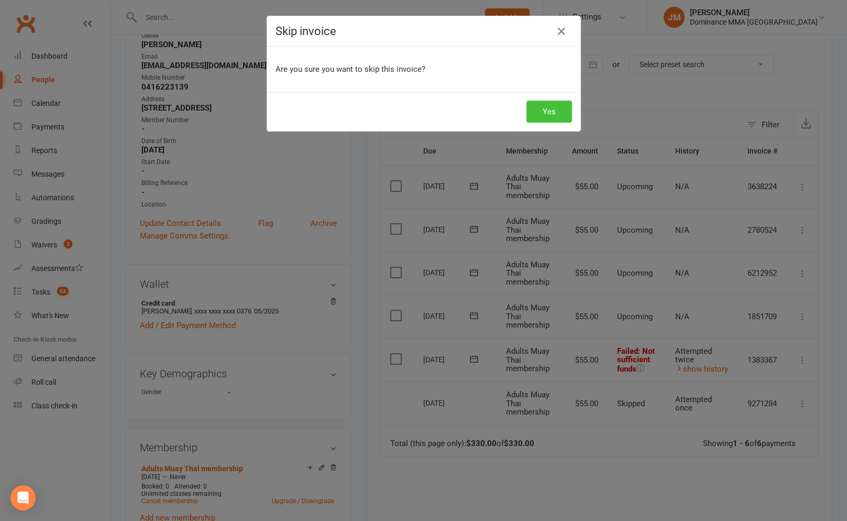
click at [532, 115] on button "Yes" at bounding box center [550, 112] width 46 height 22
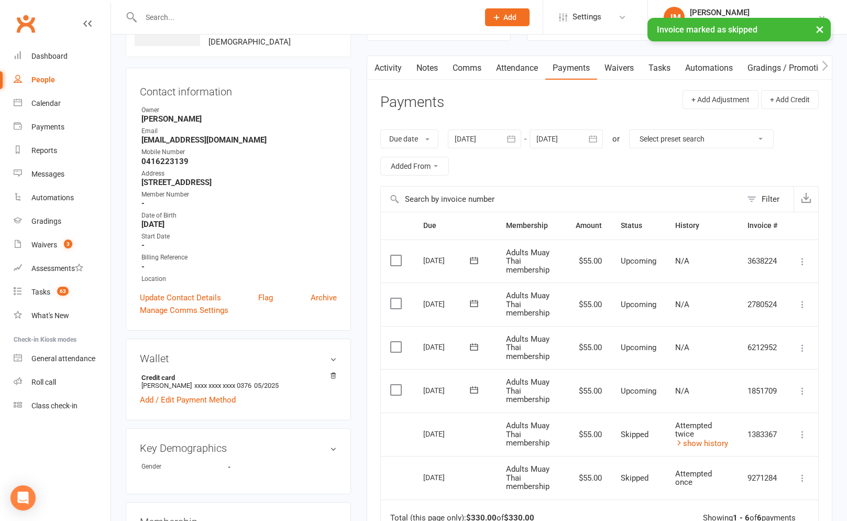
scroll to position [0, 0]
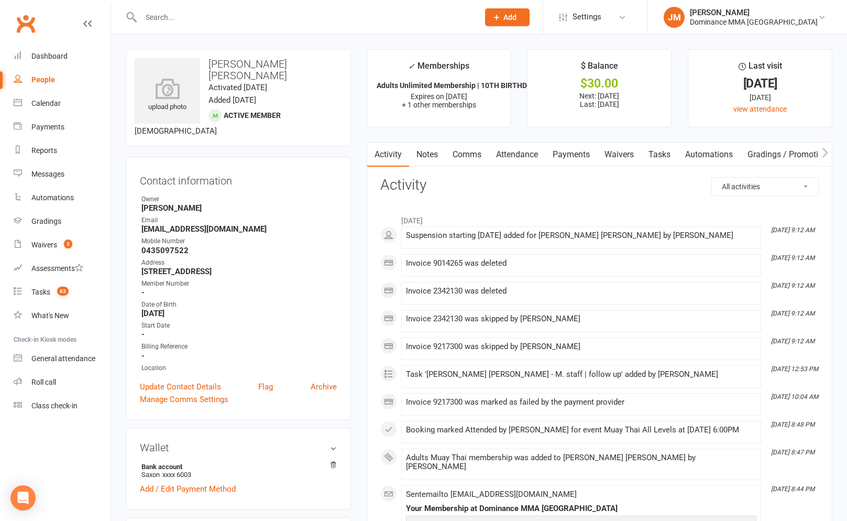
click at [580, 159] on link "Payments" at bounding box center [571, 155] width 52 height 24
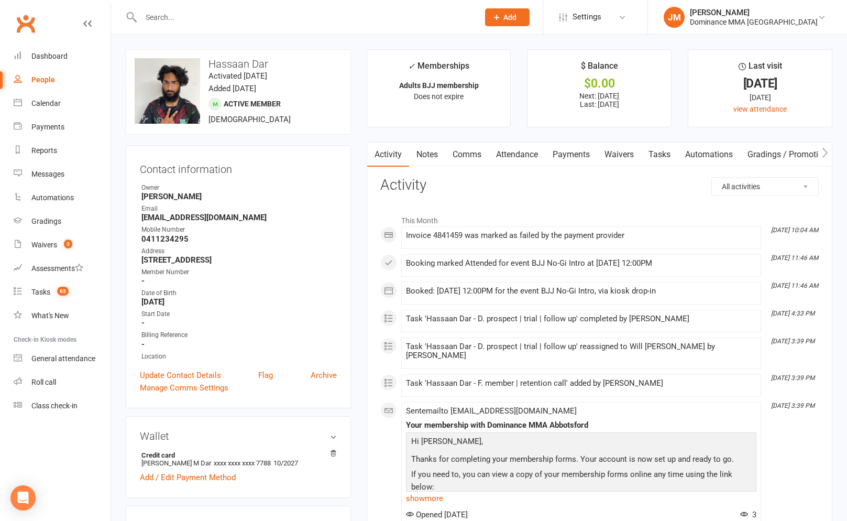
click at [562, 155] on link "Payments" at bounding box center [571, 155] width 52 height 24
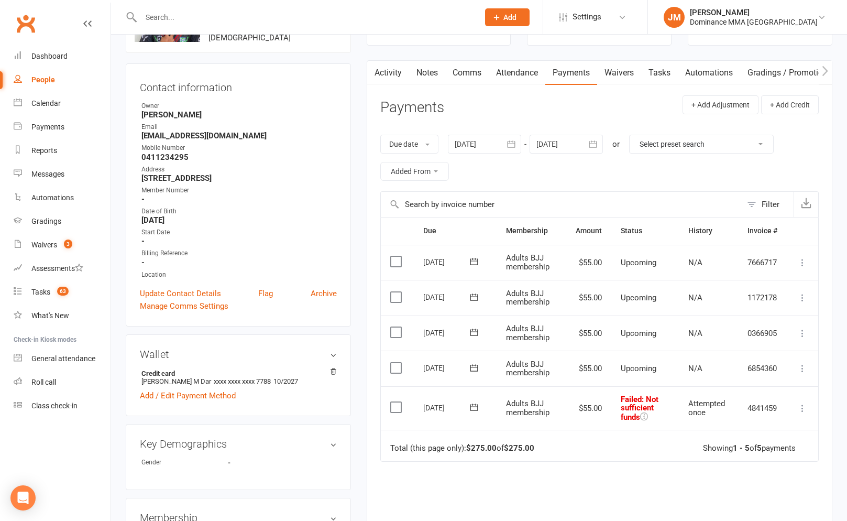
scroll to position [236, 0]
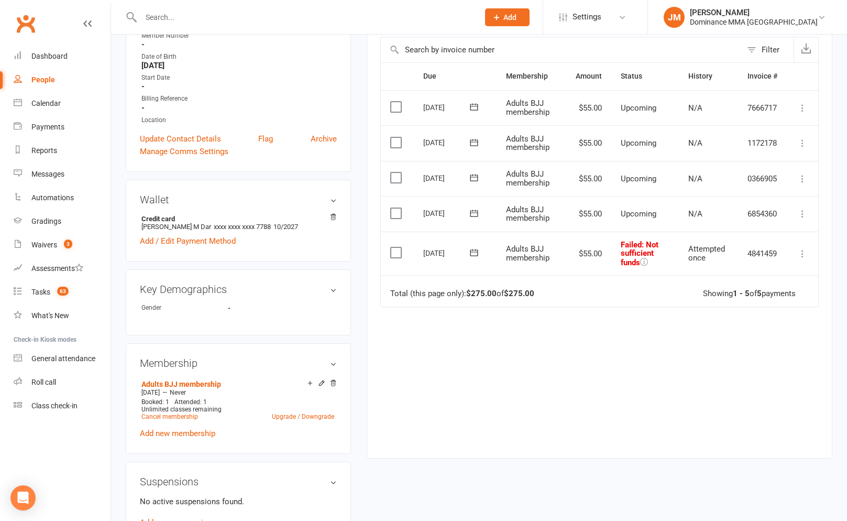
click at [478, 256] on icon at bounding box center [474, 252] width 10 height 10
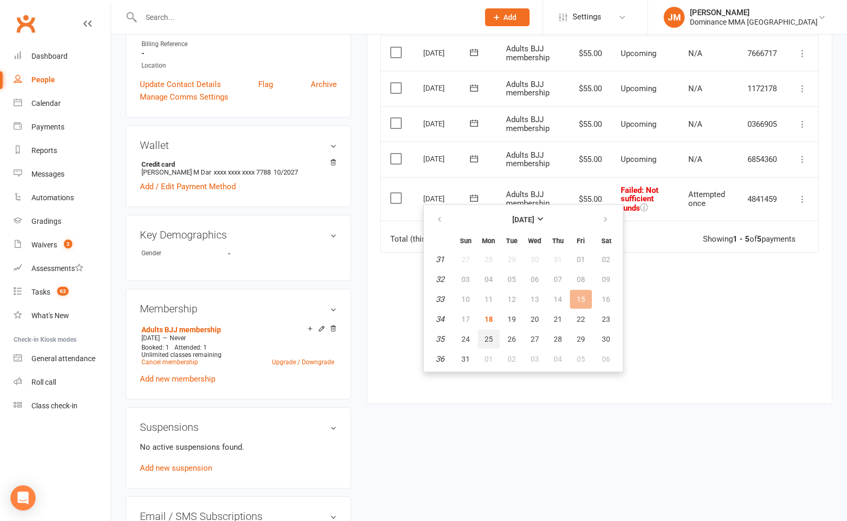
scroll to position [374, 0]
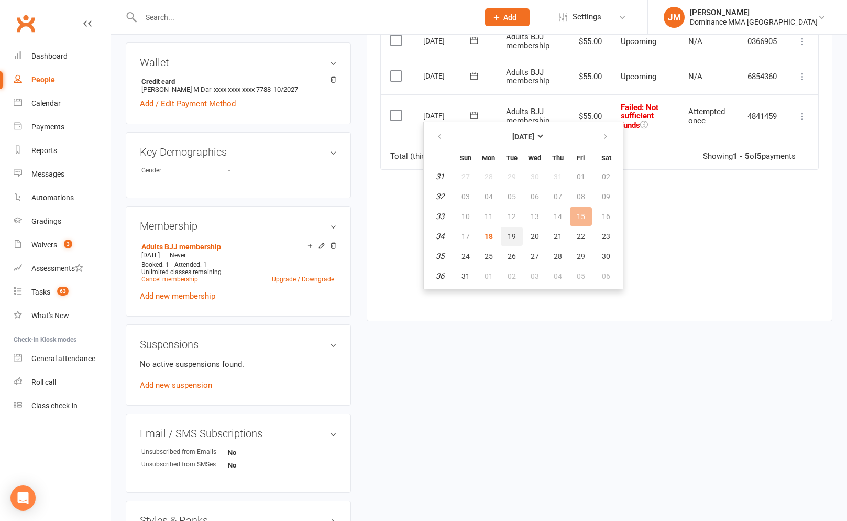
click at [504, 239] on button "19" at bounding box center [512, 236] width 22 height 19
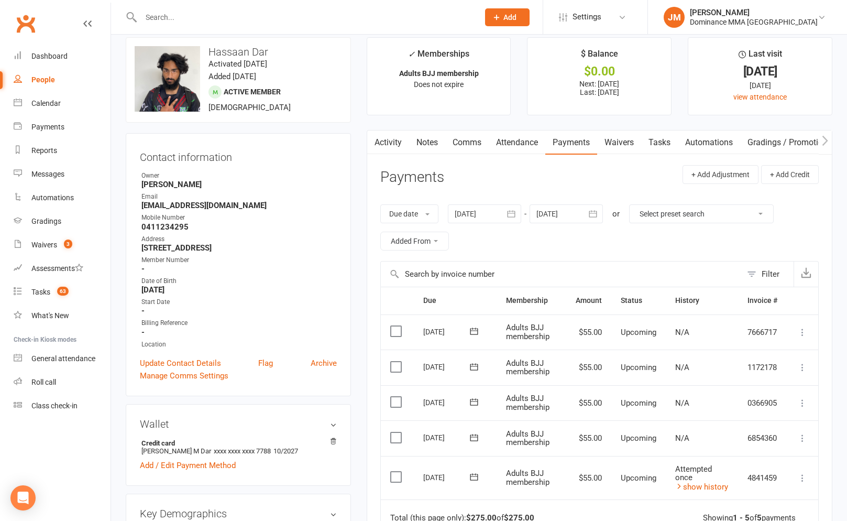
scroll to position [0, 0]
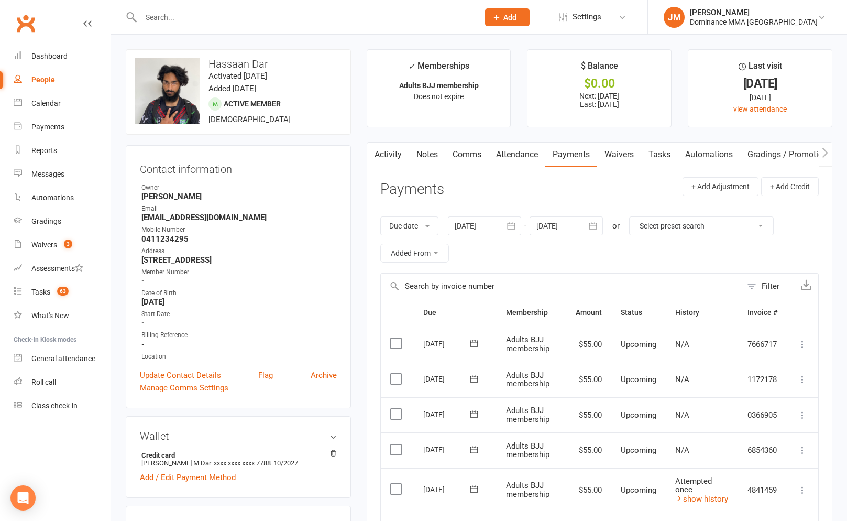
click at [654, 155] on link "Tasks" at bounding box center [659, 155] width 37 height 24
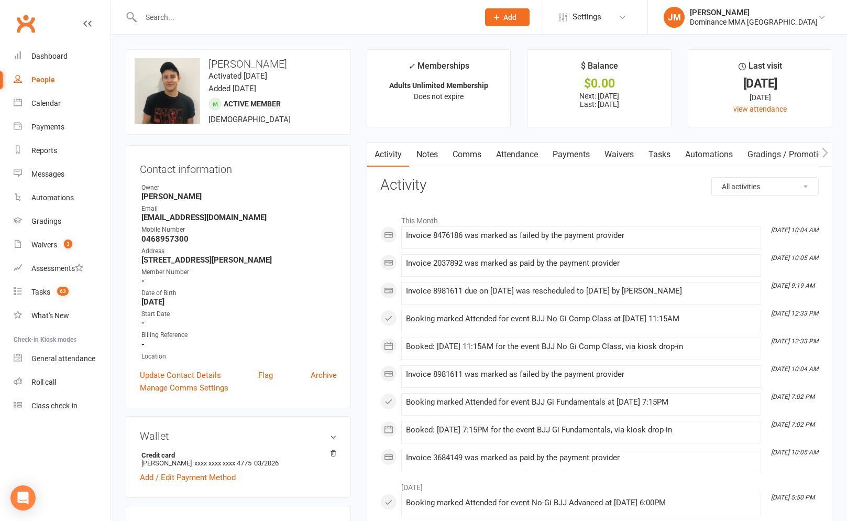
click at [571, 152] on link "Payments" at bounding box center [571, 155] width 52 height 24
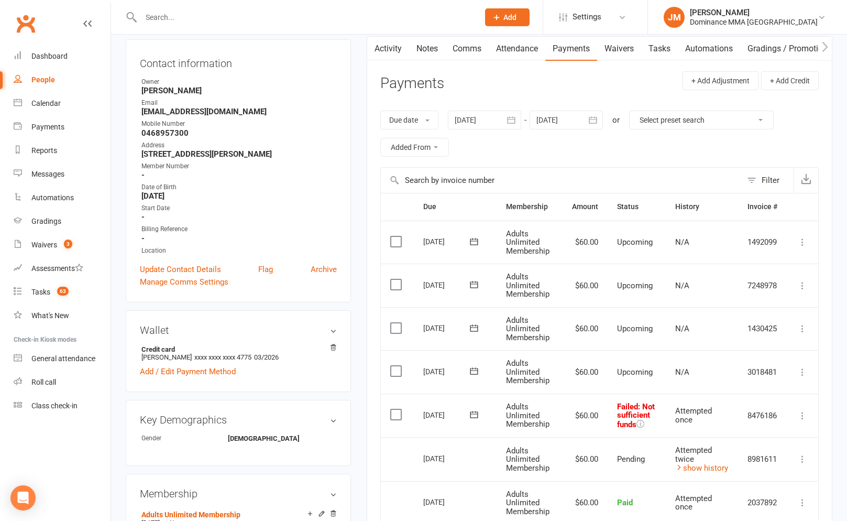
scroll to position [279, 0]
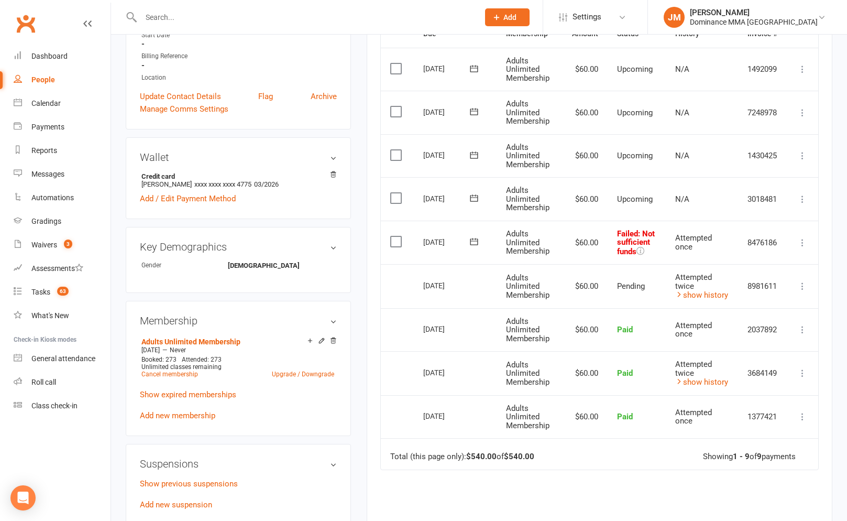
click at [478, 245] on icon at bounding box center [474, 241] width 10 height 10
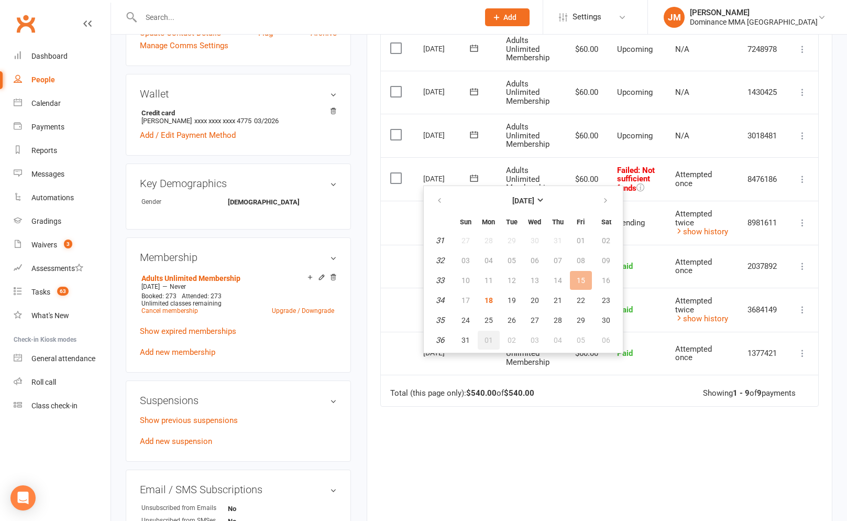
scroll to position [440, 0]
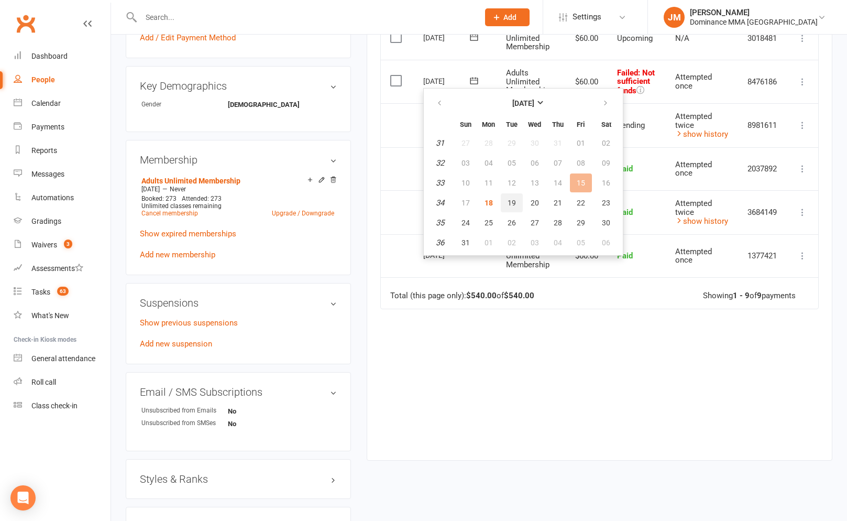
click at [509, 201] on span "19" at bounding box center [512, 203] width 8 height 8
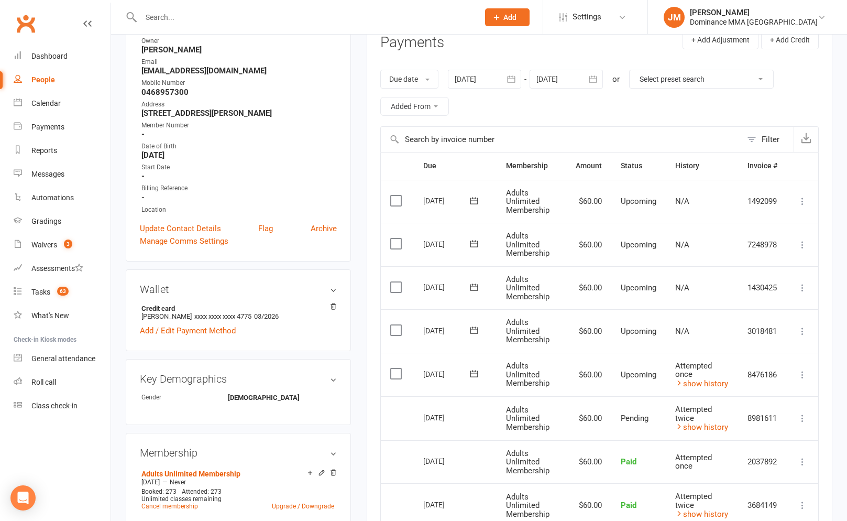
scroll to position [0, 0]
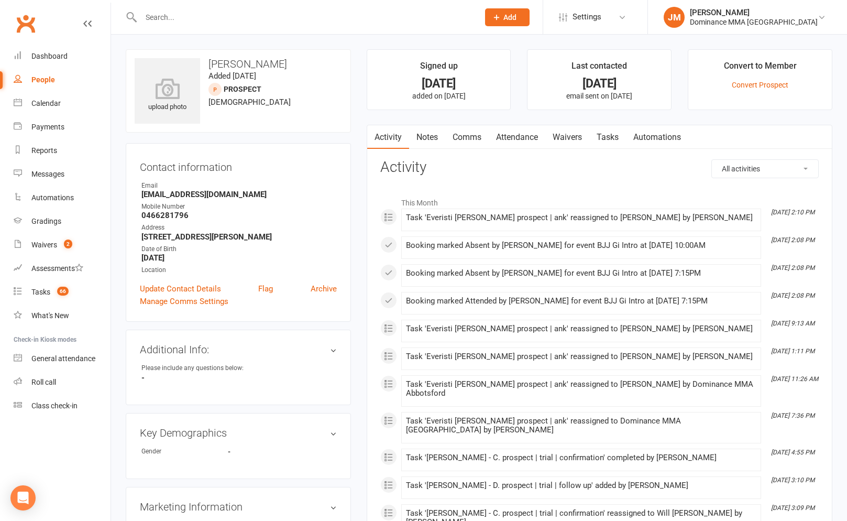
click at [601, 136] on link "Tasks" at bounding box center [608, 137] width 37 height 24
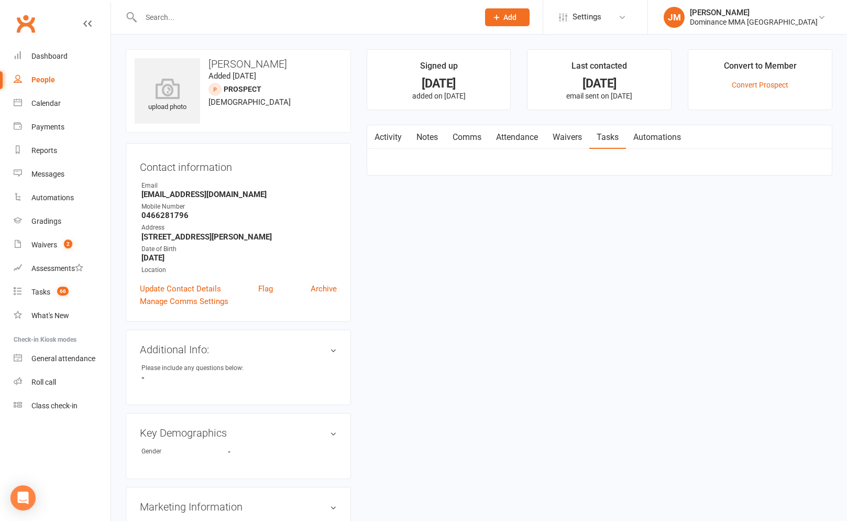
select select "incomplete"
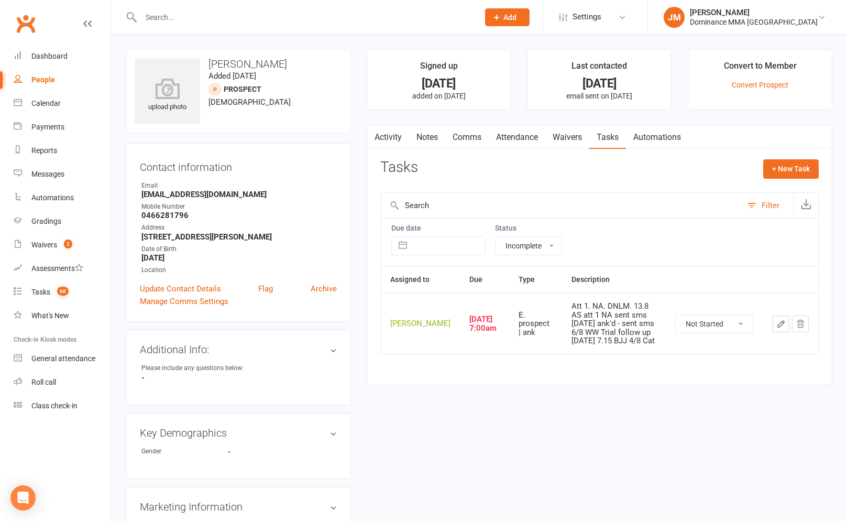
click at [202, 20] on input "text" at bounding box center [305, 17] width 334 height 15
click at [784, 321] on button "button" at bounding box center [781, 323] width 17 height 17
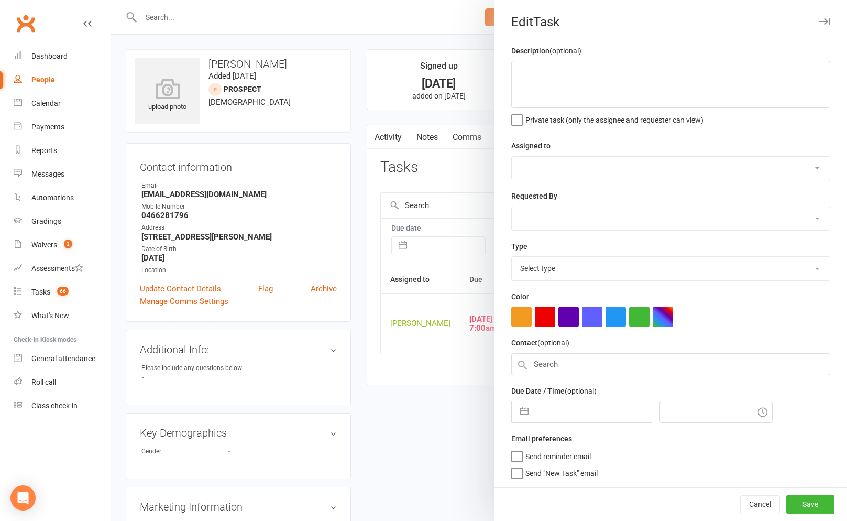
type textarea "Att 1. NA. DNLM. 13.8 AS att 1 NA sent sms 9/8 SA ank'd - sent sms 6/8 WW Trial…"
select select "45422"
select select "12631"
type input "[DATE]"
type input "7:00am"
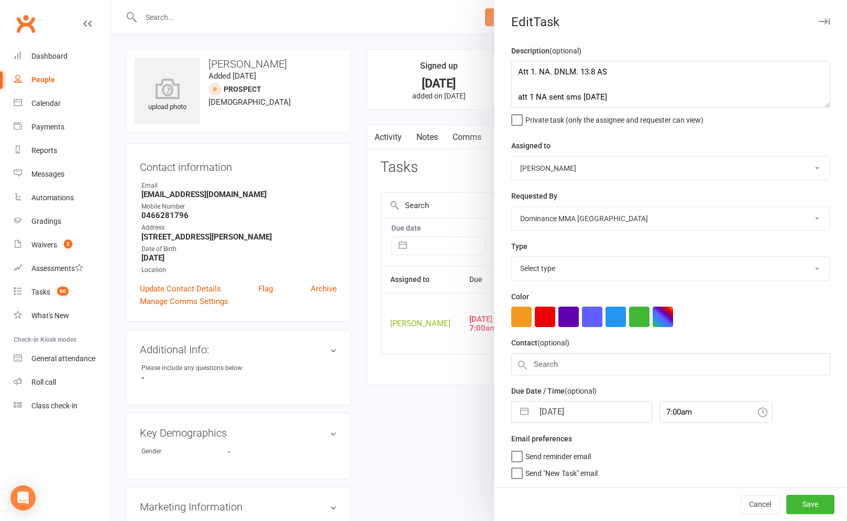
select select "3864"
click at [515, 71] on textarea "Att 1. NA. DNLM. 13.8 AS att 1 NA sent sms 9/8 SA ank'd - sent sms 6/8 WW Trial…" at bounding box center [670, 84] width 319 height 47
type textarea "sent SMS 18/8 JM Att 1. NA. DNLM. 13.8 AS att 1 NA sent sms [DATE] ank'd - sent…"
click at [525, 415] on button "button" at bounding box center [524, 408] width 19 height 21
select select "6"
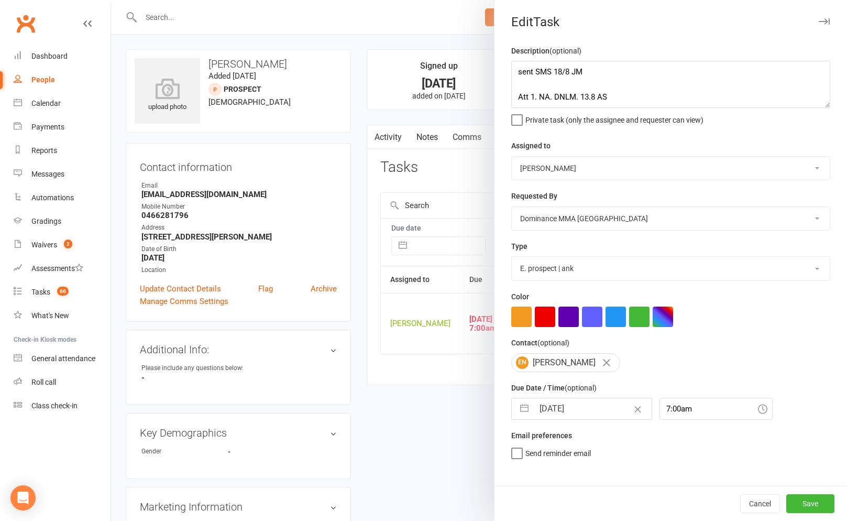
select select "2025"
select select "7"
select select "2025"
select select "8"
select select "2025"
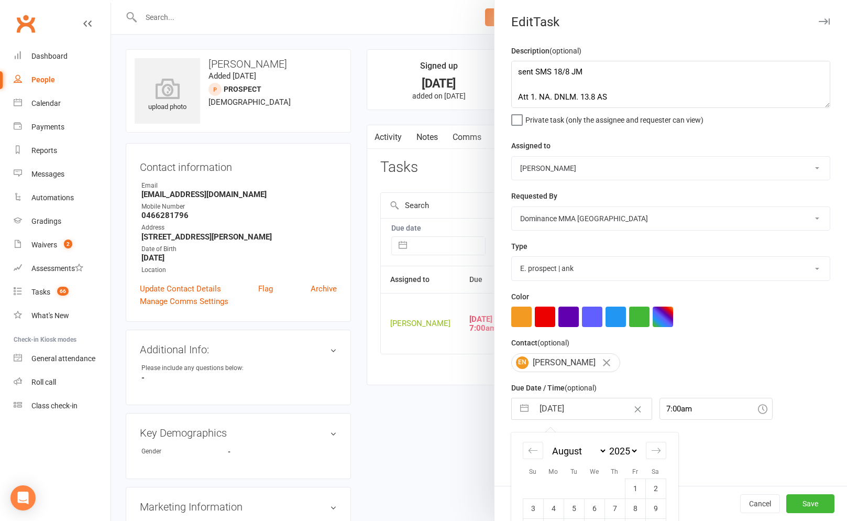
scroll to position [91, 0]
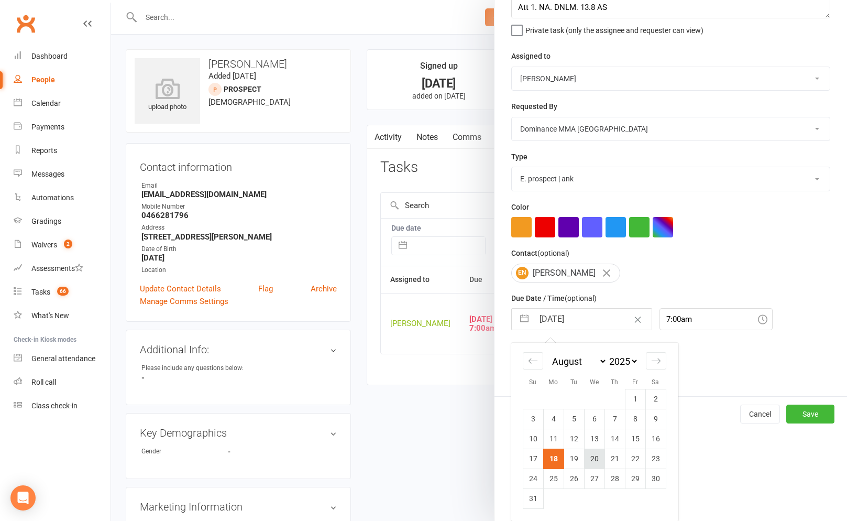
click at [587, 457] on td "20" at bounding box center [594, 459] width 20 height 20
type input "20 Aug 2025"
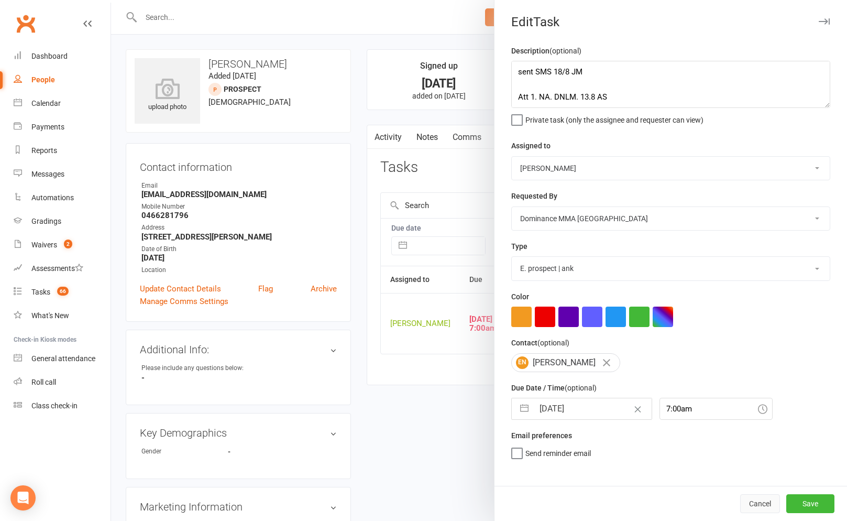
scroll to position [0, 0]
click at [812, 506] on button "Save" at bounding box center [811, 503] width 48 height 19
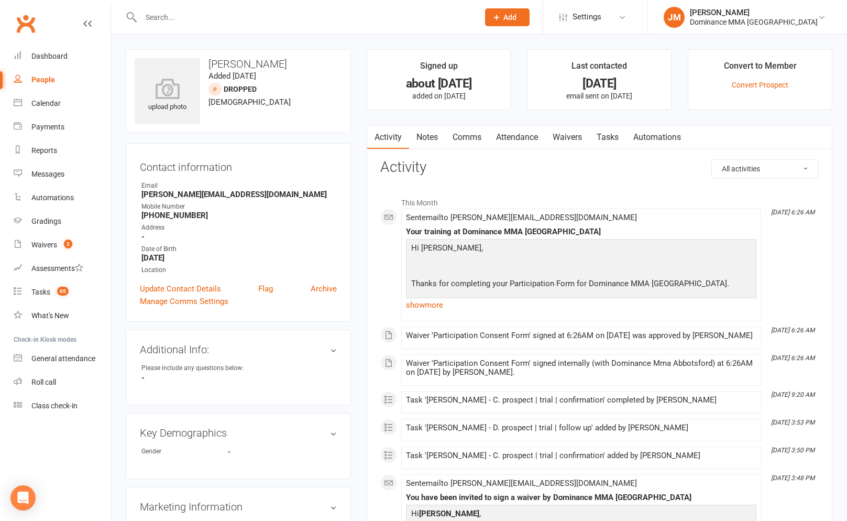
click at [606, 127] on link "Tasks" at bounding box center [608, 137] width 37 height 24
select select "incomplete"
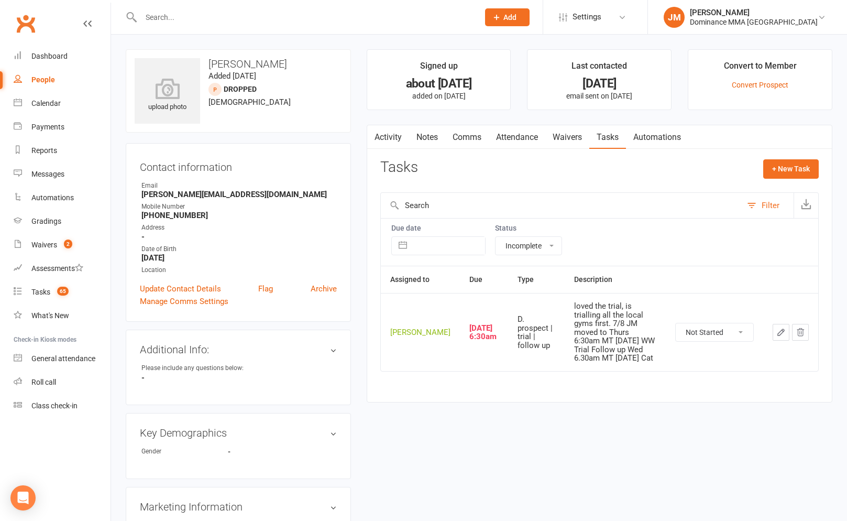
click at [777, 332] on icon "button" at bounding box center [781, 332] width 9 height 9
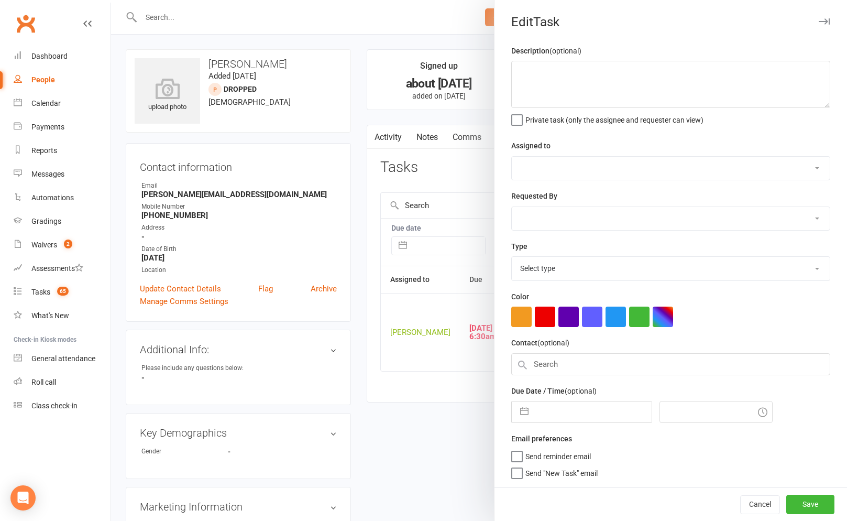
type textarea "loved the trial, is trialling all the local gyms first. 7/8 JM moved to Thurs 6…"
select select "45422"
select select "50862"
type input "[DATE]"
type input "6:30am"
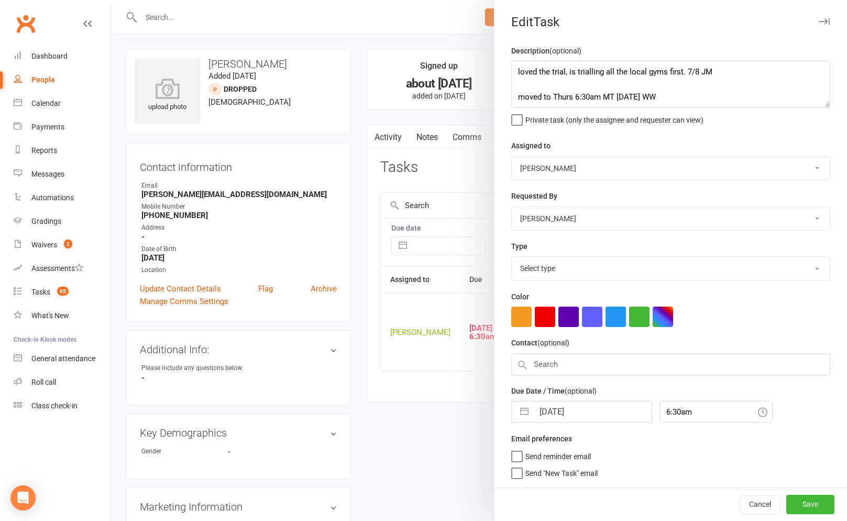
select select "3863"
select select "6"
select select "2025"
select select "7"
select select "2025"
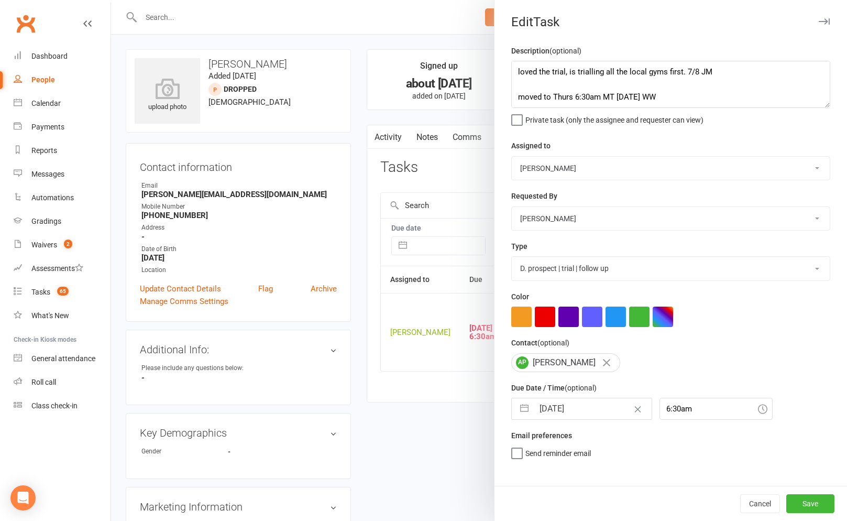
select select "8"
select select "2025"
click at [538, 415] on input "[DATE]" at bounding box center [593, 408] width 118 height 21
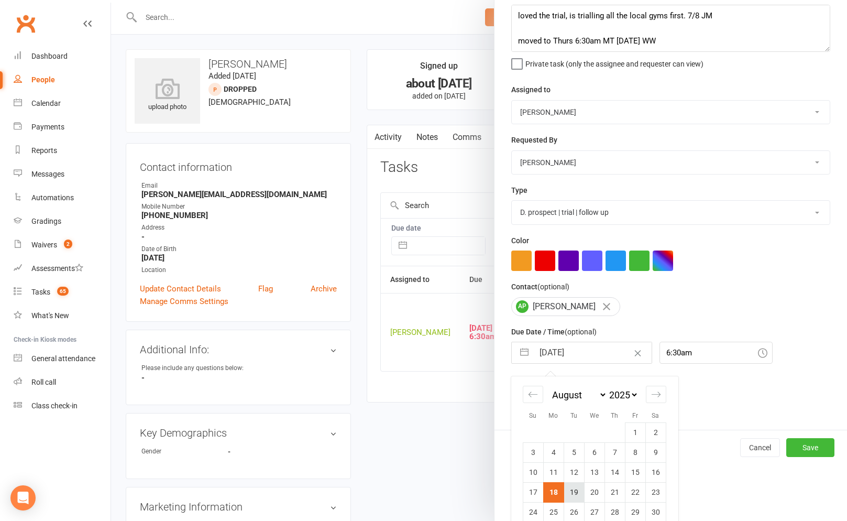
click at [574, 490] on td "19" at bounding box center [574, 492] width 20 height 20
type input "[DATE]"
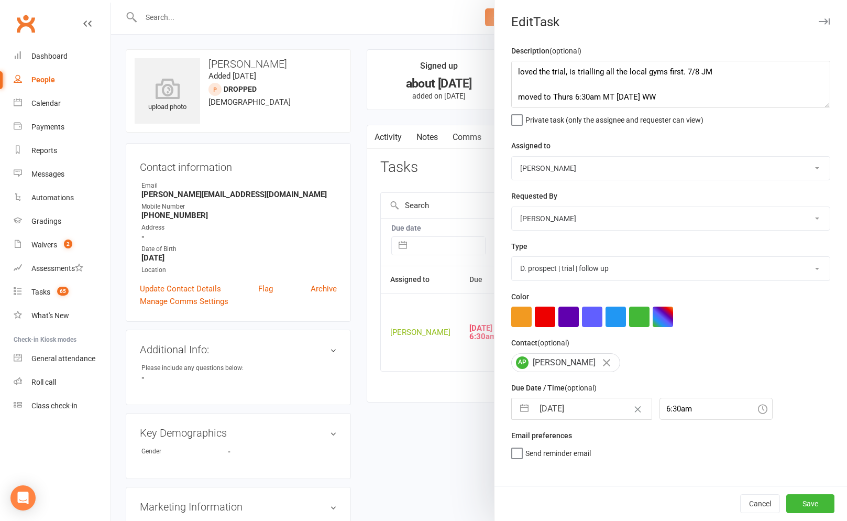
scroll to position [0, 0]
click at [804, 514] on div "Cancel Save" at bounding box center [671, 503] width 353 height 35
click at [806, 503] on button "Save" at bounding box center [811, 503] width 48 height 19
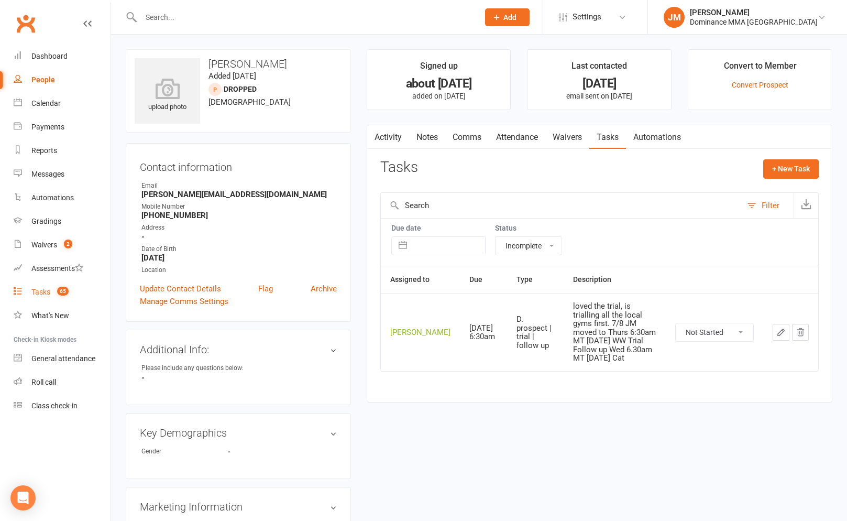
click at [44, 289] on div "Tasks" at bounding box center [40, 292] width 19 height 8
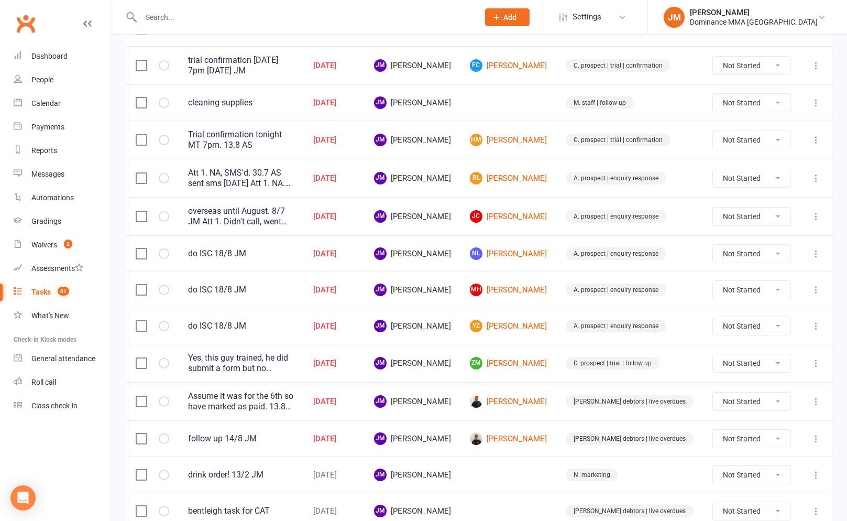
scroll to position [143, 0]
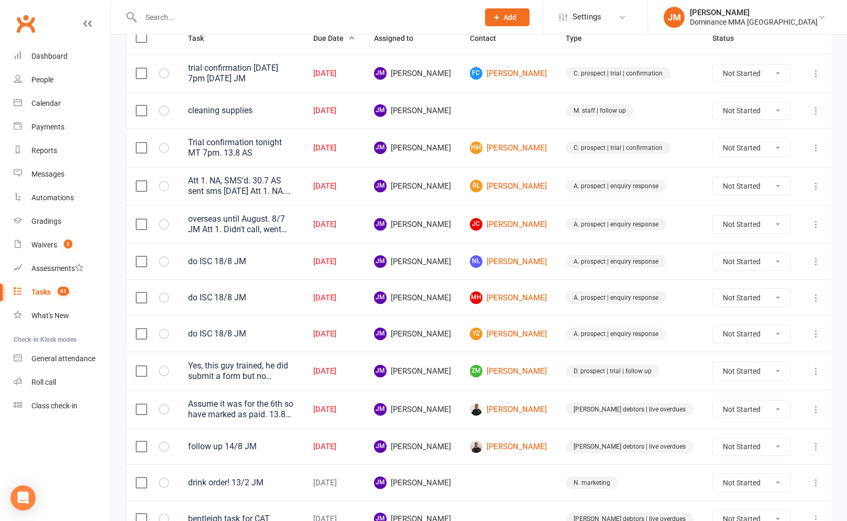
click at [821, 445] on icon at bounding box center [816, 446] width 10 height 10
click at [753, 475] on link "Edit" at bounding box center [770, 483] width 104 height 21
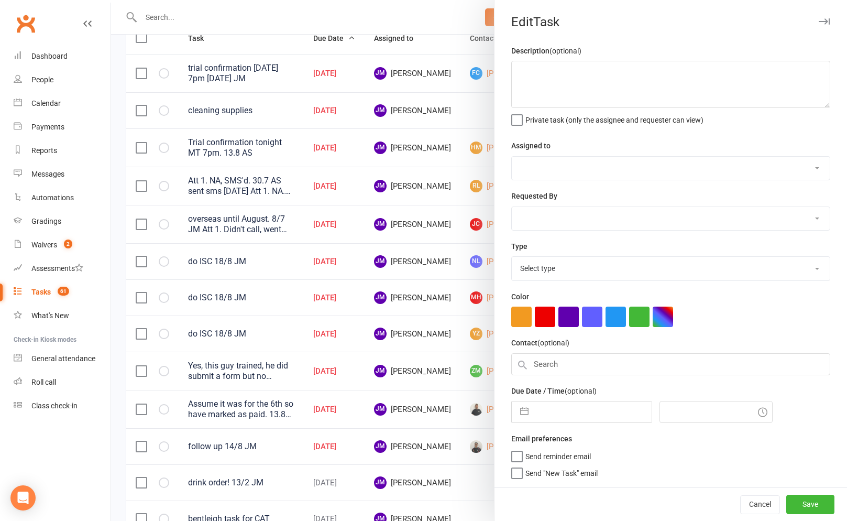
type textarea "follow up 14/8 JM"
select select "45422"
type input "[DATE]"
type input "9:45am"
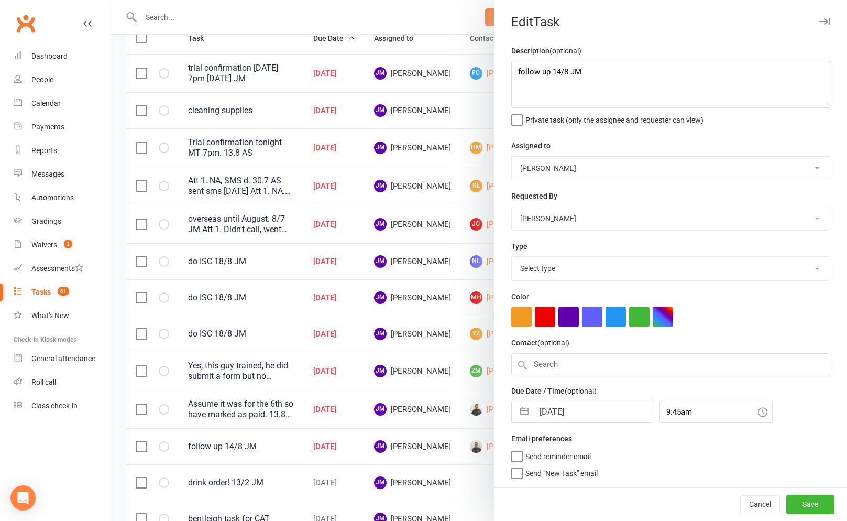
select select "3869"
select select "6"
select select "2025"
select select "7"
select select "2025"
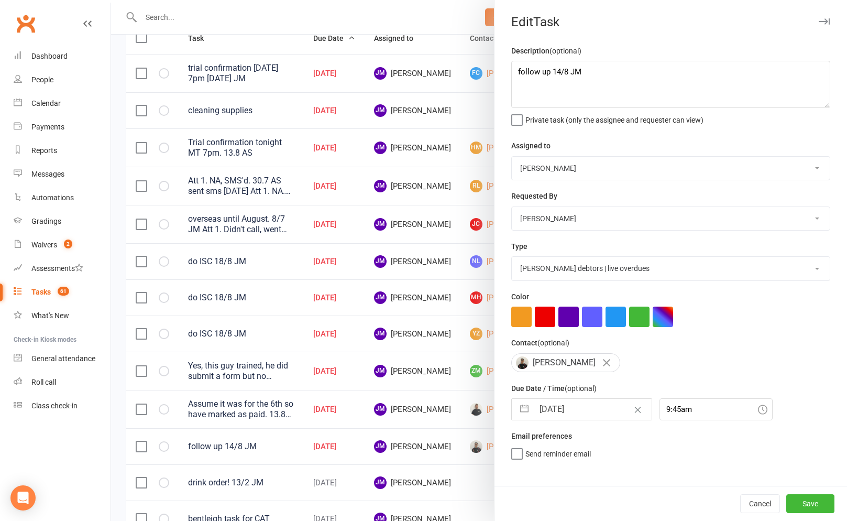
select select "8"
select select "2025"
click at [537, 412] on input "[DATE]" at bounding box center [593, 409] width 118 height 21
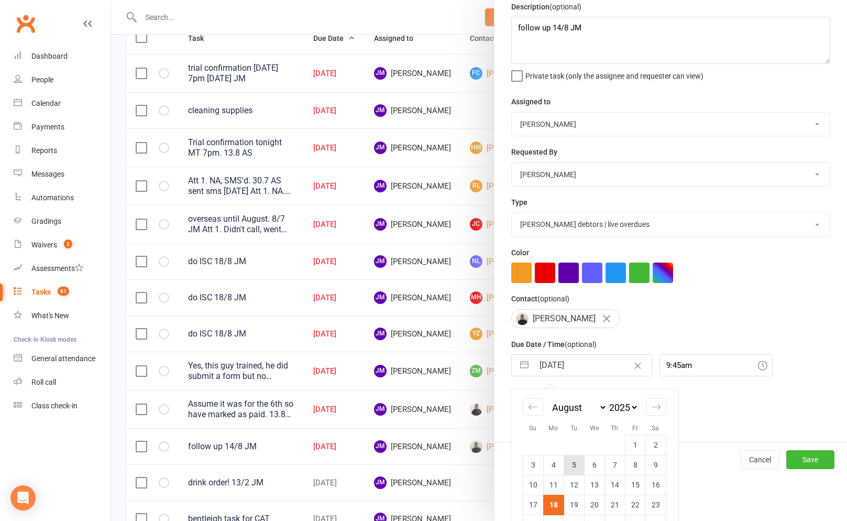
scroll to position [62, 0]
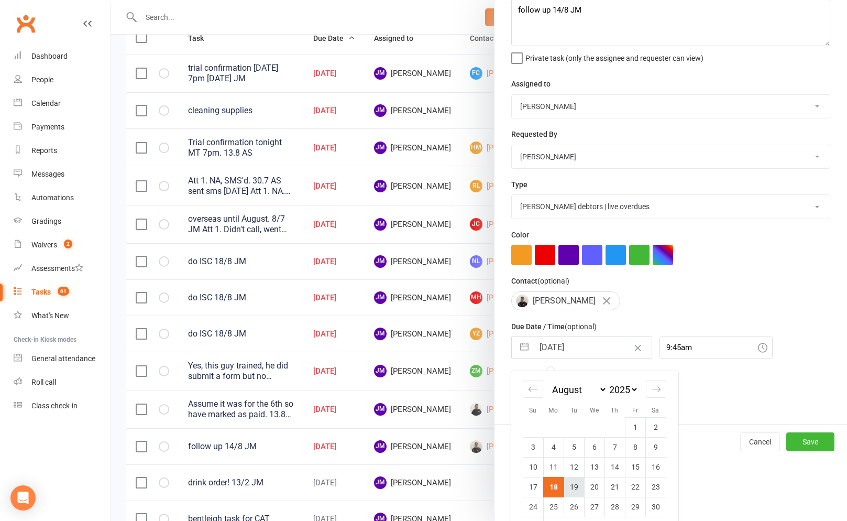
click at [574, 484] on td "19" at bounding box center [574, 487] width 20 height 20
type input "[DATE]"
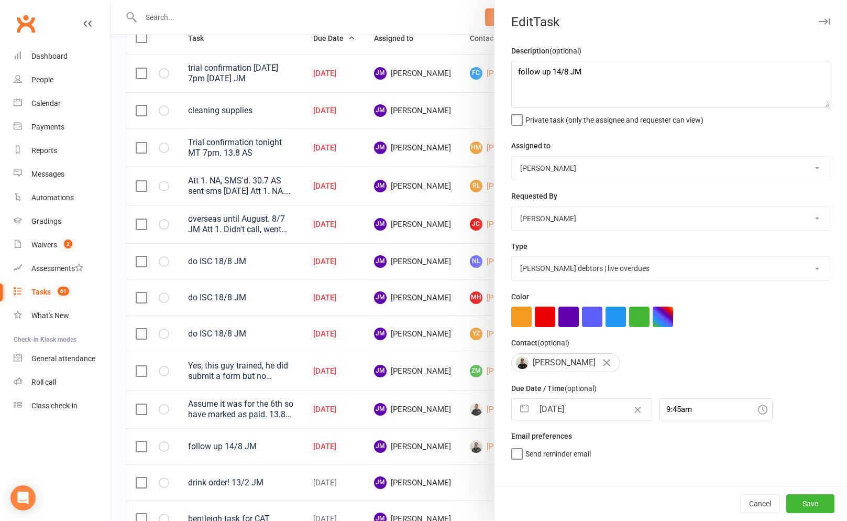
scroll to position [0, 0]
click at [809, 506] on button "Save" at bounding box center [811, 503] width 48 height 19
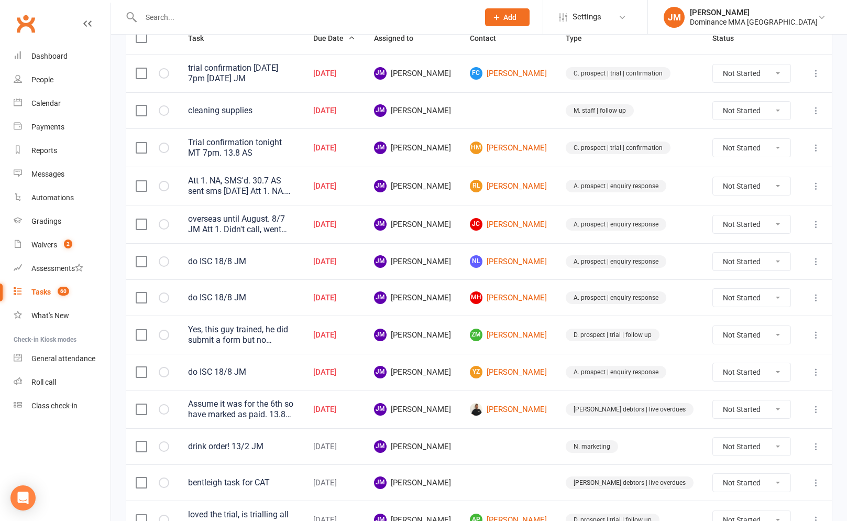
click at [778, 408] on select "Not Started In Progress Waiting Complete" at bounding box center [752, 409] width 78 height 18
select select "unstarted"
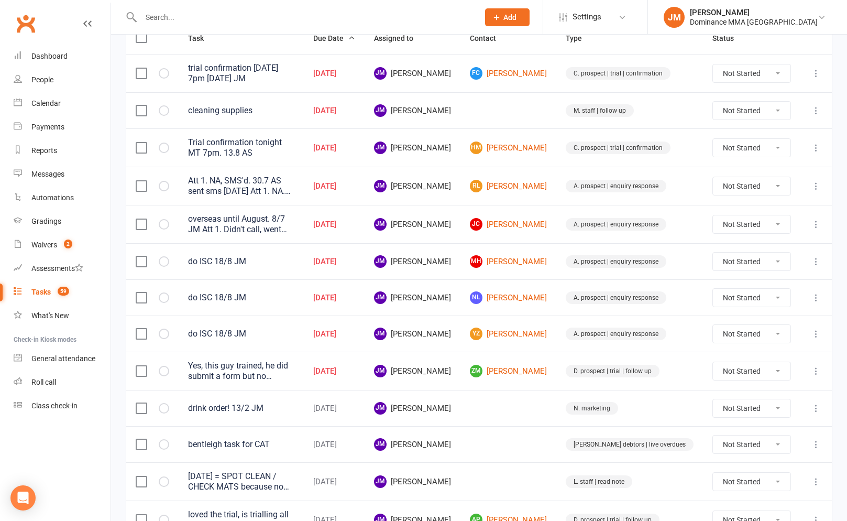
click at [294, 369] on div "Yes, this guy trained, he did submit a form but no emergency contact so I asked…" at bounding box center [241, 371] width 106 height 21
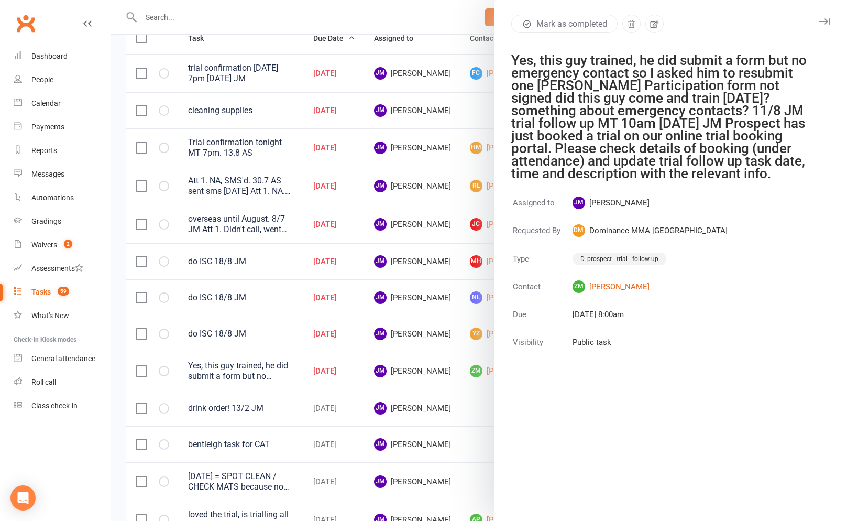
click at [314, 372] on div at bounding box center [479, 260] width 736 height 521
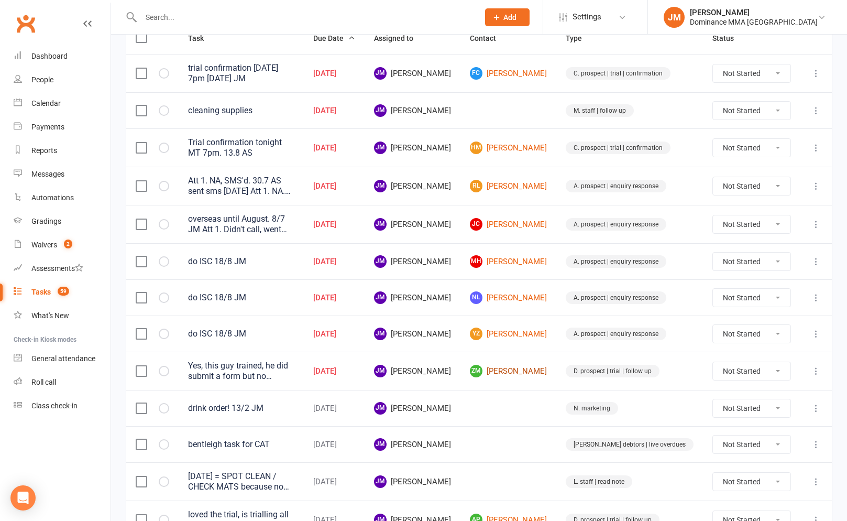
click at [536, 374] on link "Zm [PERSON_NAME]" at bounding box center [508, 371] width 77 height 13
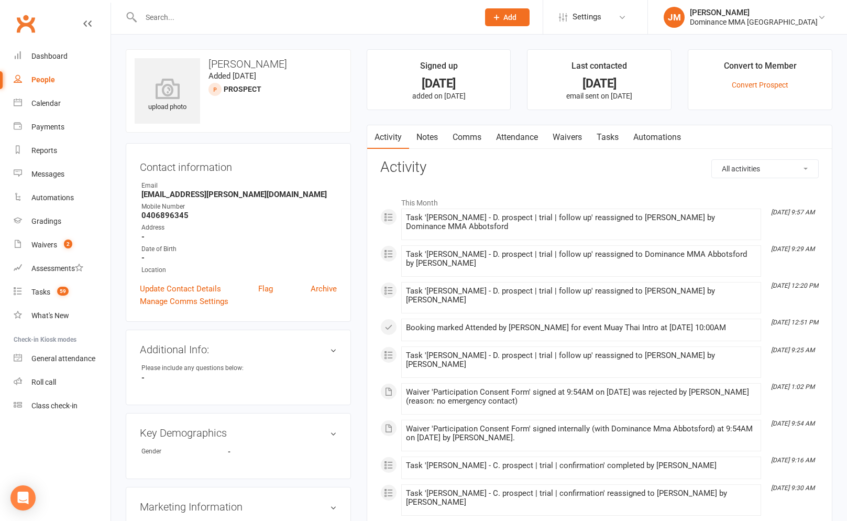
click at [581, 145] on link "Waivers" at bounding box center [567, 137] width 44 height 24
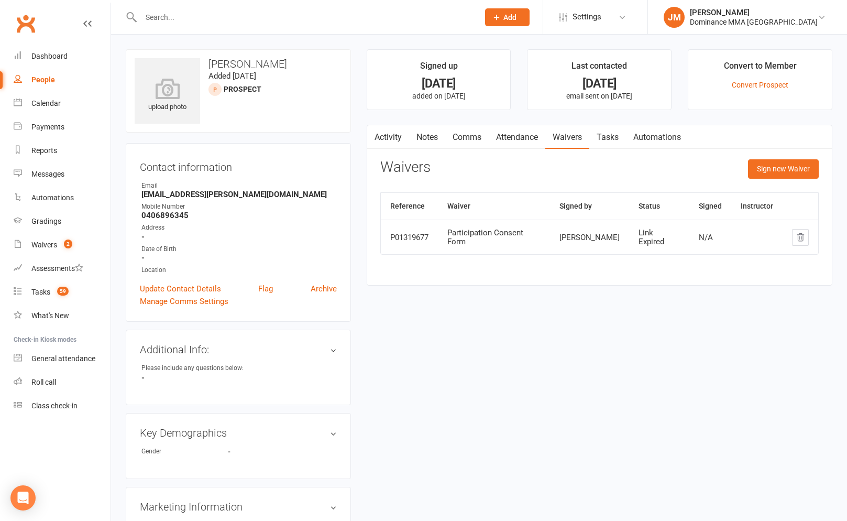
click at [612, 134] on link "Tasks" at bounding box center [608, 137] width 37 height 24
select select "incomplete"
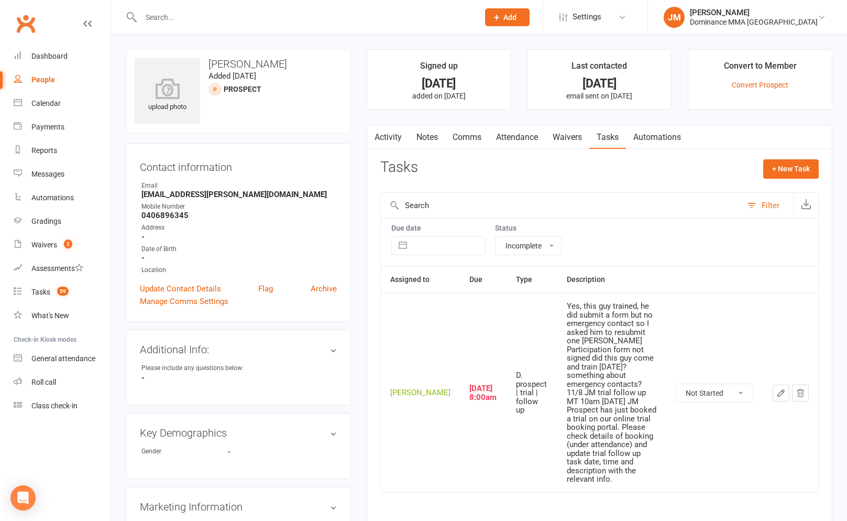
click at [716, 384] on select "Not Started In Progress Waiting Complete" at bounding box center [715, 393] width 78 height 18
select select "unstarted"
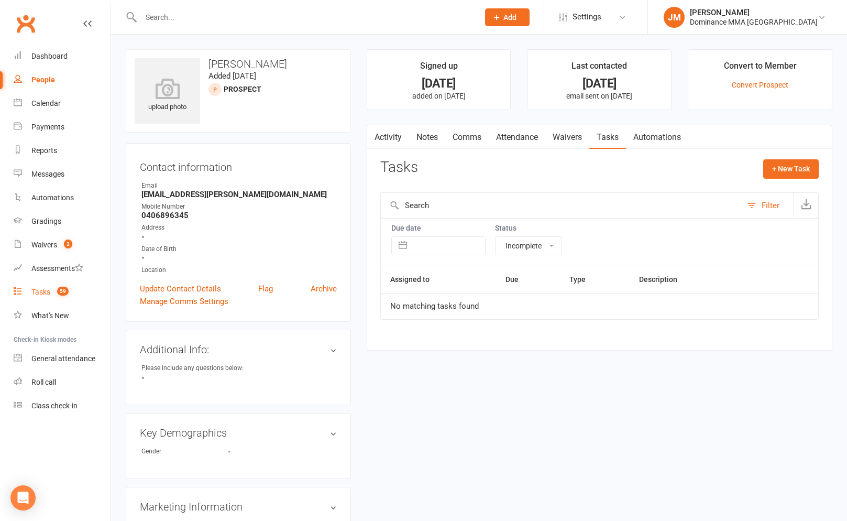
click at [47, 290] on div "Tasks" at bounding box center [40, 292] width 19 height 8
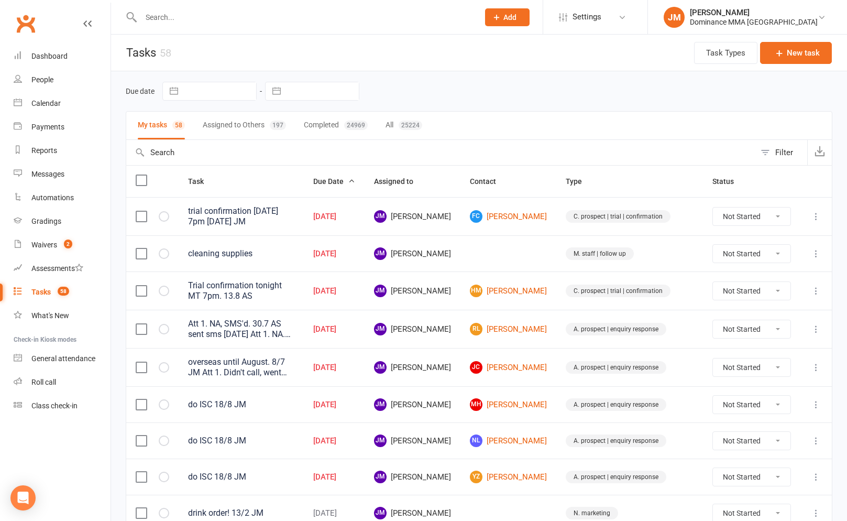
click at [811, 251] on icon at bounding box center [816, 253] width 10 height 10
click at [739, 289] on link "Edit" at bounding box center [770, 292] width 104 height 21
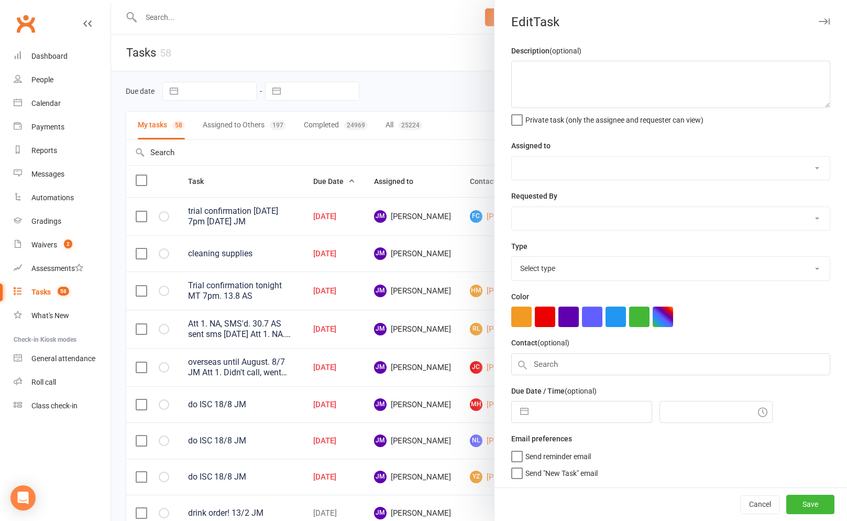
type textarea "cleaning supplies"
select select "45422"
type input "[DATE]"
type input "4:15am"
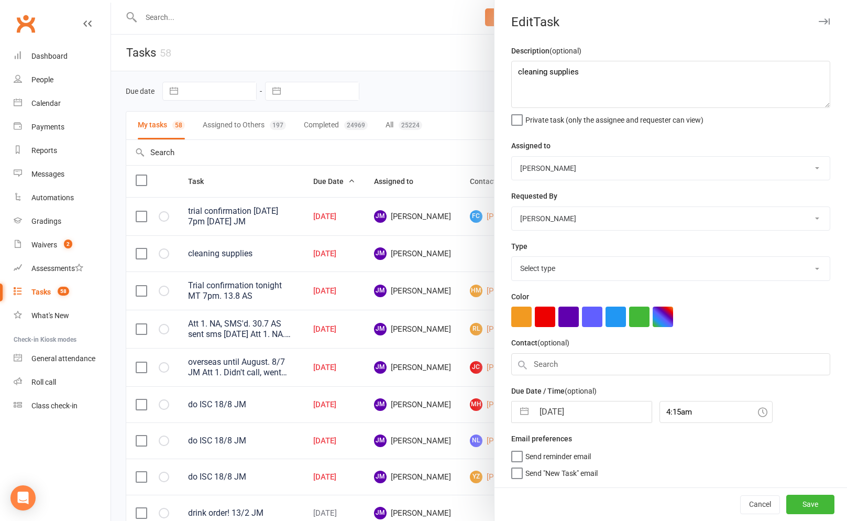
select select "3872"
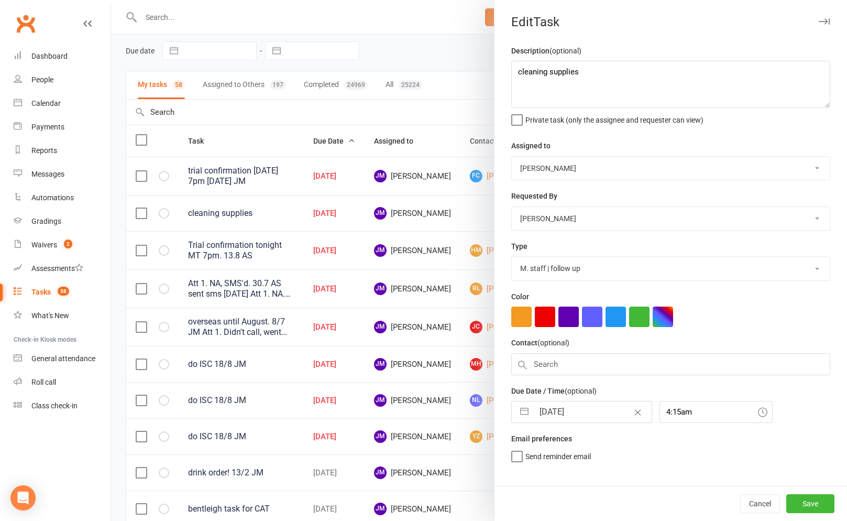
click at [552, 408] on input "[DATE]" at bounding box center [593, 411] width 118 height 21
select select "6"
select select "2025"
select select "7"
select select "2025"
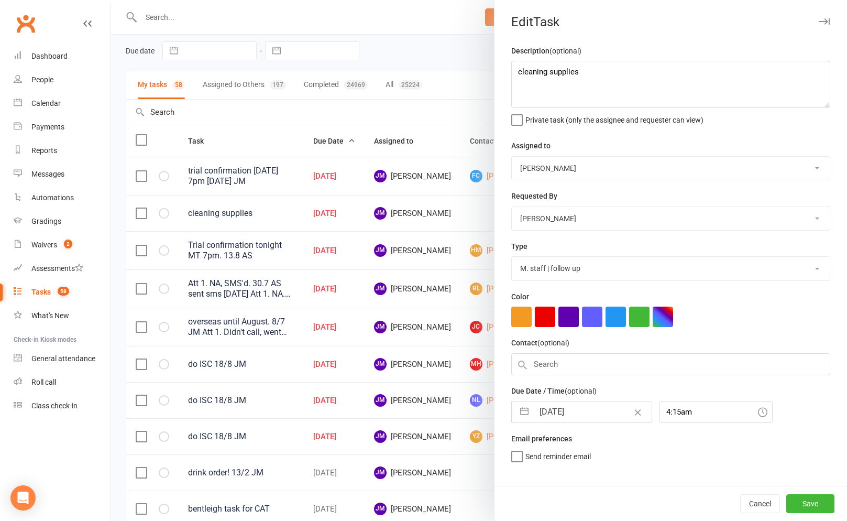
select select "8"
select select "2025"
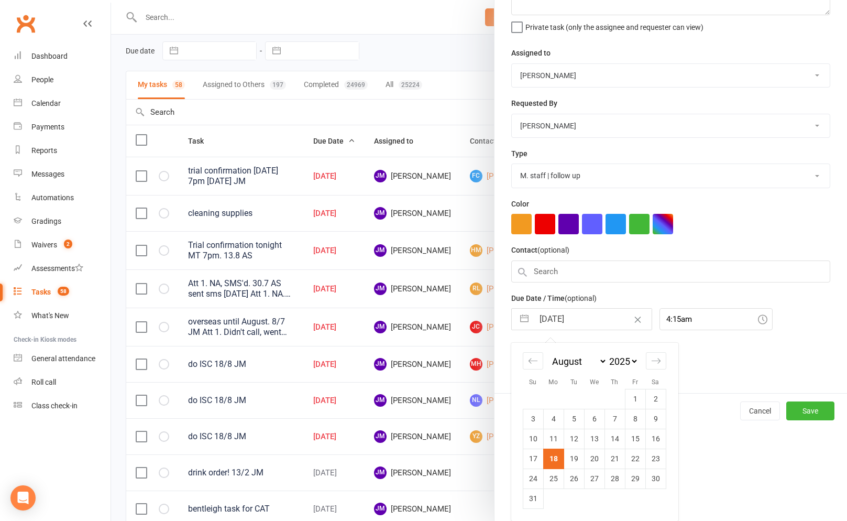
click at [570, 456] on td "19" at bounding box center [574, 459] width 20 height 20
type input "[DATE]"
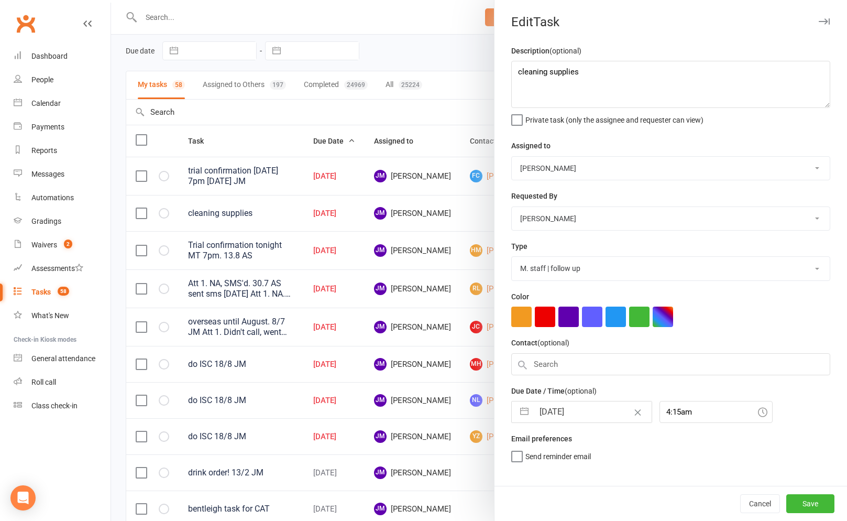
scroll to position [0, 0]
click at [810, 507] on button "Save" at bounding box center [811, 503] width 48 height 19
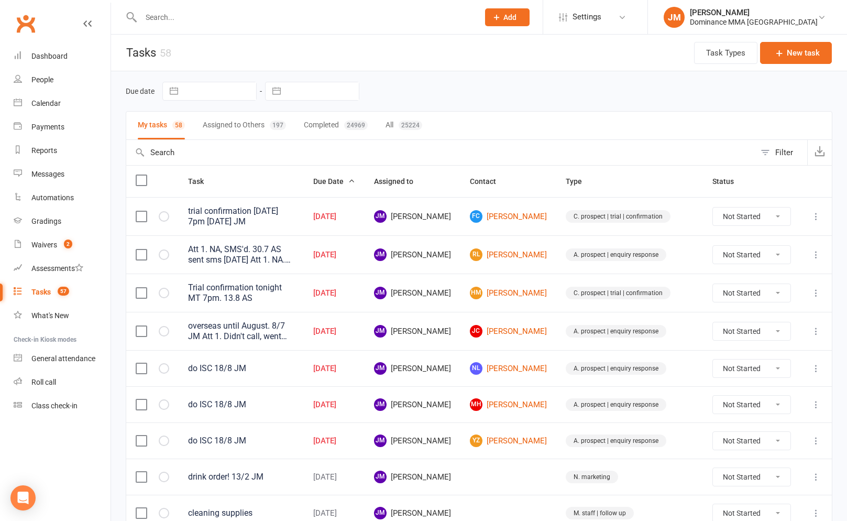
click at [761, 214] on select "Not Started In Progress Waiting Complete" at bounding box center [752, 217] width 78 height 18
select select "unstarted"
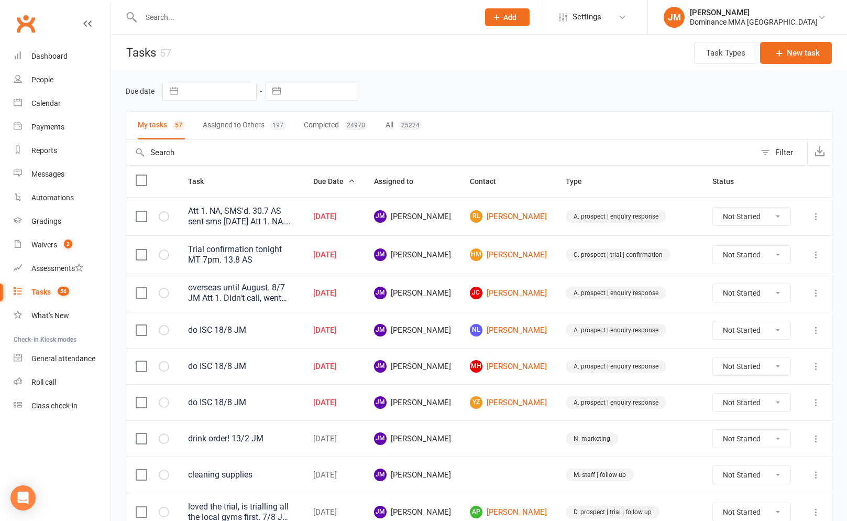
click at [767, 257] on select "Not Started In Progress Waiting Complete" at bounding box center [752, 255] width 78 height 18
select select "unstarted"
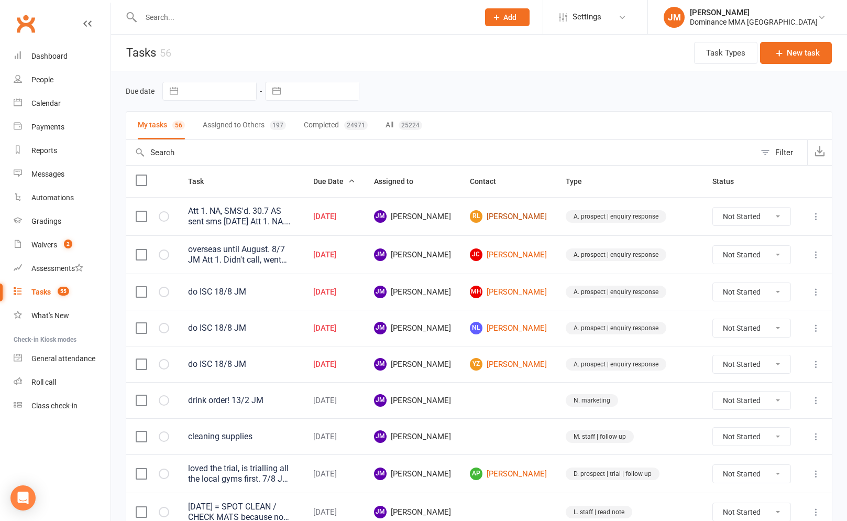
click at [542, 218] on link "RL [PERSON_NAME]" at bounding box center [508, 216] width 77 height 13
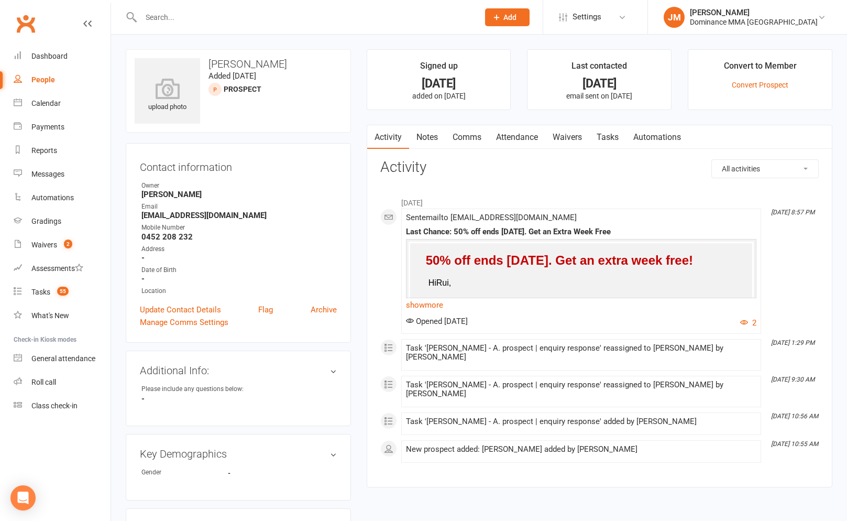
click at [435, 139] on link "Notes" at bounding box center [427, 137] width 36 height 24
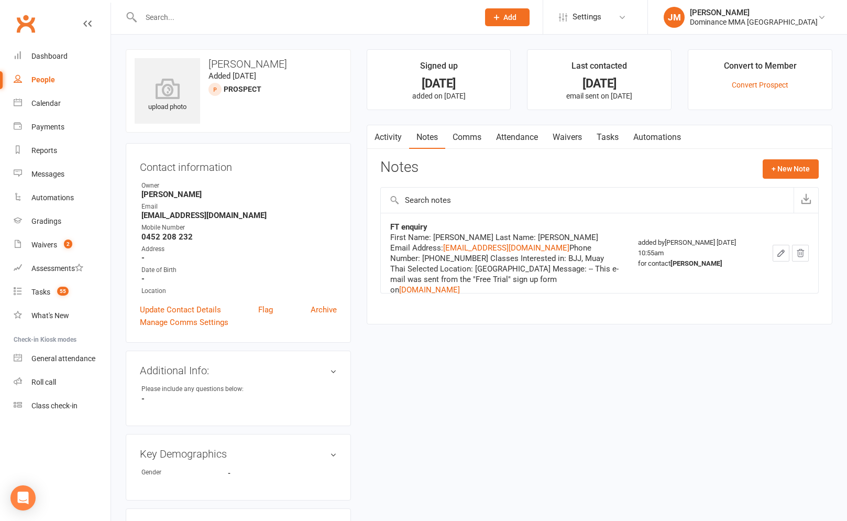
click at [607, 132] on link "Tasks" at bounding box center [608, 137] width 37 height 24
select select "incomplete"
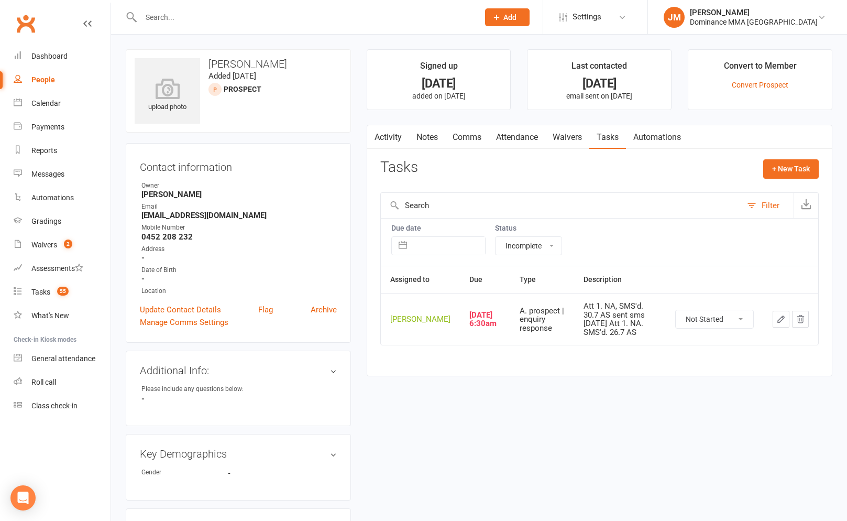
click at [423, 147] on link "Notes" at bounding box center [427, 137] width 36 height 24
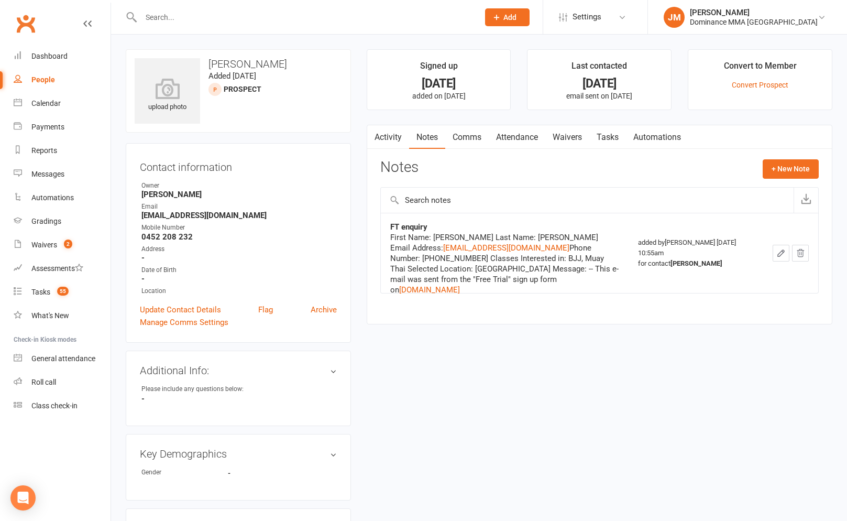
click at [606, 139] on link "Tasks" at bounding box center [608, 137] width 37 height 24
select select "incomplete"
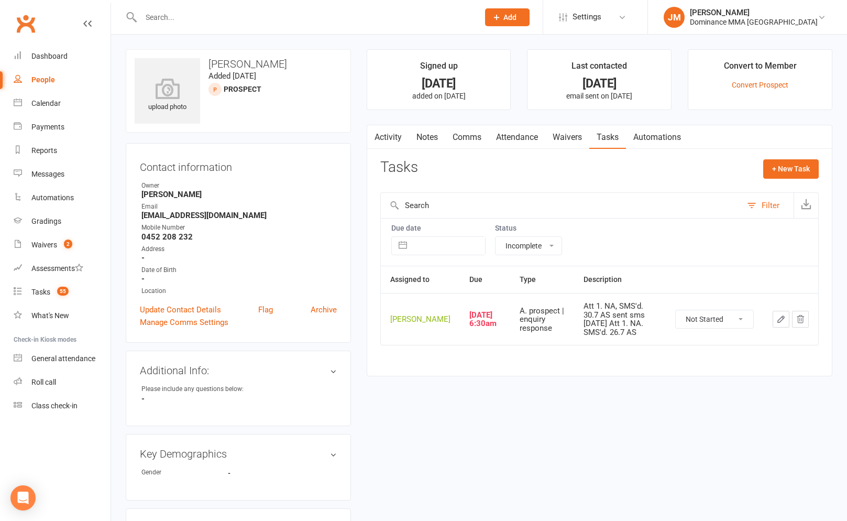
click at [777, 324] on icon "button" at bounding box center [781, 318] width 9 height 9
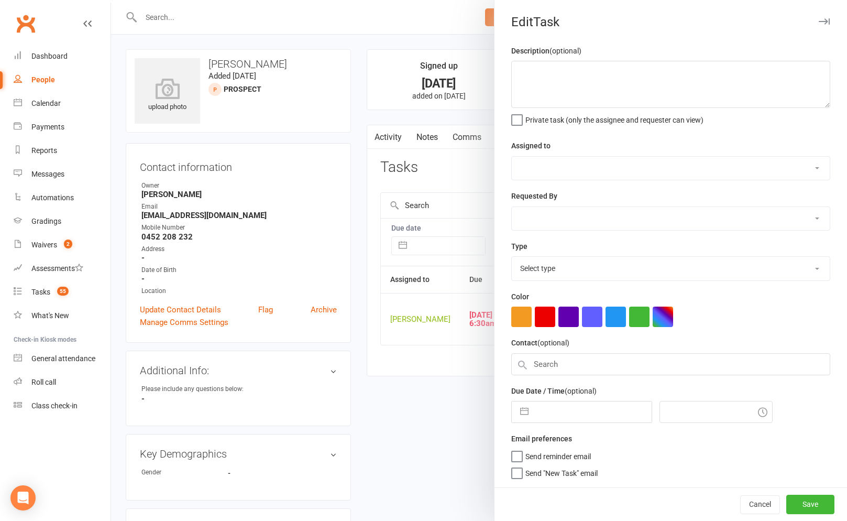
type textarea "Att 1. NA, SMS'd. 30.7 AS sent sms [DATE] Att 1. NA. SMS'd. 26.7 AS"
select select "45422"
select select "12631"
type input "[DATE]"
type input "6:30am"
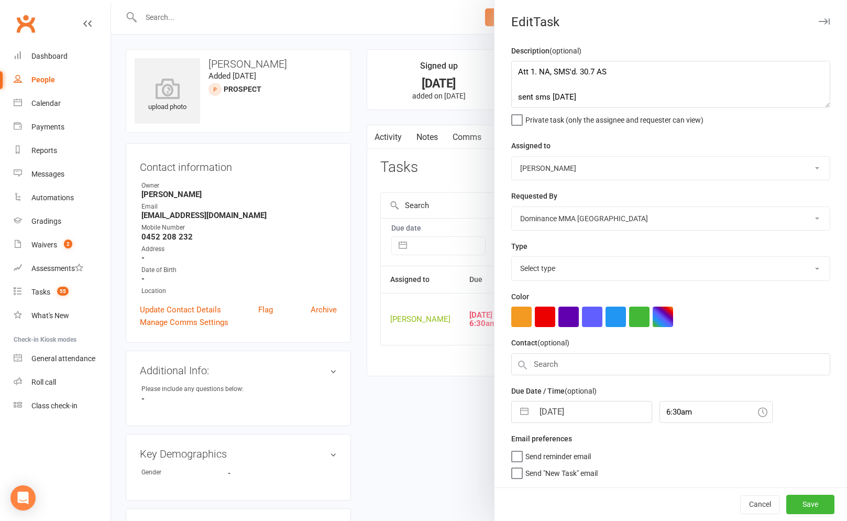
select select "3860"
click at [516, 70] on textarea "Att 1. NA, SMS'd. 30.7 AS sent sms [DATE] Att 1. NA. SMS'd. 26.7 AS" at bounding box center [670, 84] width 319 height 47
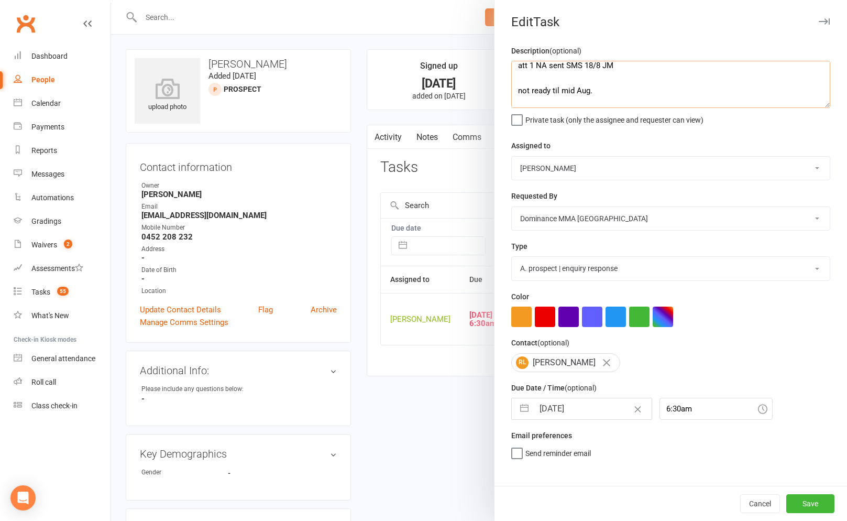
scroll to position [19, 0]
type textarea "att 1 NA sent SMS 18/8 JM not ready til mid Aug. Att 1. NA, SMS'd. 30.7 AS sent…"
select select "6"
select select "2025"
select select "7"
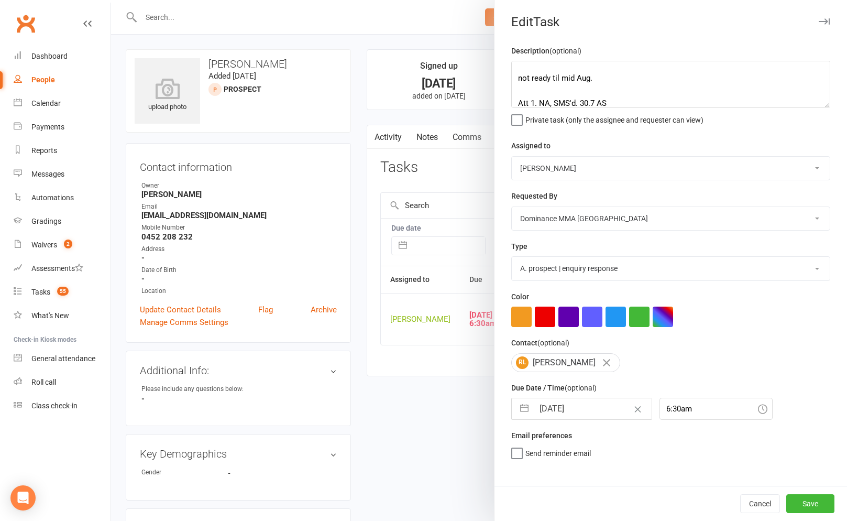
select select "2025"
select select "8"
select select "2025"
click at [558, 411] on input "[DATE]" at bounding box center [593, 408] width 118 height 21
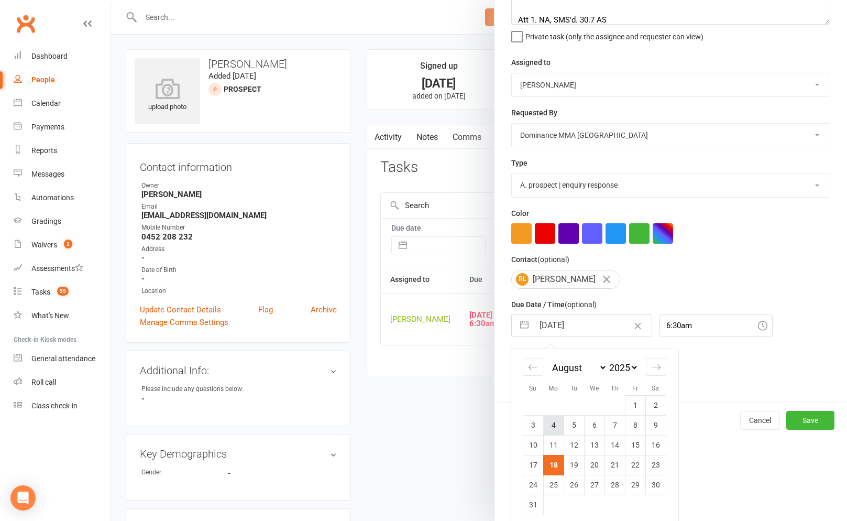
scroll to position [91, 0]
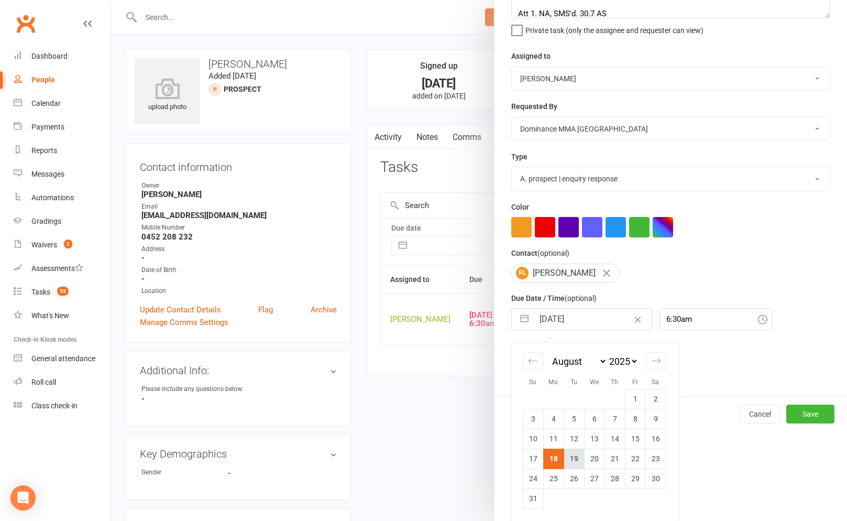
click at [573, 462] on td "19" at bounding box center [574, 459] width 20 height 20
type input "[DATE]"
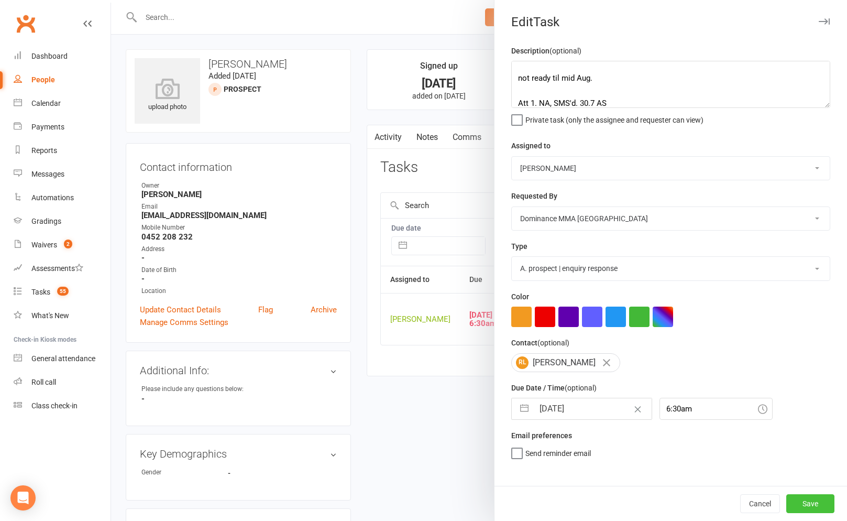
click at [816, 505] on button "Save" at bounding box center [811, 503] width 48 height 19
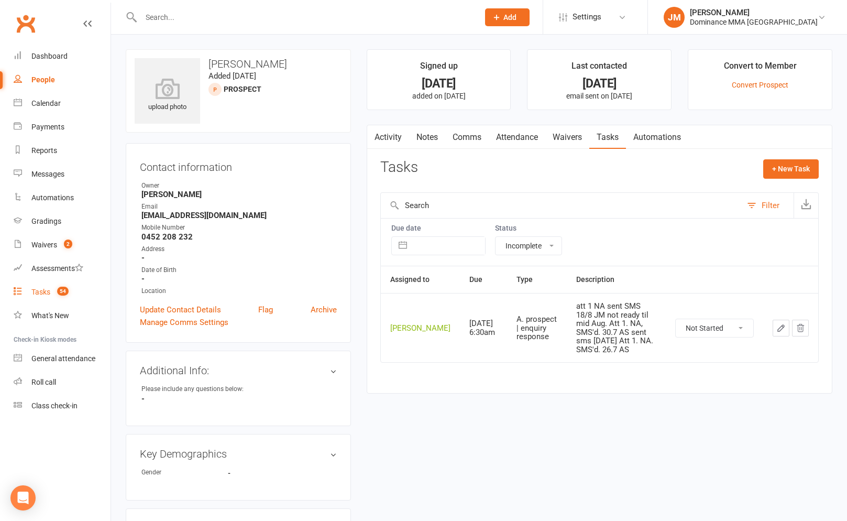
click at [37, 291] on div "Tasks" at bounding box center [40, 292] width 19 height 8
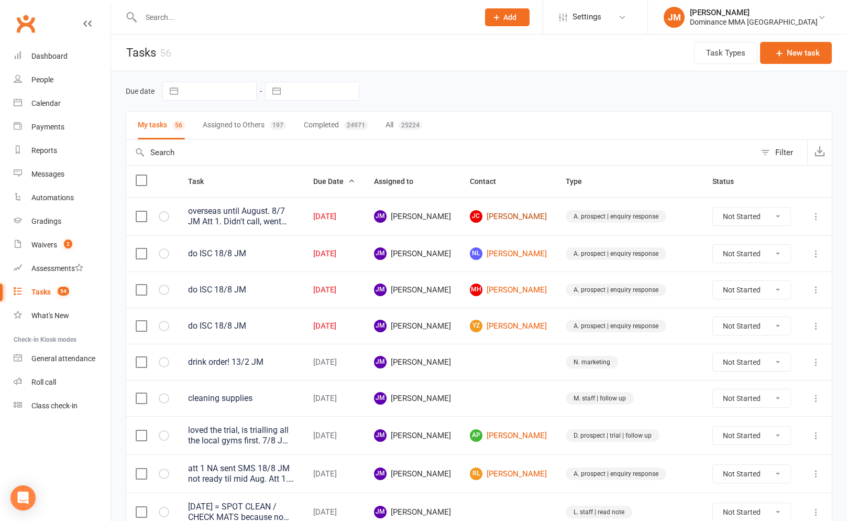
click at [547, 212] on link "[PERSON_NAME] [PERSON_NAME]" at bounding box center [508, 216] width 77 height 13
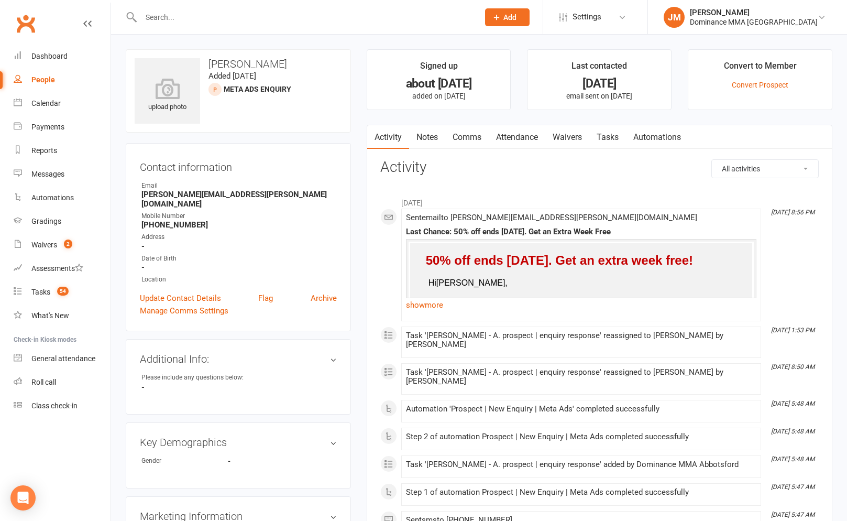
click at [442, 145] on link "Notes" at bounding box center [427, 137] width 36 height 24
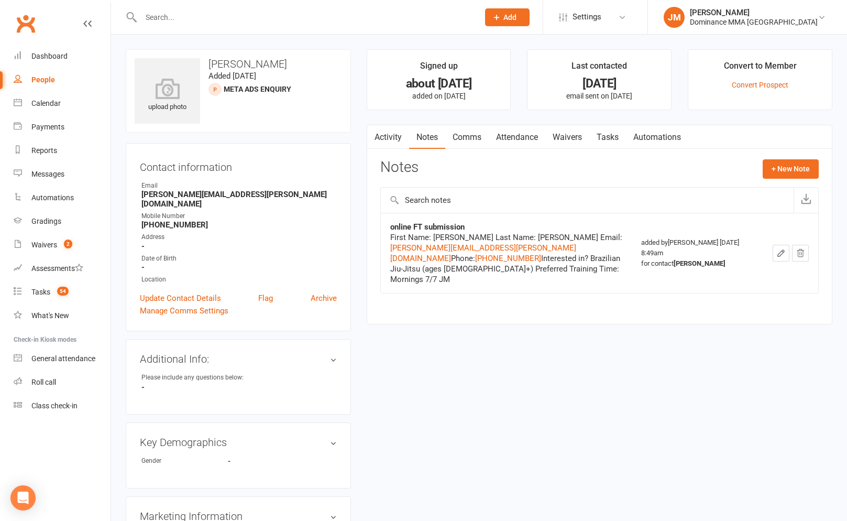
click at [598, 129] on link "Tasks" at bounding box center [608, 137] width 37 height 24
select select "incomplete"
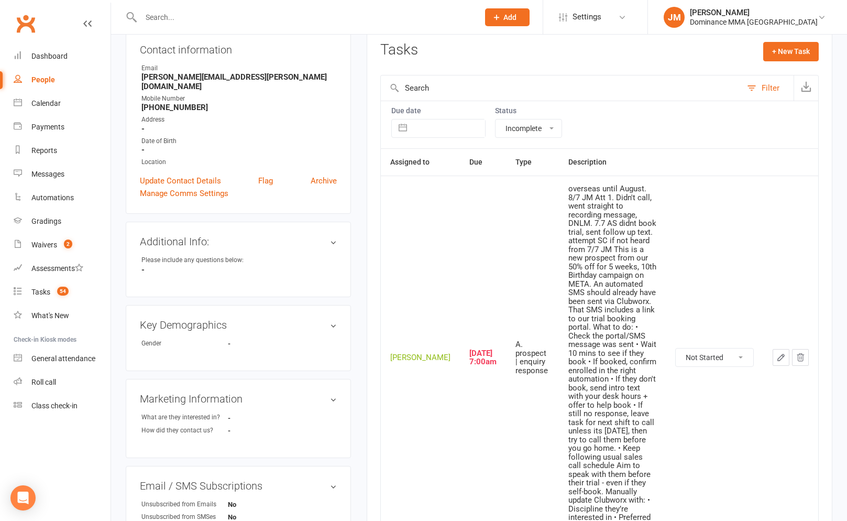
scroll to position [119, 0]
click at [773, 347] on button "button" at bounding box center [781, 355] width 17 height 17
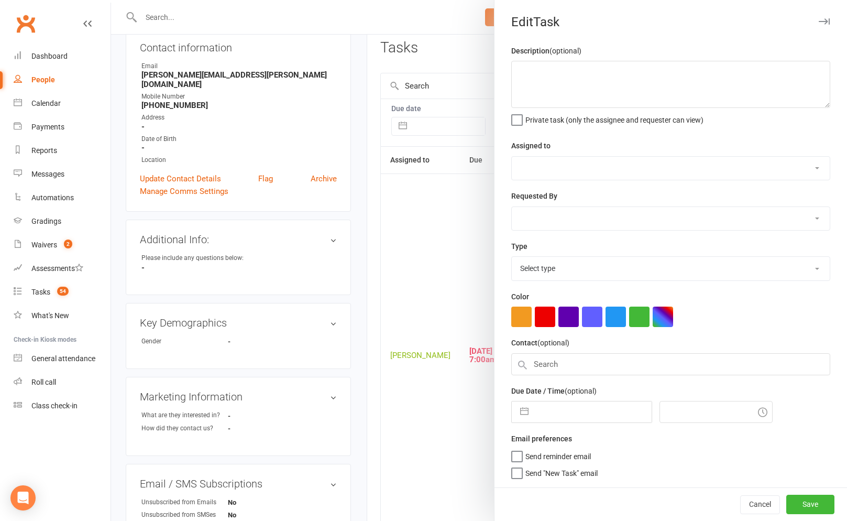
type textarea "overseas until August. 8/7 JM Att 1. Didn't call, went straight to recording me…"
select select "45422"
type input "[DATE]"
type input "7:00am"
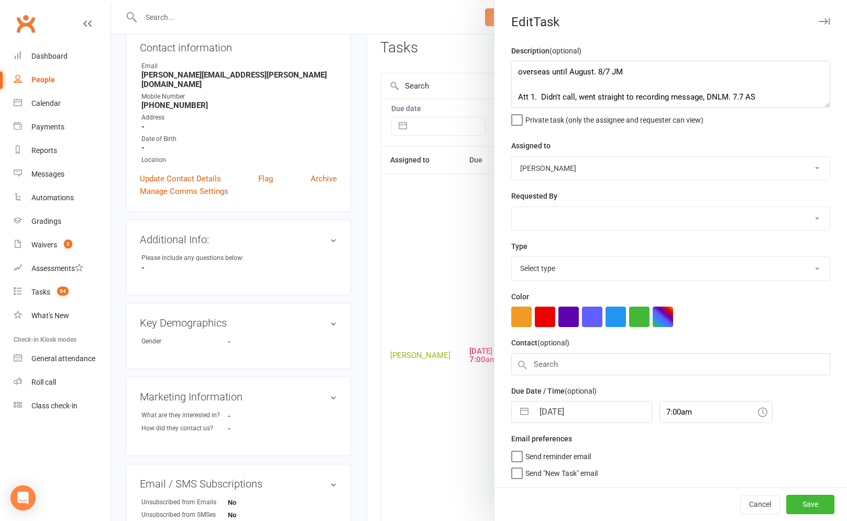
select select "3860"
click at [518, 69] on textarea "overseas until August. 8/7 JM Att 1. Didn't call, went straight to recording me…" at bounding box center [670, 84] width 319 height 47
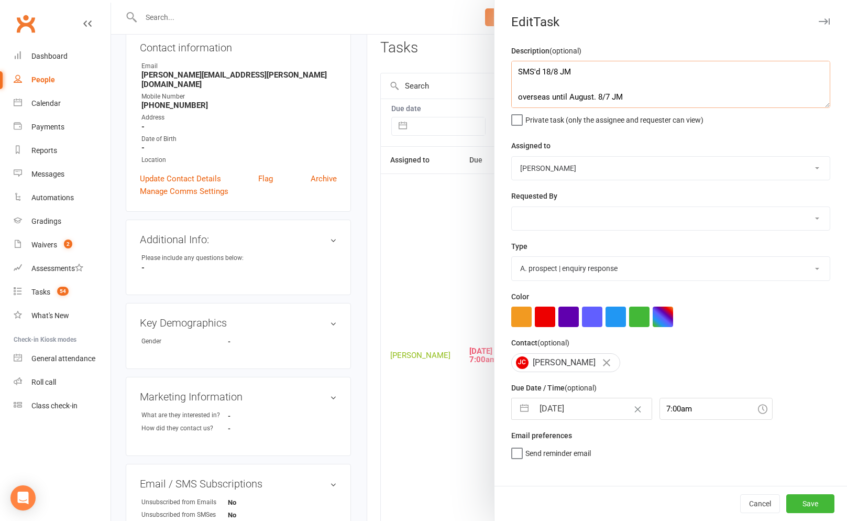
type textarea "SMS'd 18/8 JM overseas until August. 8/7 JM Att 1. Didn't call, went straight t…"
click at [590, 406] on input "[DATE]" at bounding box center [593, 408] width 118 height 21
select select "6"
select select "2025"
select select "7"
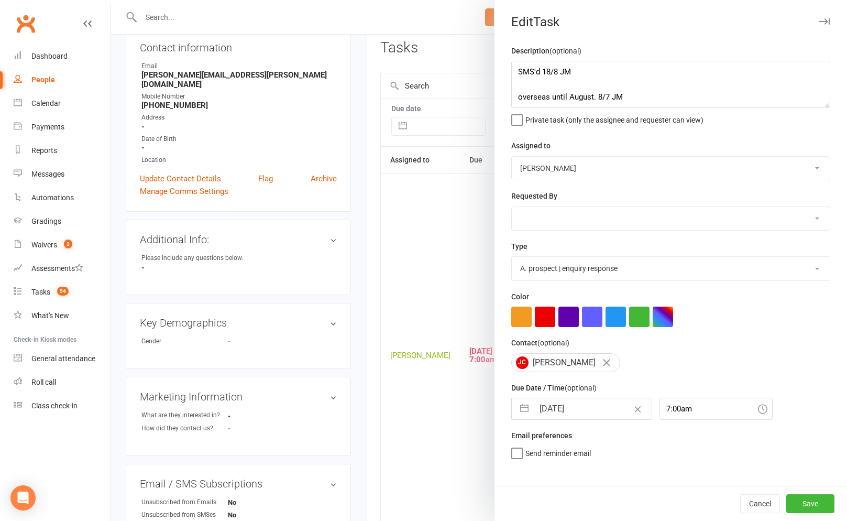
select select "2025"
select select "8"
select select "2025"
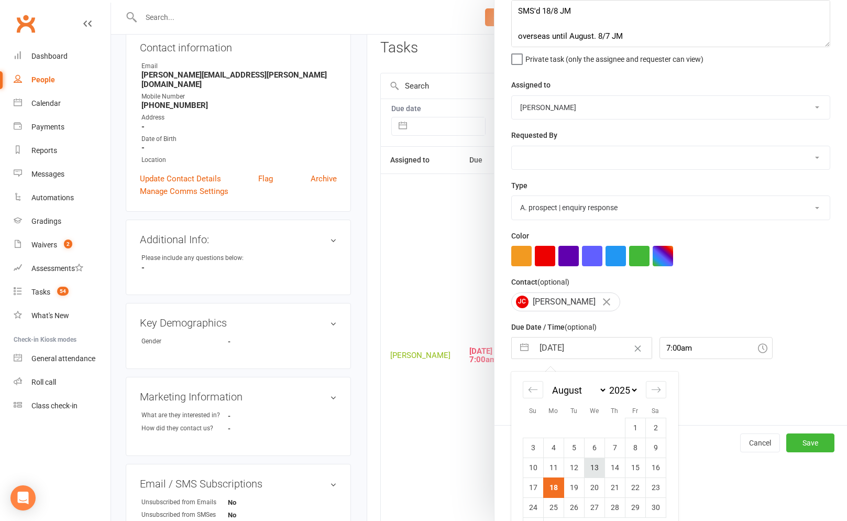
scroll to position [91, 0]
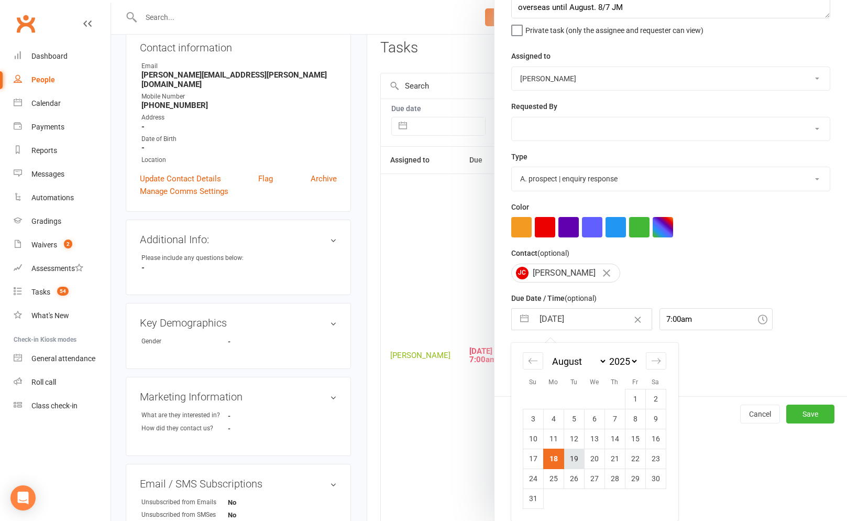
click at [571, 456] on td "19" at bounding box center [574, 459] width 20 height 20
type input "[DATE]"
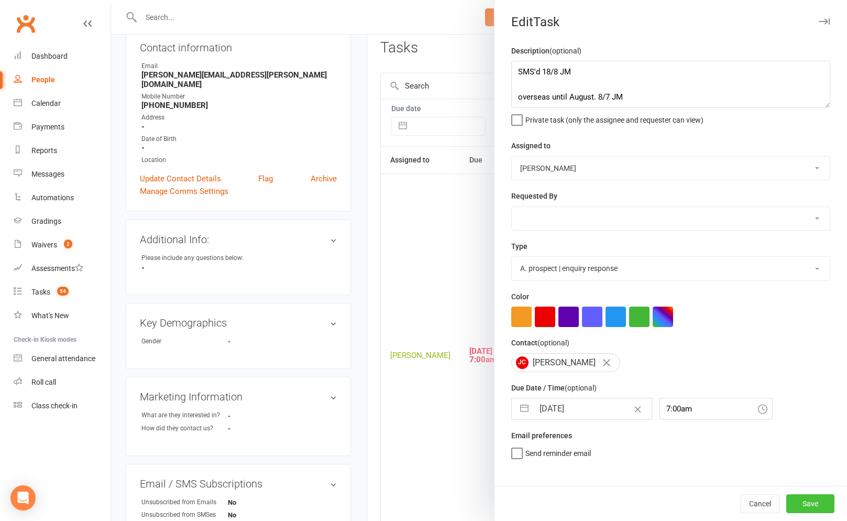
click at [811, 503] on button "Save" at bounding box center [811, 503] width 48 height 19
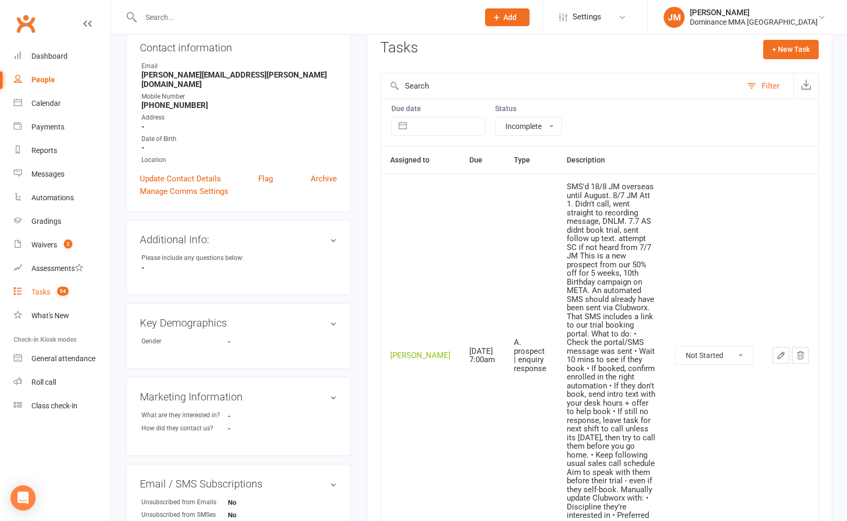
click at [45, 293] on div "Tasks" at bounding box center [40, 292] width 19 height 8
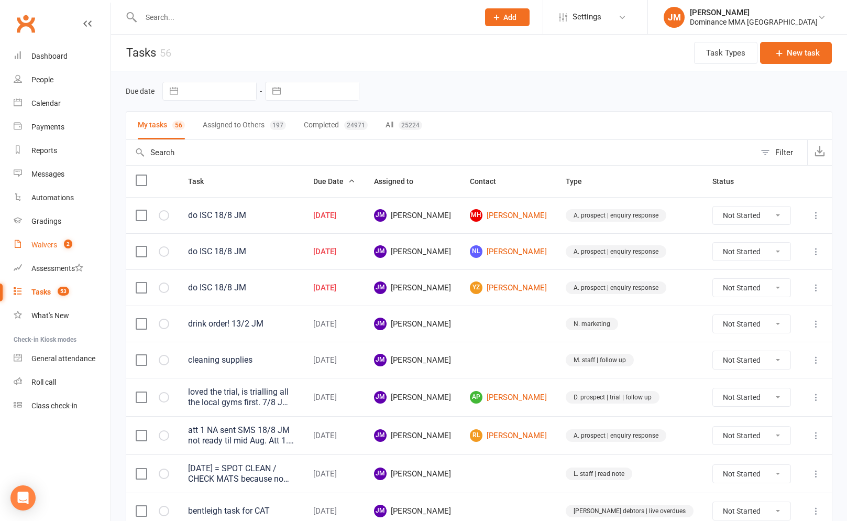
click at [46, 239] on link "Waivers 2" at bounding box center [62, 245] width 97 height 24
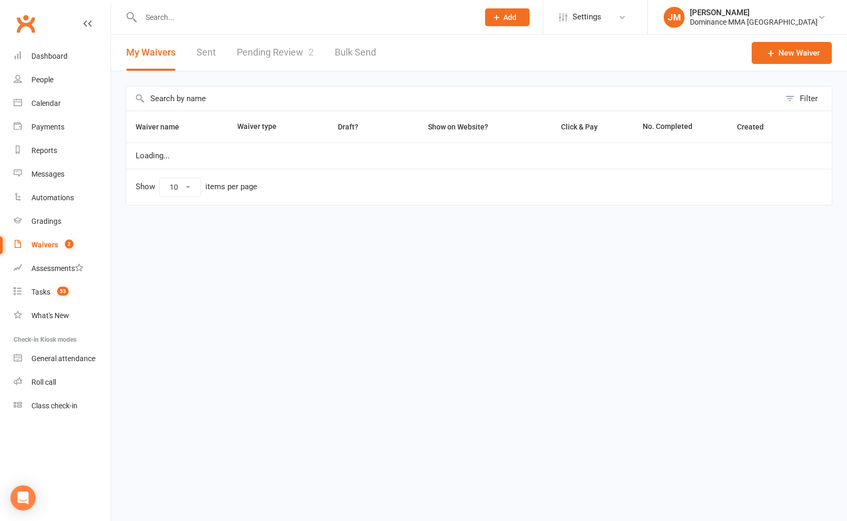
select select "100"
click at [301, 56] on link "Pending Review 2" at bounding box center [275, 53] width 77 height 36
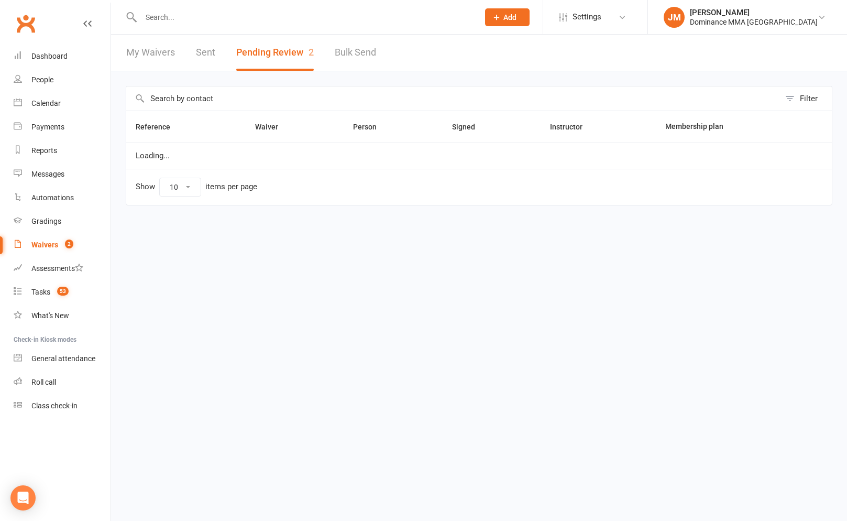
select select "50"
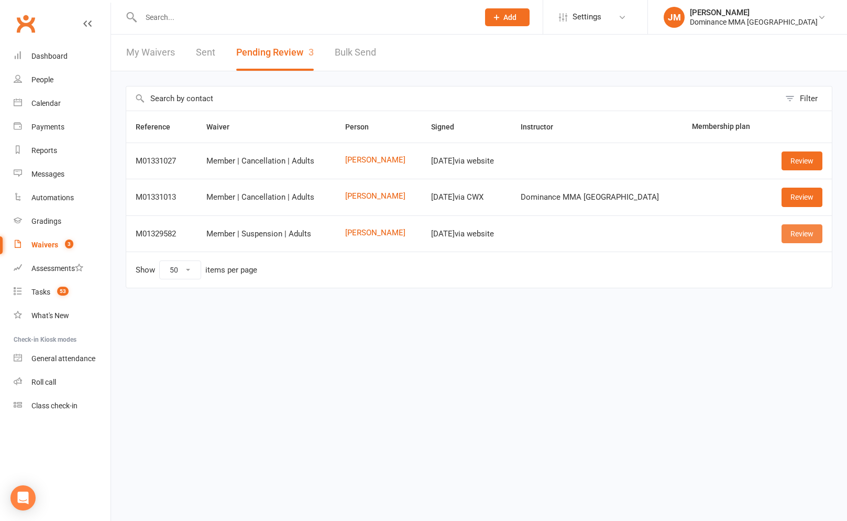
click at [813, 239] on link "Review" at bounding box center [802, 233] width 41 height 19
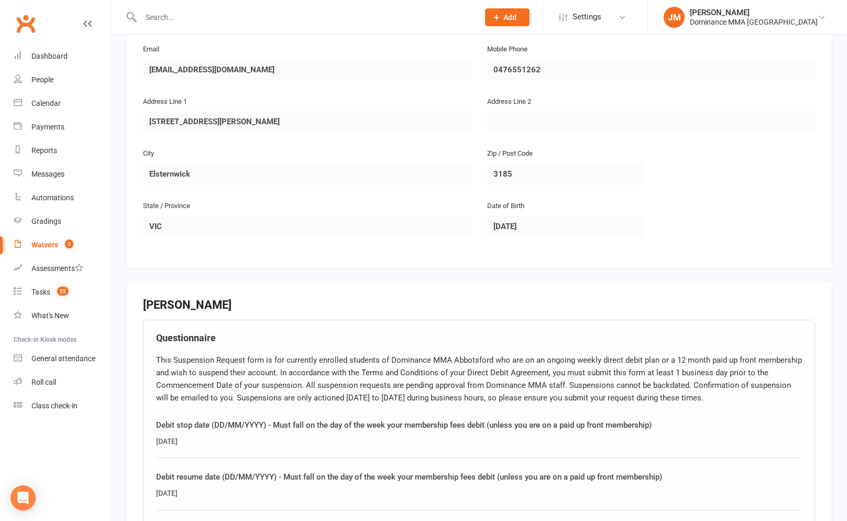
scroll to position [580, 0]
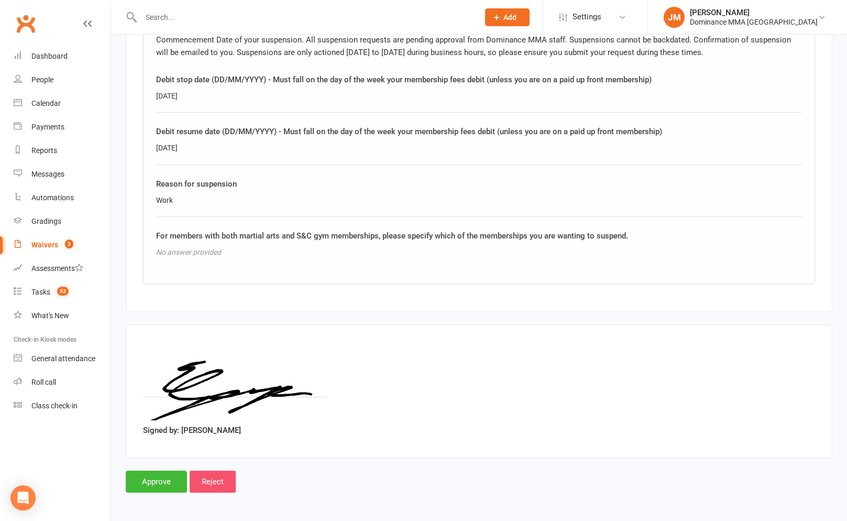
click at [219, 478] on input "Reject" at bounding box center [213, 482] width 46 height 22
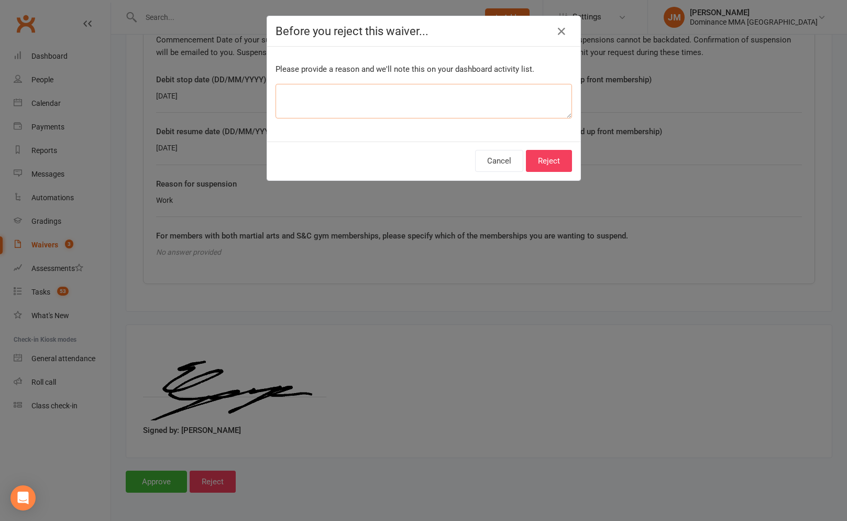
click at [337, 104] on textarea at bounding box center [424, 101] width 297 height 35
type textarea "opted to cancel instead"
click at [563, 161] on button "Reject" at bounding box center [549, 161] width 46 height 22
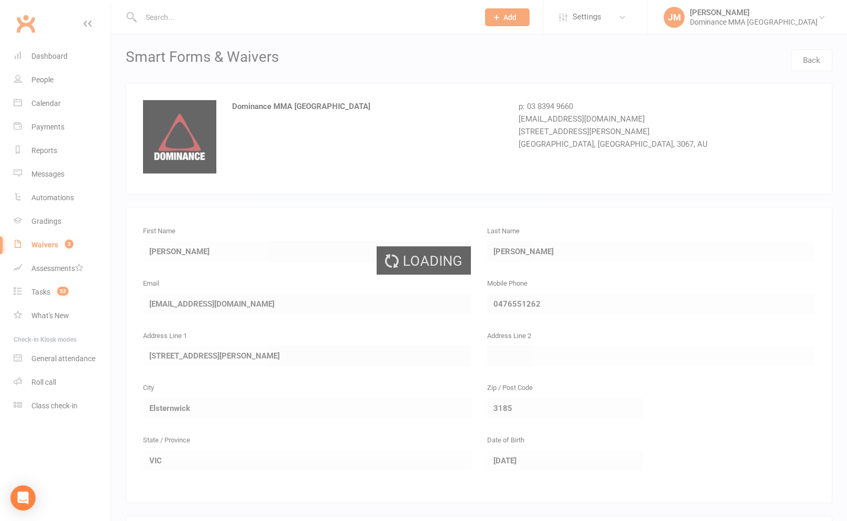
select select "50"
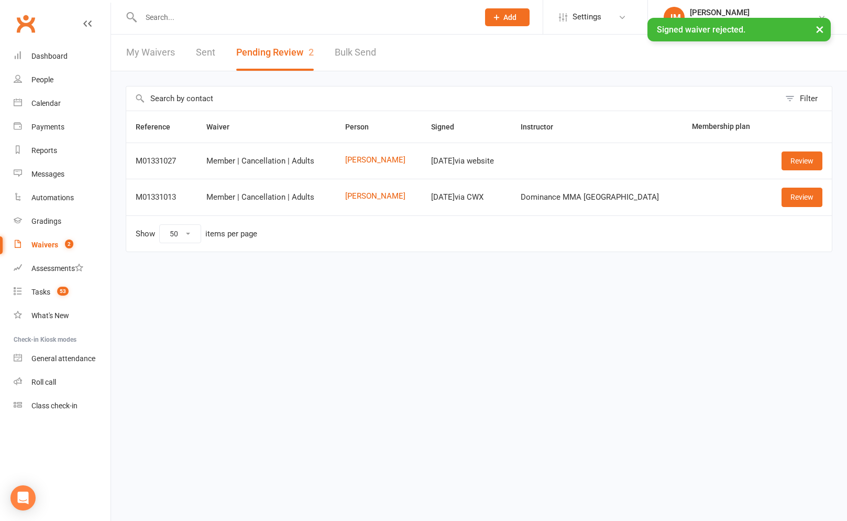
click at [154, 48] on link "My Waivers" at bounding box center [150, 53] width 49 height 36
select select "100"
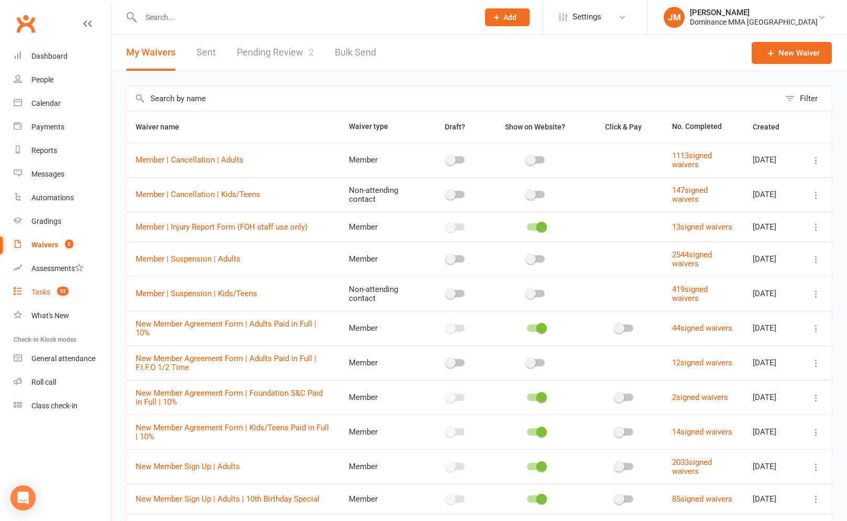
click at [43, 295] on div "Tasks" at bounding box center [40, 292] width 19 height 8
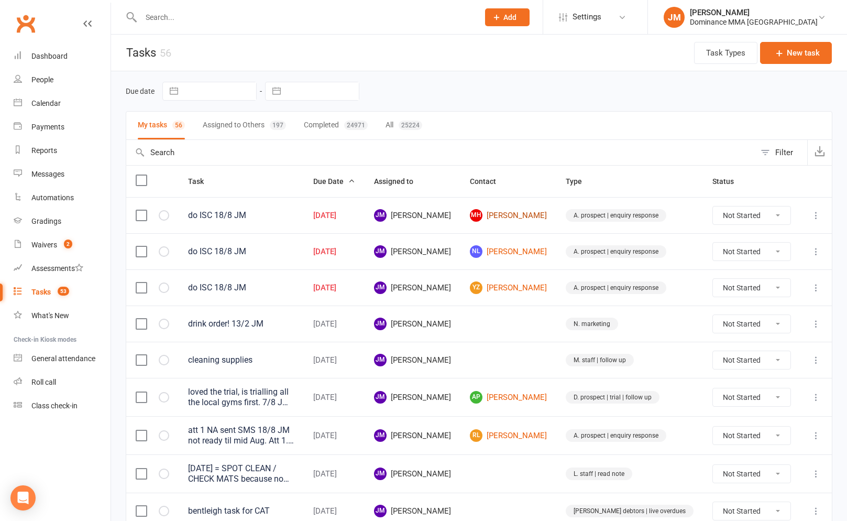
click at [541, 219] on link "MH [PERSON_NAME]" at bounding box center [508, 215] width 77 height 13
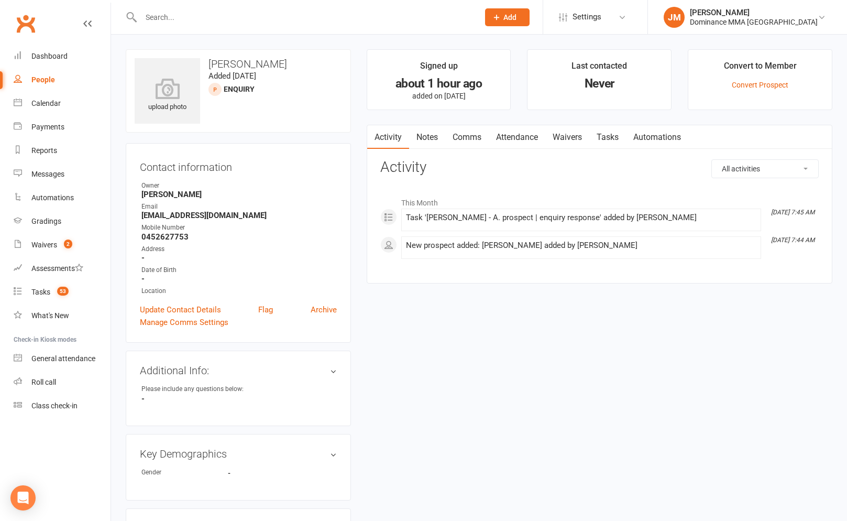
click at [420, 123] on main "Signed up about 1 hour ago added on [DATE] Last contacted Never Convert to Memb…" at bounding box center [600, 171] width 482 height 245
click at [424, 135] on link "Notes" at bounding box center [427, 137] width 36 height 24
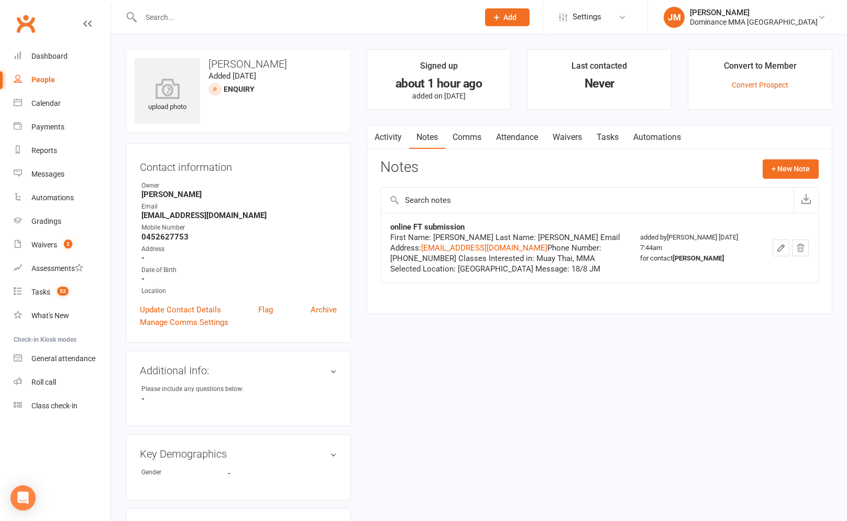
click at [151, 12] on input "text" at bounding box center [305, 17] width 334 height 15
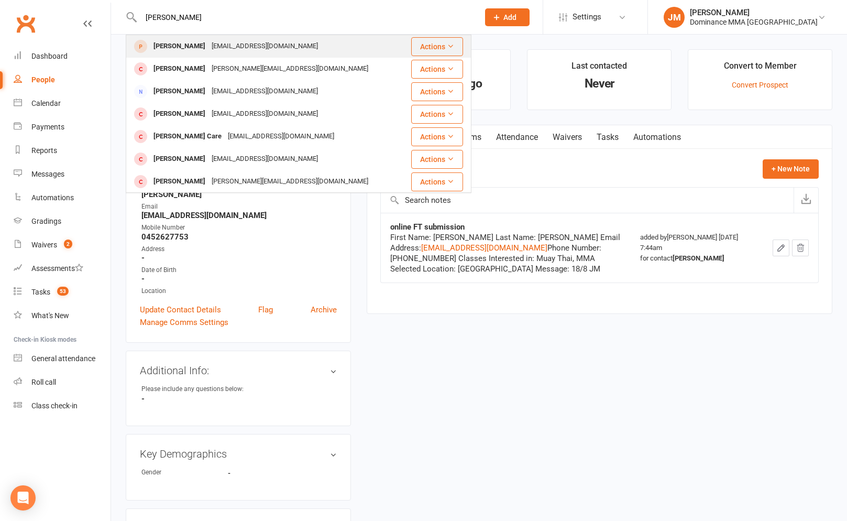
type input "[PERSON_NAME]"
click at [188, 50] on div "[PERSON_NAME]" at bounding box center [179, 46] width 58 height 15
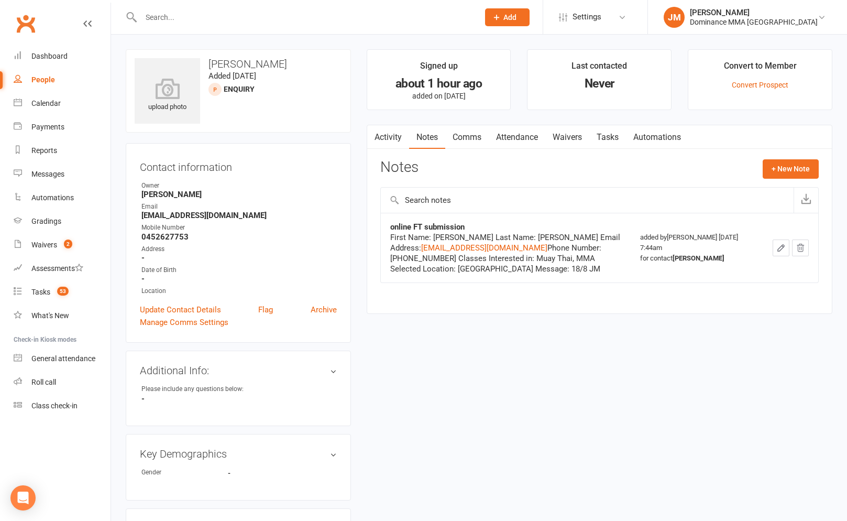
click at [613, 140] on link "Tasks" at bounding box center [608, 137] width 37 height 24
select select "incomplete"
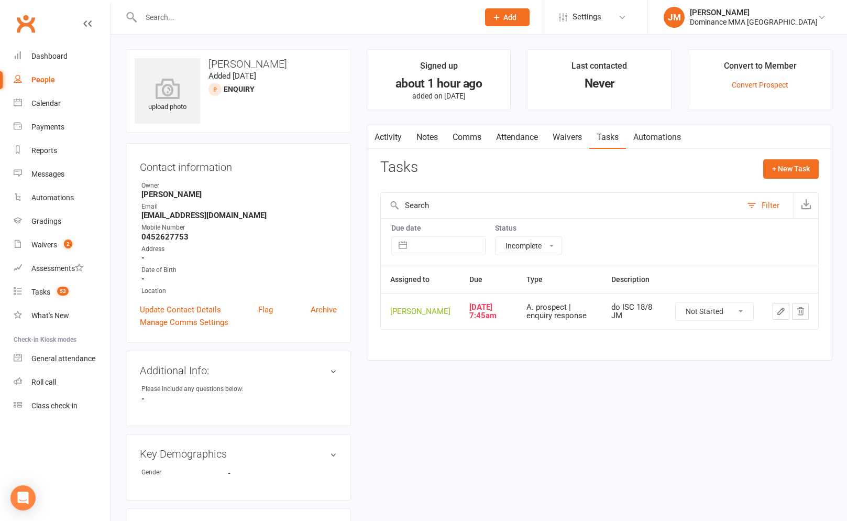
click at [412, 137] on link "Notes" at bounding box center [427, 137] width 36 height 24
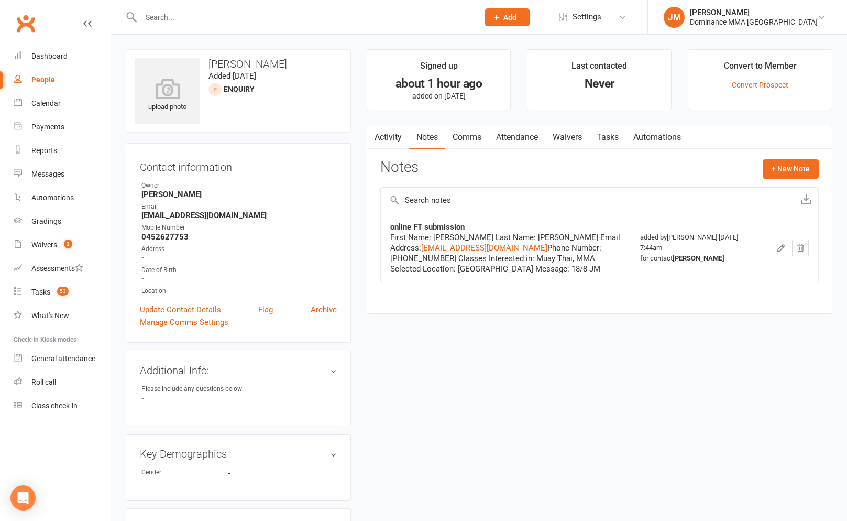
click at [473, 46] on div "upload photo [PERSON_NAME] Added [DATE] ENQUIRY prospect Contact information Ow…" at bounding box center [479, 466] width 736 height 863
click at [605, 138] on link "Tasks" at bounding box center [608, 137] width 37 height 24
select select "incomplete"
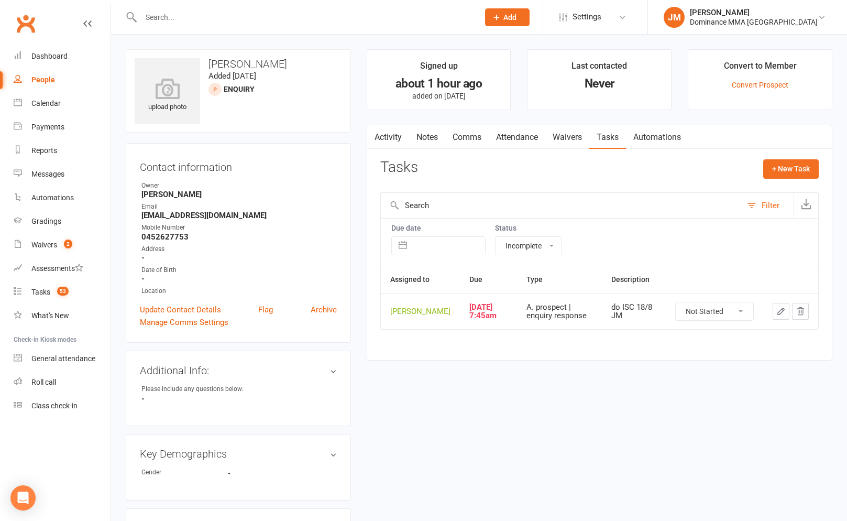
click at [736, 311] on select "Not Started In Progress Waiting Complete" at bounding box center [715, 311] width 78 height 18
select select "unstarted"
click at [788, 172] on button "+ New Task" at bounding box center [791, 168] width 56 height 19
select select "45422"
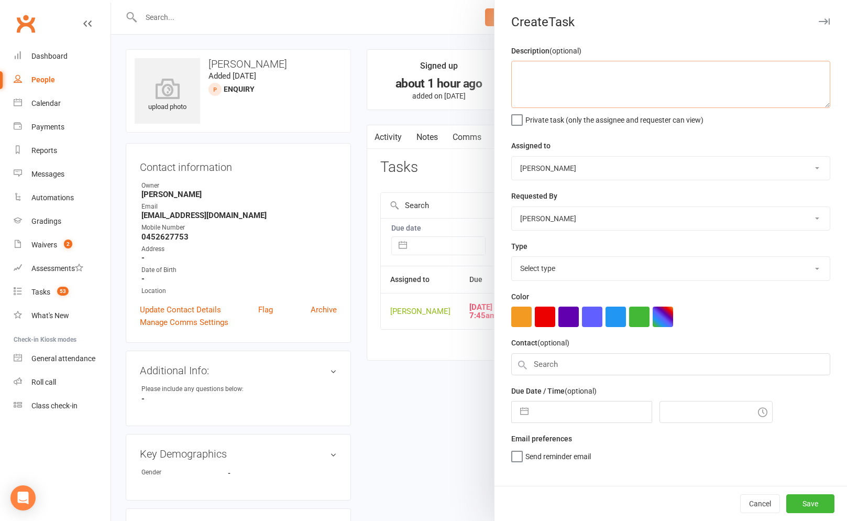
click at [593, 78] on textarea at bounding box center [670, 84] width 319 height 47
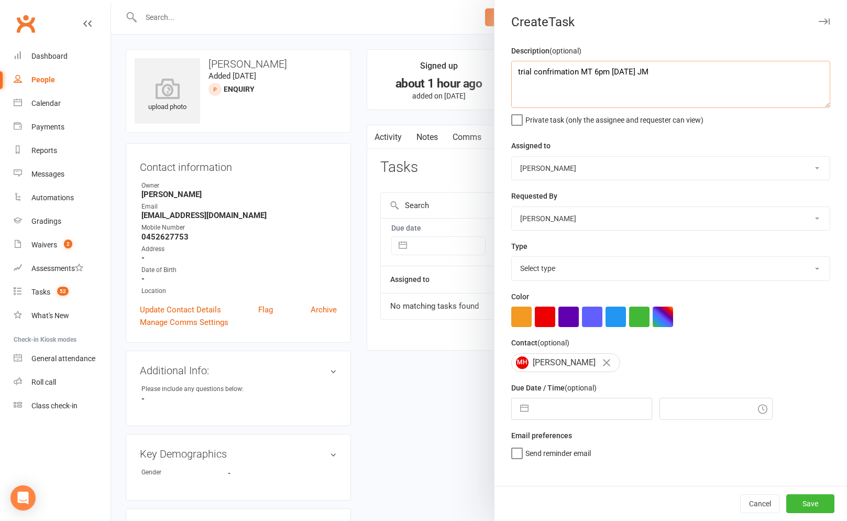
drag, startPoint x: 678, startPoint y: 75, endPoint x: 493, endPoint y: 65, distance: 185.8
click at [499, 64] on div "Description (optional) trial confrimation MT 6pm [DATE] JM Private task (only t…" at bounding box center [671, 265] width 353 height 441
type textarea "trial confrimation MT 6pm [DATE] JM"
click at [561, 171] on select "[PERSON_NAME] [PERSON_NAME] [PERSON_NAME] [PERSON_NAME] Will [PERSON_NAME] [PER…" at bounding box center [671, 168] width 318 height 23
click at [552, 266] on select "Select type A. prospect | enquiry response B. prospect | trial | not yet booked…" at bounding box center [671, 268] width 318 height 23
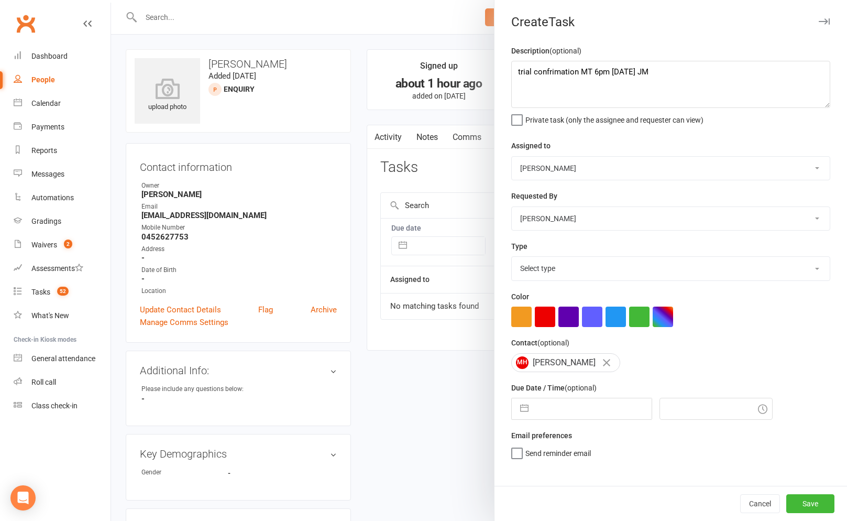
select select "3862"
select select "6"
select select "2025"
select select "7"
select select "2025"
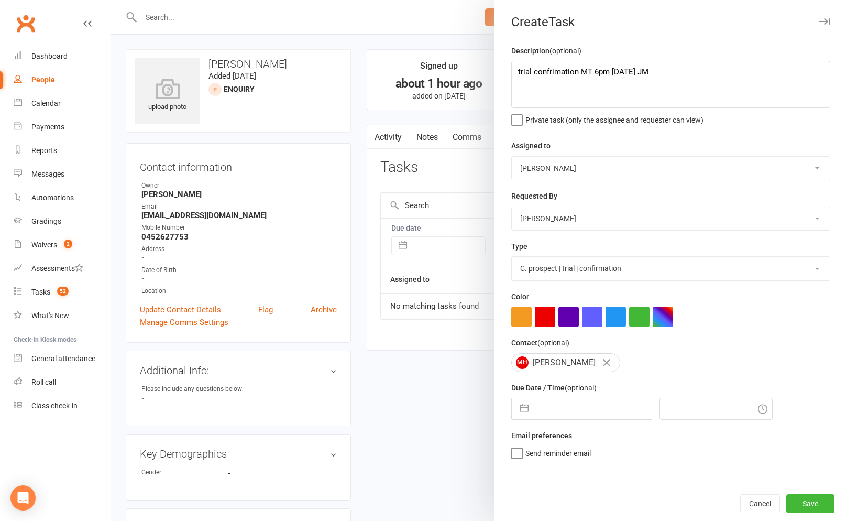
select select "8"
select select "2025"
click at [534, 419] on input "text" at bounding box center [593, 408] width 118 height 21
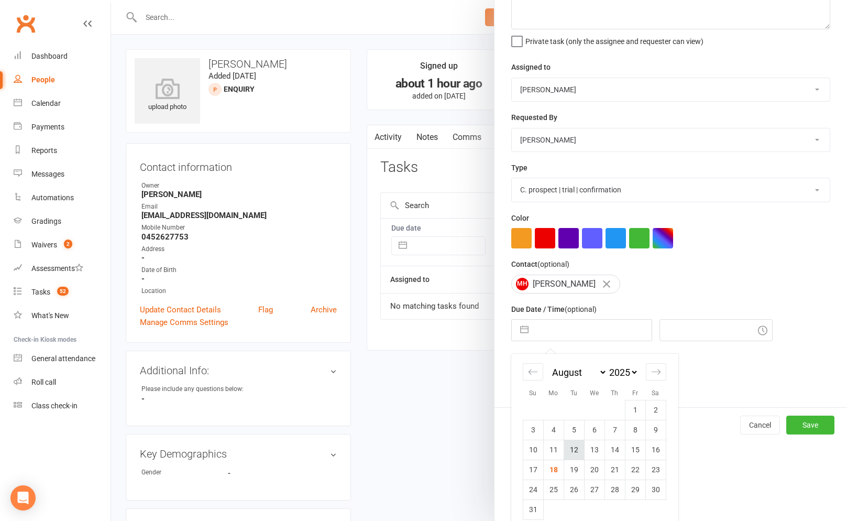
scroll to position [91, 0]
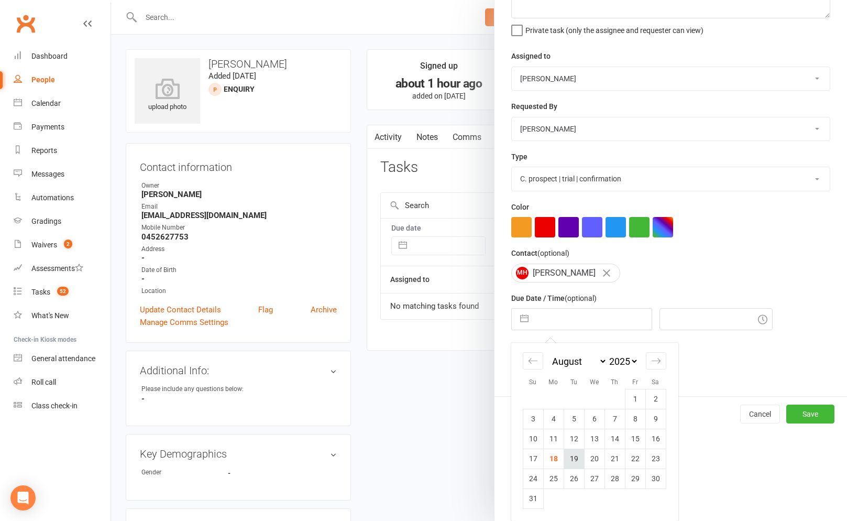
click at [573, 459] on td "19" at bounding box center [574, 459] width 20 height 20
type input "[DATE]"
type input "9:30am"
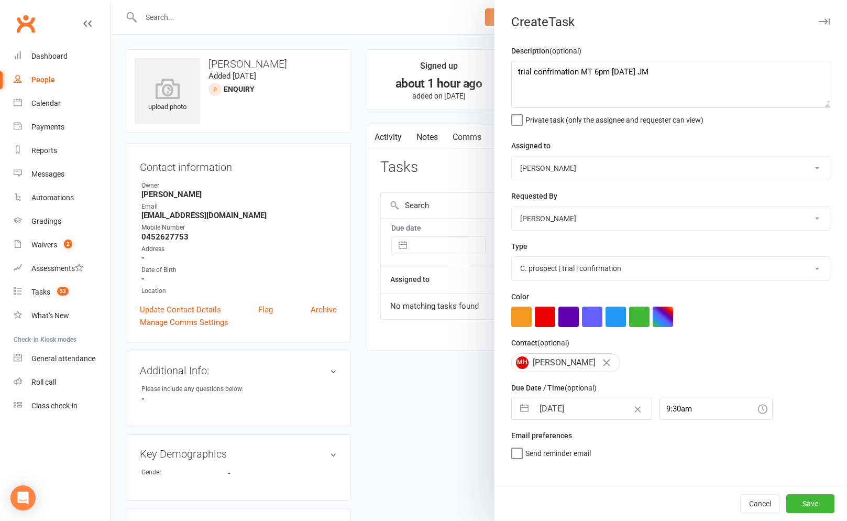
scroll to position [0, 0]
click at [814, 513] on div "Cancel Save" at bounding box center [671, 503] width 353 height 35
click at [812, 508] on button "Save" at bounding box center [811, 503] width 48 height 19
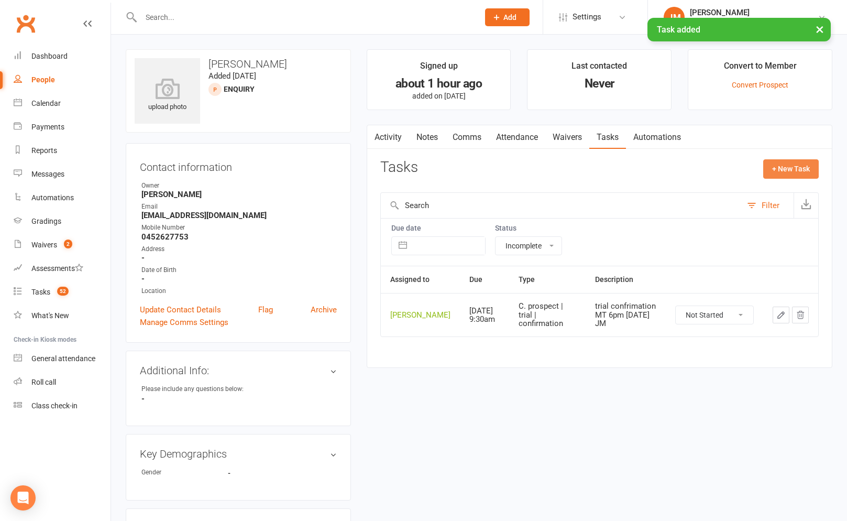
click at [779, 161] on button "+ New Task" at bounding box center [791, 168] width 56 height 19
select select "45422"
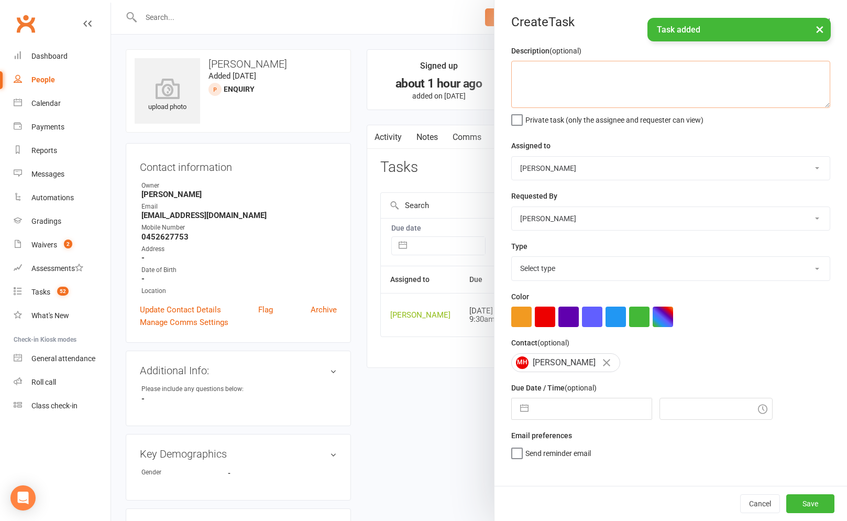
drag, startPoint x: 630, startPoint y: 92, endPoint x: 599, endPoint y: 86, distance: 31.4
click at [629, 91] on textarea at bounding box center [670, 84] width 319 height 47
paste textarea "trial confrimation MT 6pm [DATE] JM"
click at [560, 72] on textarea "trial confrimation MT 6pm [DATE] JM" at bounding box center [670, 84] width 319 height 47
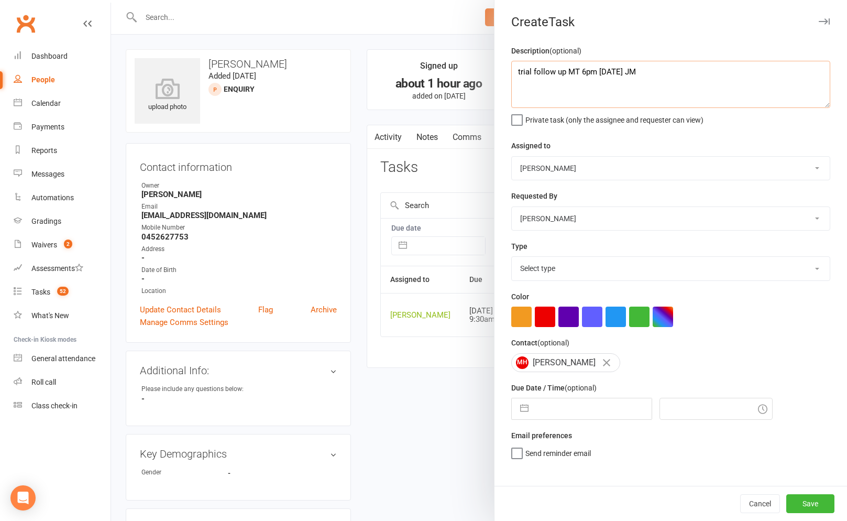
type textarea "trial follow up MT 6pm [DATE] JM"
click at [580, 168] on select "[PERSON_NAME] [PERSON_NAME] [PERSON_NAME] [PERSON_NAME] Will [PERSON_NAME] [PER…" at bounding box center [671, 168] width 318 height 23
select select "49757"
click at [520, 472] on label "Send "New Task" email" at bounding box center [554, 467] width 86 height 10
click at [520, 462] on input "Send "New Task" email" at bounding box center [554, 462] width 86 height 0
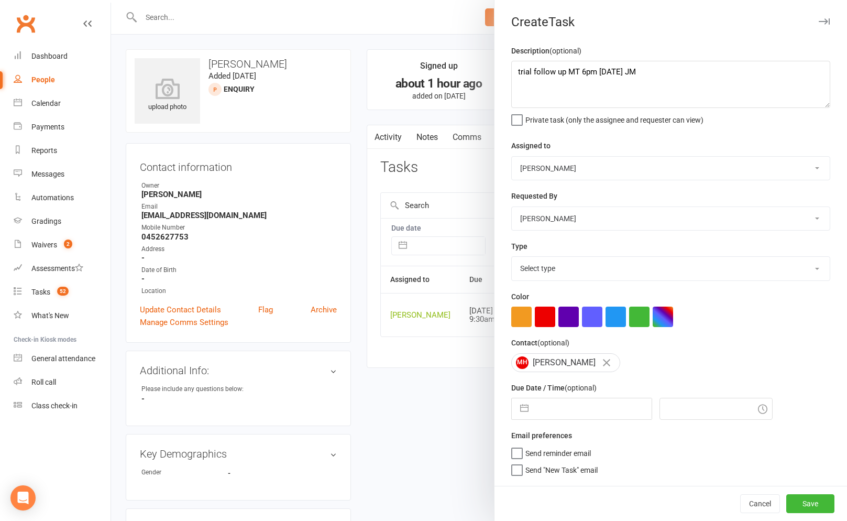
click at [558, 265] on select "Select type A. prospect | enquiry response B. prospect | trial | not yet booked…" at bounding box center [671, 268] width 318 height 23
select select "3863"
click at [545, 412] on input "text" at bounding box center [593, 408] width 118 height 21
select select "6"
select select "2025"
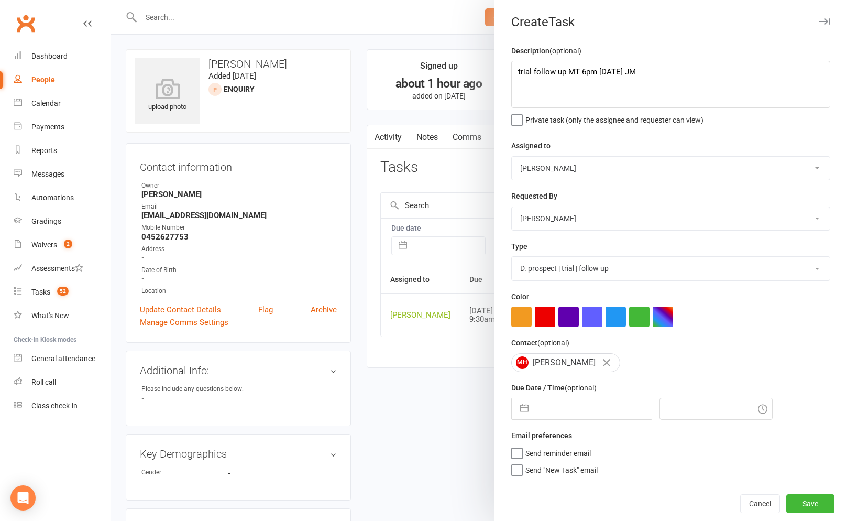
select select "7"
select select "2025"
select select "8"
select select "2025"
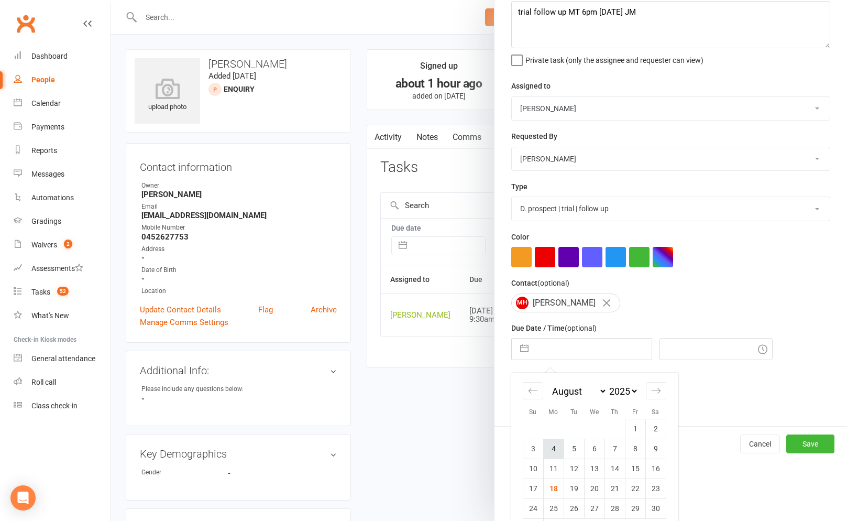
scroll to position [91, 0]
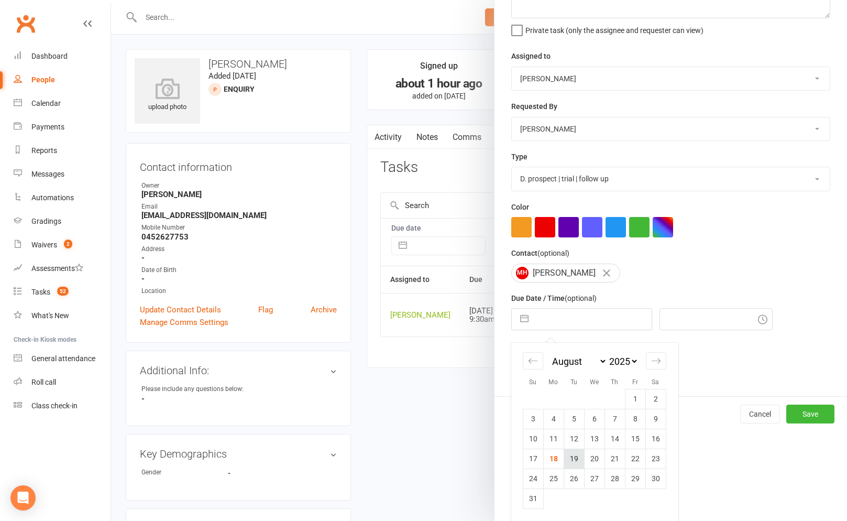
click at [571, 457] on td "19" at bounding box center [574, 459] width 20 height 20
type input "[DATE]"
type input "9:30am"
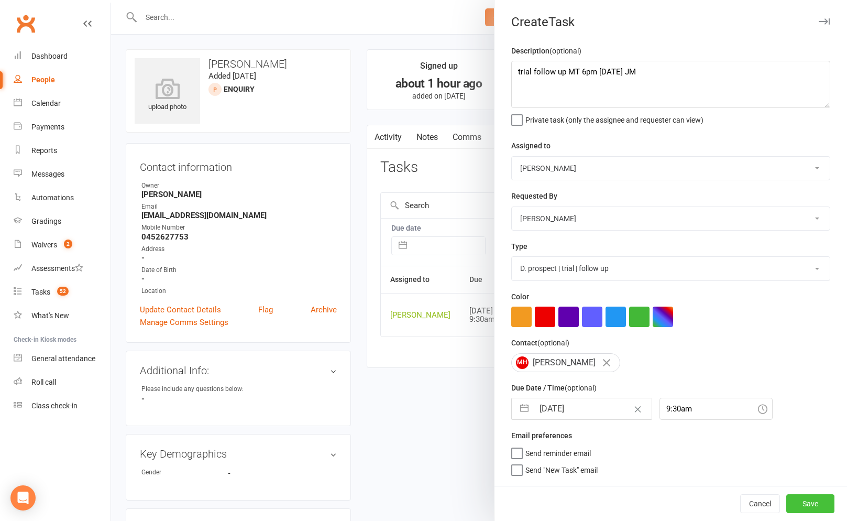
click at [795, 499] on button "Save" at bounding box center [811, 503] width 48 height 19
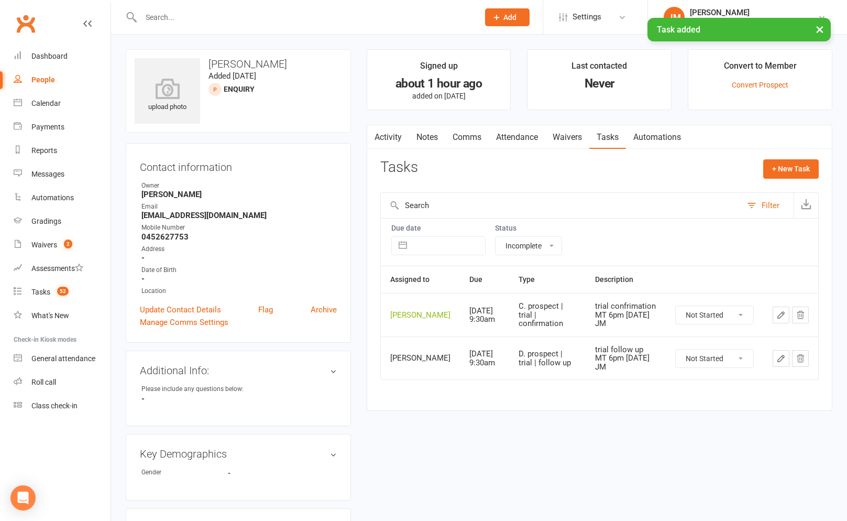
click at [561, 137] on link "Waivers" at bounding box center [567, 137] width 44 height 24
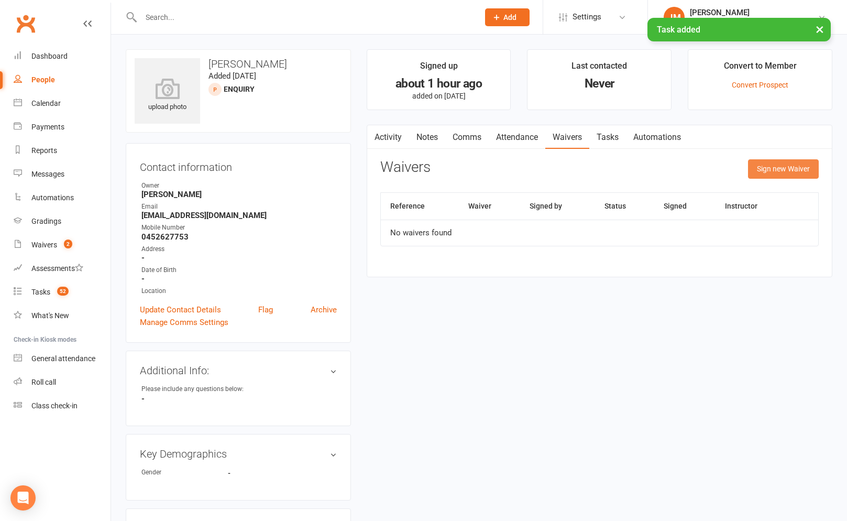
click at [761, 163] on button "Sign new Waiver" at bounding box center [783, 168] width 71 height 19
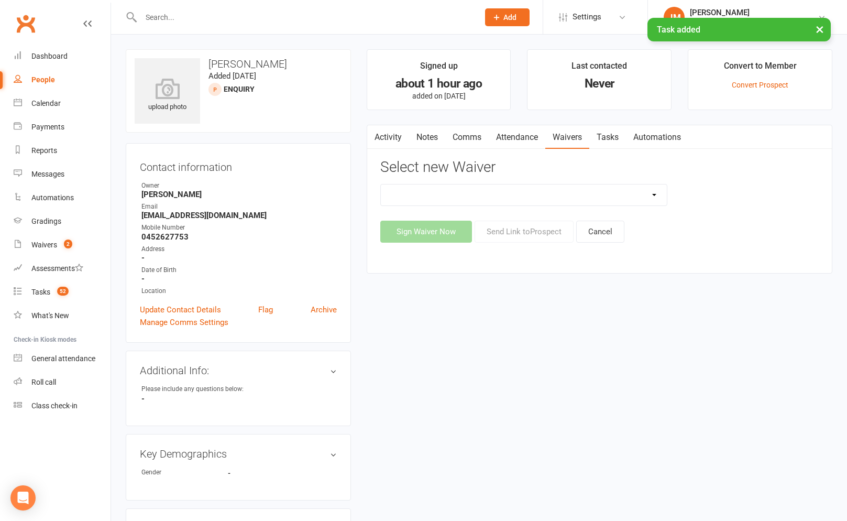
click at [508, 194] on select "Member | Cancellation | Adults Member | Injury Report Form (FOH staff use only)…" at bounding box center [524, 194] width 286 height 21
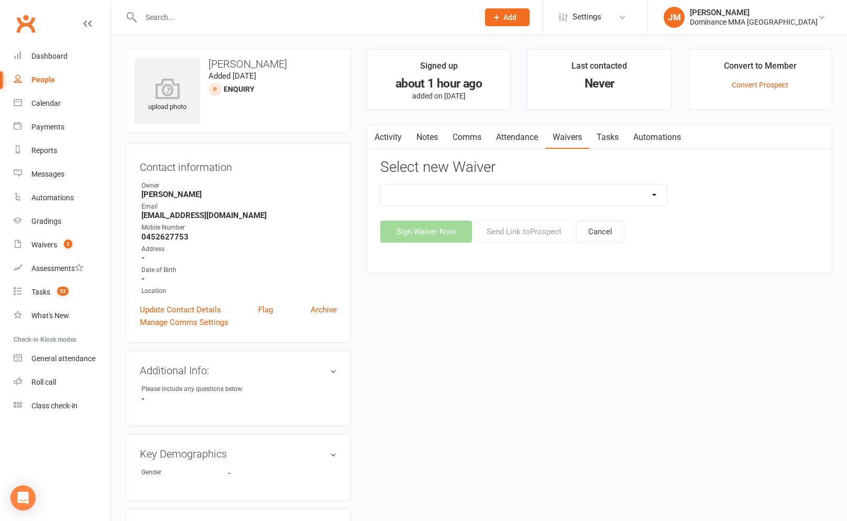
select select "45"
click at [527, 234] on button "Send Link to [GEOGRAPHIC_DATA]" at bounding box center [524, 232] width 99 height 22
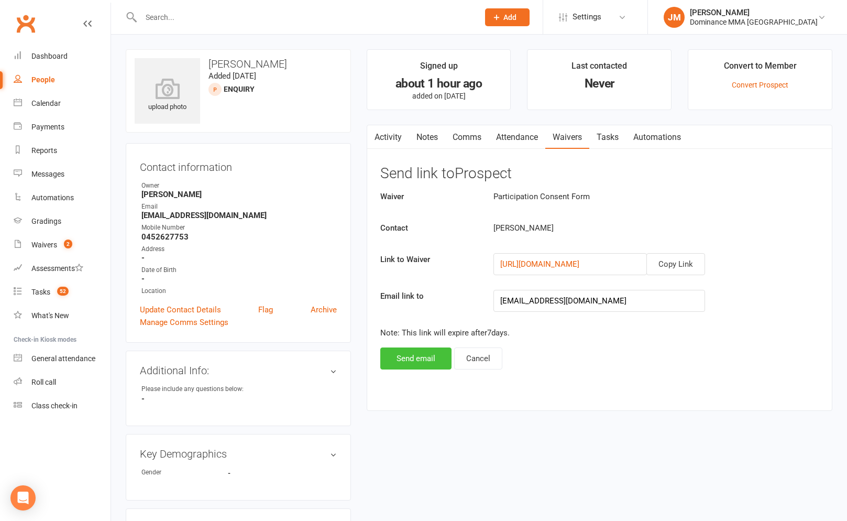
click at [433, 355] on button "Send email" at bounding box center [415, 358] width 71 height 22
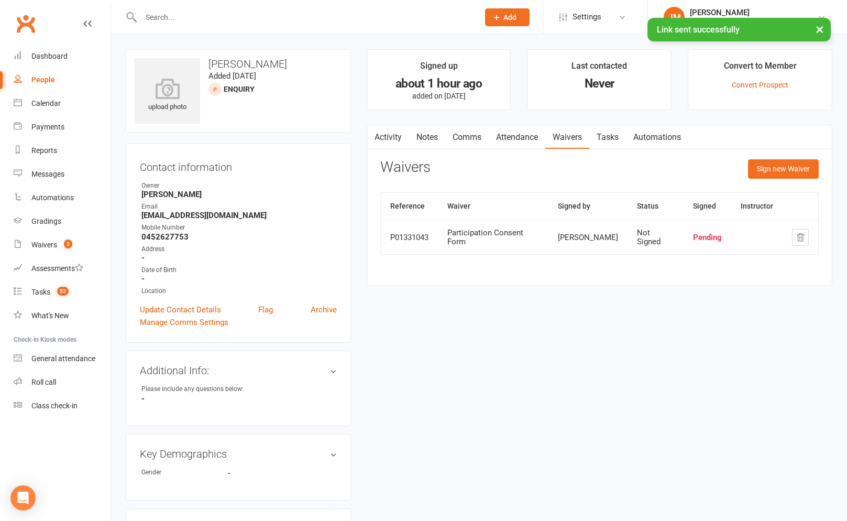
click at [526, 135] on link "Attendance" at bounding box center [517, 137] width 57 height 24
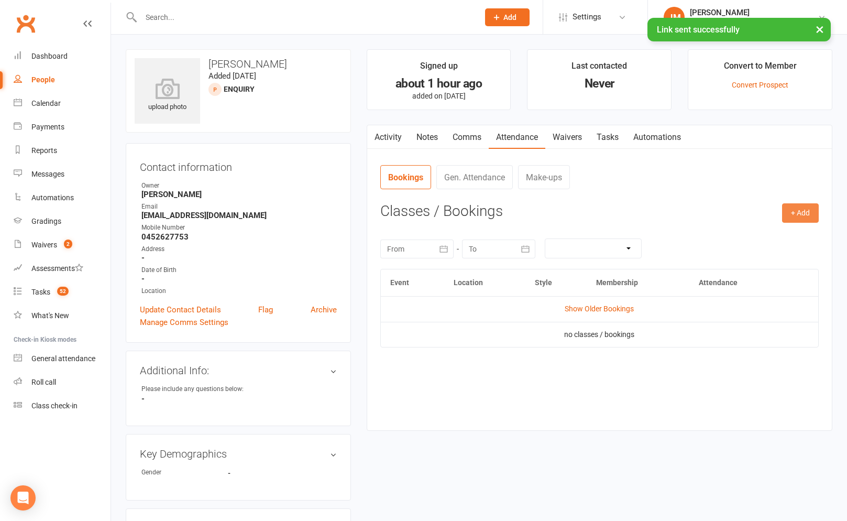
click at [801, 212] on button "+ Add" at bounding box center [800, 212] width 37 height 19
click at [740, 237] on link "Book Event" at bounding box center [767, 236] width 104 height 21
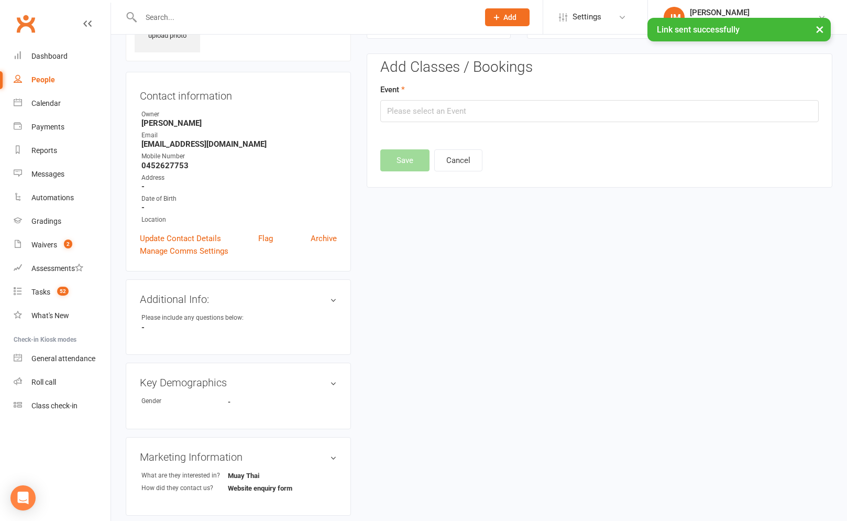
scroll to position [72, 0]
click at [471, 111] on input "text" at bounding box center [599, 111] width 439 height 22
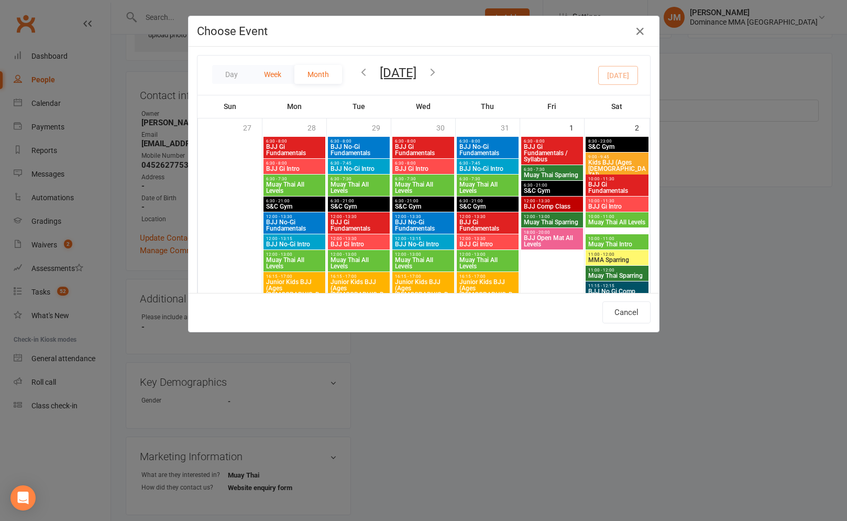
click at [289, 70] on button "Week" at bounding box center [272, 74] width 43 height 19
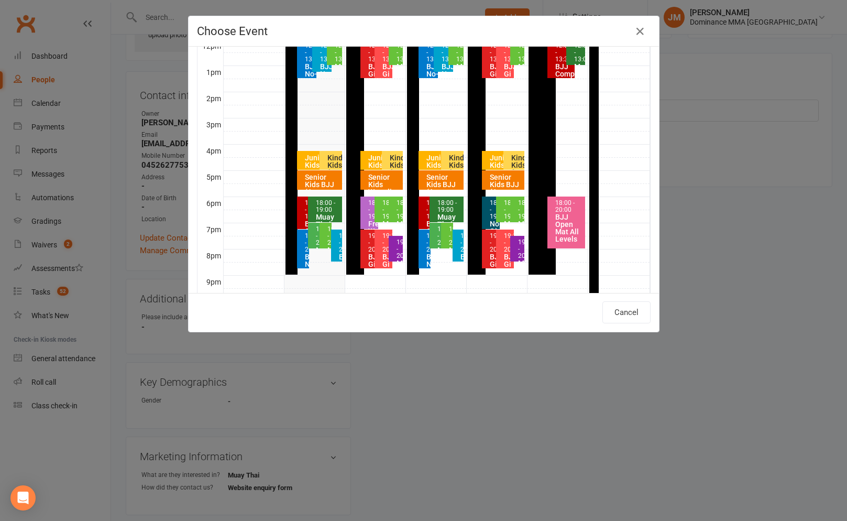
scroll to position [81, 0]
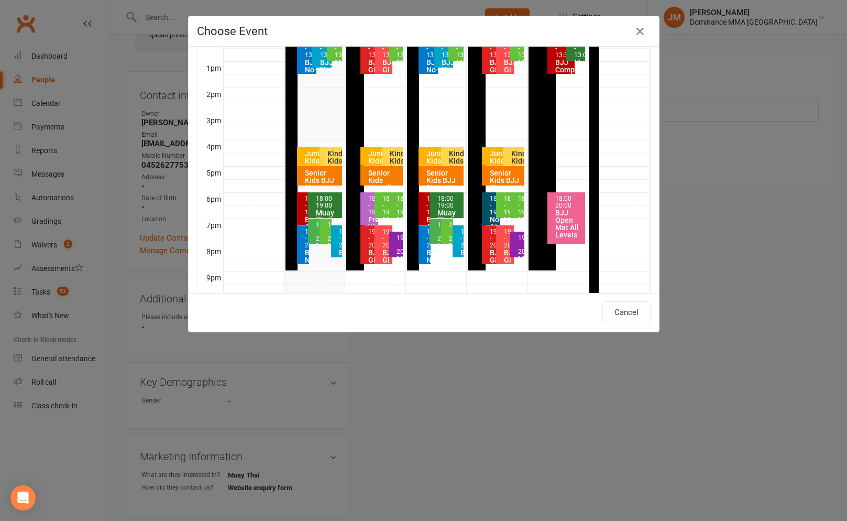
click at [395, 208] on div "18:00 - 19:00 Muay Thai Intro" at bounding box center [396, 205] width 14 height 26
type input "Muay Thai Intro - [DATE] 6:00:00 PM"
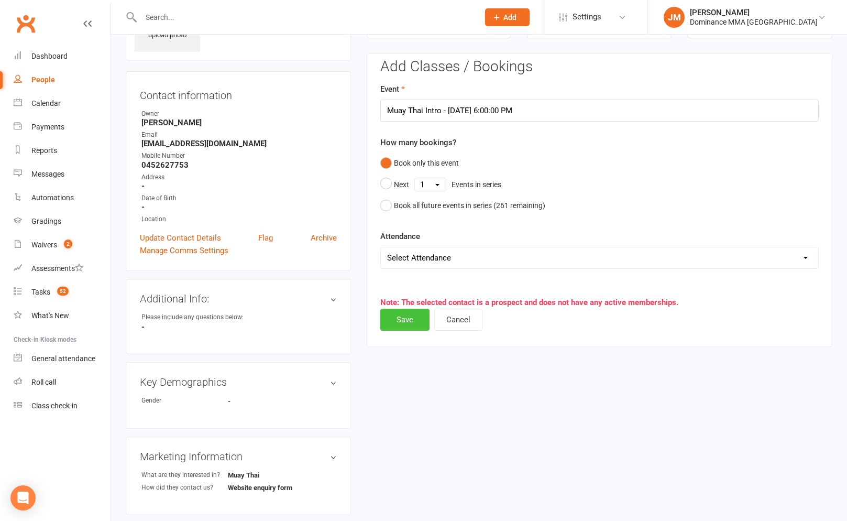
click at [400, 322] on button "Save" at bounding box center [404, 320] width 49 height 22
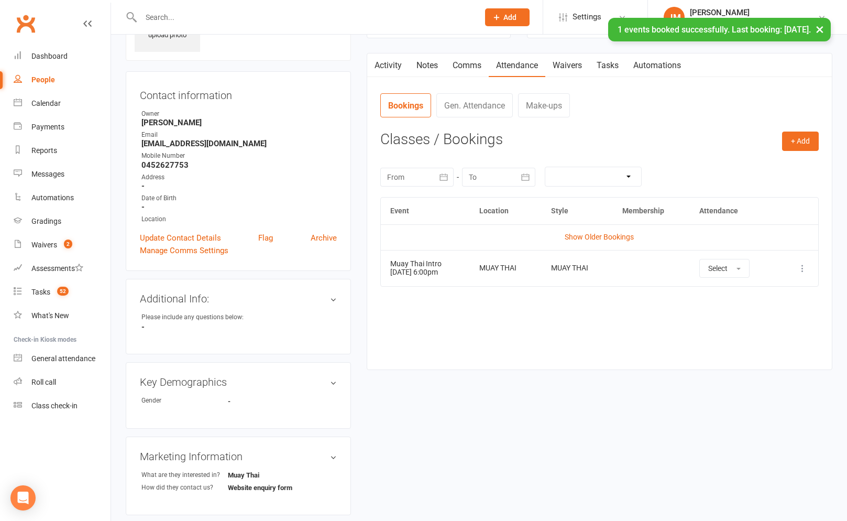
click at [463, 60] on link "Comms" at bounding box center [466, 65] width 43 height 24
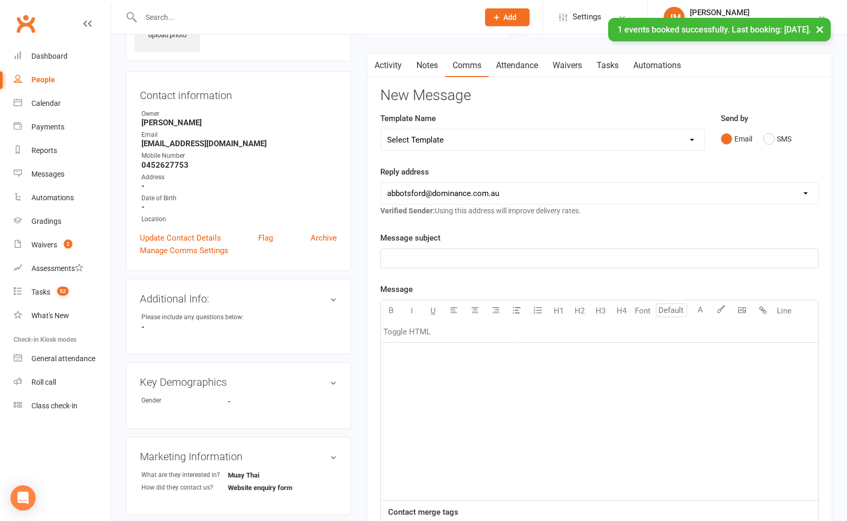
click at [536, 140] on select "Select Template [Email] MARKETING | 10TH BIRTHDAY SPECIAL | CANCELLED MEMBERS […" at bounding box center [543, 139] width 324 height 21
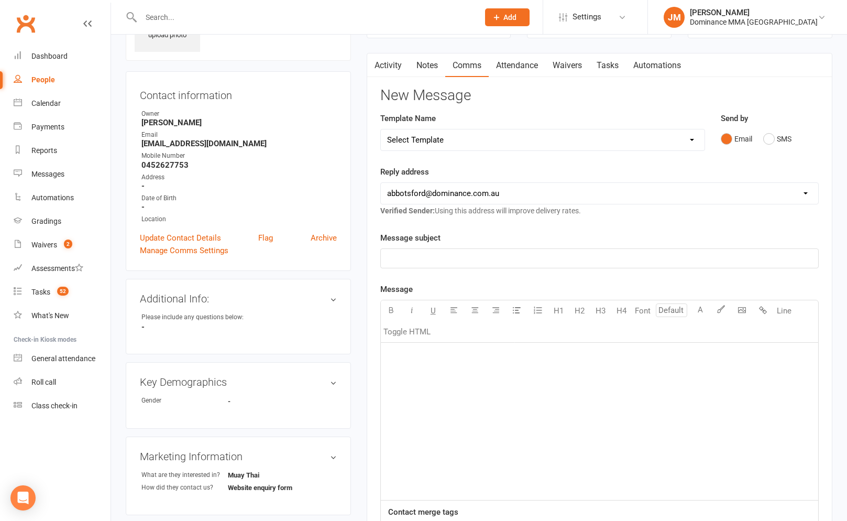
select select "20"
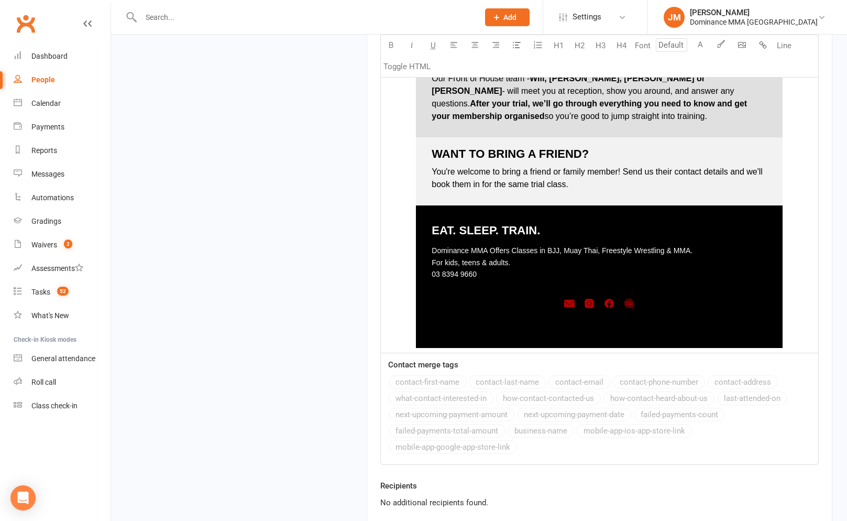
scroll to position [1405, 0]
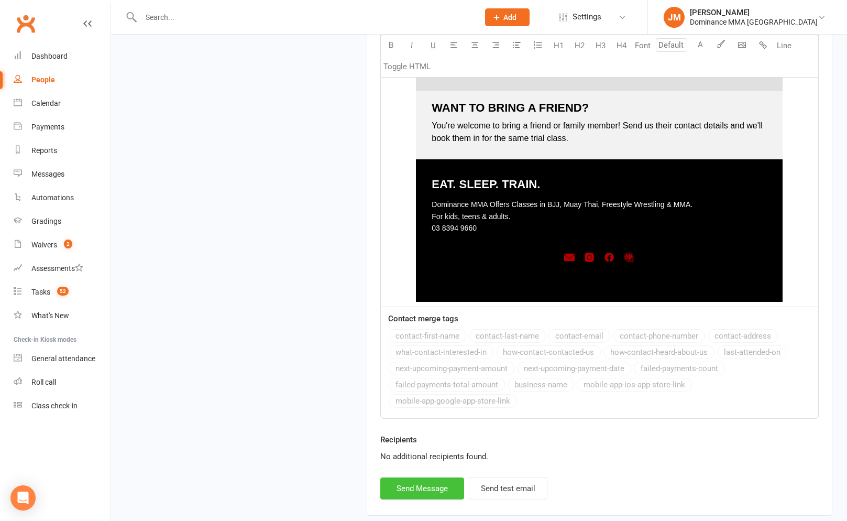
click at [426, 490] on button "Send Message" at bounding box center [422, 488] width 84 height 22
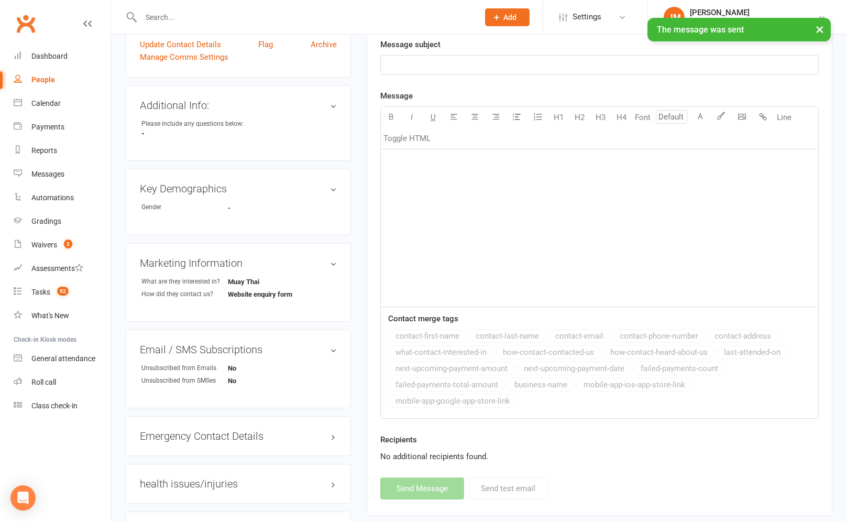
scroll to position [0, 0]
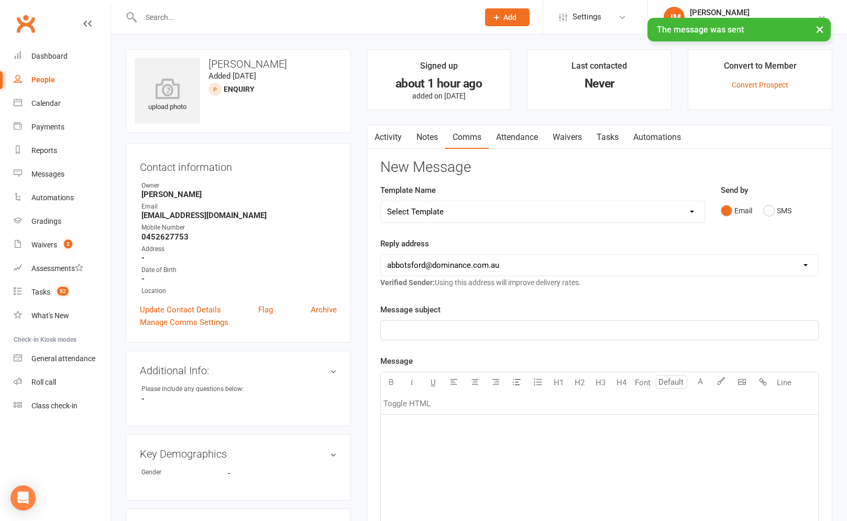
click at [440, 209] on select "Select Template [Email] MARKETING | 10TH BIRTHDAY SPECIAL | CANCELLED MEMBERS […" at bounding box center [543, 211] width 324 height 21
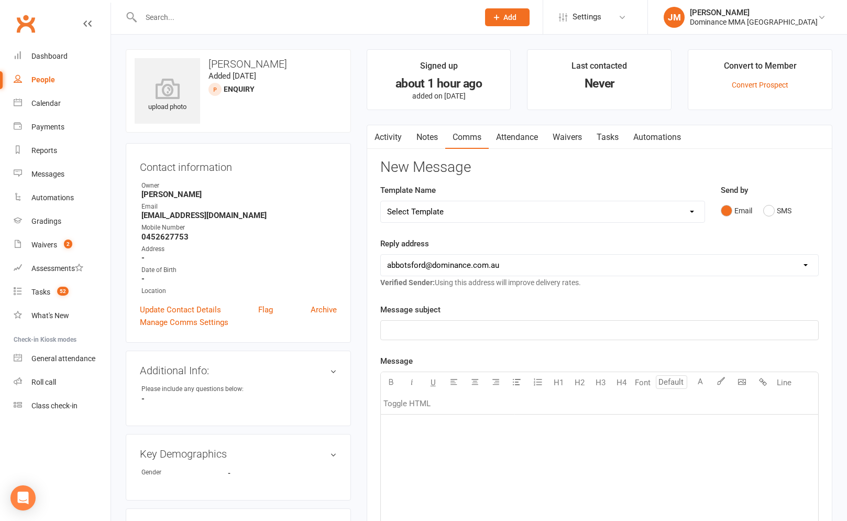
select select "14"
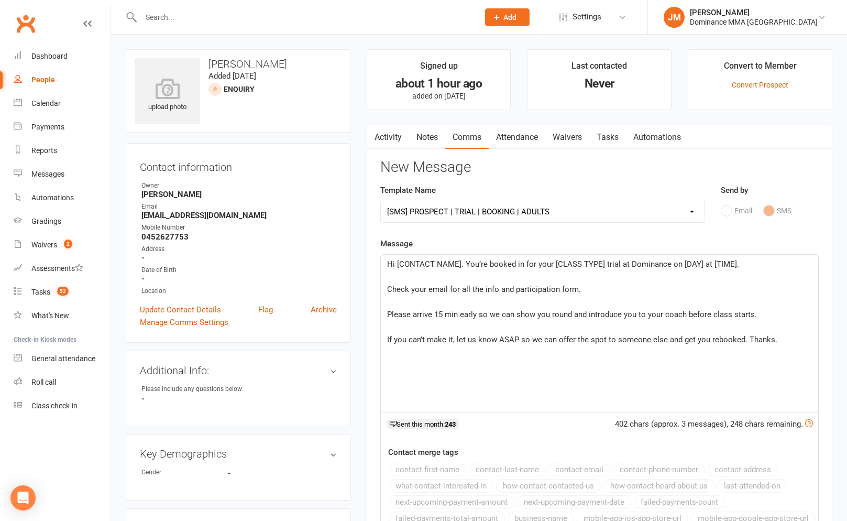
scroll to position [47, 0]
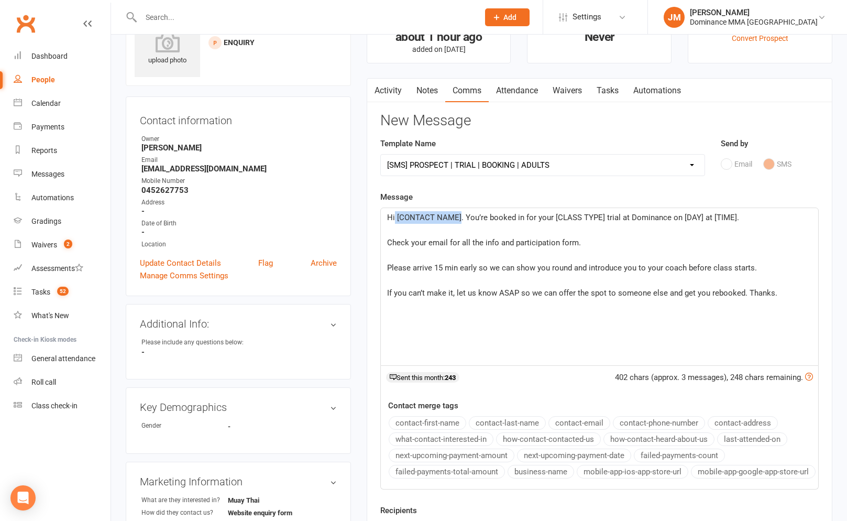
drag, startPoint x: 460, startPoint y: 219, endPoint x: 395, endPoint y: 222, distance: 65.0
click at [395, 222] on span "Hi [CONTACT NAME]. You’re booked in for your [CLASS TYPE] trial at Dominance on…" at bounding box center [563, 217] width 352 height 9
click at [519, 214] on span "Hi [PERSON_NAME]. You’re booked in for your [CLASS TYPE] trial at Dominance on …" at bounding box center [561, 217] width 348 height 9
drag, startPoint x: 518, startPoint y: 215, endPoint x: 565, endPoint y: 213, distance: 47.8
click at [565, 213] on span "Hi [PERSON_NAME]. You’re booked in for your [CLASS TYPE] trial at Dominance on …" at bounding box center [561, 217] width 348 height 9
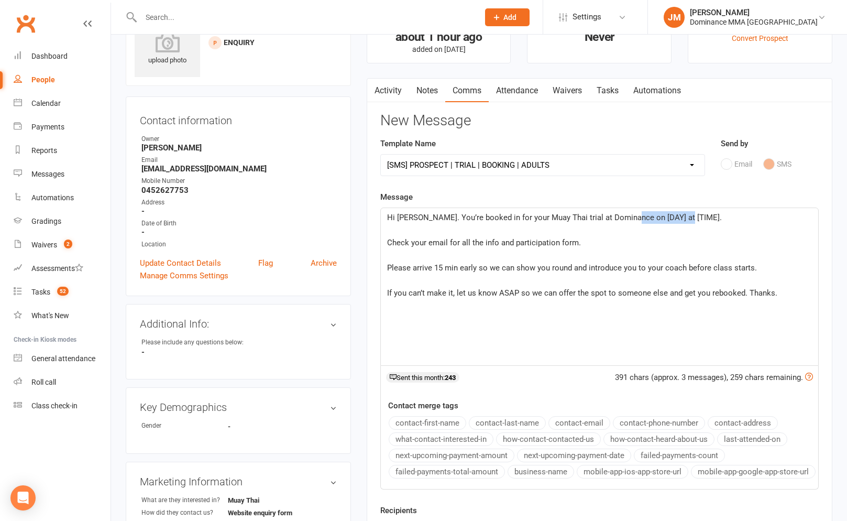
drag, startPoint x: 630, startPoint y: 215, endPoint x: 682, endPoint y: 215, distance: 51.9
click at [682, 215] on span "Hi [PERSON_NAME]. You’re booked in for your Muay Thai trial at Dominance on [DA…" at bounding box center [554, 217] width 335 height 9
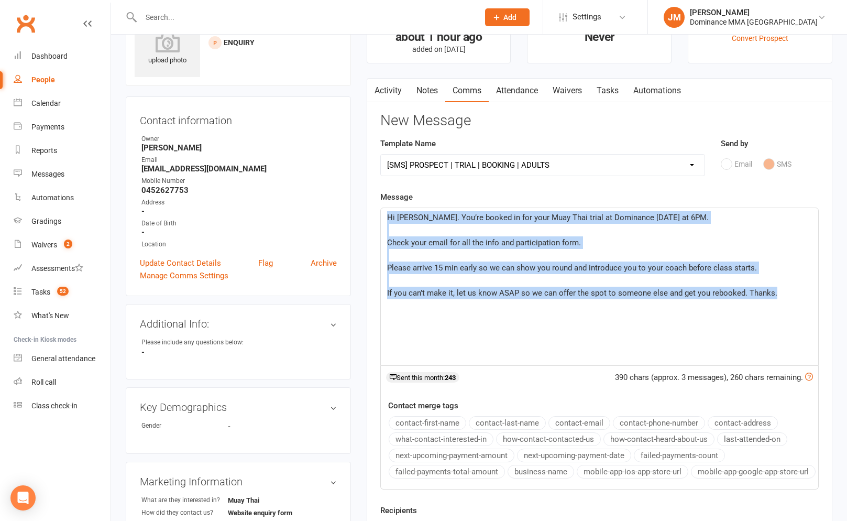
drag, startPoint x: 785, startPoint y: 294, endPoint x: 367, endPoint y: 208, distance: 427.1
click at [367, 208] on div "Activity Notes Comms Attendance Waivers Tasks Automations Attendance Number of …" at bounding box center [600, 332] width 466 height 508
copy div "Hi [PERSON_NAME]. You’re booked in for your Muay Thai trial at Dominance [DATE]…"
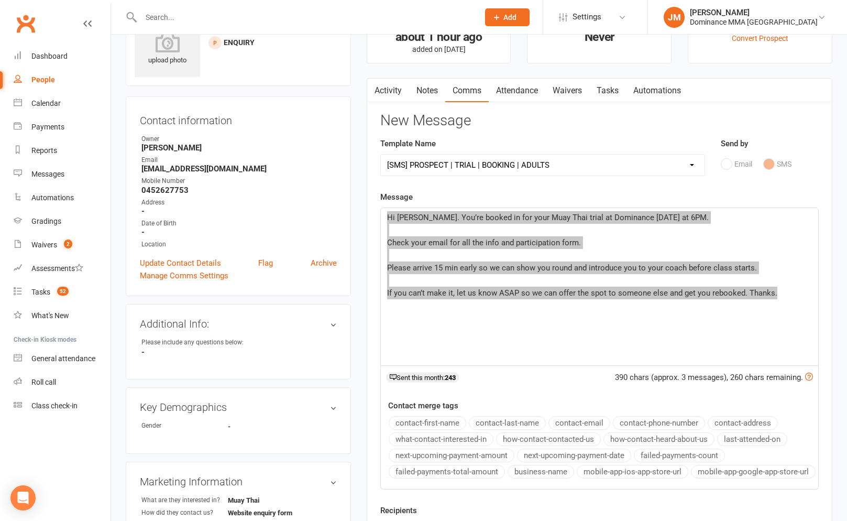
scroll to position [0, 0]
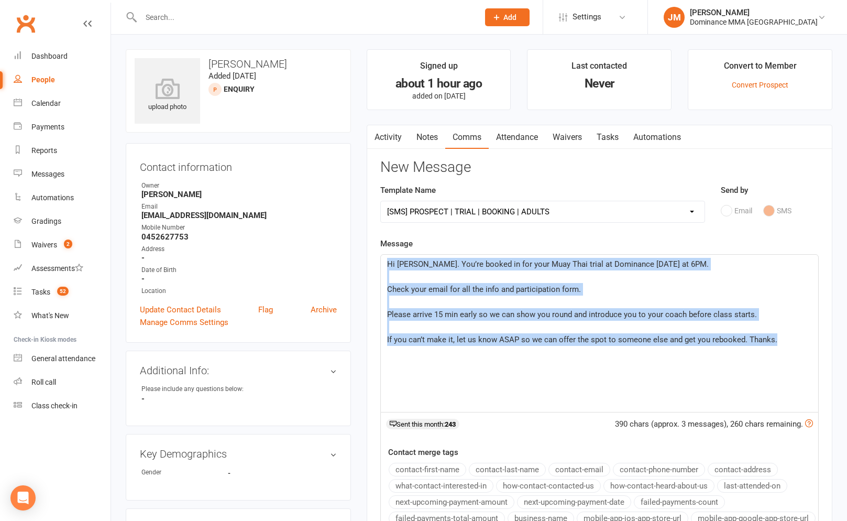
click at [424, 136] on link "Notes" at bounding box center [427, 137] width 36 height 24
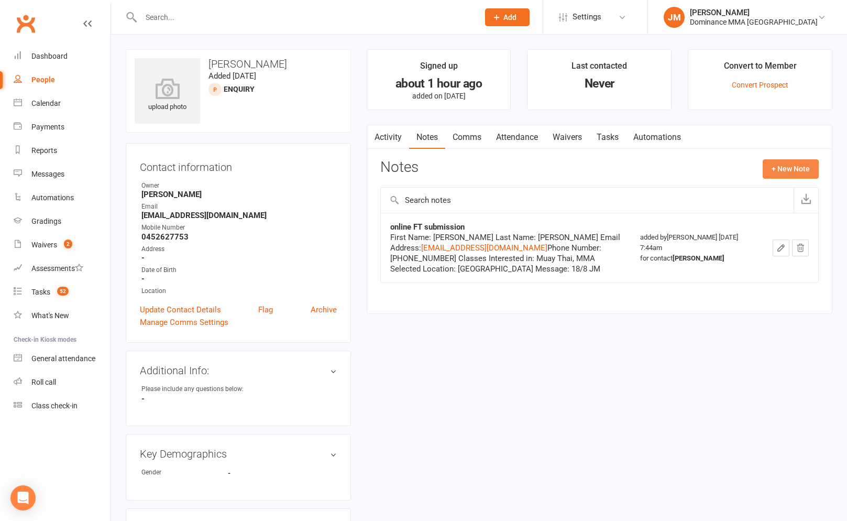
click at [761, 159] on div "Notes + New Note" at bounding box center [599, 172] width 439 height 27
click at [768, 162] on button "+ New Note" at bounding box center [791, 168] width 56 height 19
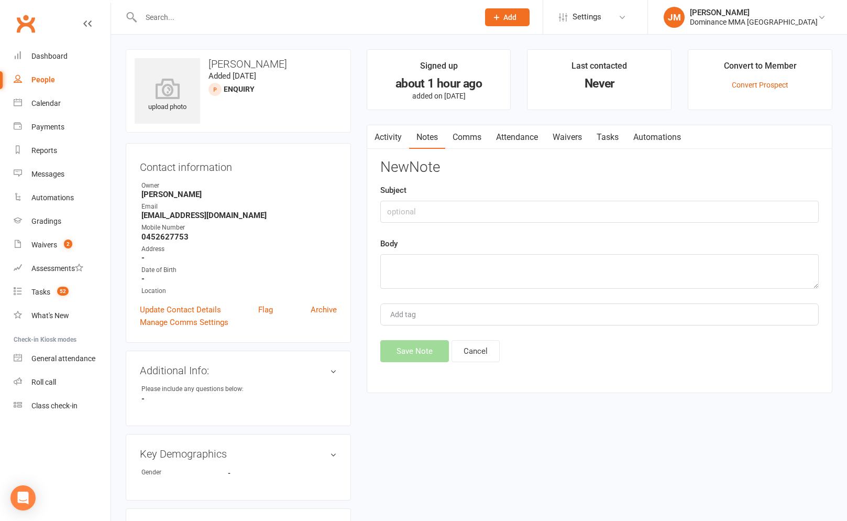
click at [417, 223] on div "New Note Subject Body Add tag Save Note Cancel" at bounding box center [599, 260] width 439 height 203
drag, startPoint x: 418, startPoint y: 216, endPoint x: 429, endPoint y: 227, distance: 15.6
click at [419, 217] on input "text" at bounding box center [599, 212] width 439 height 22
type input "initial SC"
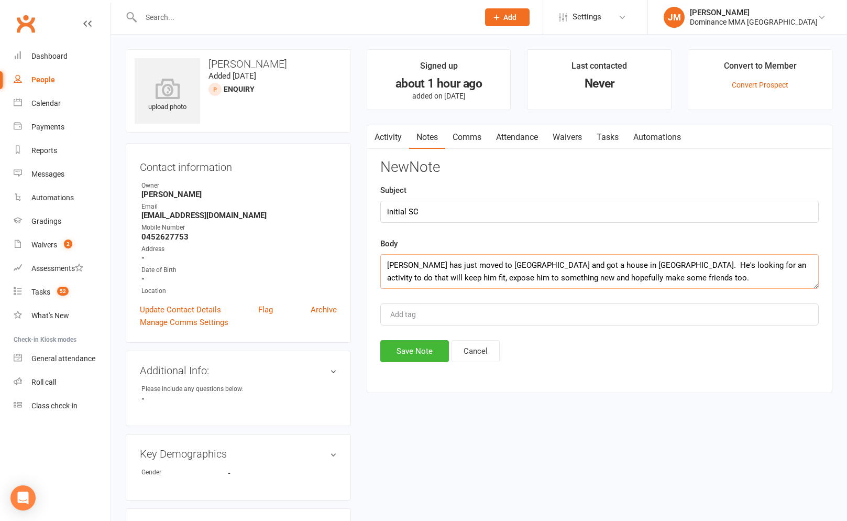
click at [648, 275] on textarea "[PERSON_NAME] has just moved to [GEOGRAPHIC_DATA] and got a house in [GEOGRAPHI…" at bounding box center [599, 271] width 439 height 35
click at [658, 280] on textarea "[PERSON_NAME] has just moved to [GEOGRAPHIC_DATA] and got a house in [GEOGRAPHI…" at bounding box center [599, 271] width 439 height 35
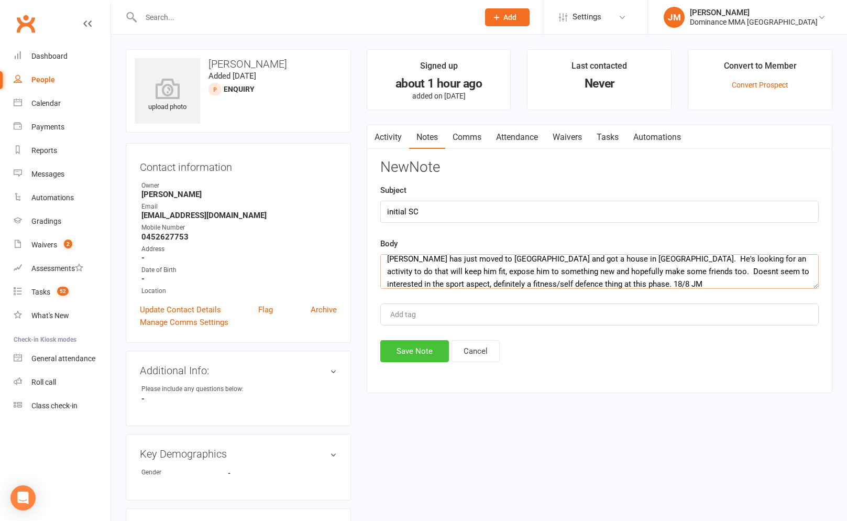
type textarea "[PERSON_NAME] has just moved to [GEOGRAPHIC_DATA] and got a house in [GEOGRAPHI…"
click at [419, 352] on button "Save Note" at bounding box center [414, 351] width 69 height 22
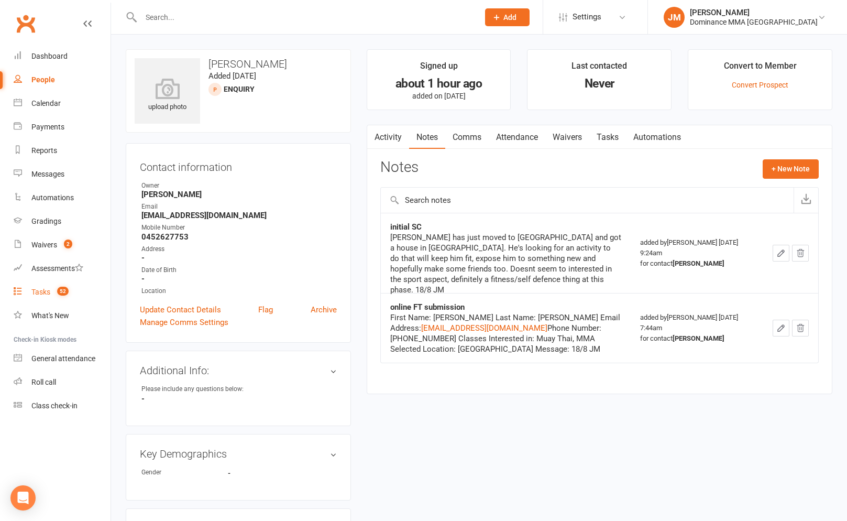
click at [51, 287] on link "Tasks 52" at bounding box center [62, 292] width 97 height 24
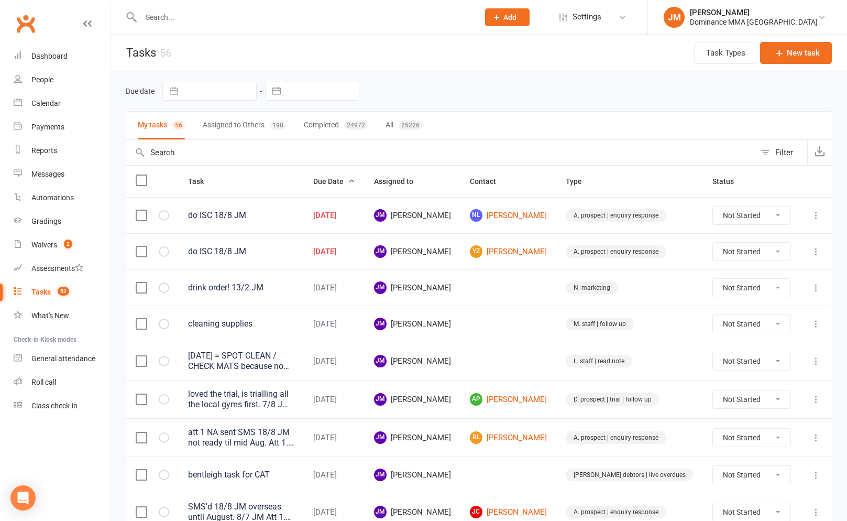
click at [822, 252] on icon at bounding box center [816, 251] width 10 height 10
click at [737, 288] on link "Edit" at bounding box center [770, 292] width 104 height 21
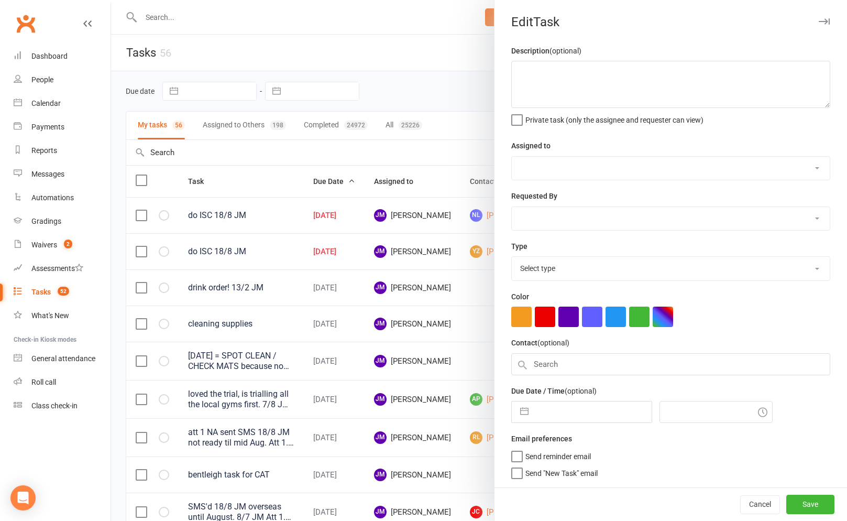
type textarea "do ISC 18/8 JM"
select select "45422"
type input "[DATE]"
type input "8:00am"
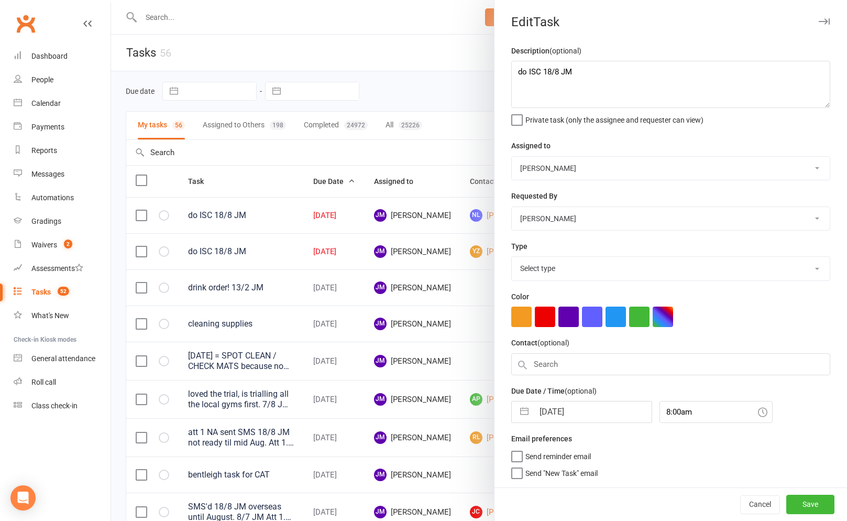
select select "3860"
click at [581, 162] on select "[PERSON_NAME] [PERSON_NAME] [PERSON_NAME] [PERSON_NAME] Will [PERSON_NAME] [PER…" at bounding box center [671, 168] width 318 height 23
select select "50862"
click at [518, 462] on div "Email preferences Send reminder email Send "New Task" email" at bounding box center [670, 452] width 319 height 46
drag, startPoint x: 515, startPoint y: 472, endPoint x: 647, endPoint y: 475, distance: 132.6
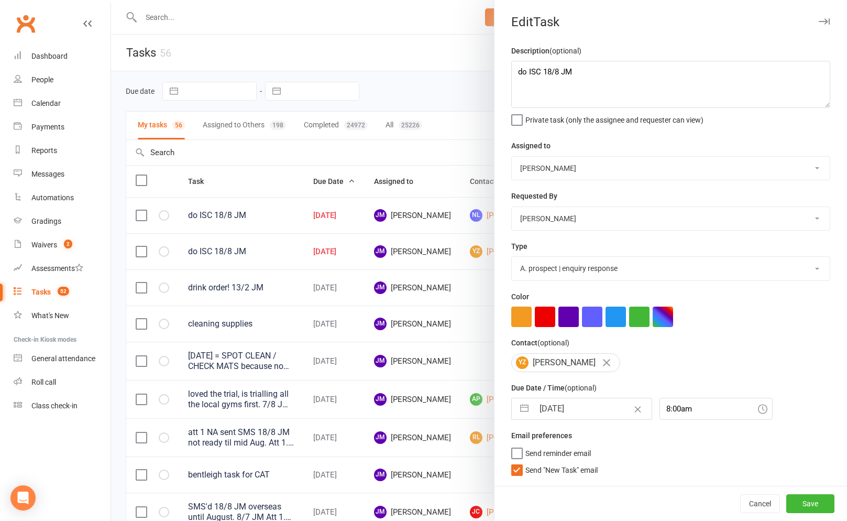
click at [515, 472] on label "Send "New Task" email" at bounding box center [554, 467] width 86 height 10
click at [515, 462] on input "Send "New Task" email" at bounding box center [554, 462] width 86 height 0
click at [804, 499] on button "Save" at bounding box center [811, 503] width 48 height 19
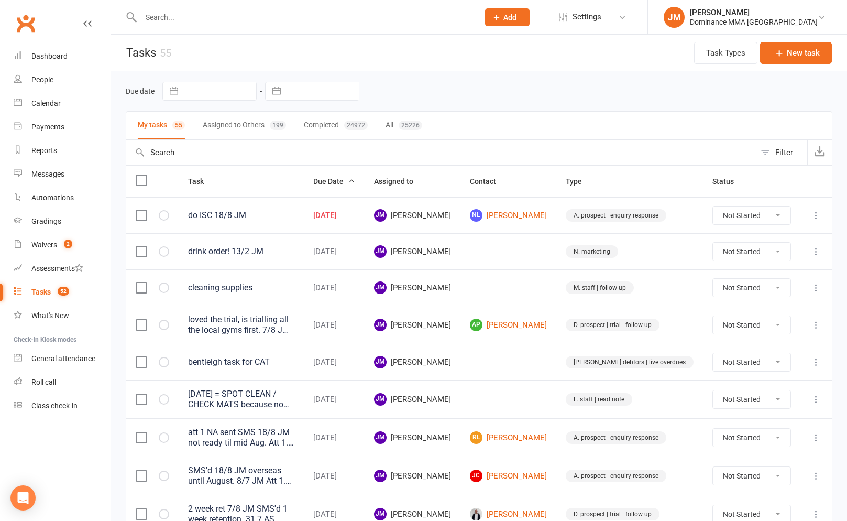
click at [819, 213] on icon at bounding box center [816, 215] width 10 height 10
click at [773, 252] on link "Edit" at bounding box center [770, 256] width 104 height 21
select select "45422"
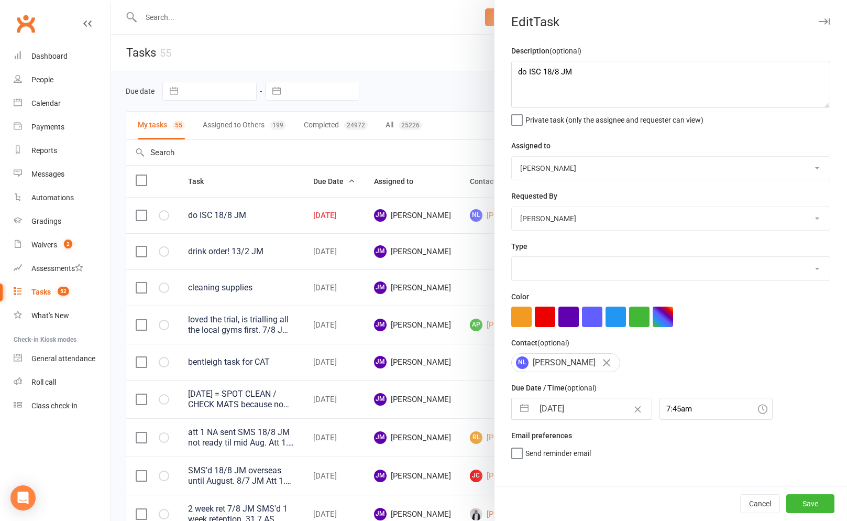
select select "3860"
click at [547, 165] on select "[PERSON_NAME] [PERSON_NAME] [PERSON_NAME] [PERSON_NAME] Will [PERSON_NAME] [PER…" at bounding box center [671, 168] width 318 height 23
select select "50862"
click at [520, 470] on label "Send "New Task" email" at bounding box center [554, 467] width 86 height 10
click at [520, 462] on input "Send "New Task" email" at bounding box center [554, 462] width 86 height 0
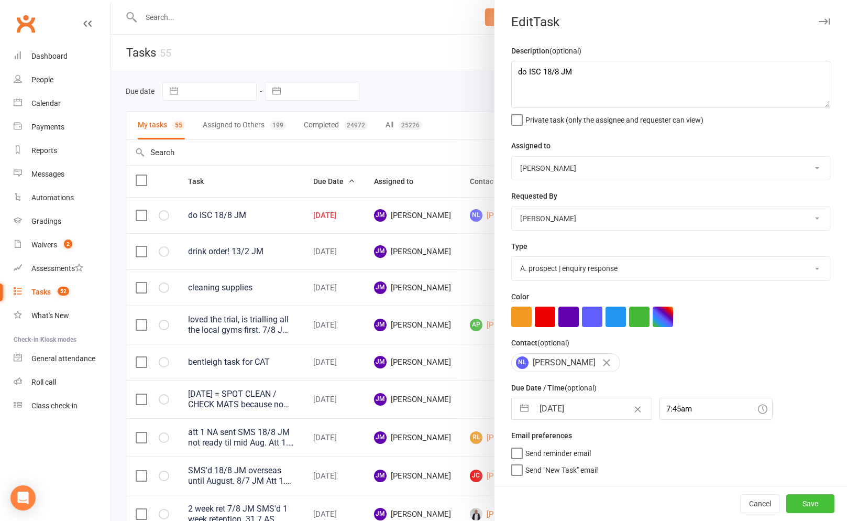
click at [797, 500] on button "Save" at bounding box center [811, 503] width 48 height 19
